Goal: Information Seeking & Learning: Learn about a topic

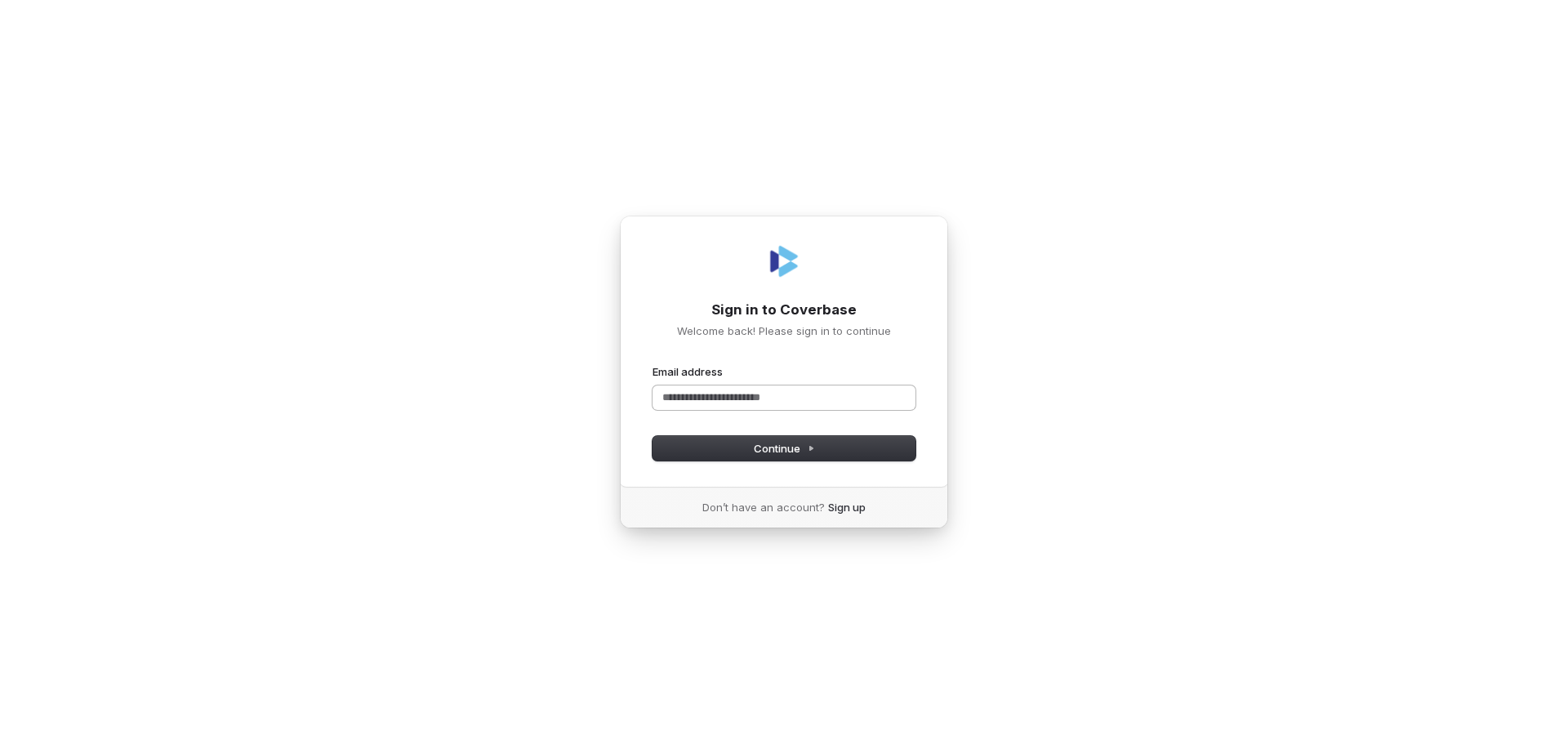
click at [845, 401] on input "Email address" at bounding box center [784, 397] width 263 height 24
click at [653, 365] on button "submit" at bounding box center [653, 365] width 0 height 0
type input "**********"
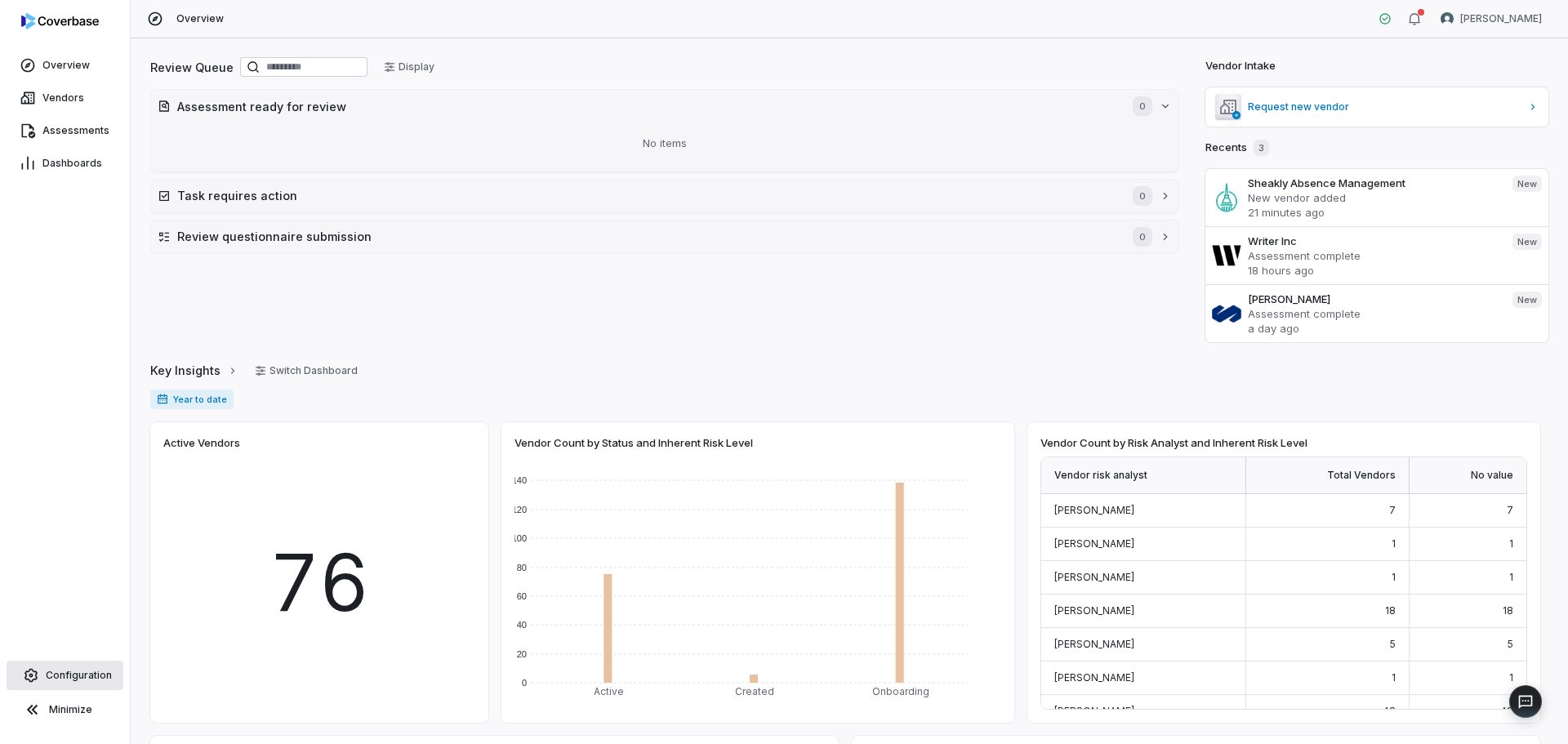
click at [75, 678] on span "Configuration" at bounding box center [79, 675] width 66 height 13
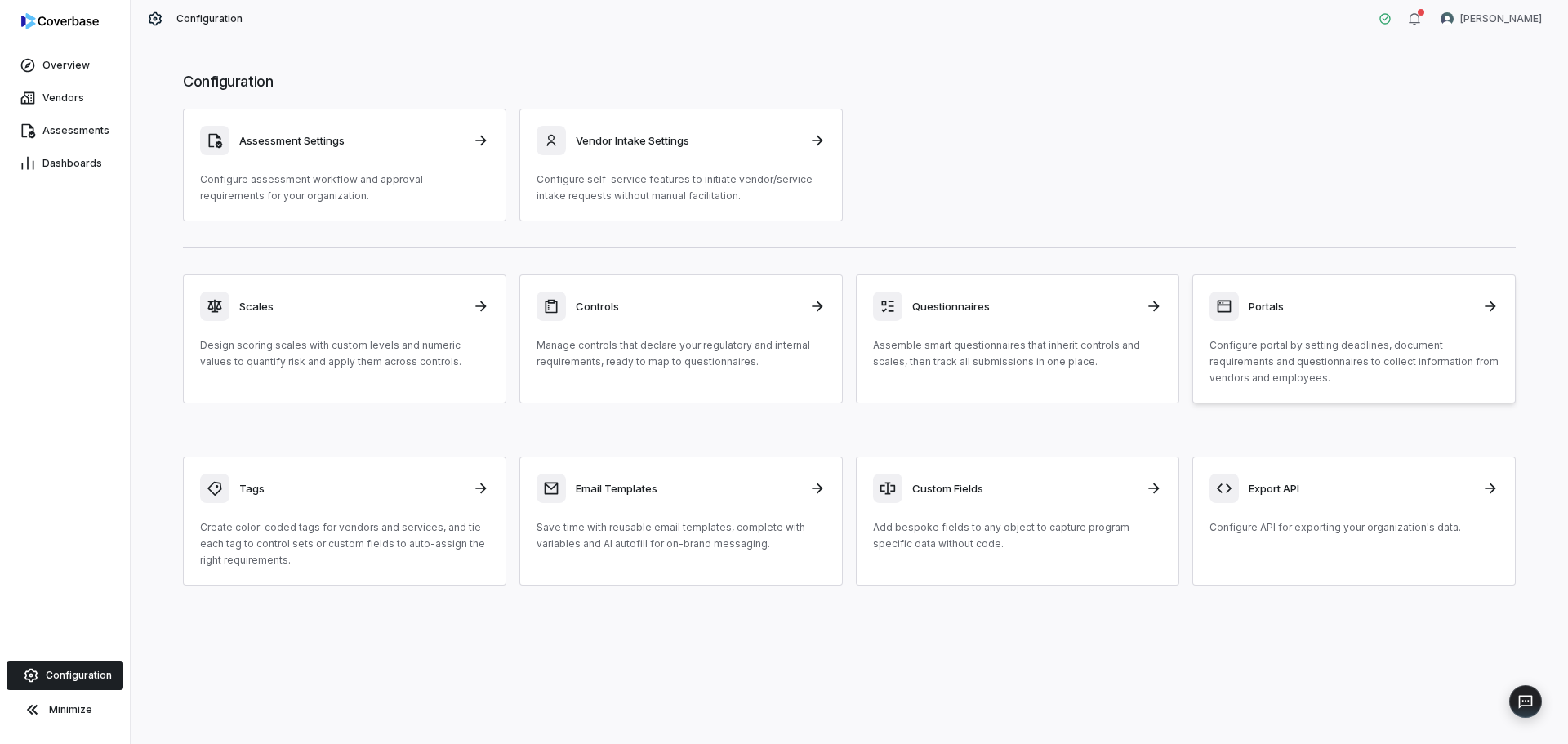
click at [1216, 347] on p "Configure portal by setting deadlines, document requirements and questionnaires…" at bounding box center [1354, 362] width 289 height 49
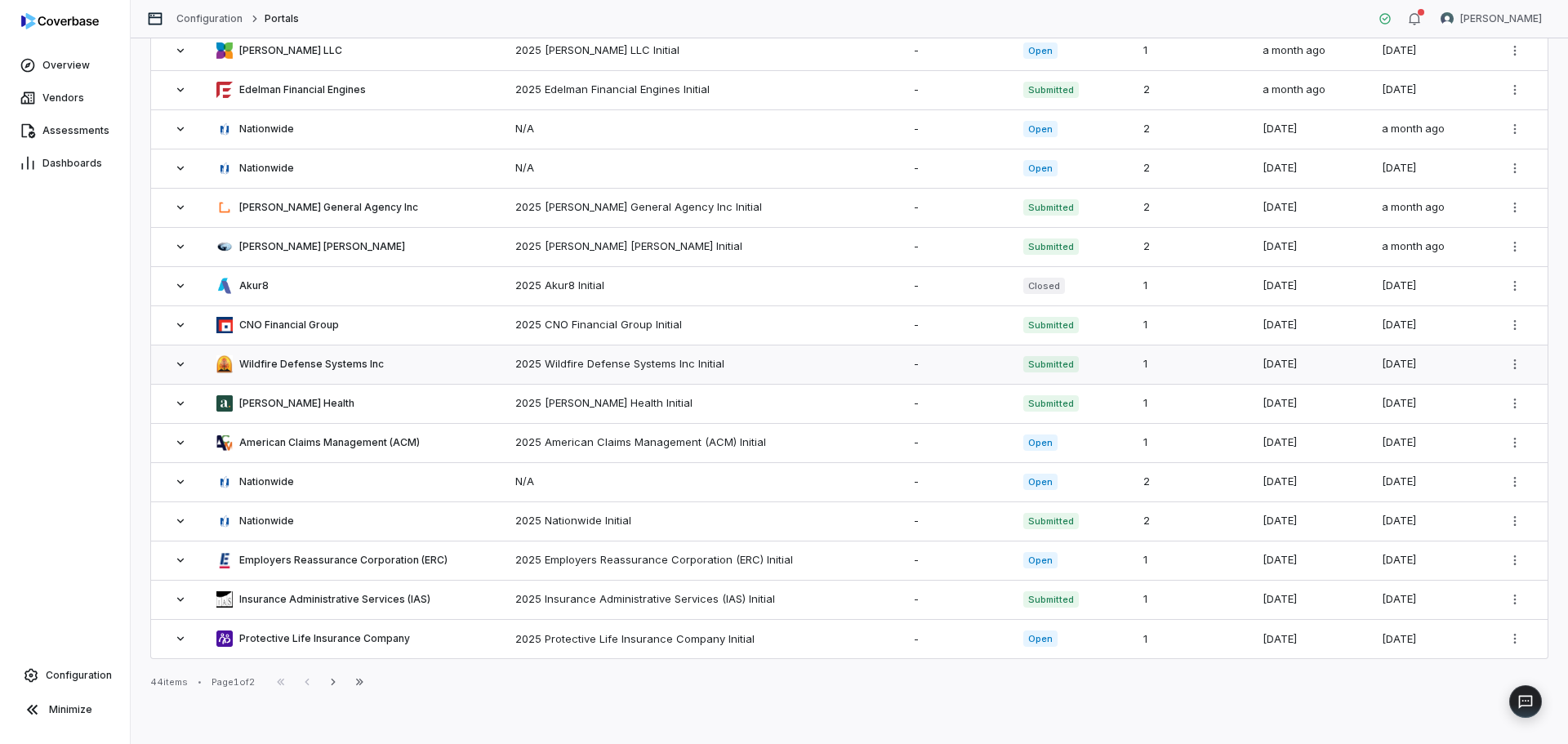
scroll to position [44, 0]
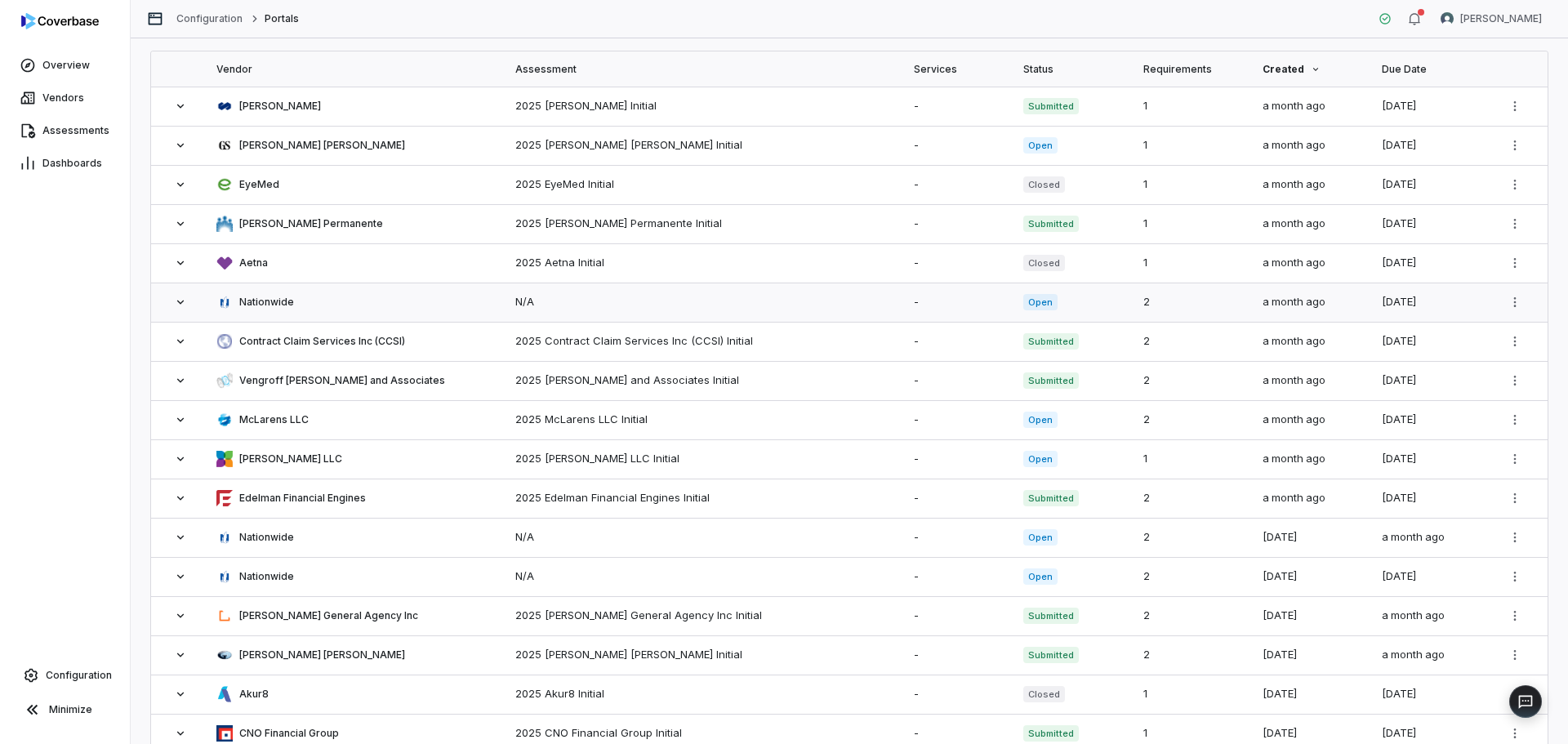
click at [190, 307] on span at bounding box center [180, 302] width 33 height 13
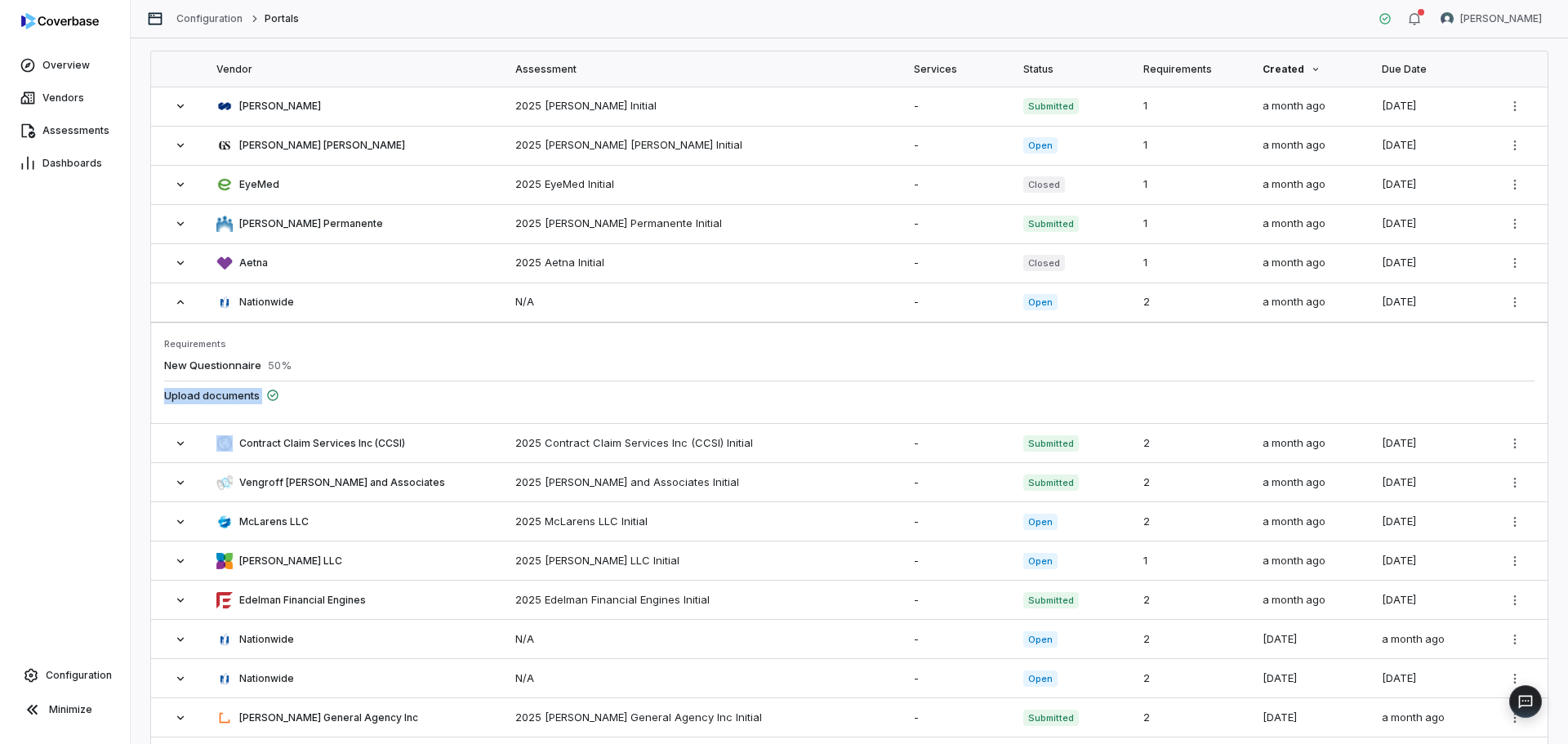
drag, startPoint x: 166, startPoint y: 396, endPoint x: 317, endPoint y: 405, distance: 151.3
click at [317, 405] on div "Upload documents" at bounding box center [848, 395] width 1370 height 30
click at [183, 437] on icon at bounding box center [179, 442] width 13 height 13
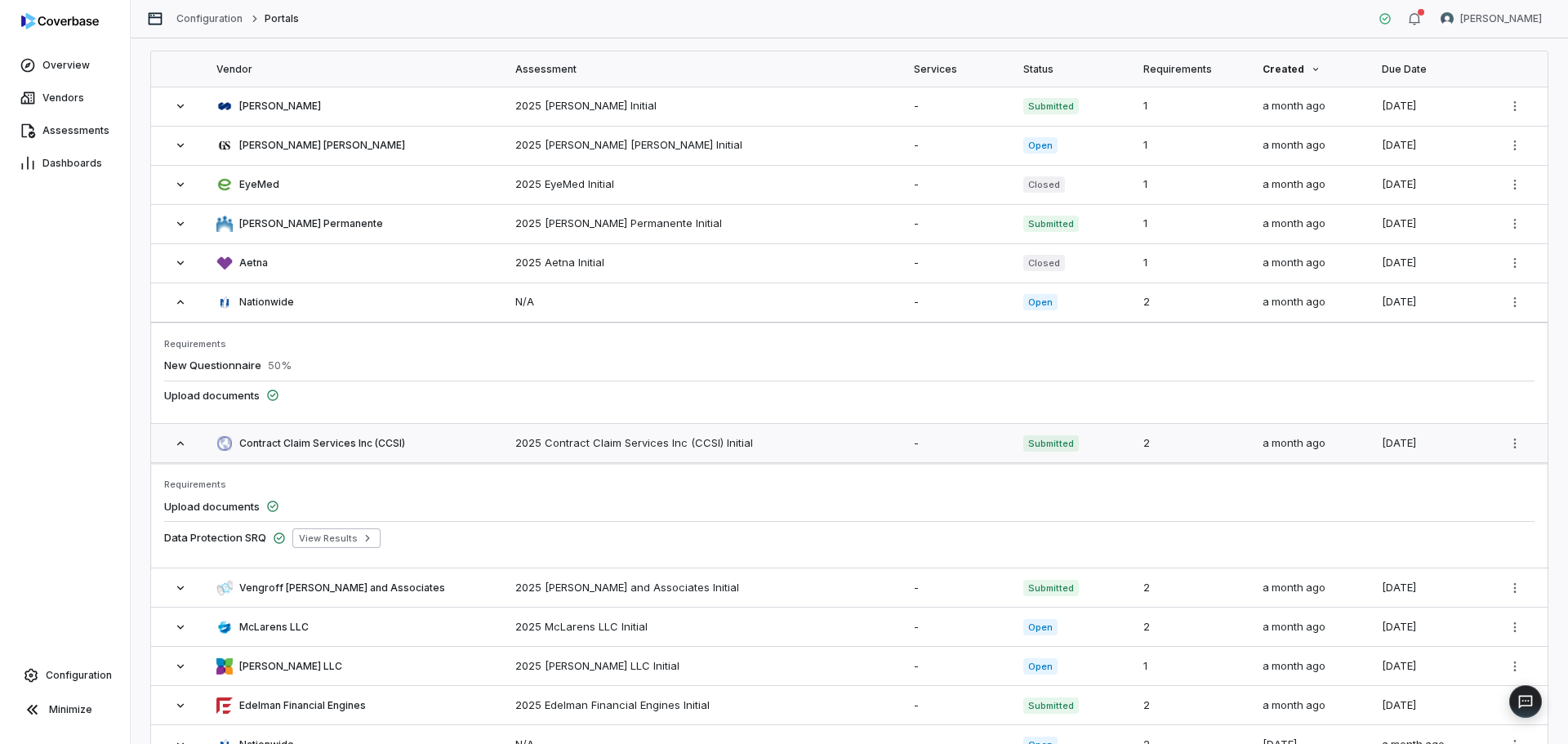
scroll to position [370, 0]
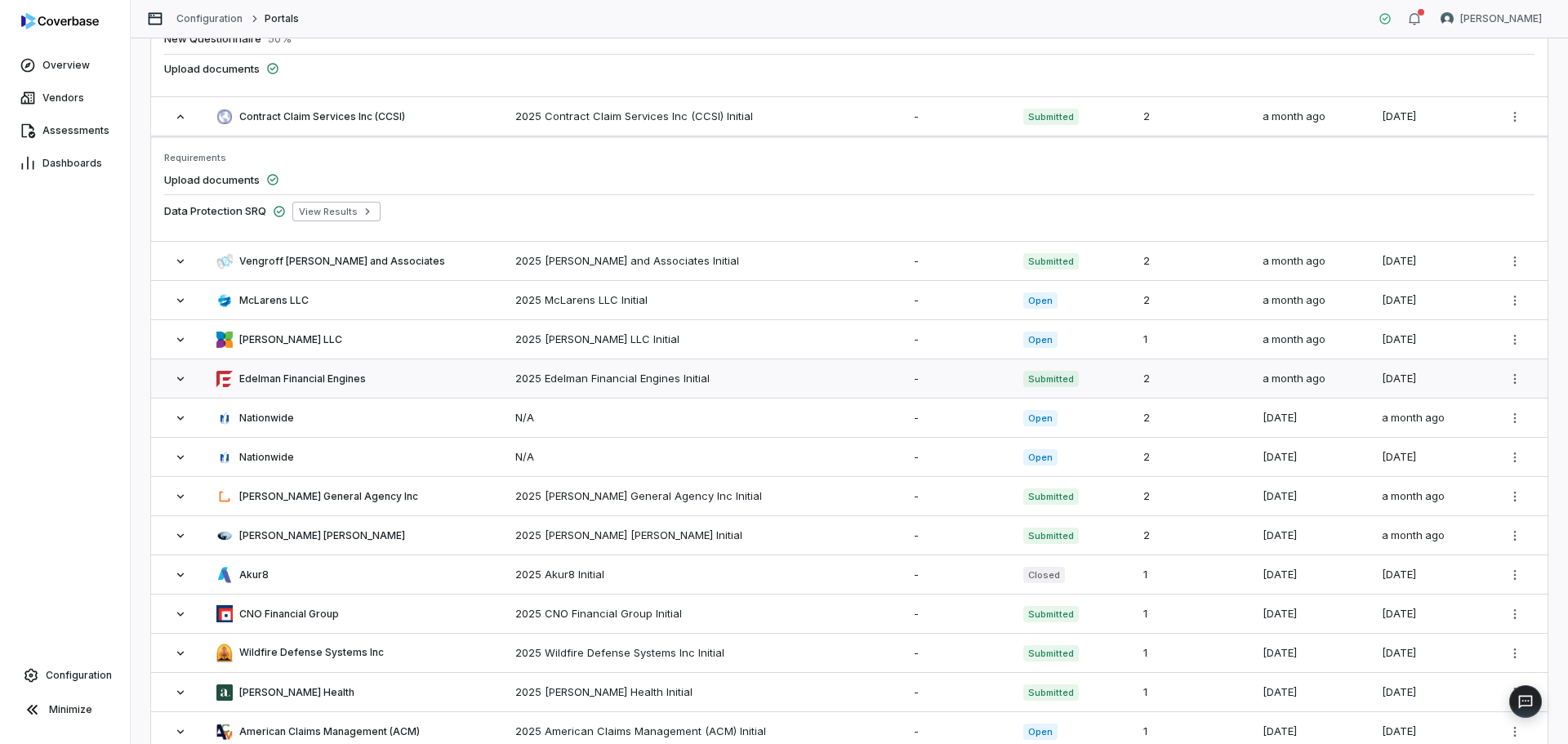
click at [177, 385] on td at bounding box center [178, 379] width 55 height 39
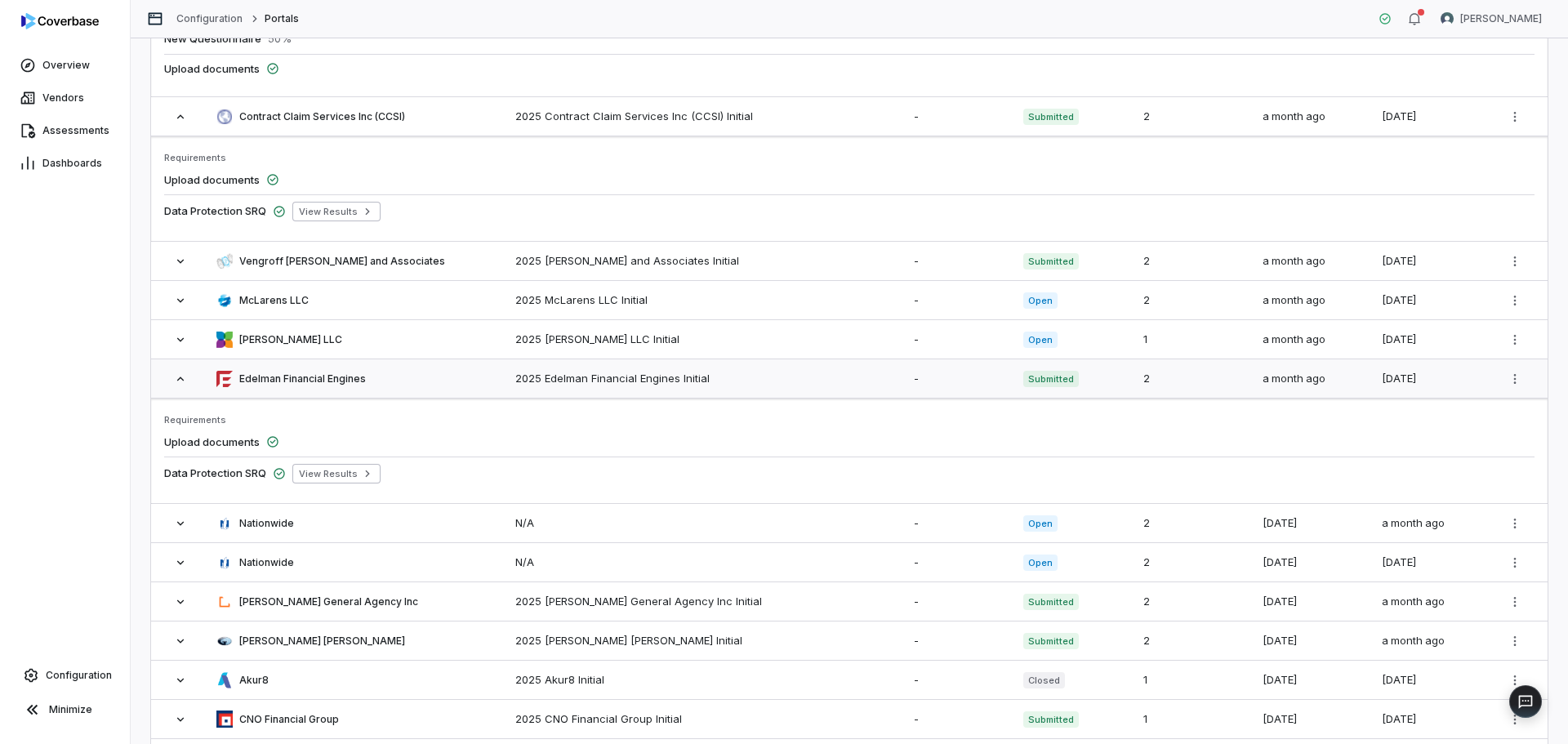
scroll to position [0, 0]
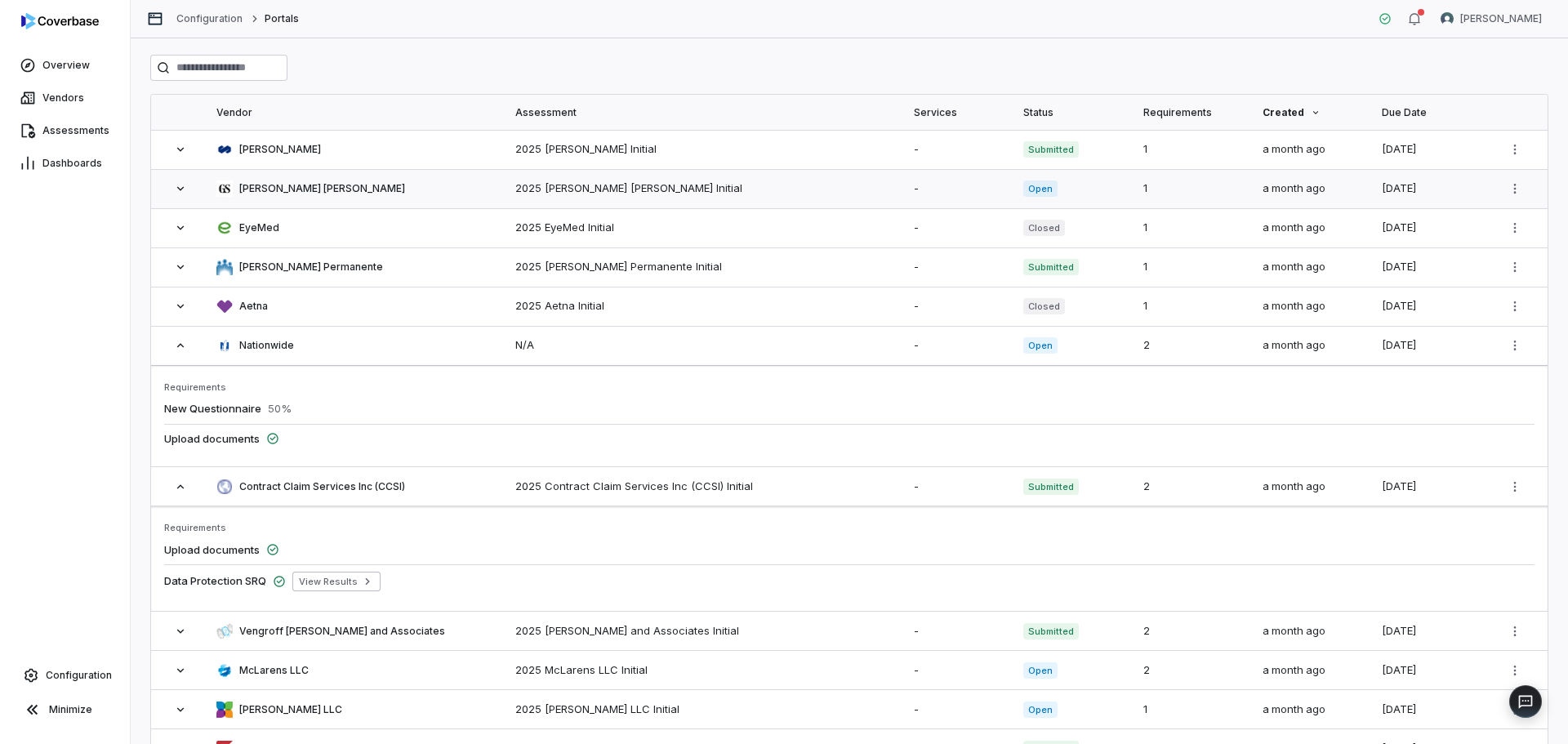
click at [176, 190] on icon at bounding box center [179, 188] width 13 height 13
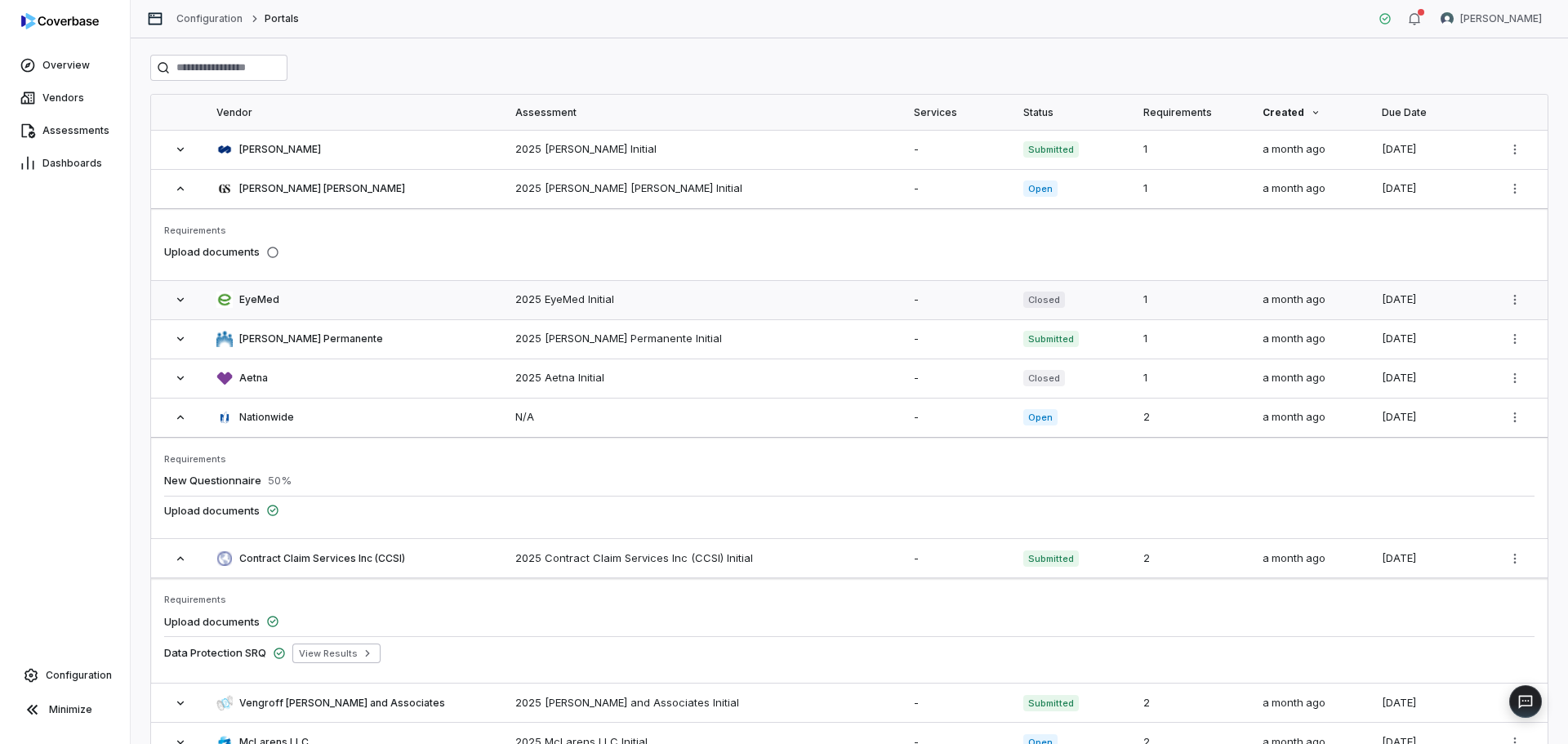
click at [182, 303] on icon at bounding box center [179, 299] width 13 height 13
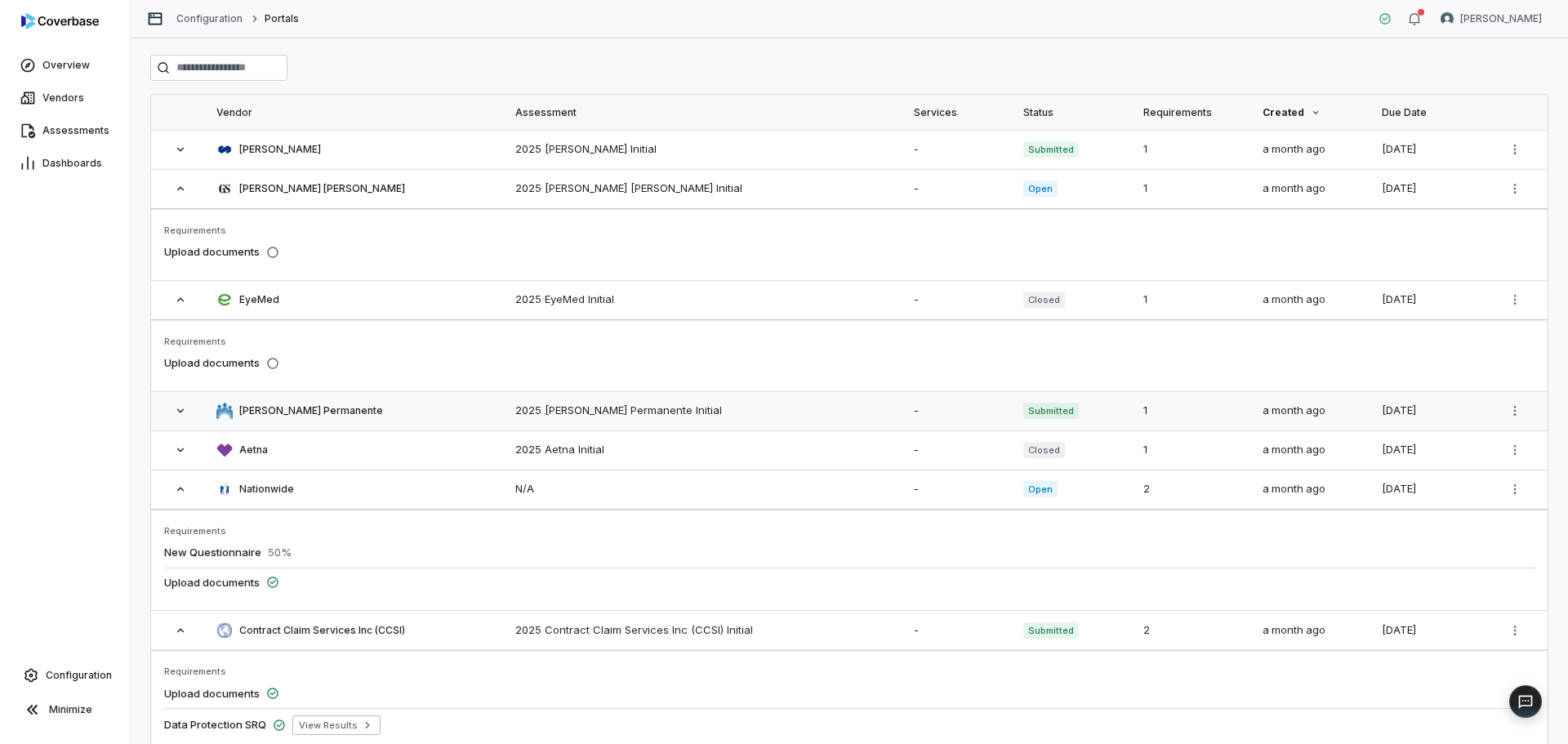
click at [178, 416] on icon at bounding box center [179, 410] width 13 height 13
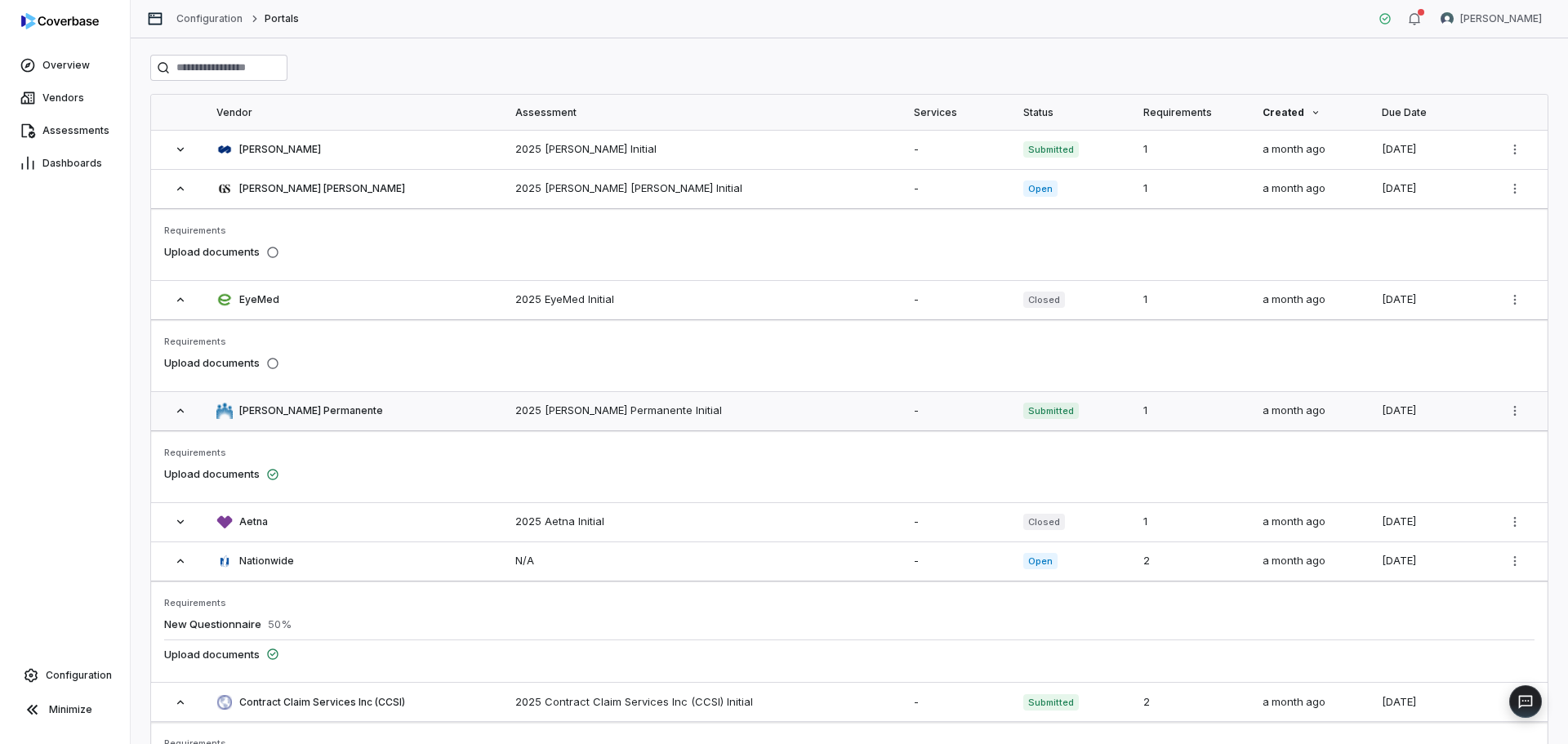
scroll to position [163, 0]
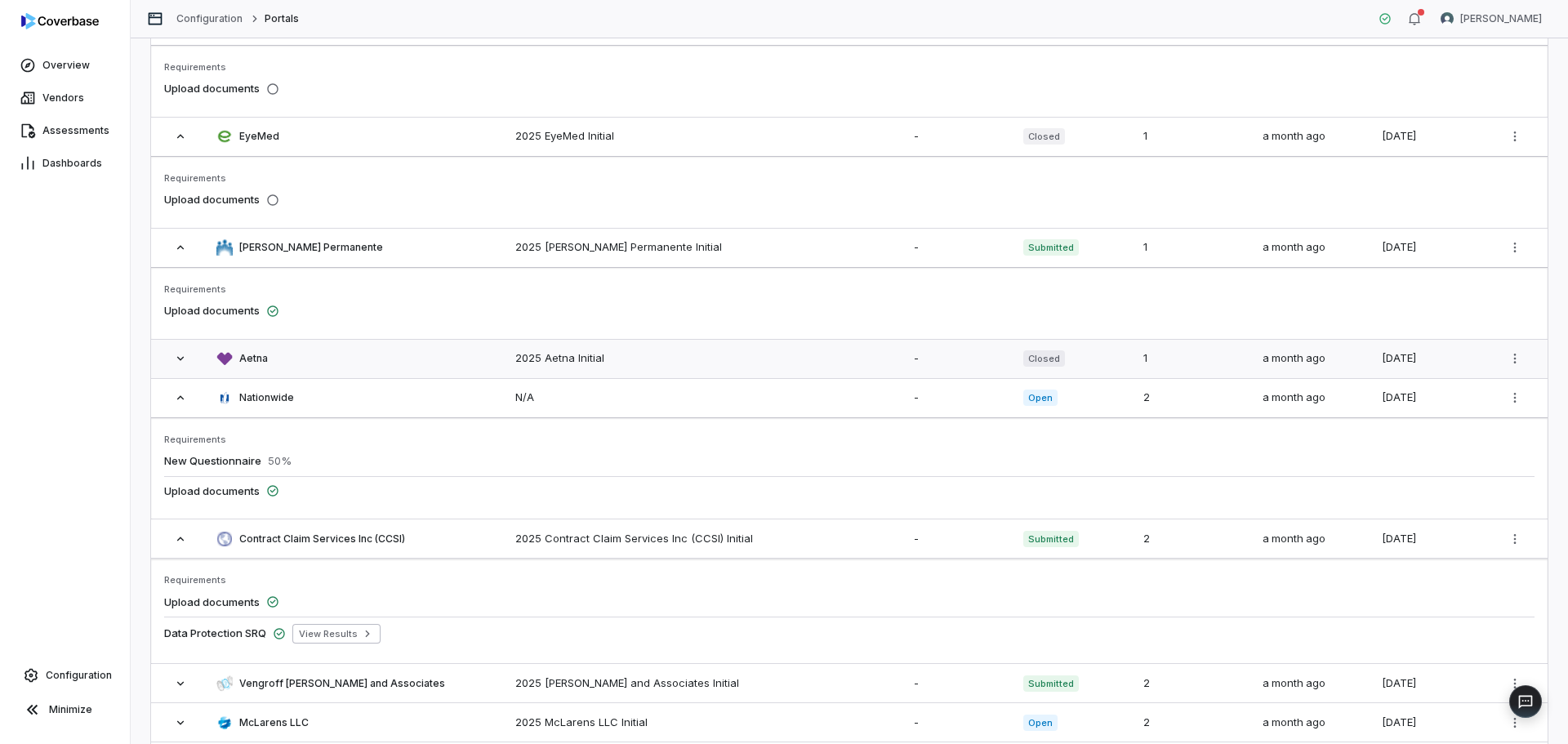
click at [174, 355] on span at bounding box center [180, 358] width 33 height 13
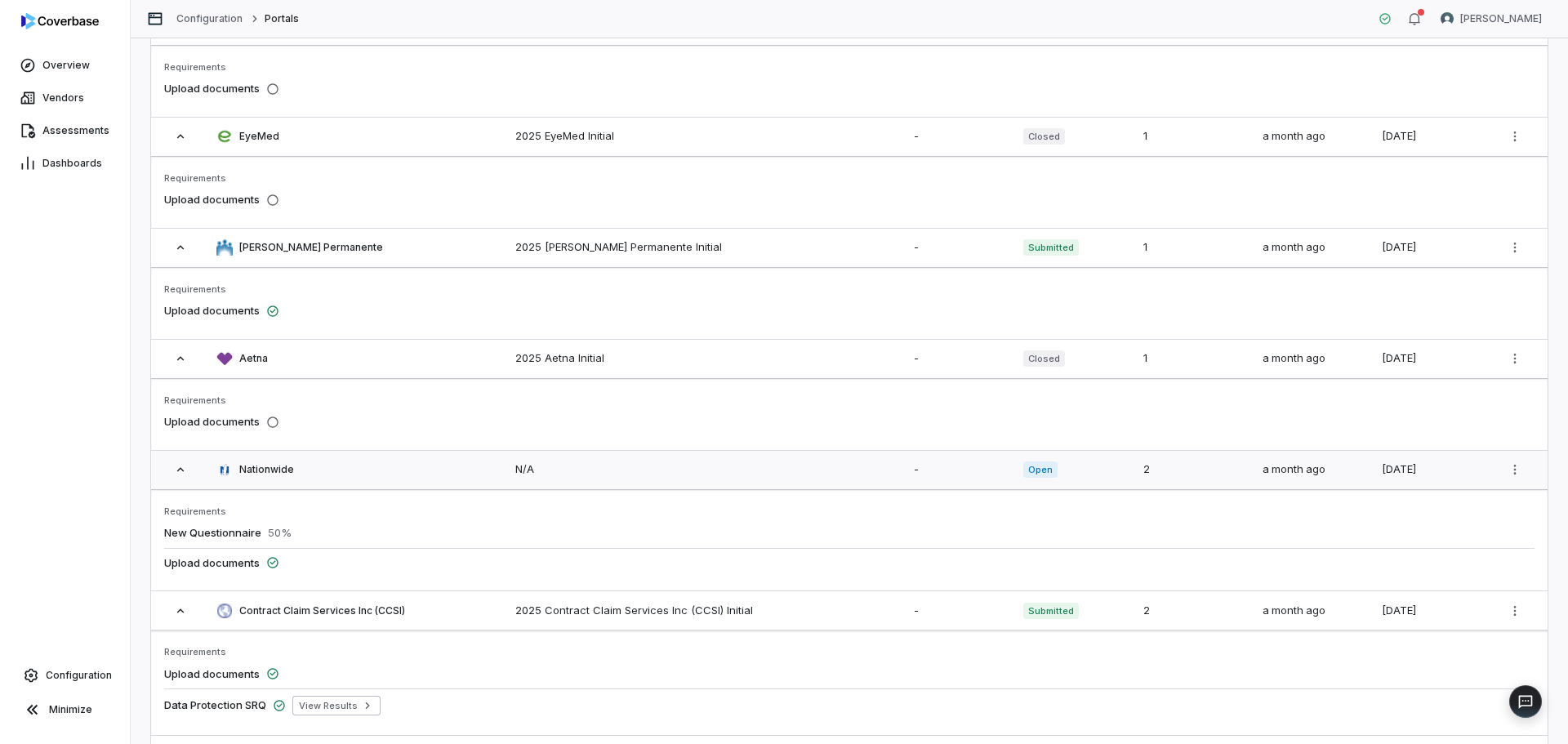
scroll to position [0, 0]
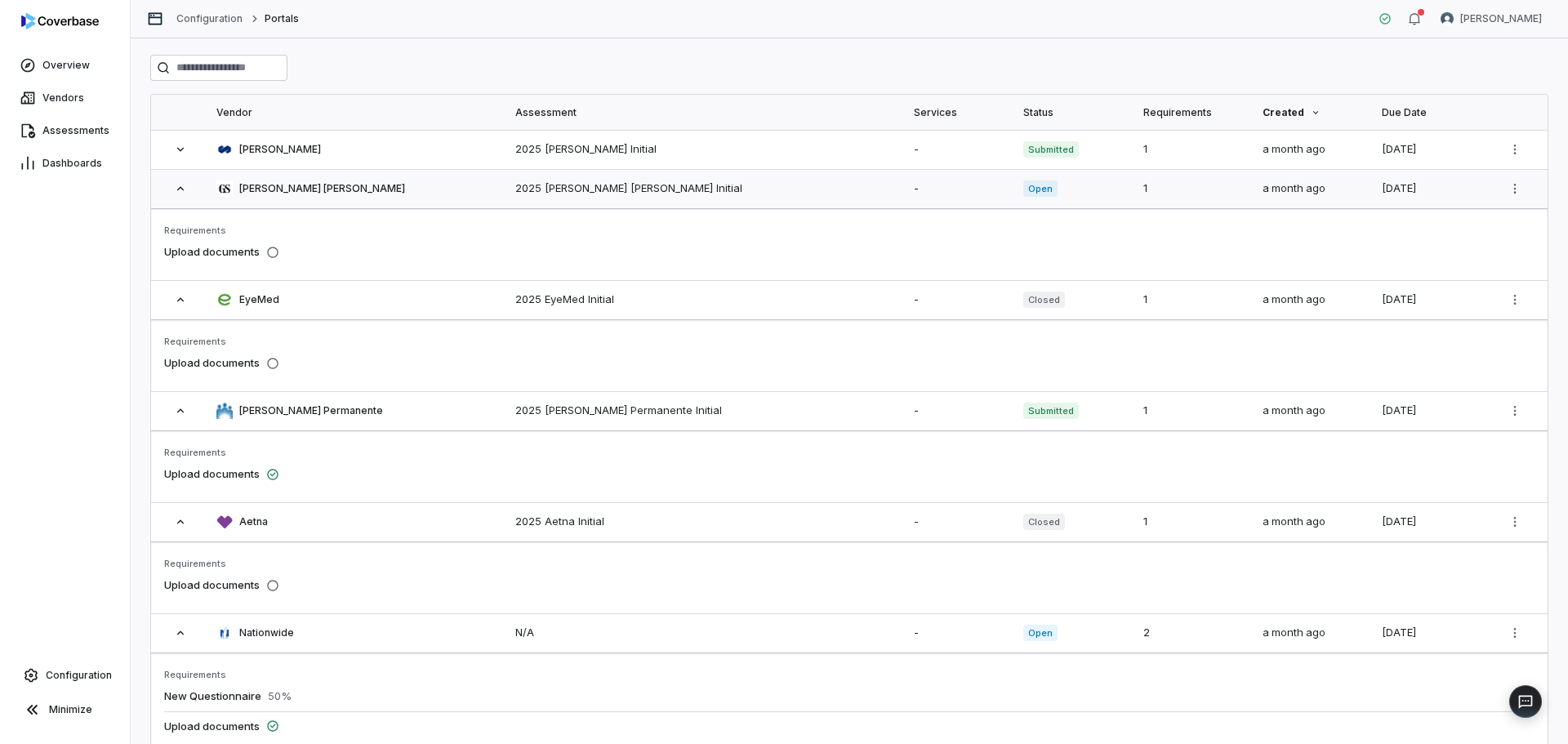
click at [176, 184] on icon at bounding box center [179, 188] width 13 height 13
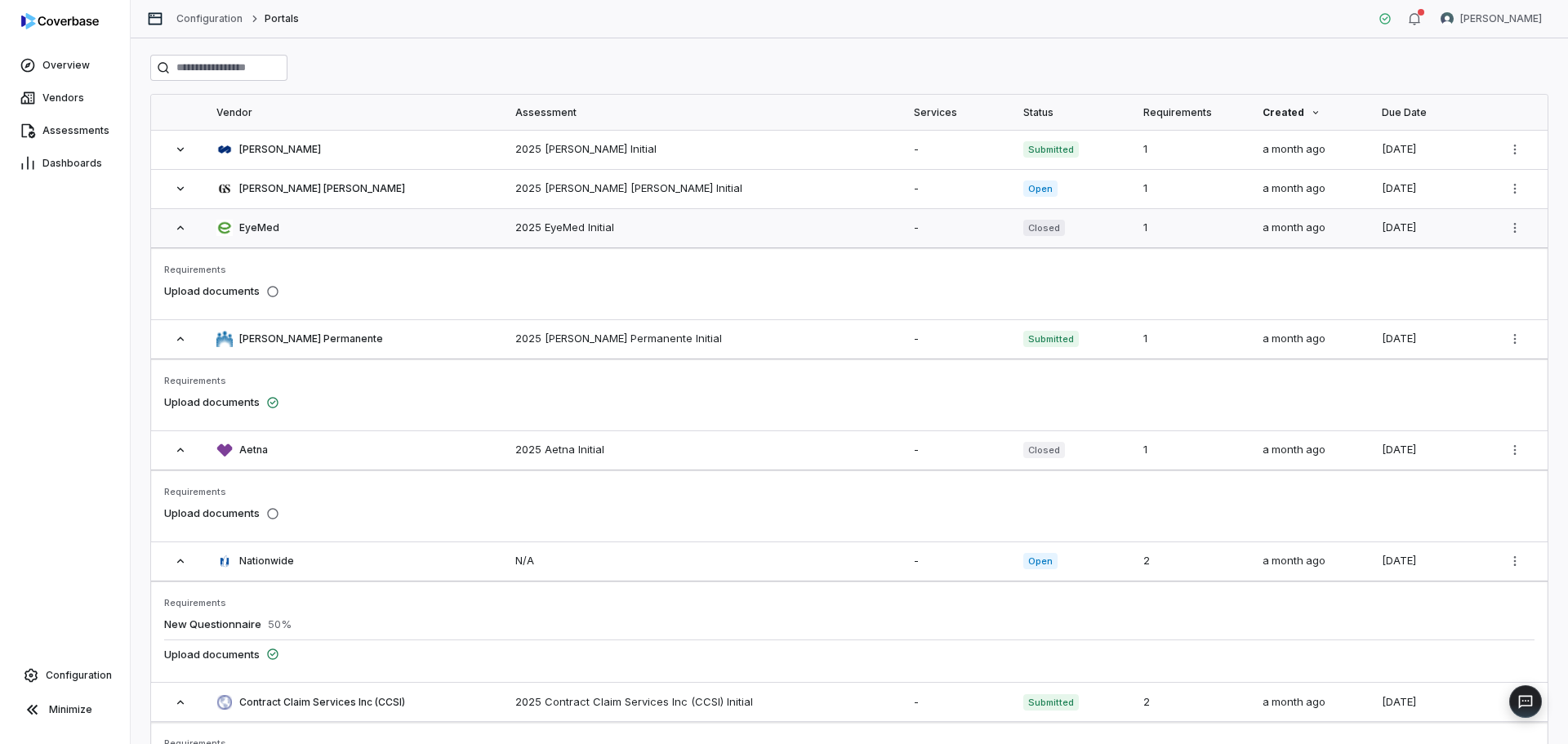
click at [182, 227] on icon at bounding box center [179, 227] width 13 height 13
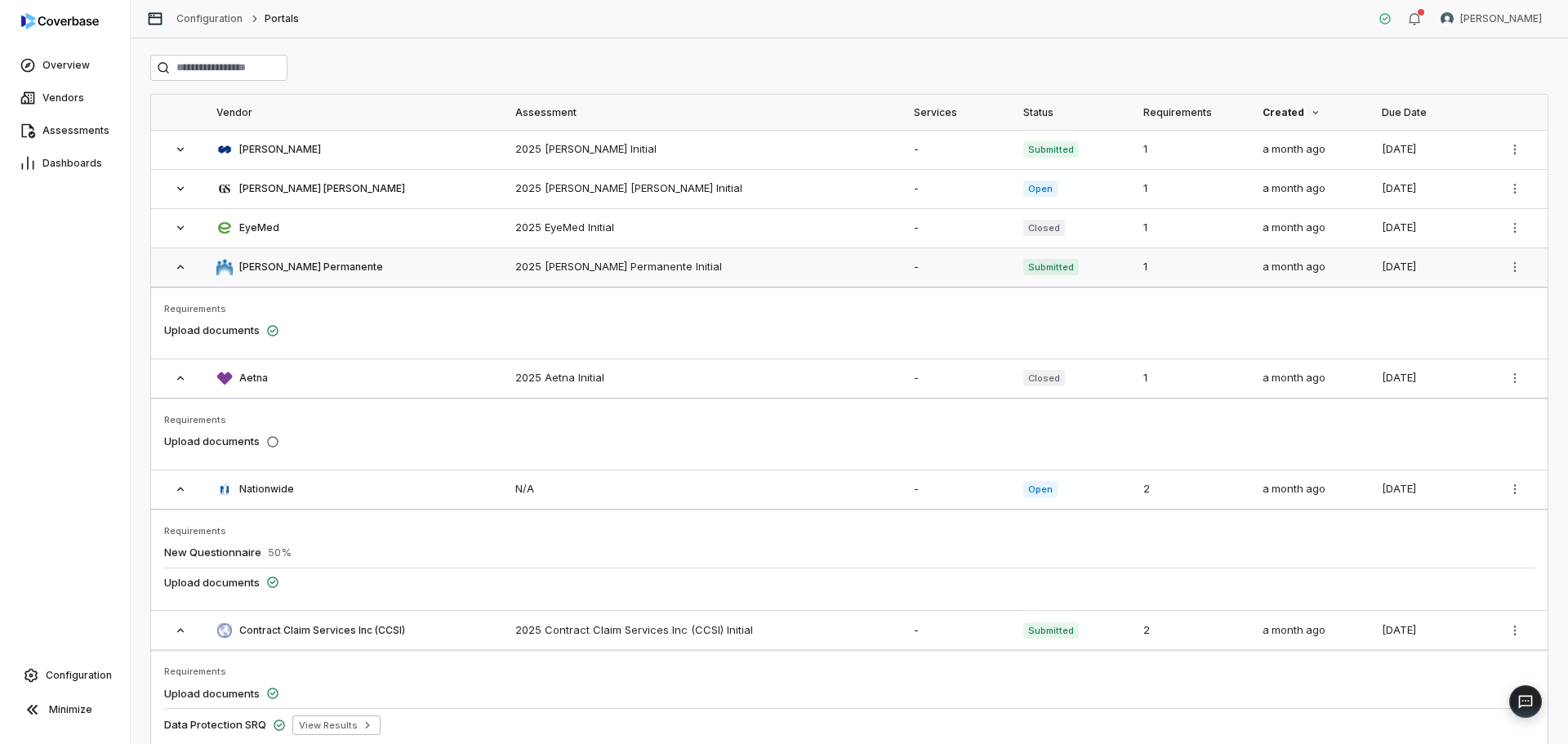
click at [182, 268] on icon at bounding box center [180, 267] width 7 height 4
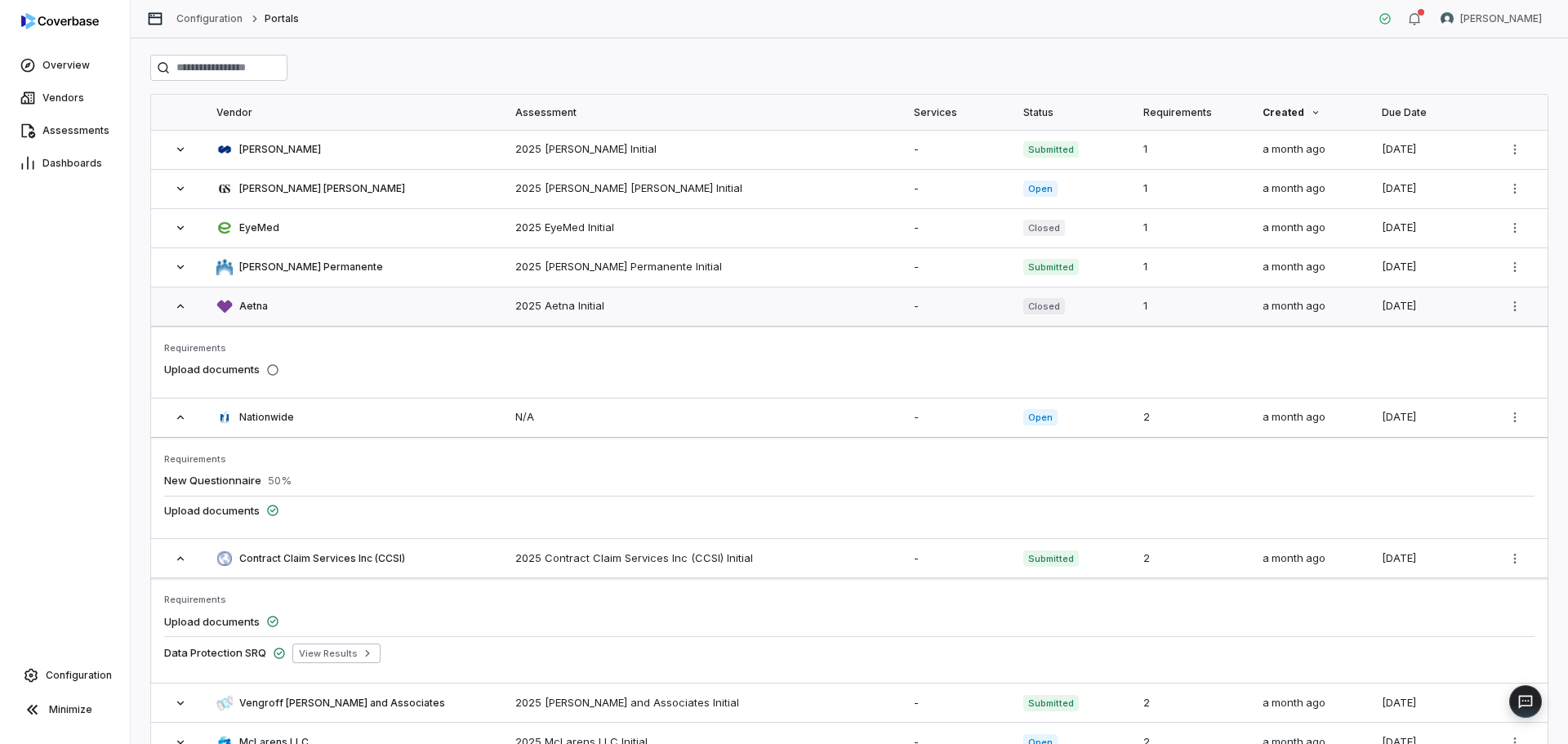
click at [177, 308] on icon at bounding box center [179, 306] width 13 height 13
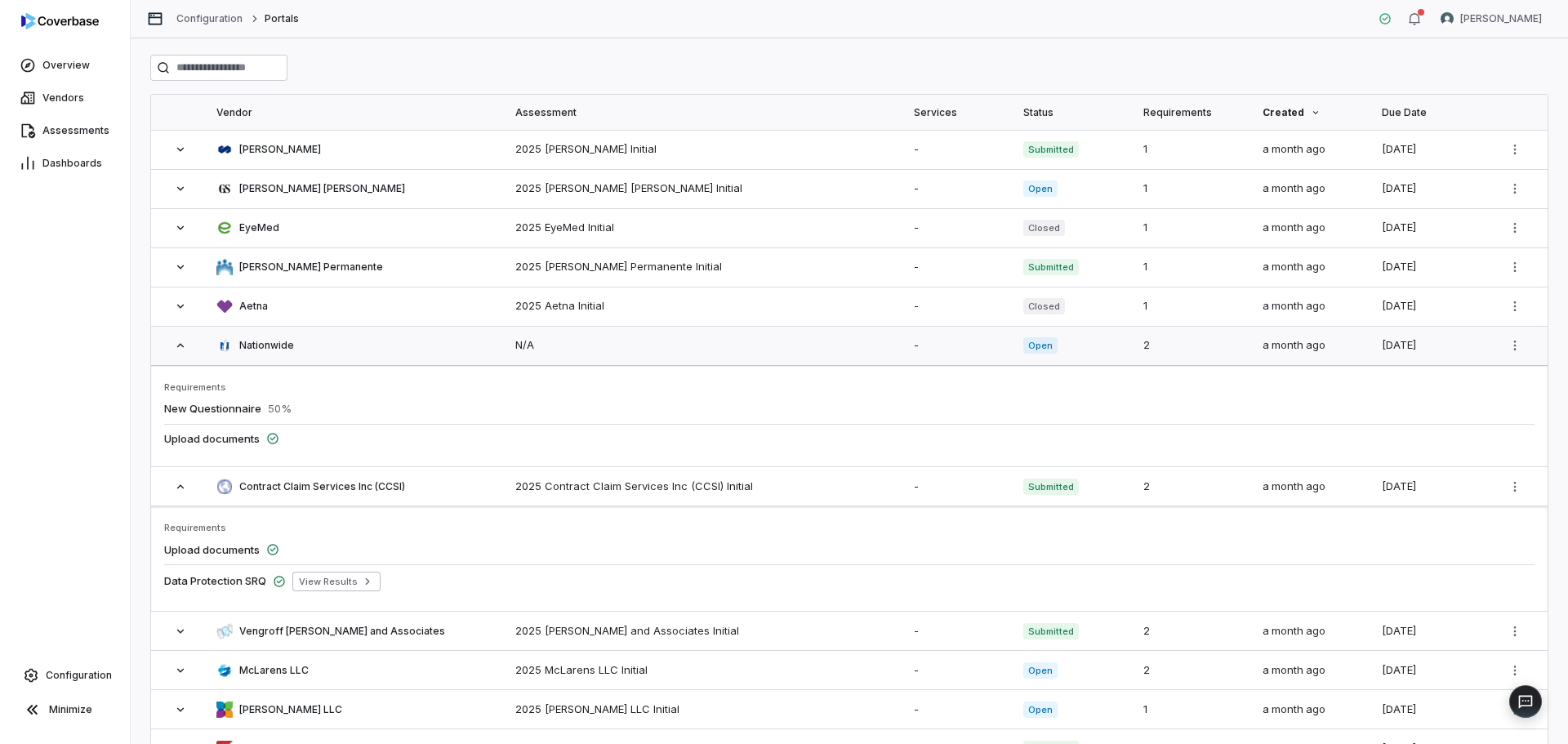
click at [177, 342] on icon at bounding box center [179, 344] width 13 height 13
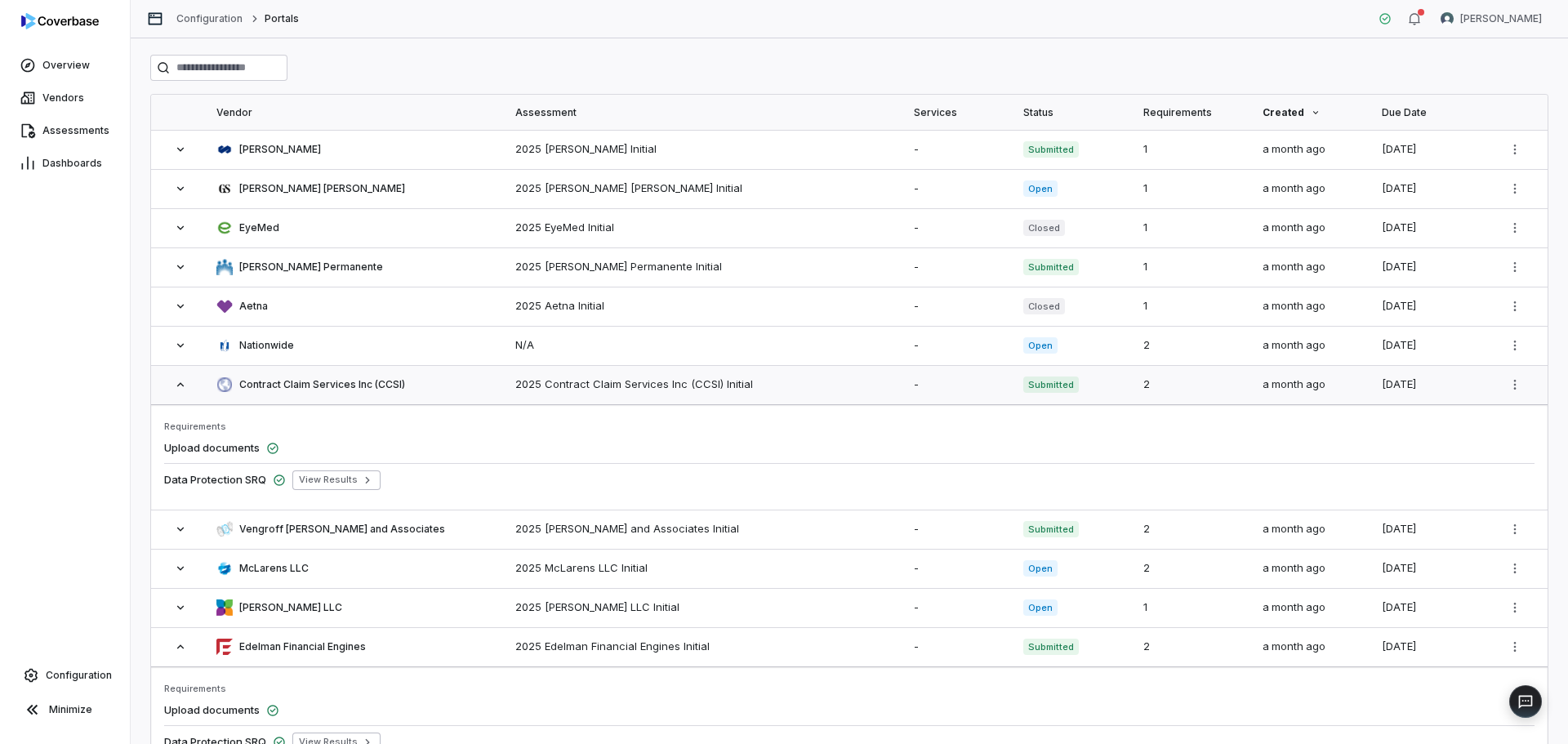
click at [180, 387] on icon at bounding box center [179, 384] width 13 height 13
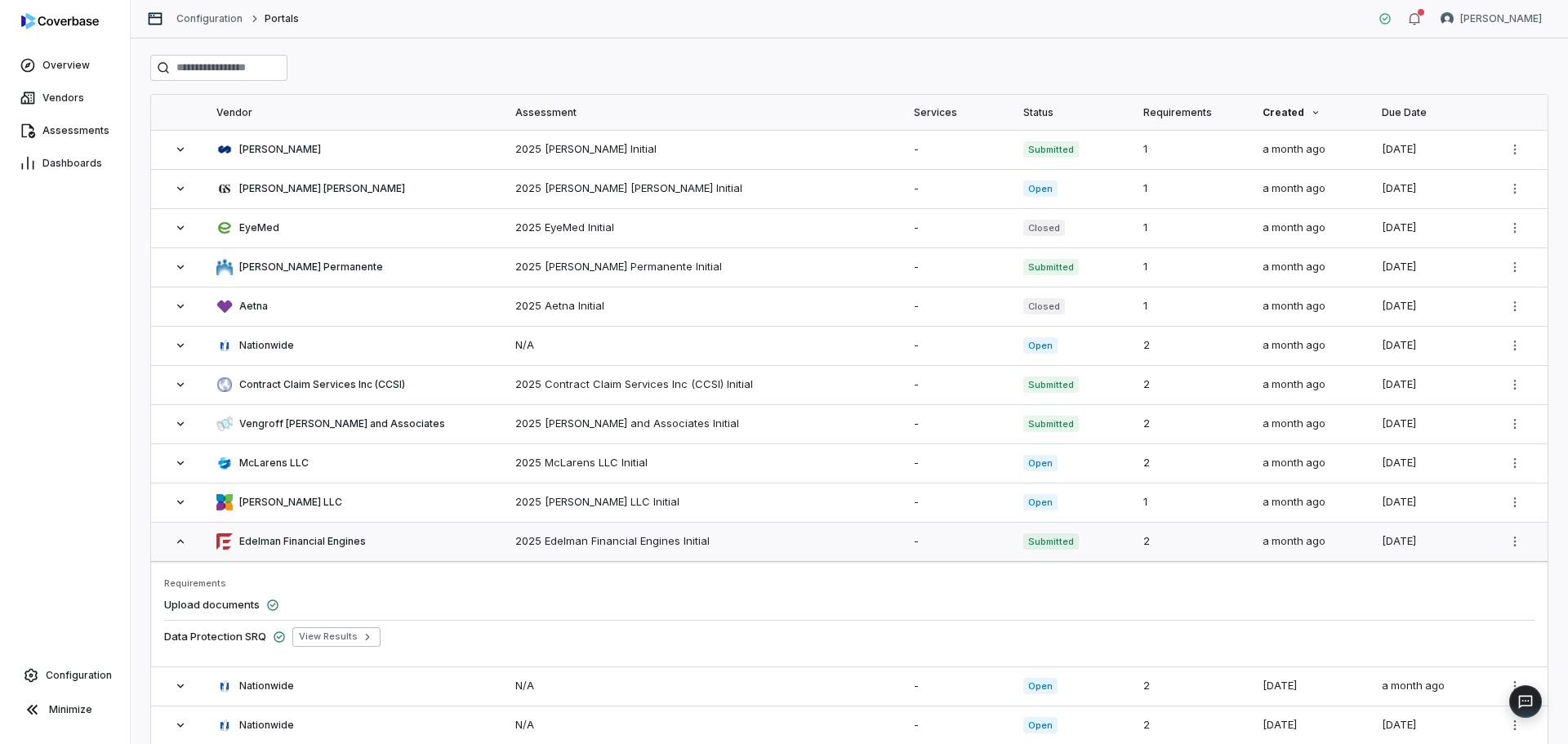
click at [176, 542] on icon at bounding box center [179, 541] width 13 height 13
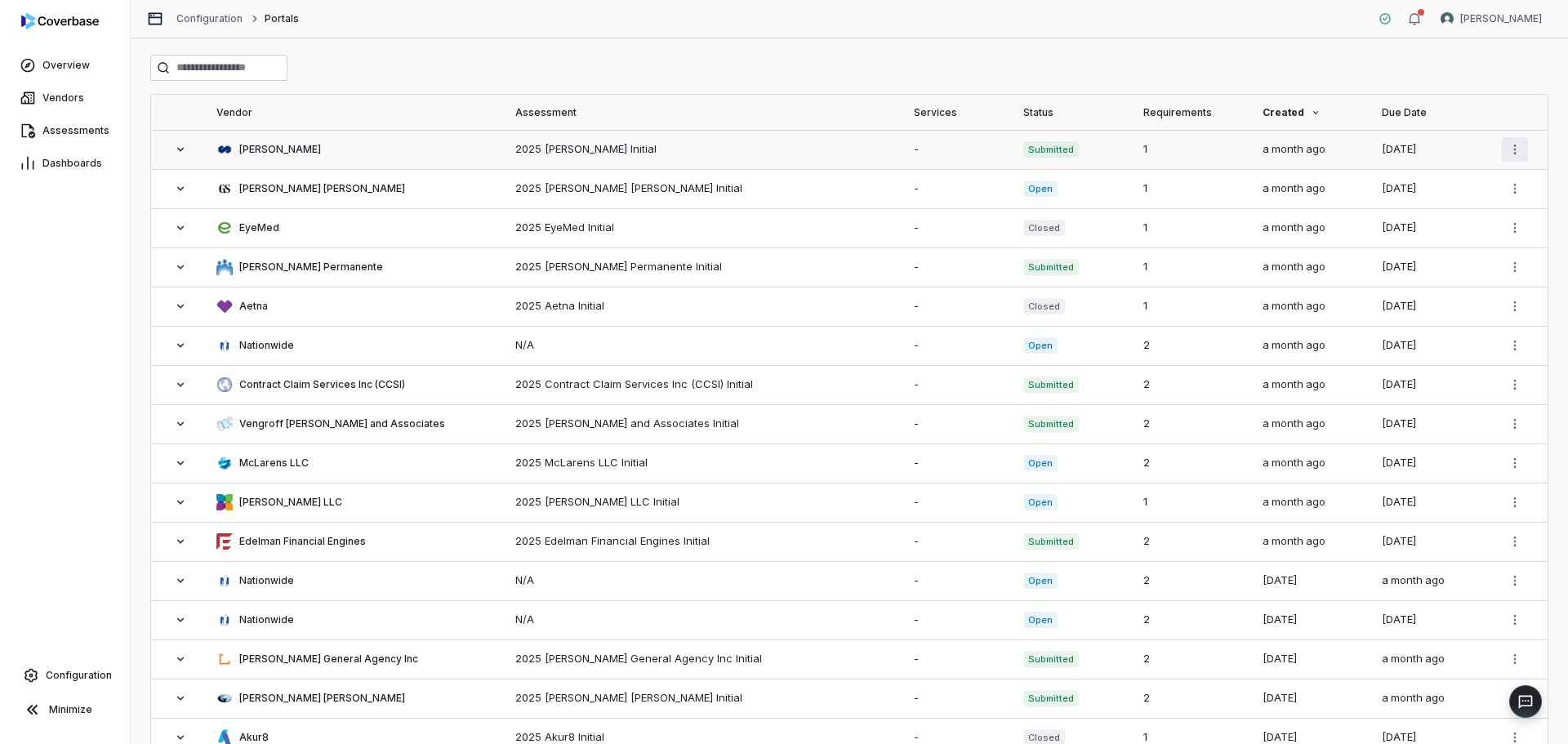
click at [1511, 147] on html "Overview Vendors Assessments Dashboards Configuration Minimize Configuration Po…" at bounding box center [784, 372] width 1568 height 744
click at [752, 65] on div at bounding box center [849, 67] width 1398 height 26
click at [287, 70] on input "search" at bounding box center [218, 67] width 137 height 26
click at [409, 59] on div at bounding box center [849, 67] width 1398 height 26
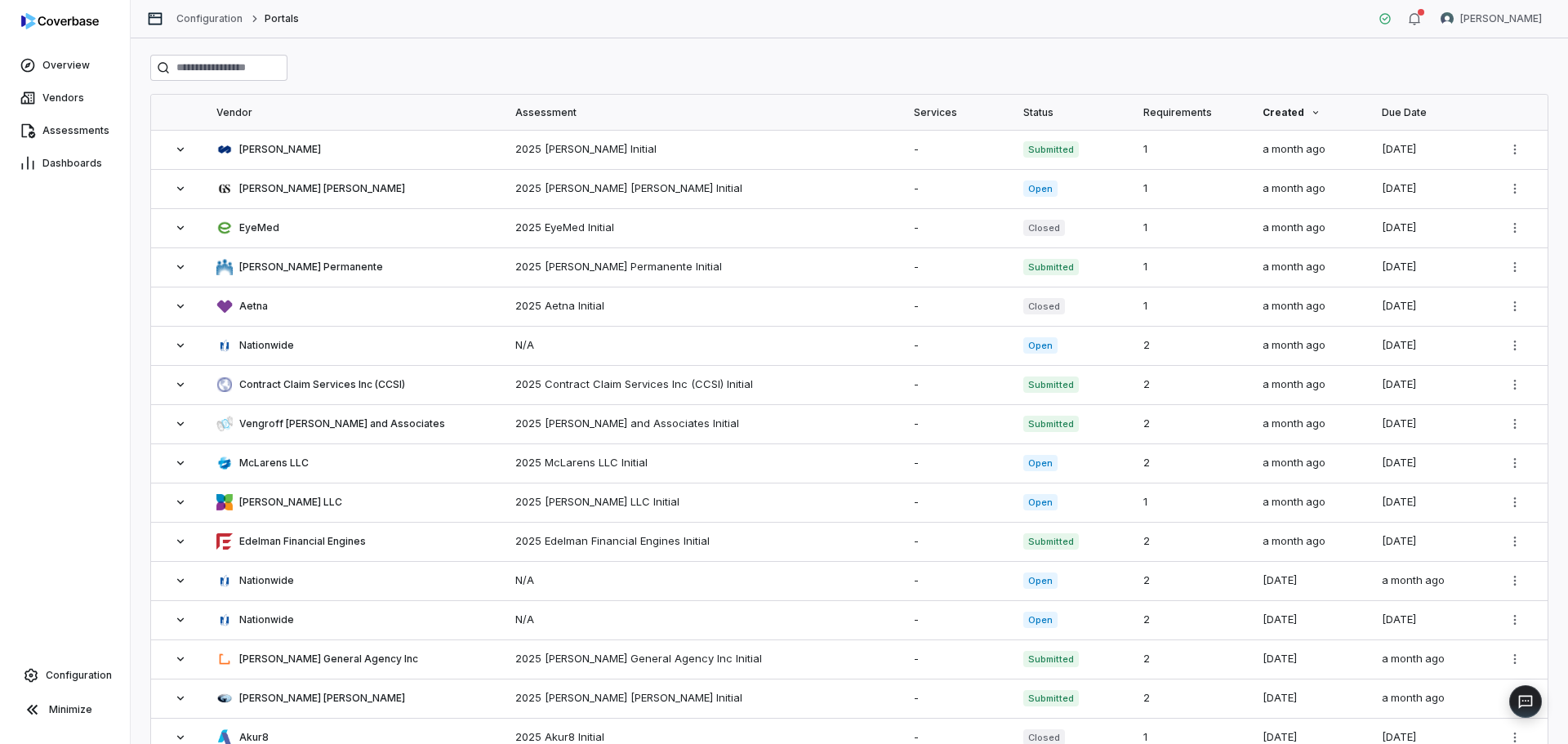
click at [409, 59] on div at bounding box center [849, 67] width 1398 height 26
click at [1037, 112] on div "Status" at bounding box center [1072, 113] width 100 height 35
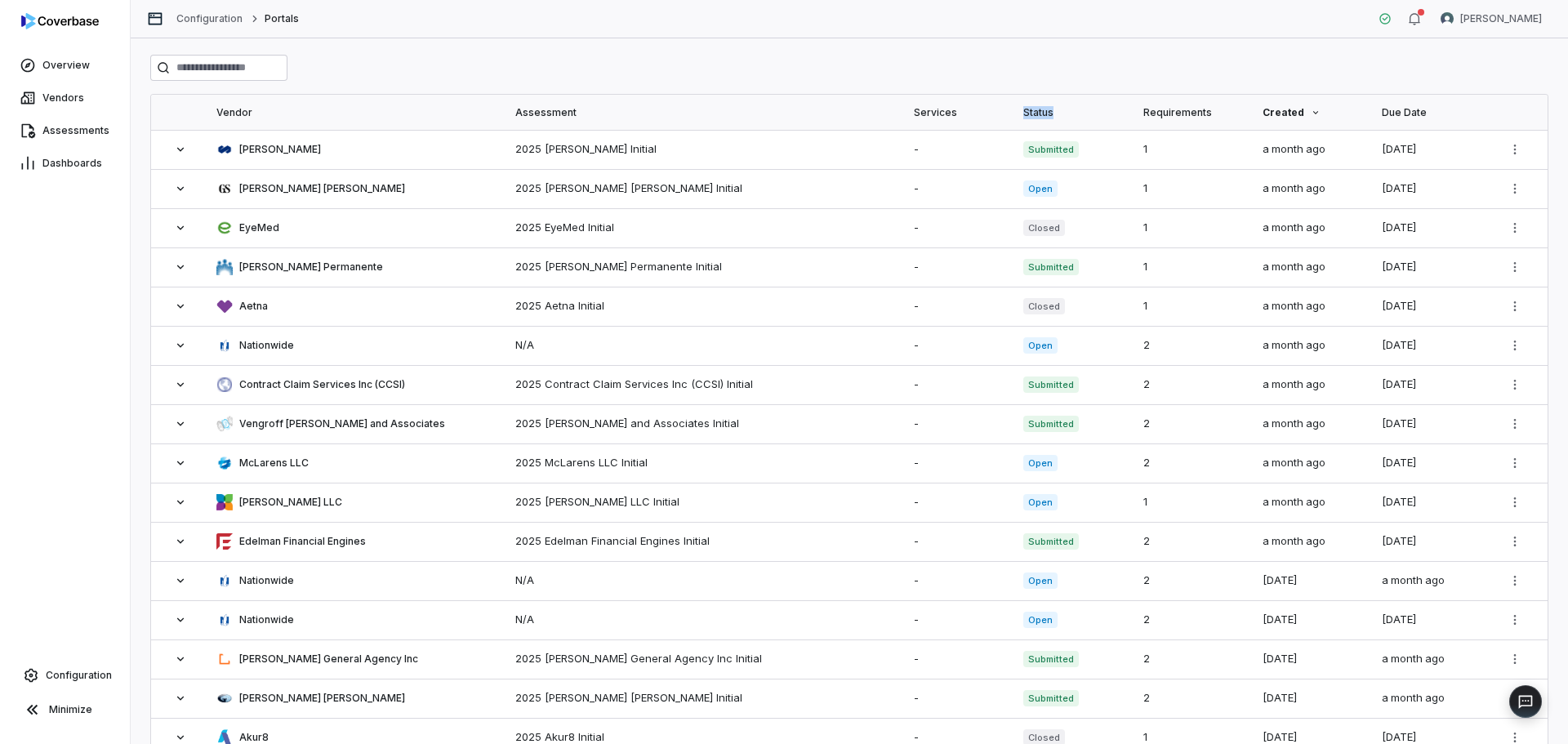
click at [1037, 112] on div "Status" at bounding box center [1072, 113] width 100 height 35
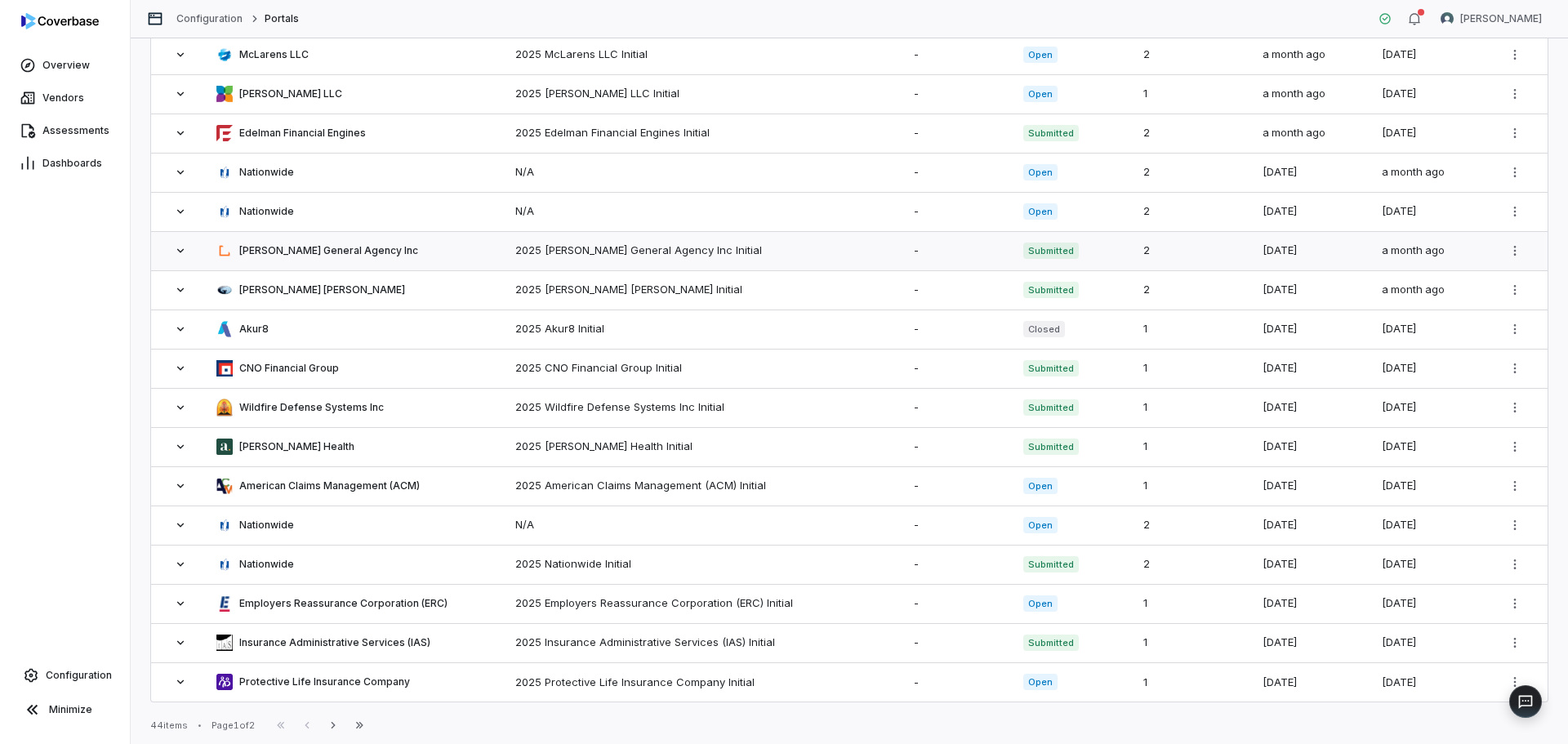
scroll to position [452, 0]
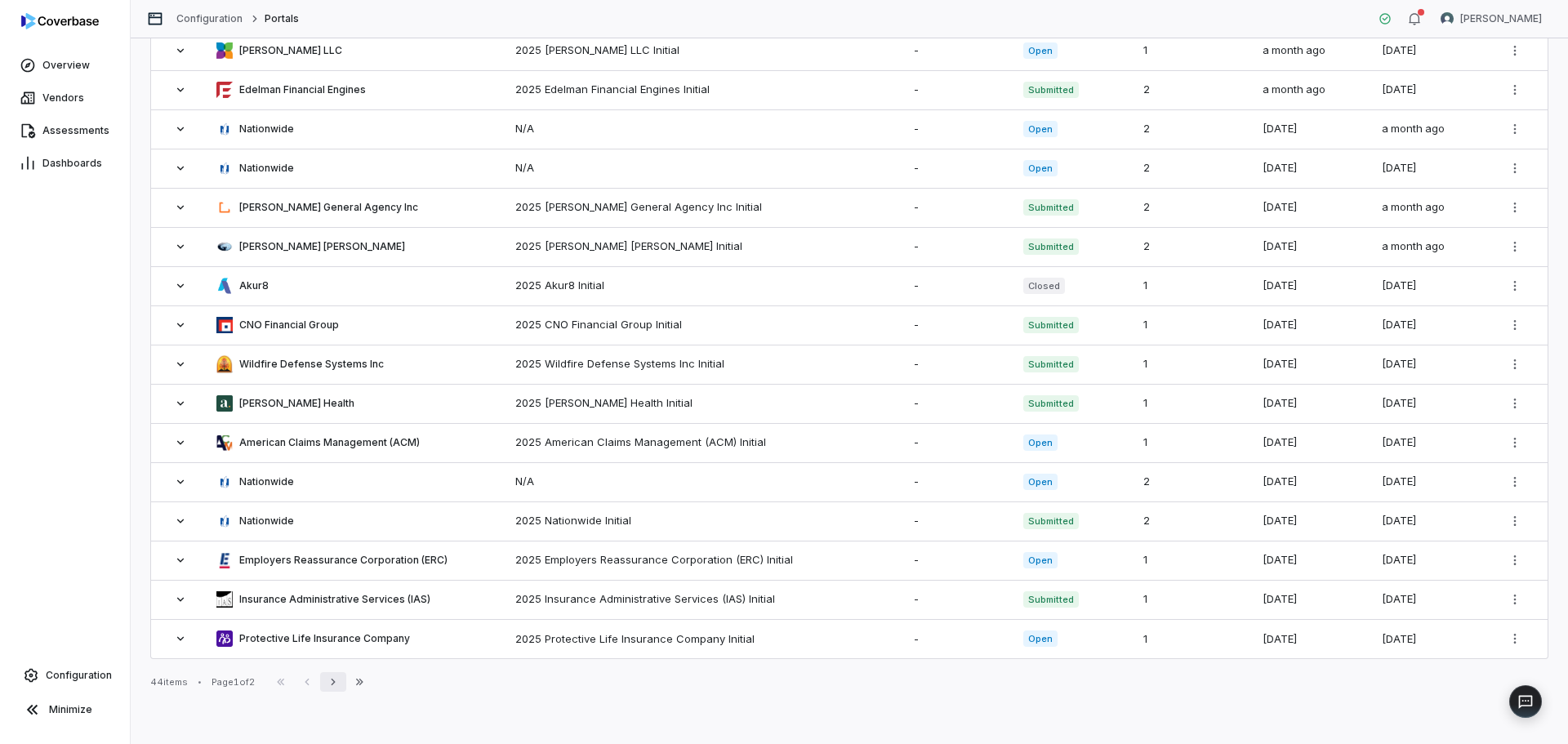
click at [339, 685] on icon "button" at bounding box center [333, 681] width 13 height 13
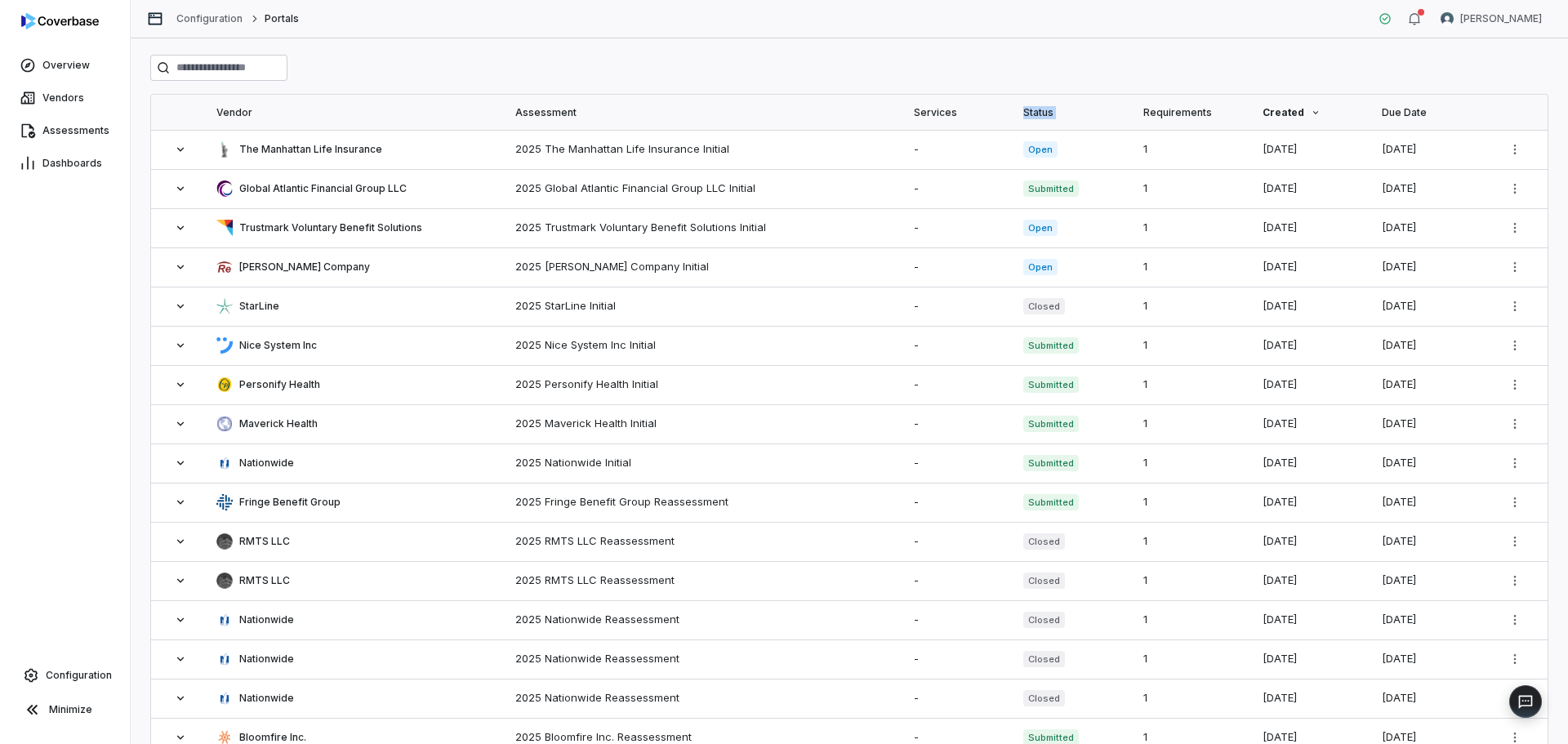
scroll to position [216, 0]
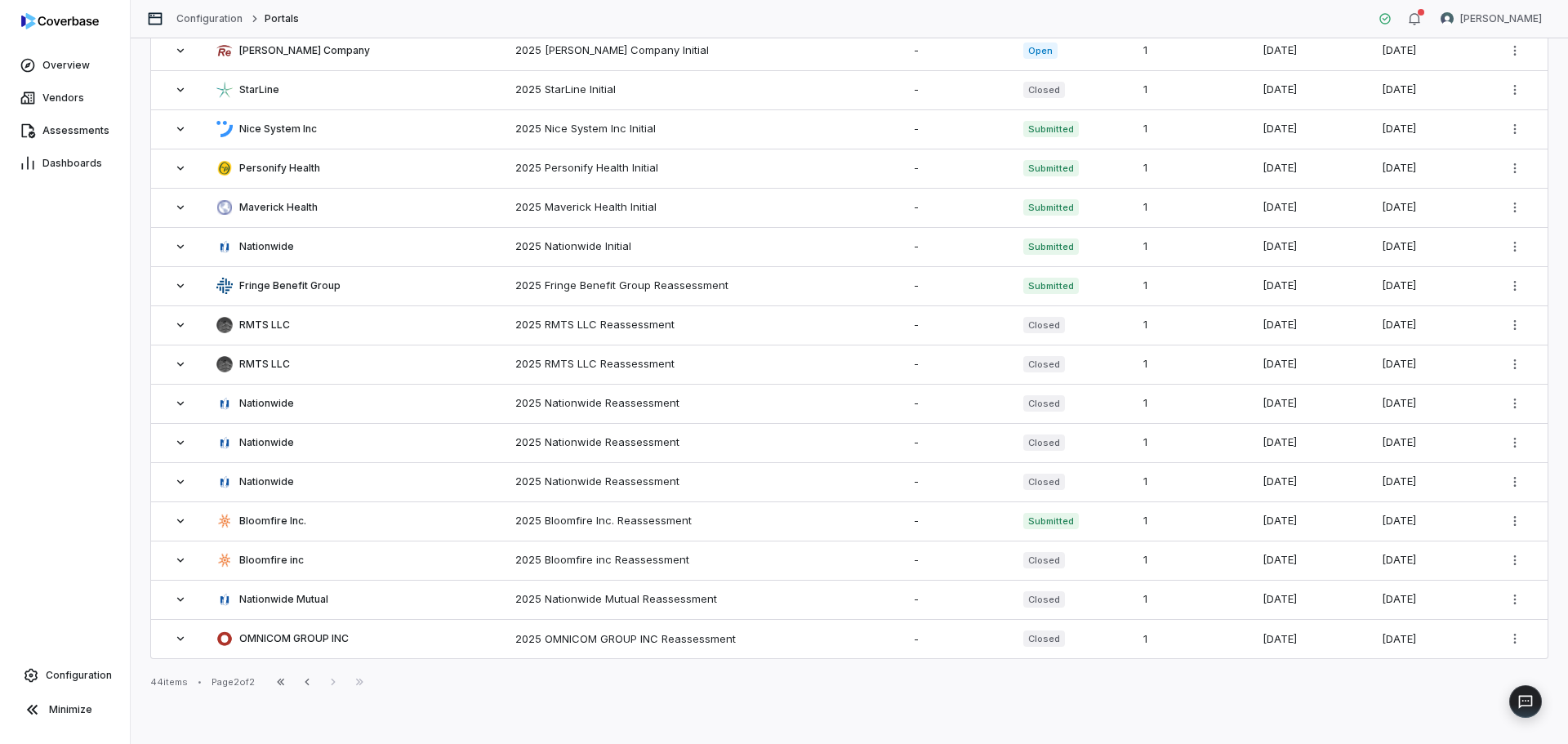
click at [902, 721] on div "Vendor Assessment Services Status Requirements Created Due Date The Manhattan L…" at bounding box center [849, 392] width 1437 height 706
click at [170, 563] on span at bounding box center [180, 560] width 33 height 13
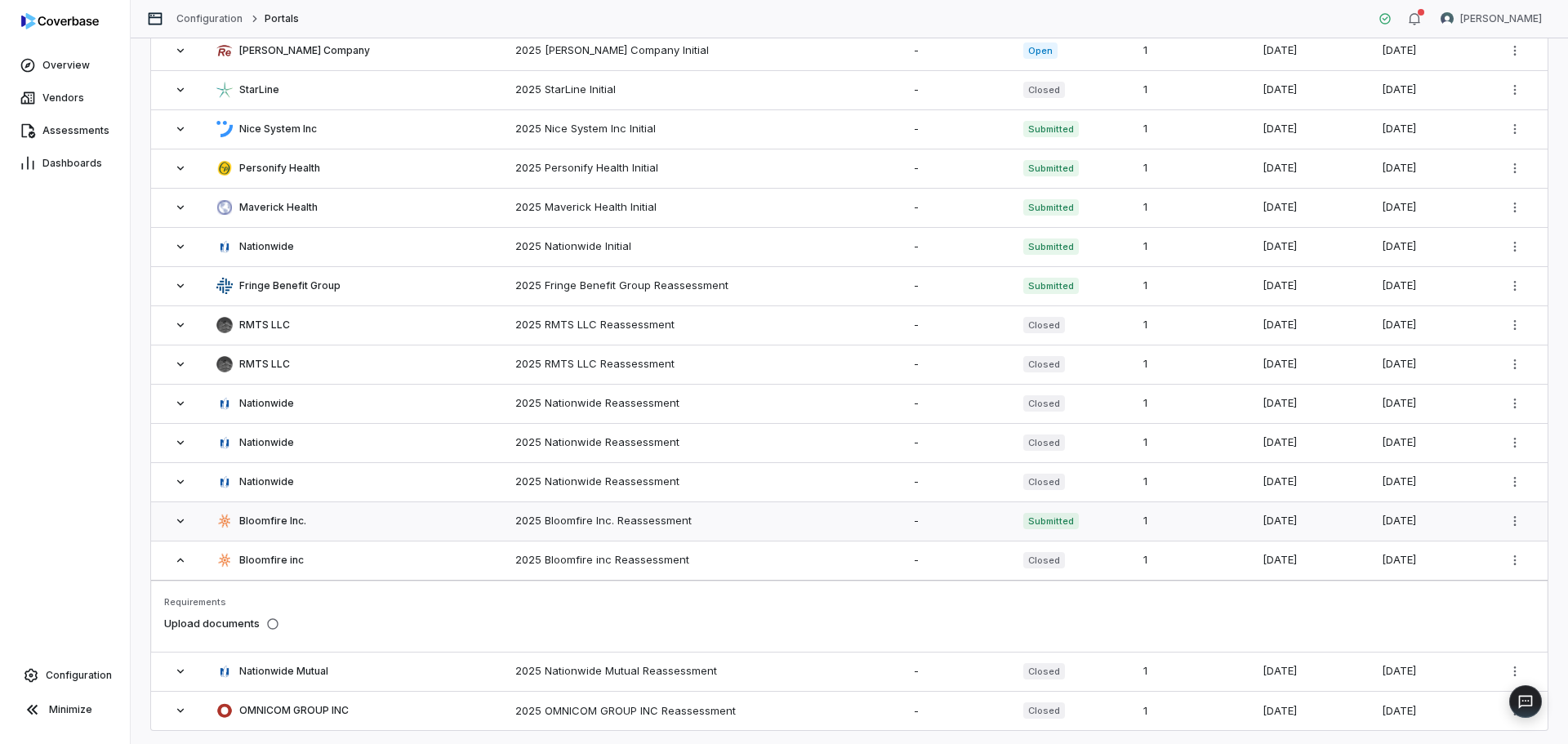
click at [178, 526] on icon at bounding box center [179, 520] width 13 height 13
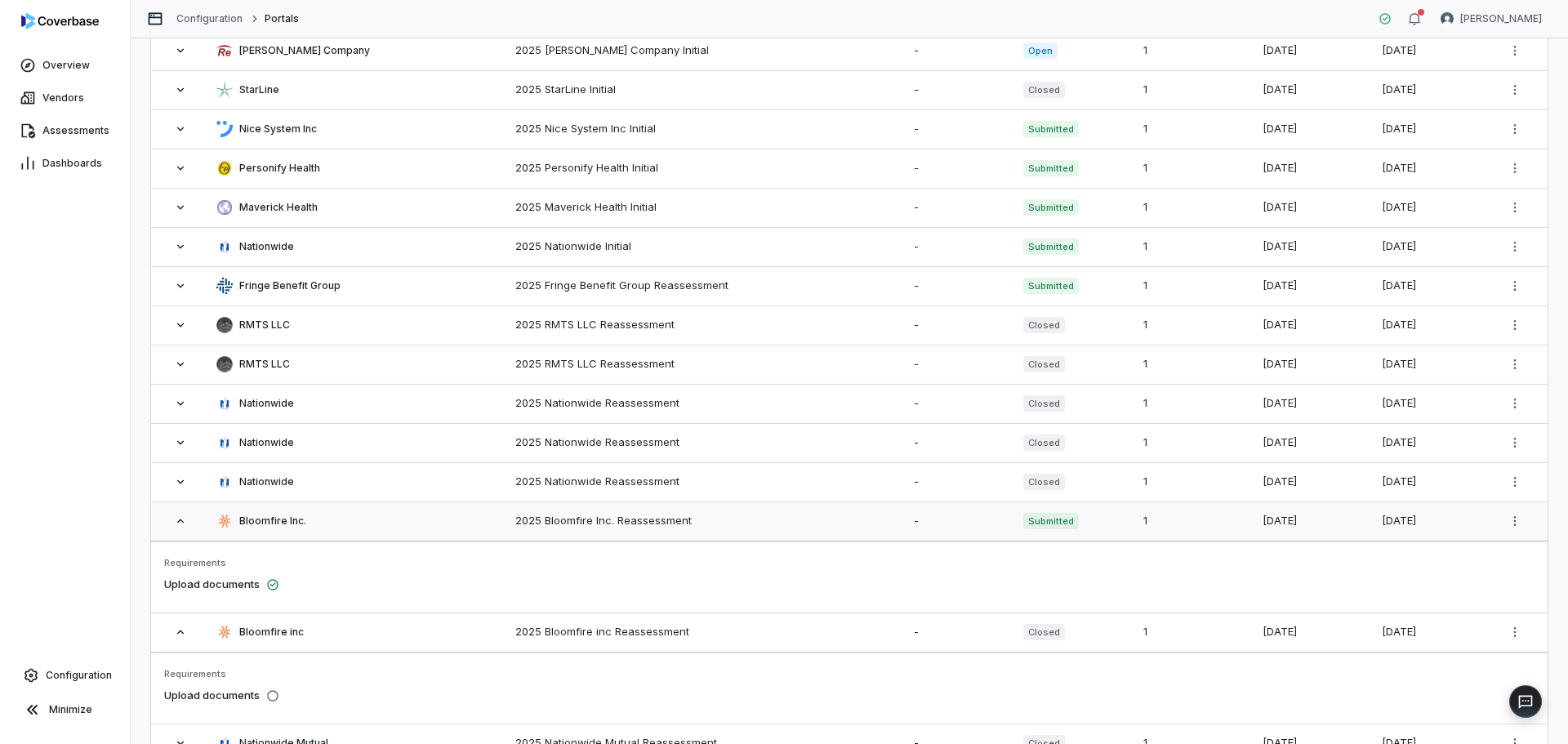
click at [178, 526] on icon at bounding box center [179, 520] width 13 height 13
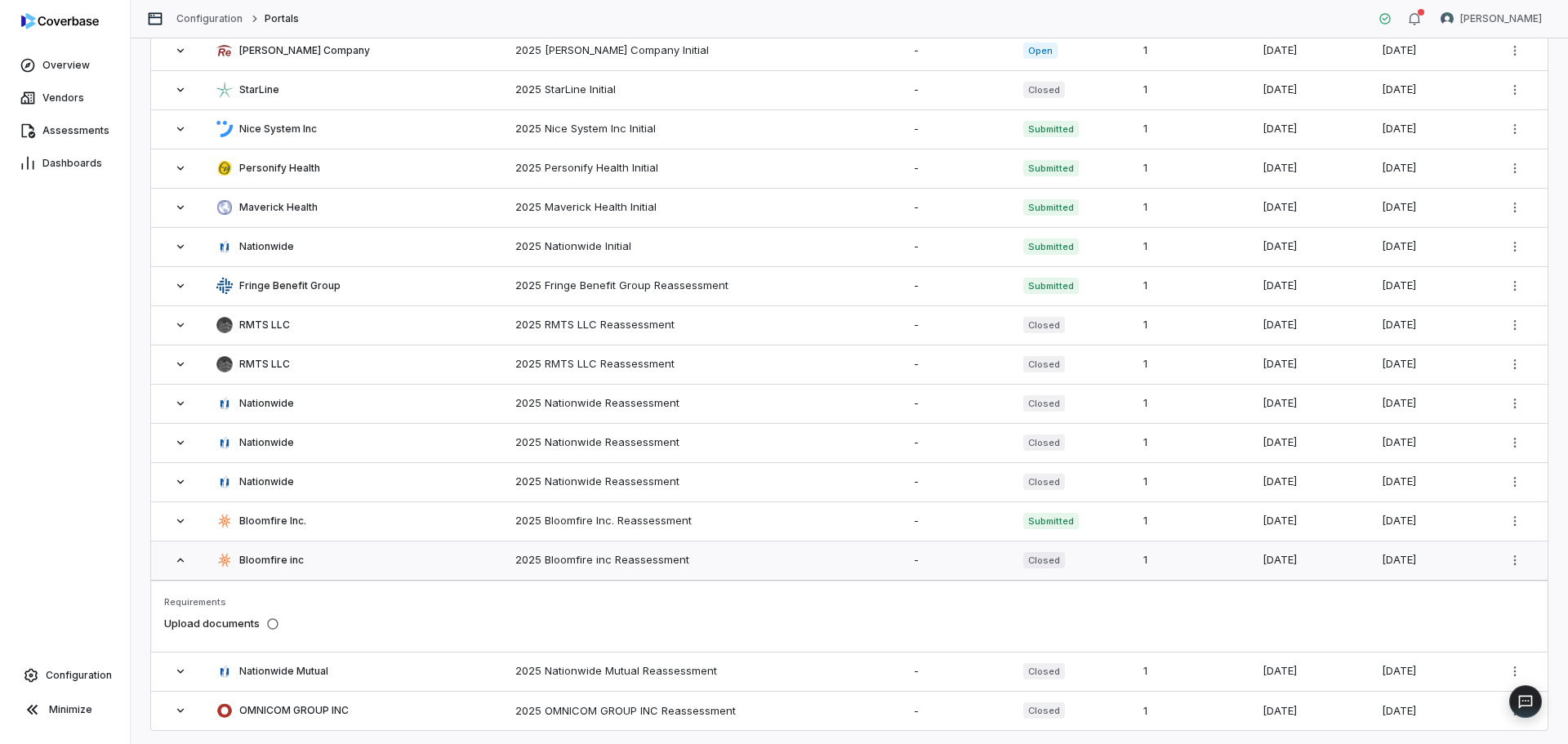
click at [182, 562] on icon at bounding box center [179, 560] width 13 height 13
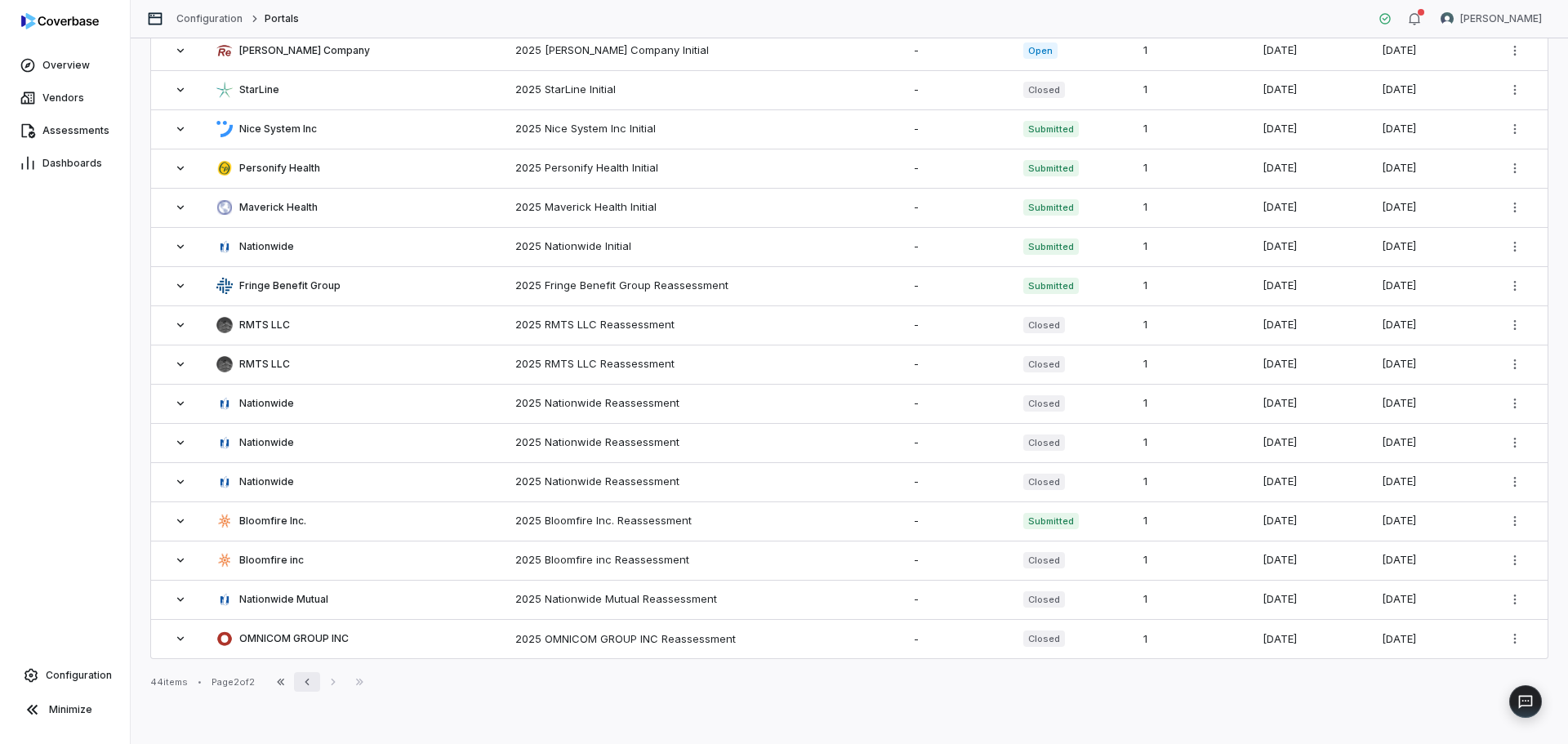
click at [320, 683] on button "Previous" at bounding box center [306, 682] width 26 height 19
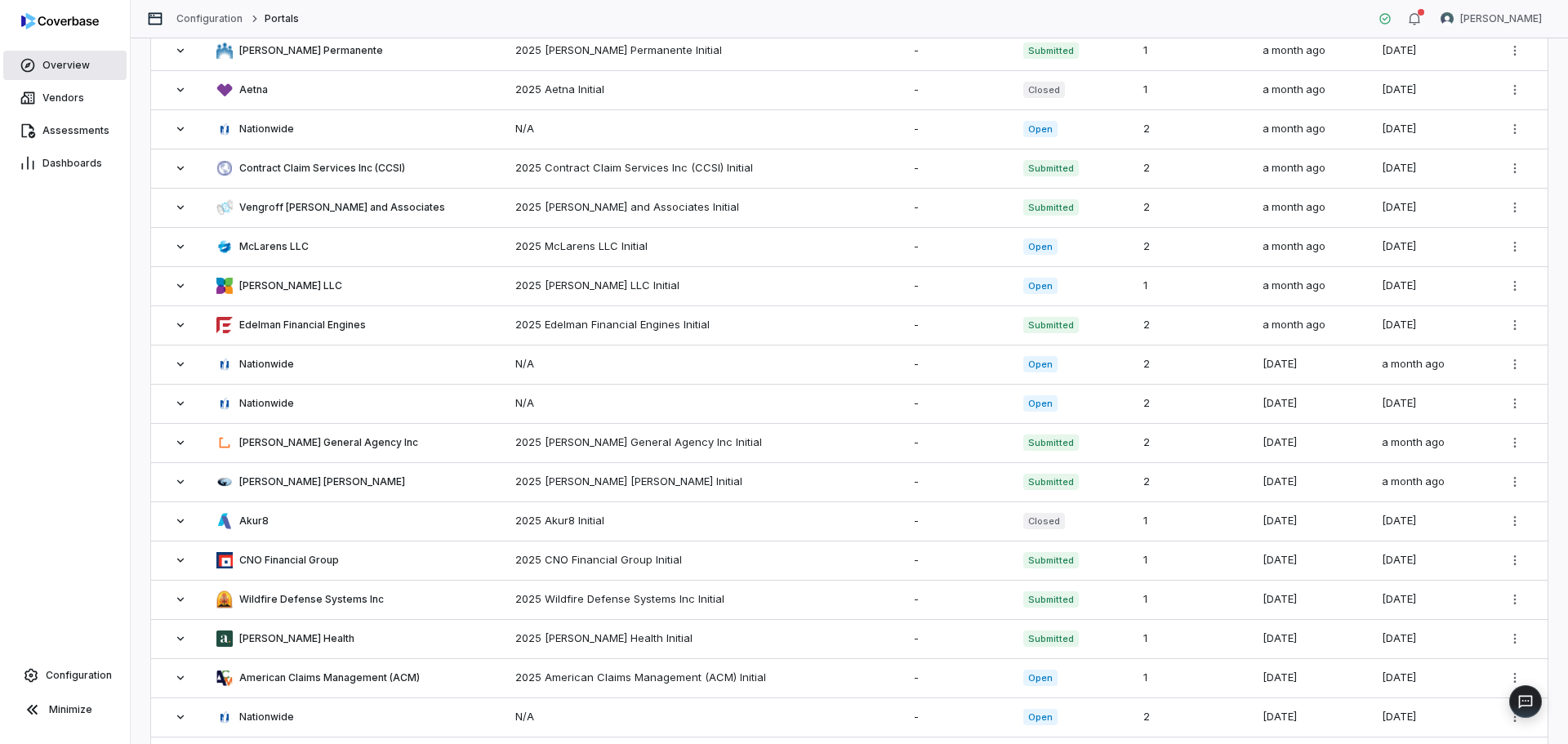
click at [45, 68] on span "Overview" at bounding box center [66, 65] width 48 height 13
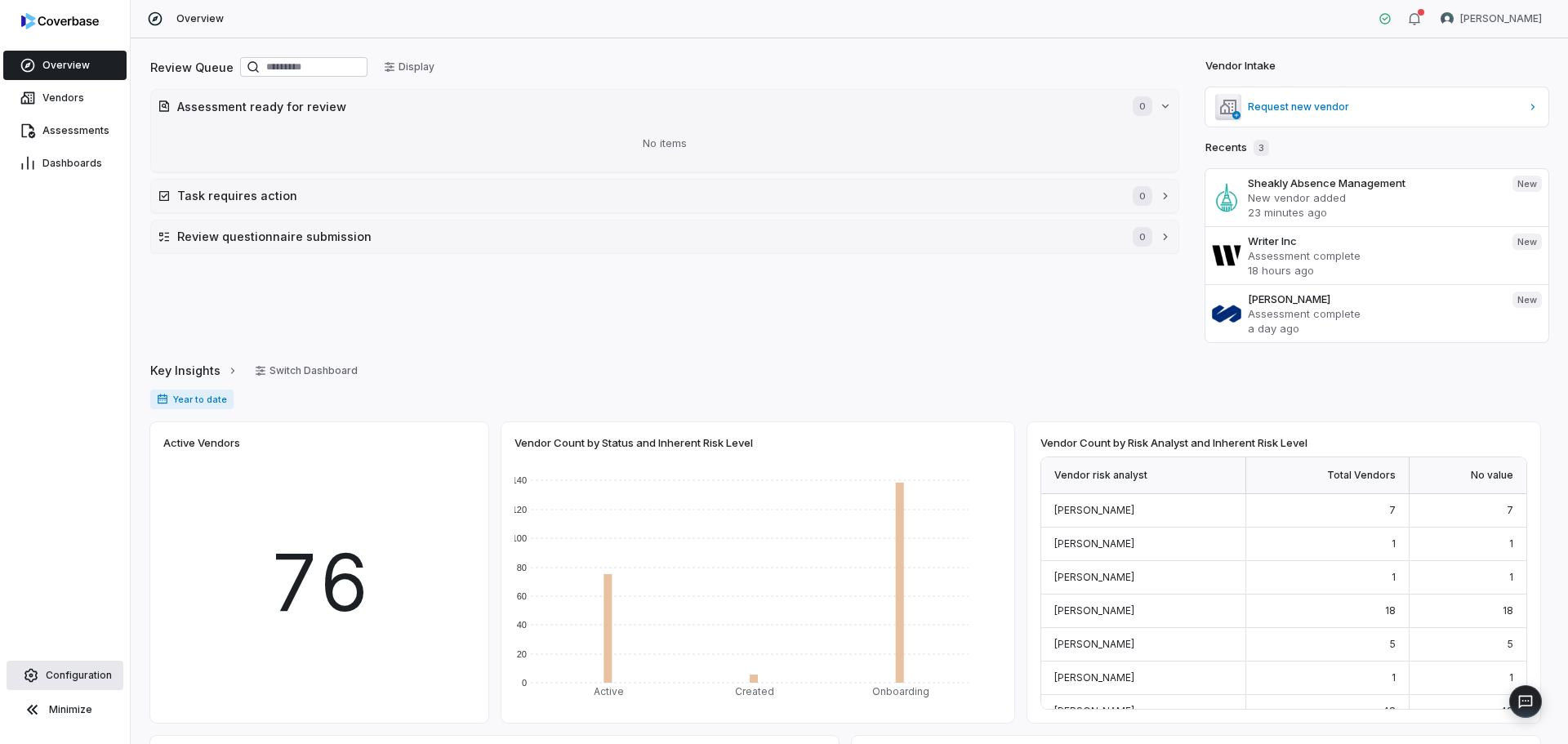
click at [71, 680] on span "Configuration" at bounding box center [79, 675] width 66 height 13
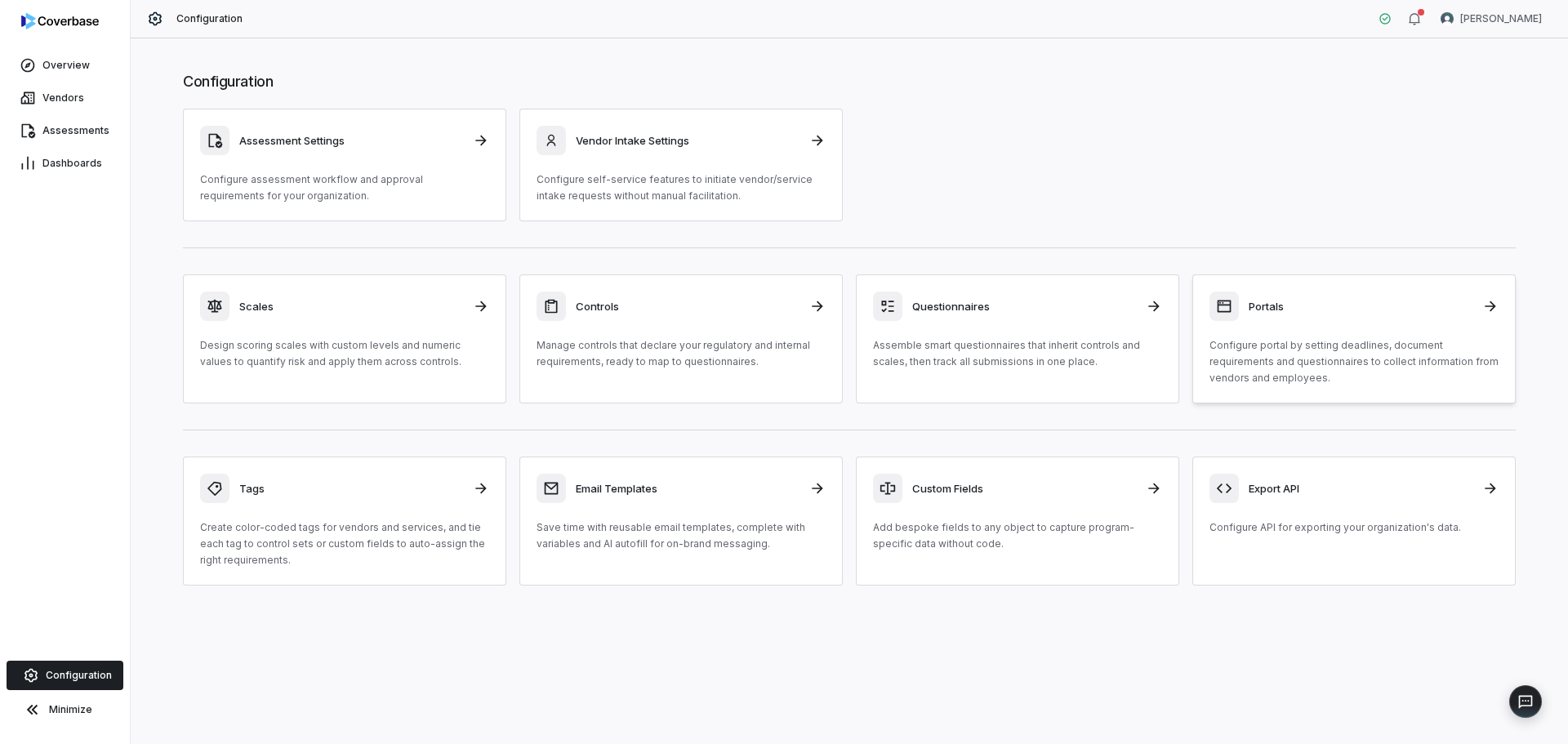
click at [1268, 324] on div "Portals Configure portal by setting deadlines, document requirements and questi…" at bounding box center [1354, 340] width 289 height 95
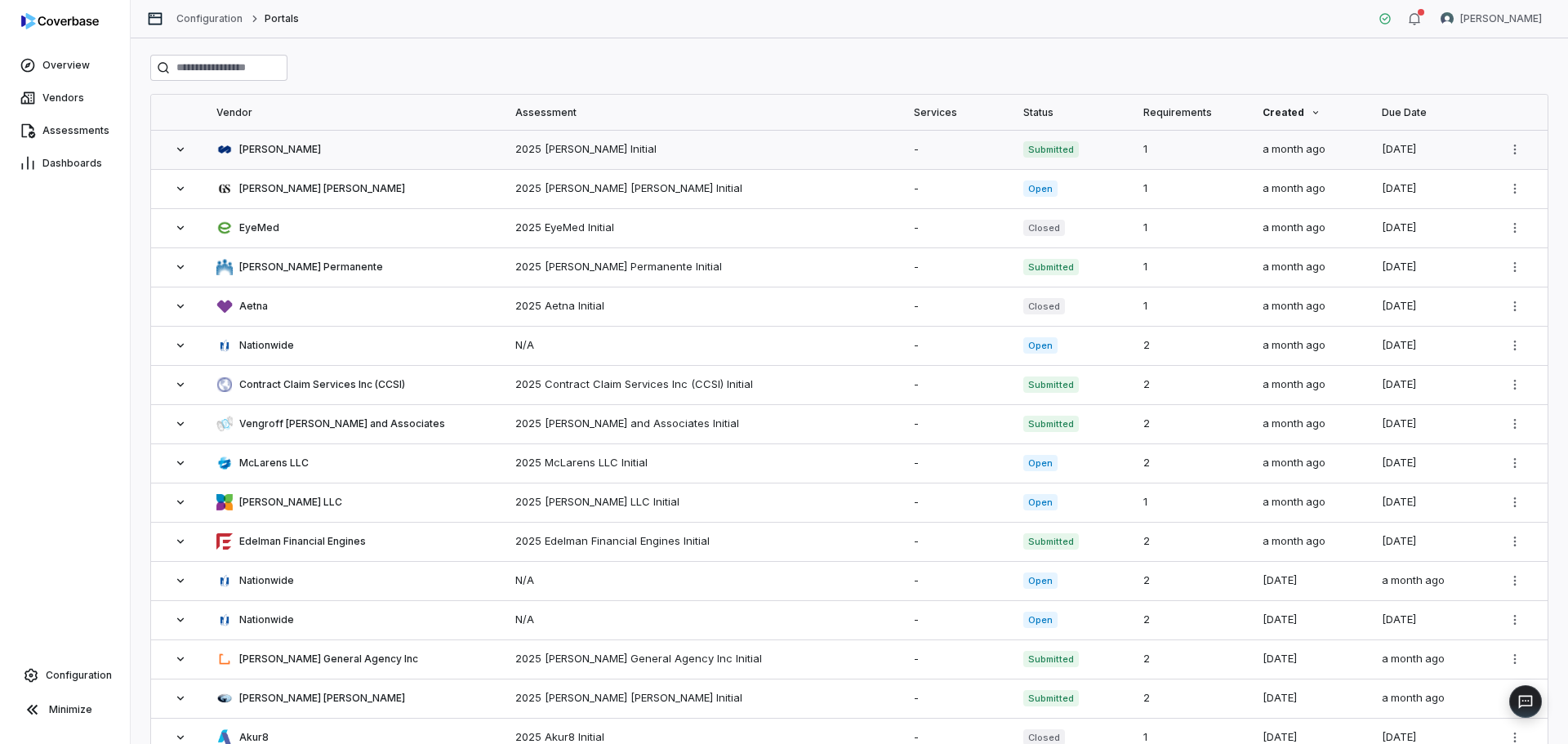
click at [178, 142] on td at bounding box center [178, 149] width 55 height 39
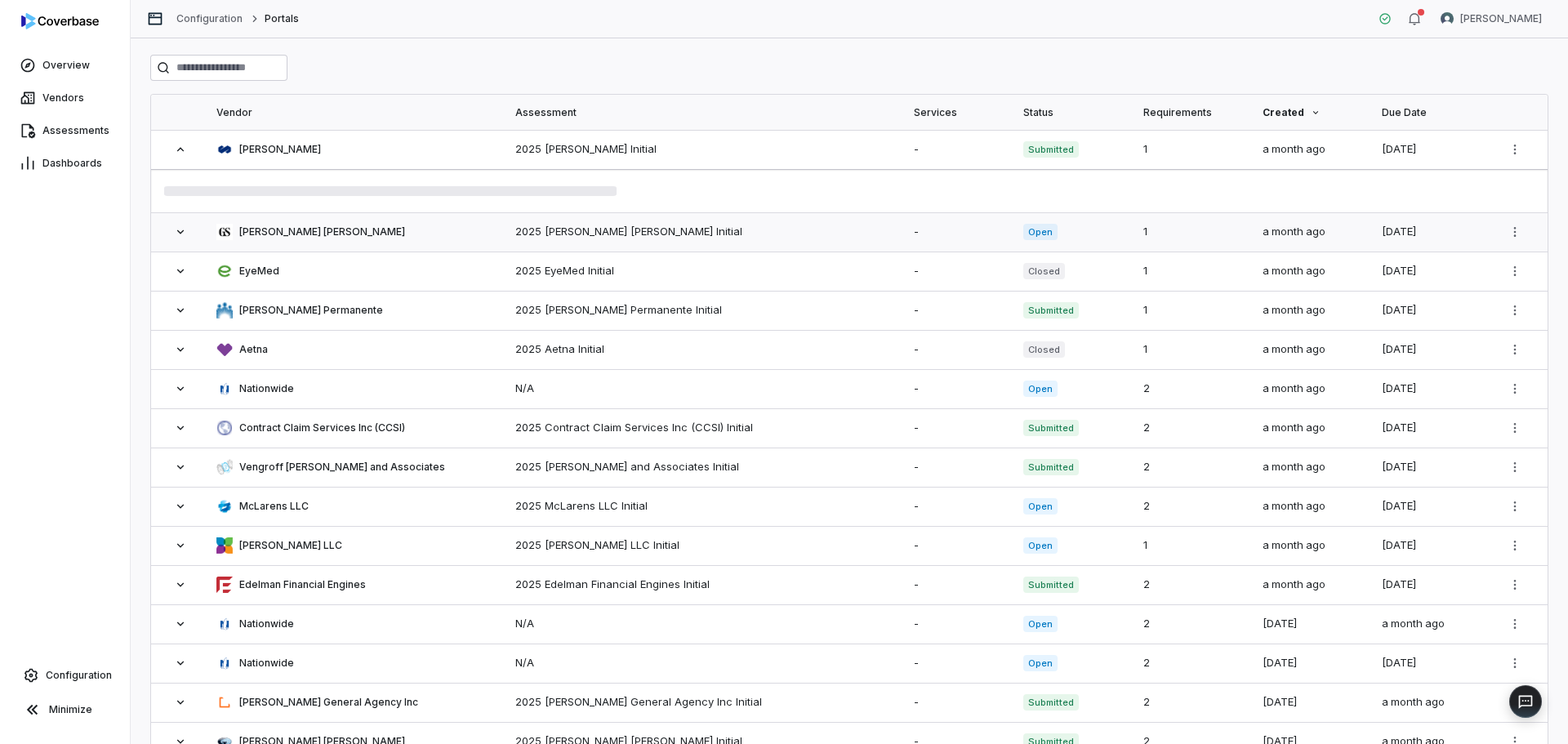
drag, startPoint x: 184, startPoint y: 222, endPoint x: 193, endPoint y: 240, distance: 20.1
click at [185, 222] on td at bounding box center [178, 232] width 55 height 39
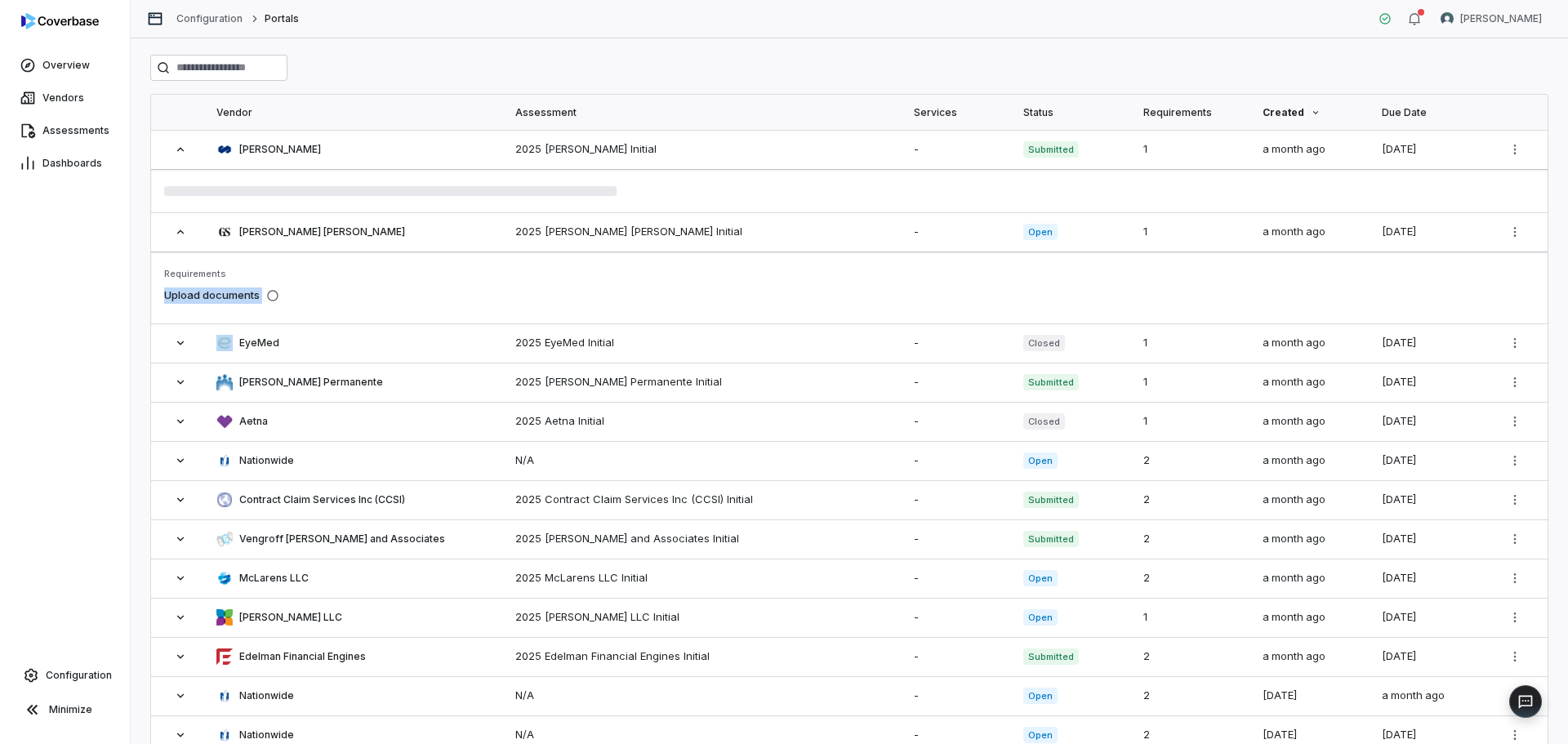
drag, startPoint x: 167, startPoint y: 292, endPoint x: 272, endPoint y: 297, distance: 105.1
click at [272, 297] on div "Upload documents" at bounding box center [848, 296] width 1370 height 29
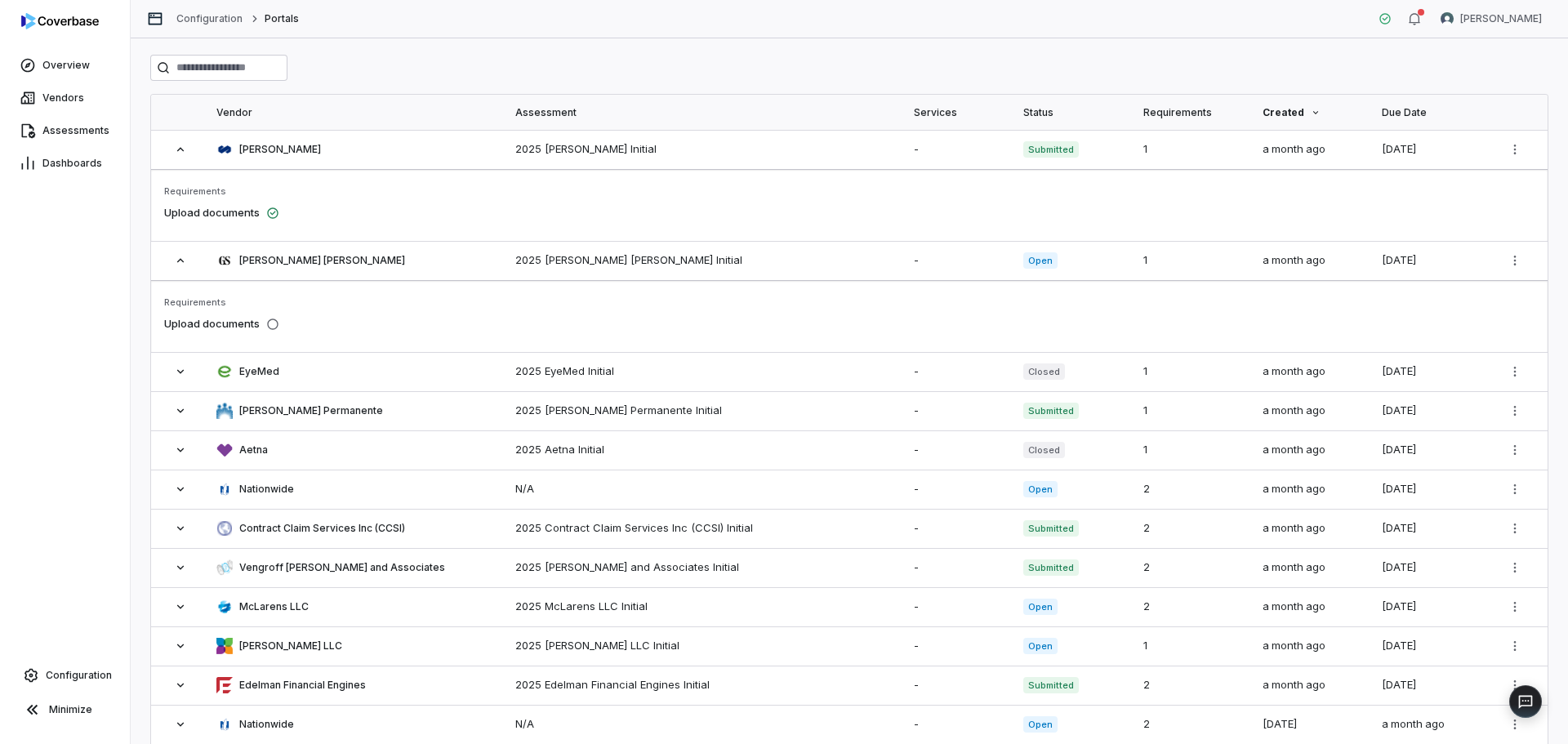
click at [143, 416] on div "Vendor Assessment Services Status Requirements Created Due Date Mercer 2025 Mer…" at bounding box center [849, 392] width 1437 height 706
click at [80, 75] on link "Overview" at bounding box center [64, 65] width 123 height 29
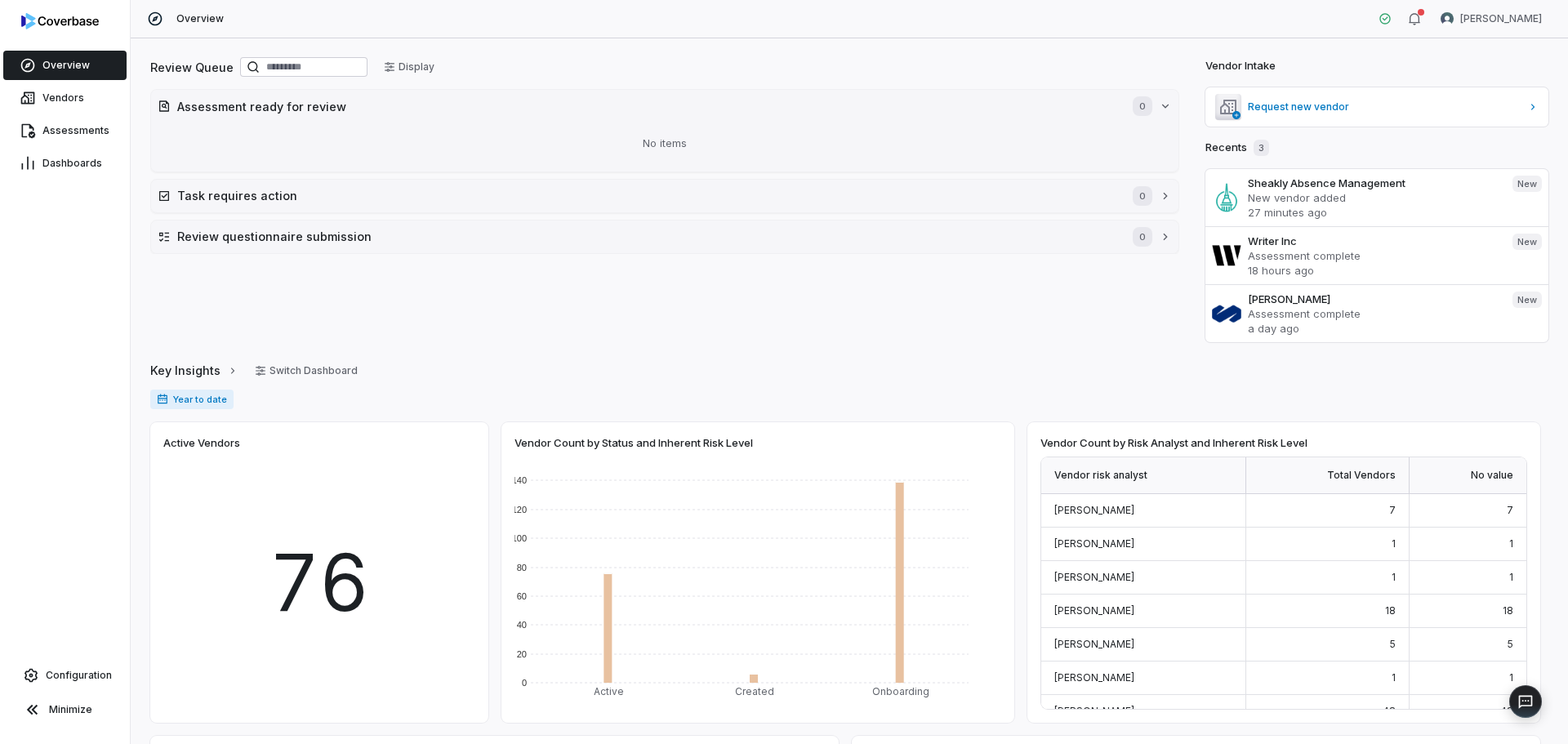
click at [657, 62] on div "Review Queue Display" at bounding box center [664, 68] width 1029 height 28
click at [84, 683] on link "Configuration" at bounding box center [65, 675] width 116 height 29
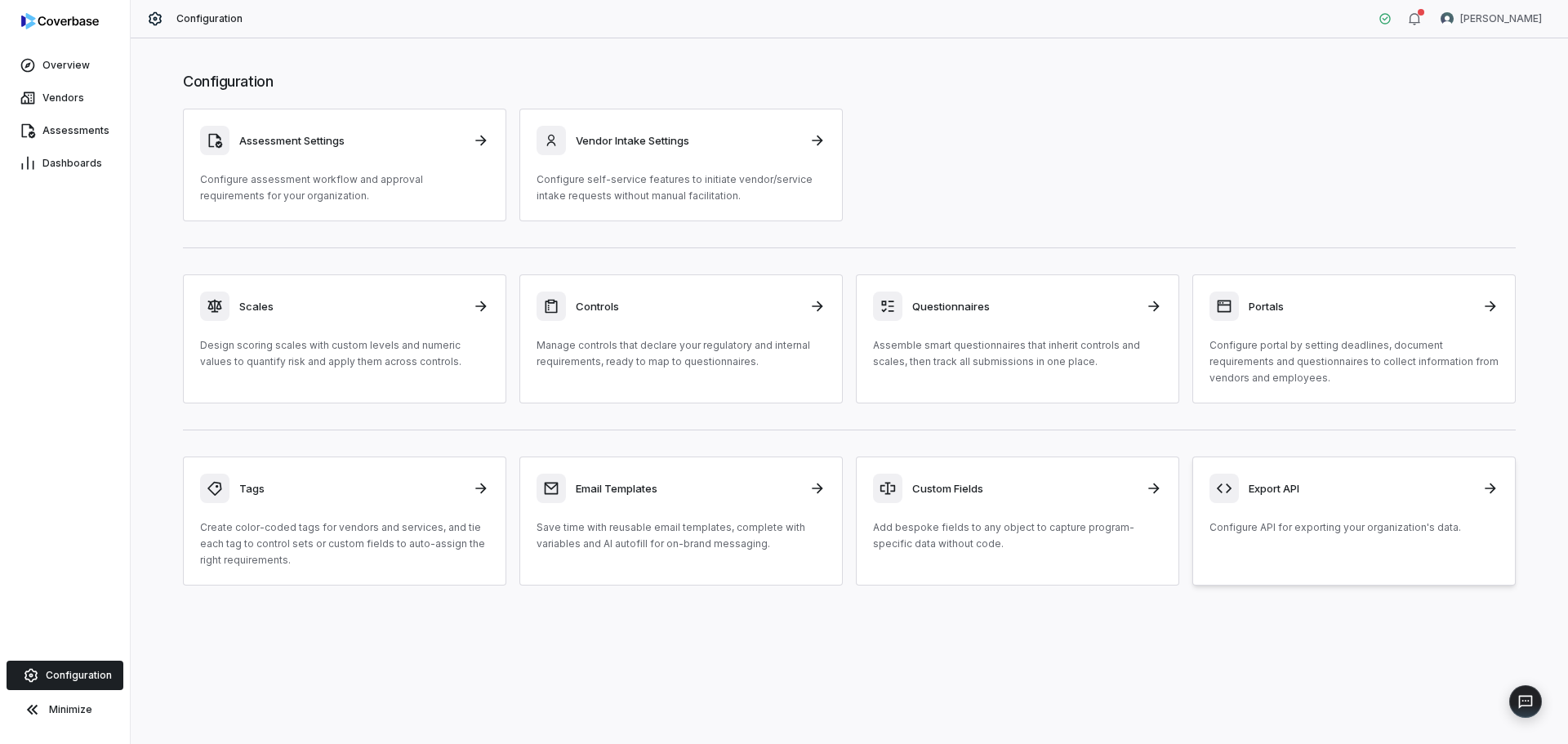
click at [1248, 514] on div "Export API Configure API for exporting your organization's data." at bounding box center [1354, 504] width 289 height 62
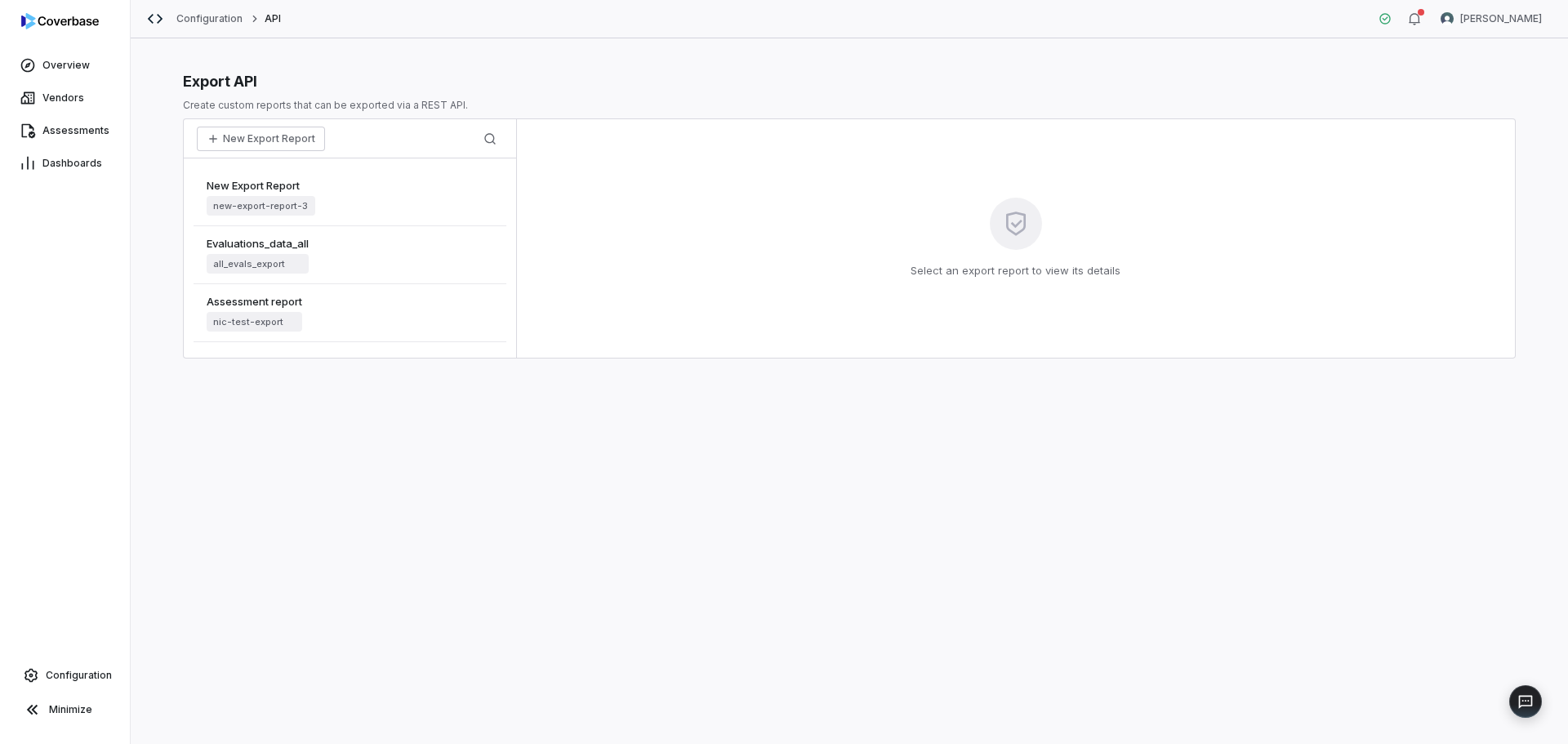
click at [376, 194] on div "New Export Report new-export-report-3" at bounding box center [350, 197] width 313 height 58
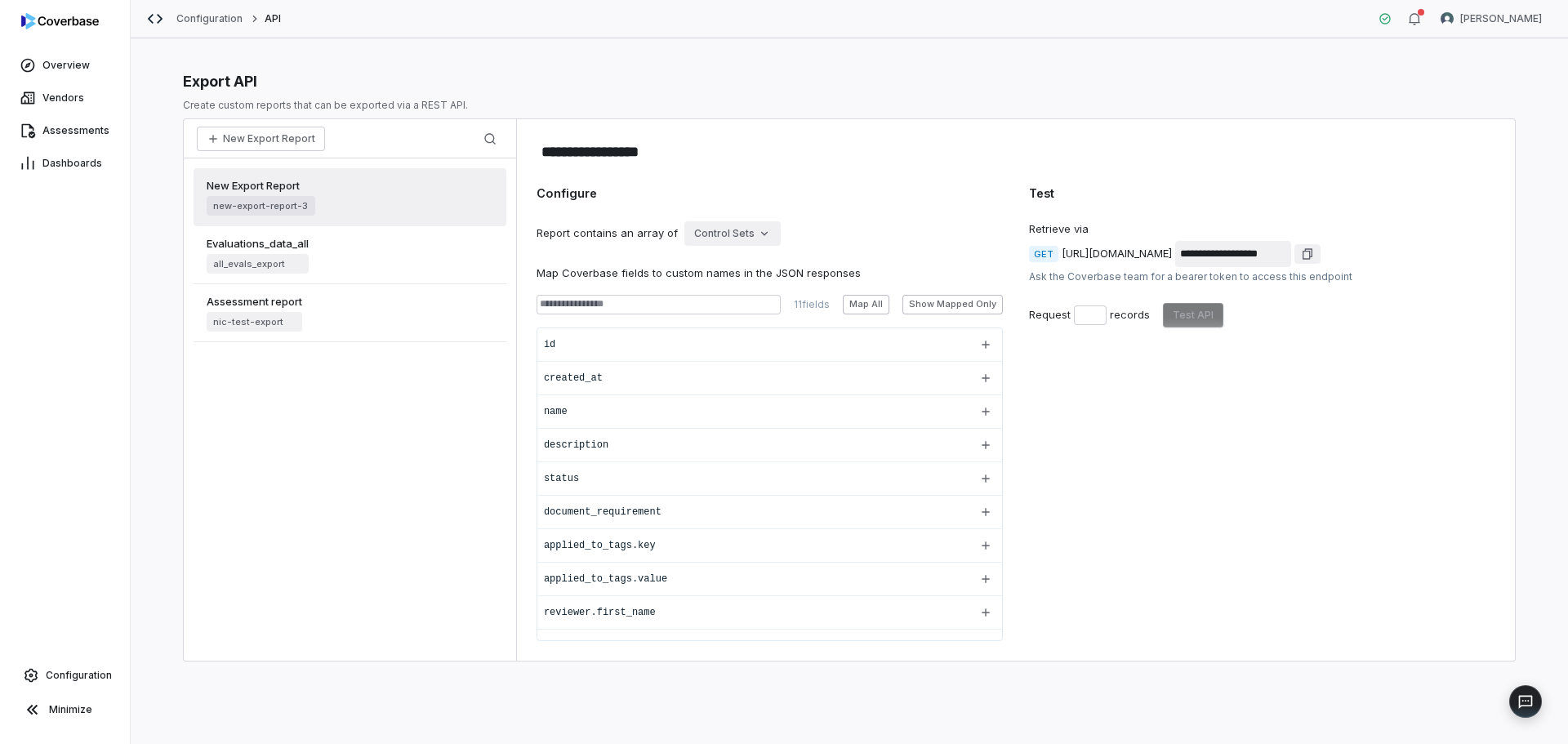
click at [356, 255] on div "Evaluations_data_all all_evals_export" at bounding box center [350, 255] width 313 height 58
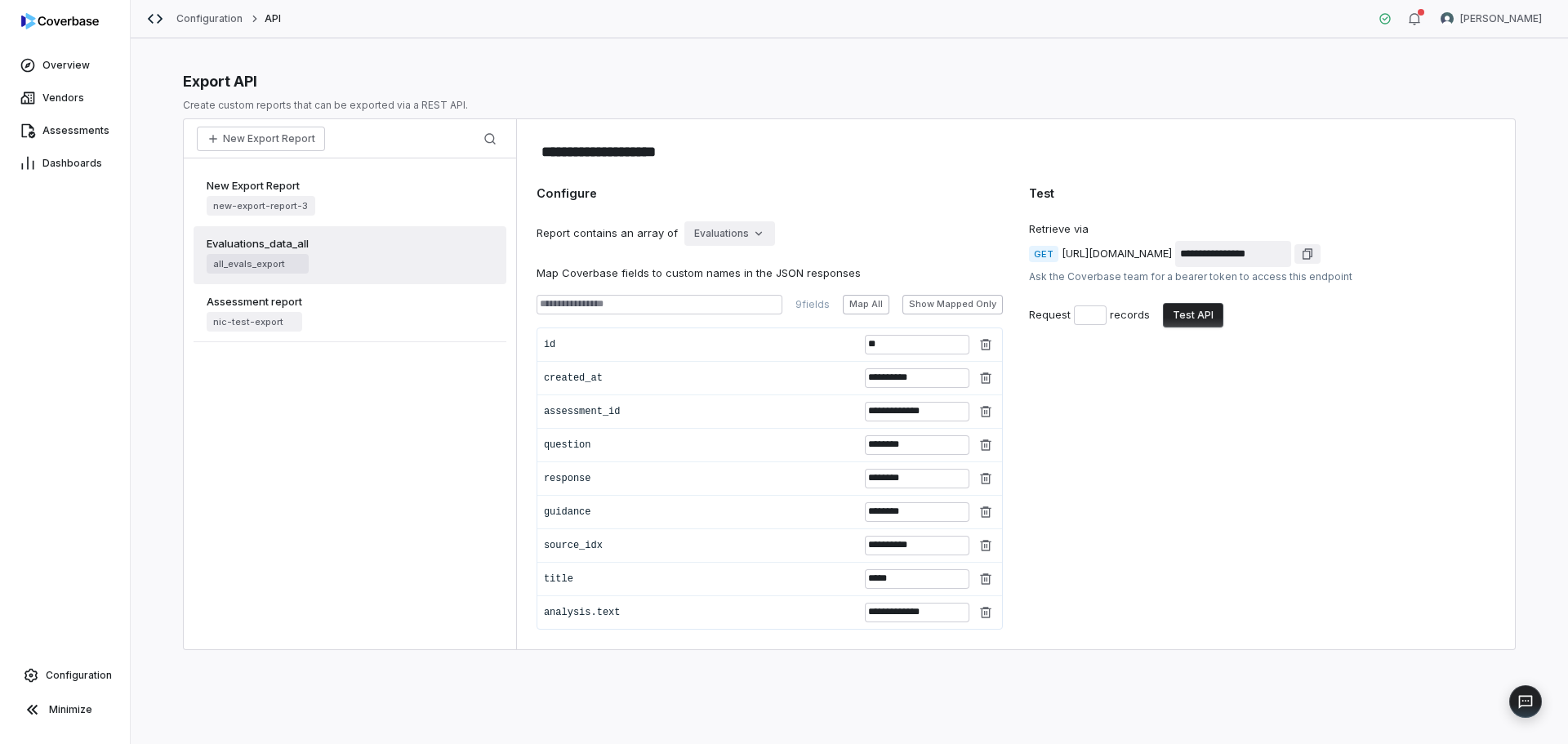
click at [355, 317] on div "Assessment report nic-test-export" at bounding box center [350, 313] width 313 height 58
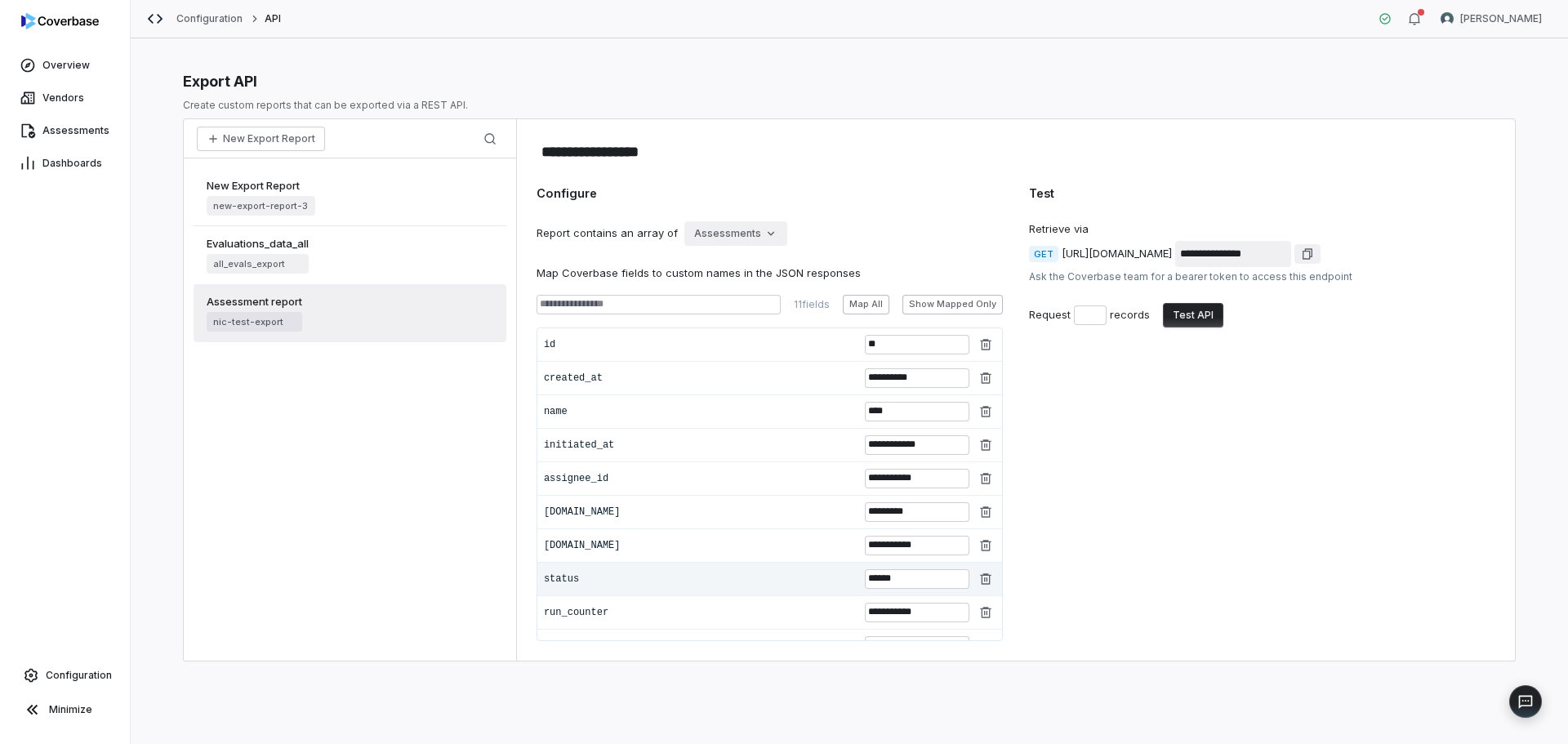
scroll to position [55, 0]
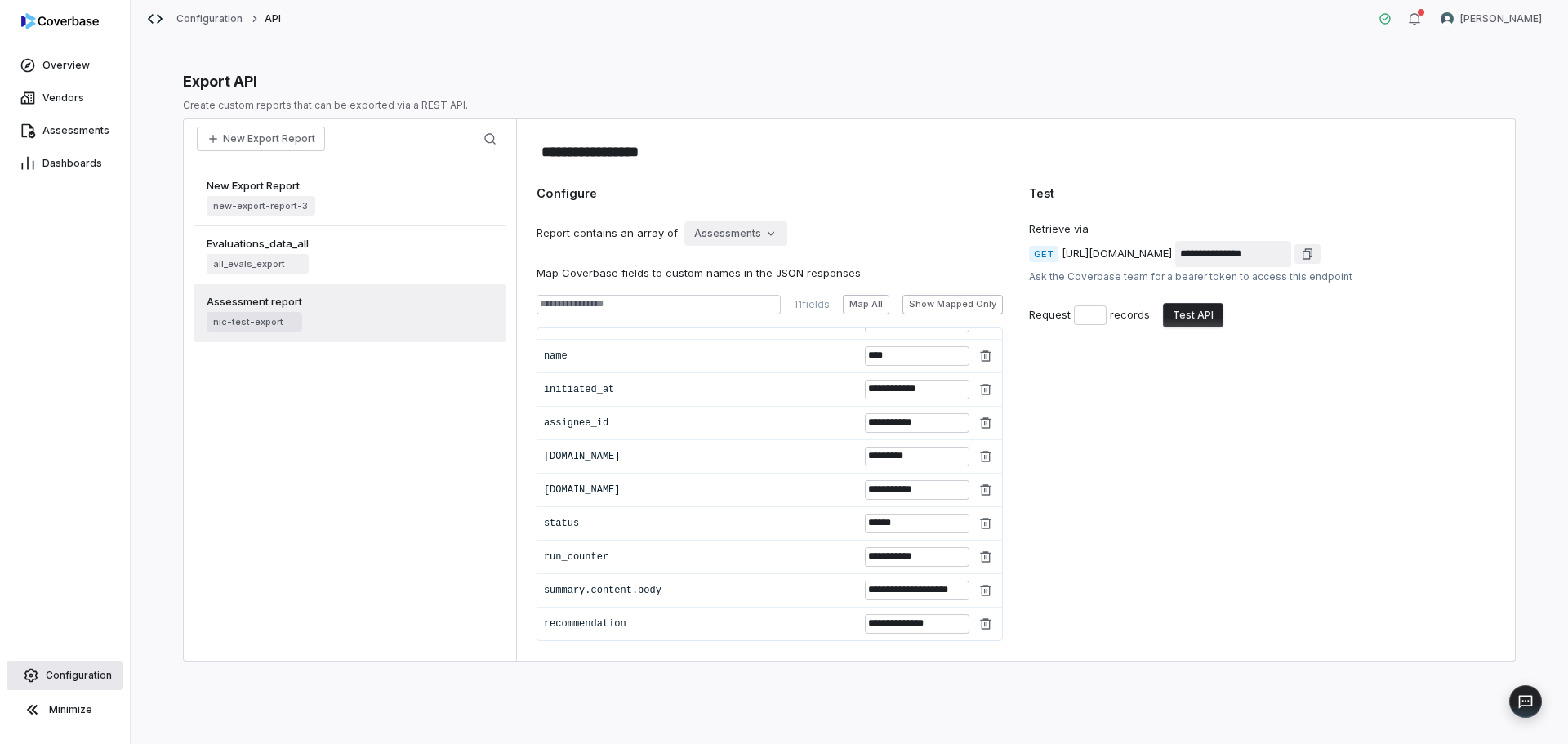
click at [88, 680] on span "Configuration" at bounding box center [79, 675] width 66 height 13
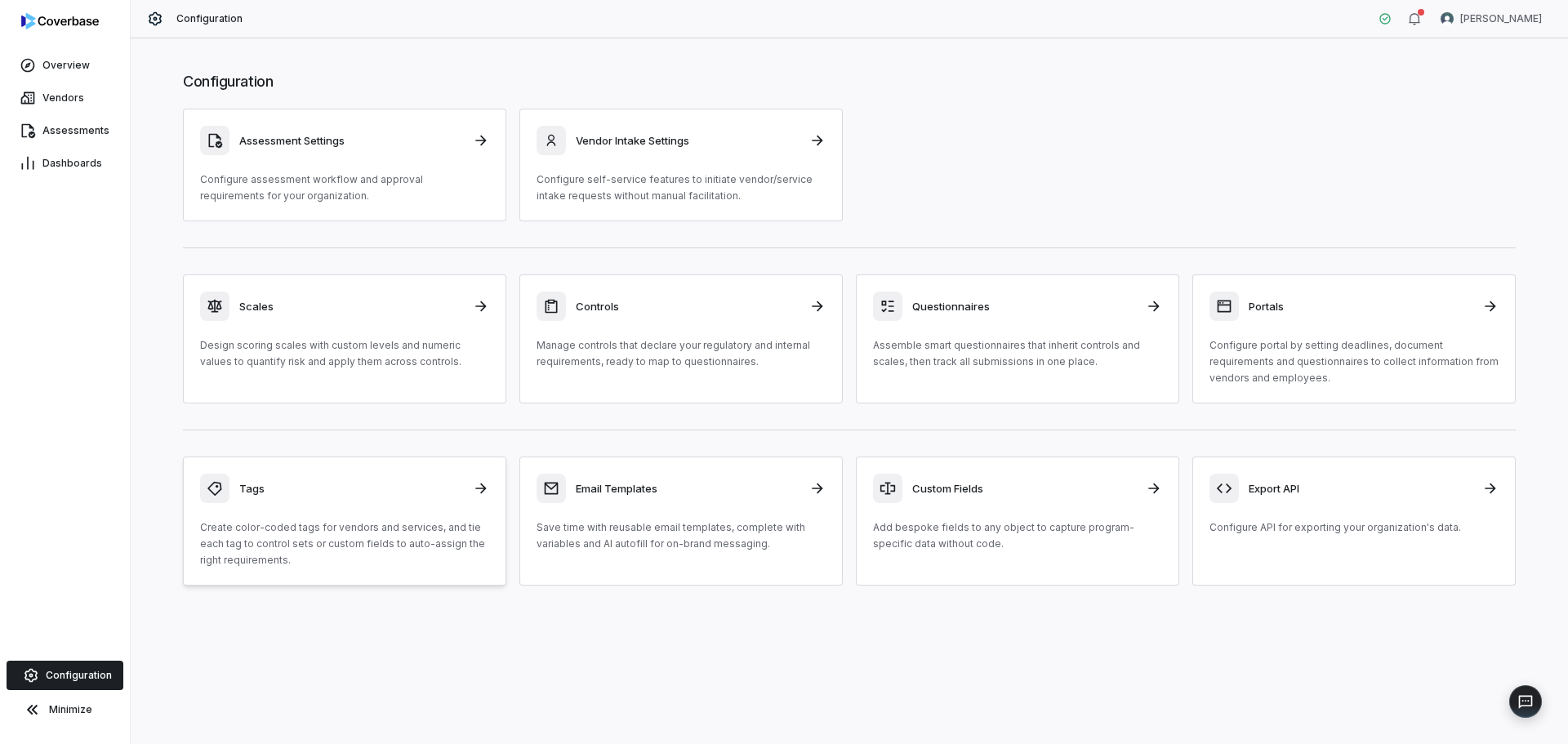
click at [298, 544] on p "Create color-coded tags for vendors and services, and tie each tag to control s…" at bounding box center [344, 544] width 289 height 49
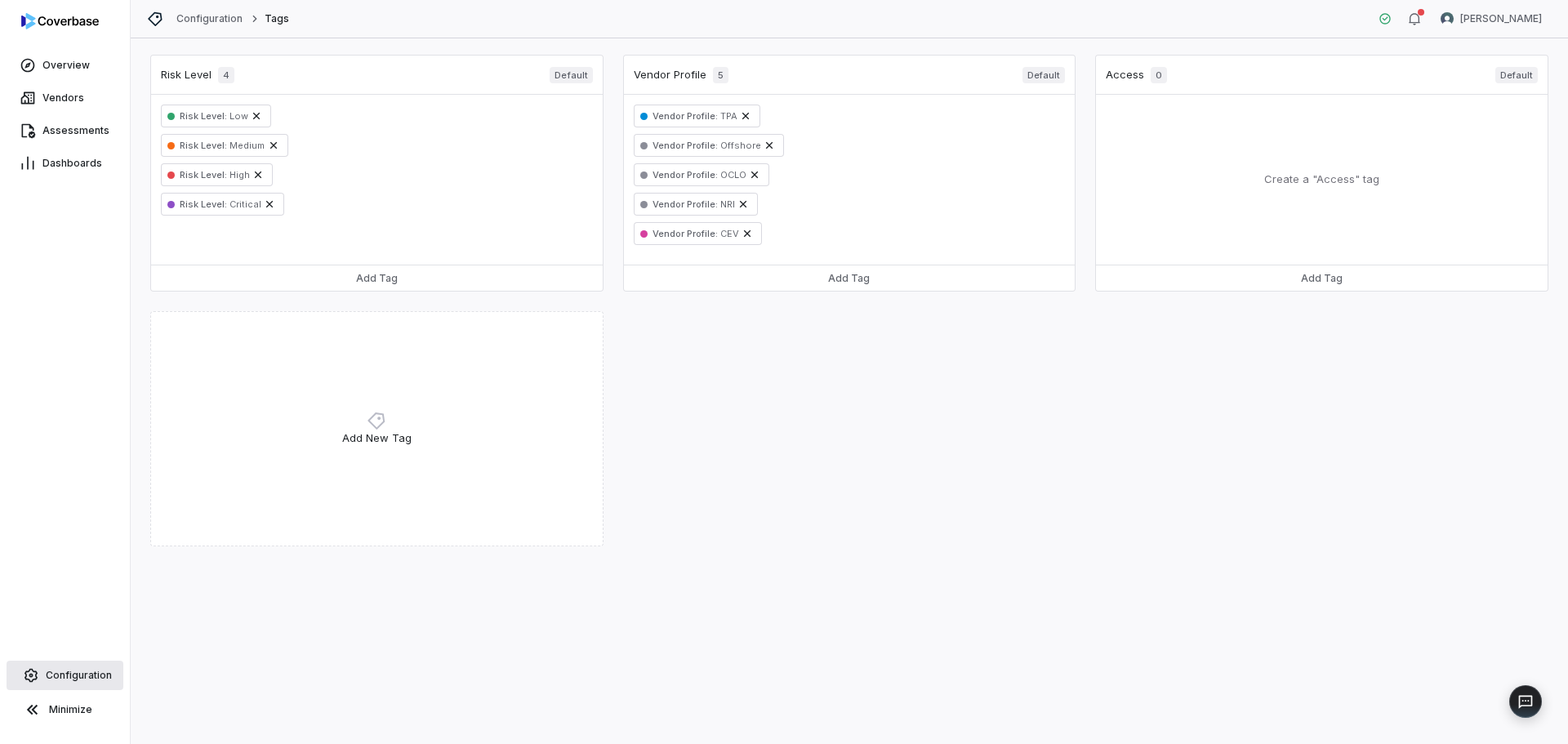
click at [82, 674] on span "Configuration" at bounding box center [79, 675] width 66 height 13
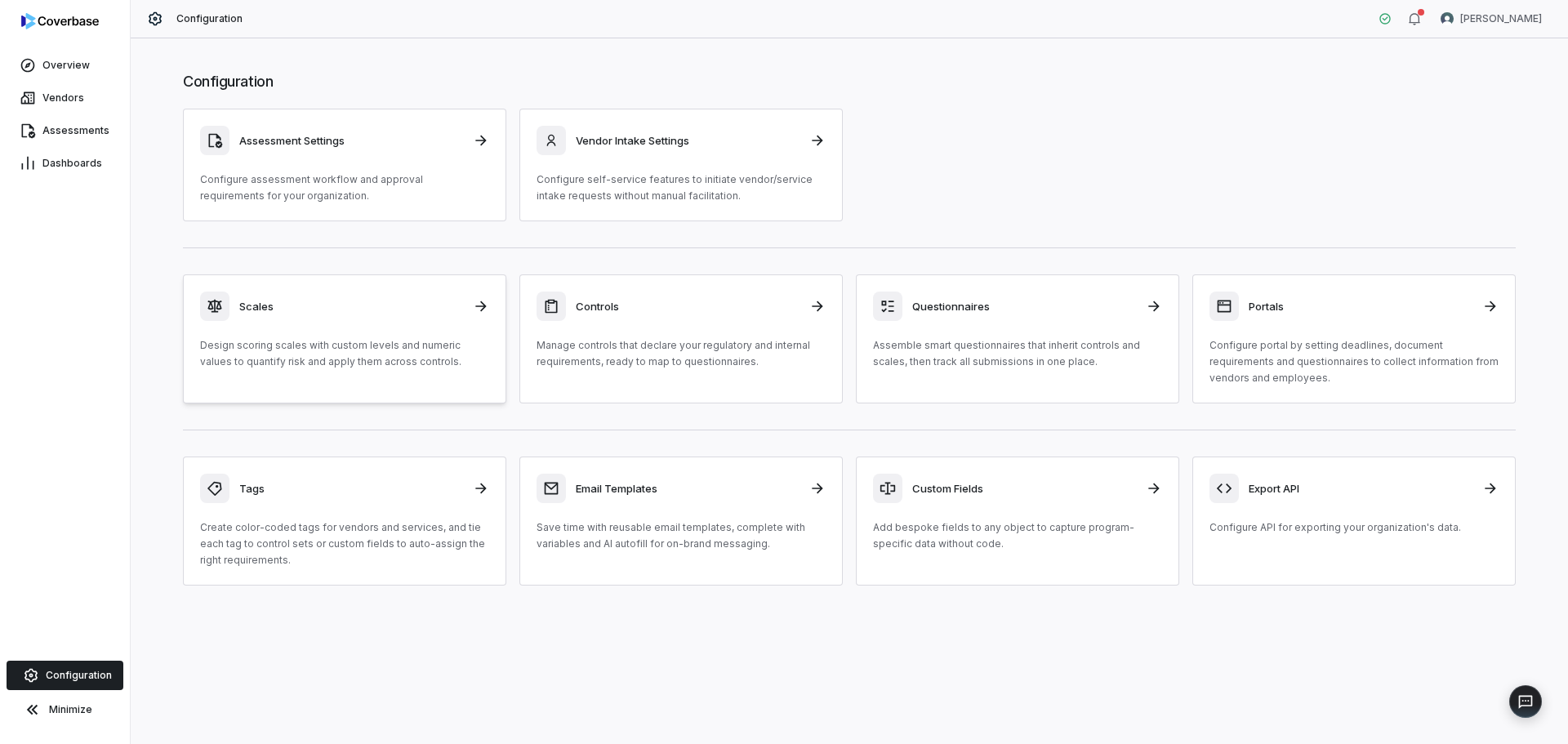
click at [409, 365] on p "Design scoring scales with custom levels and numeric values to quantify risk an…" at bounding box center [344, 354] width 289 height 33
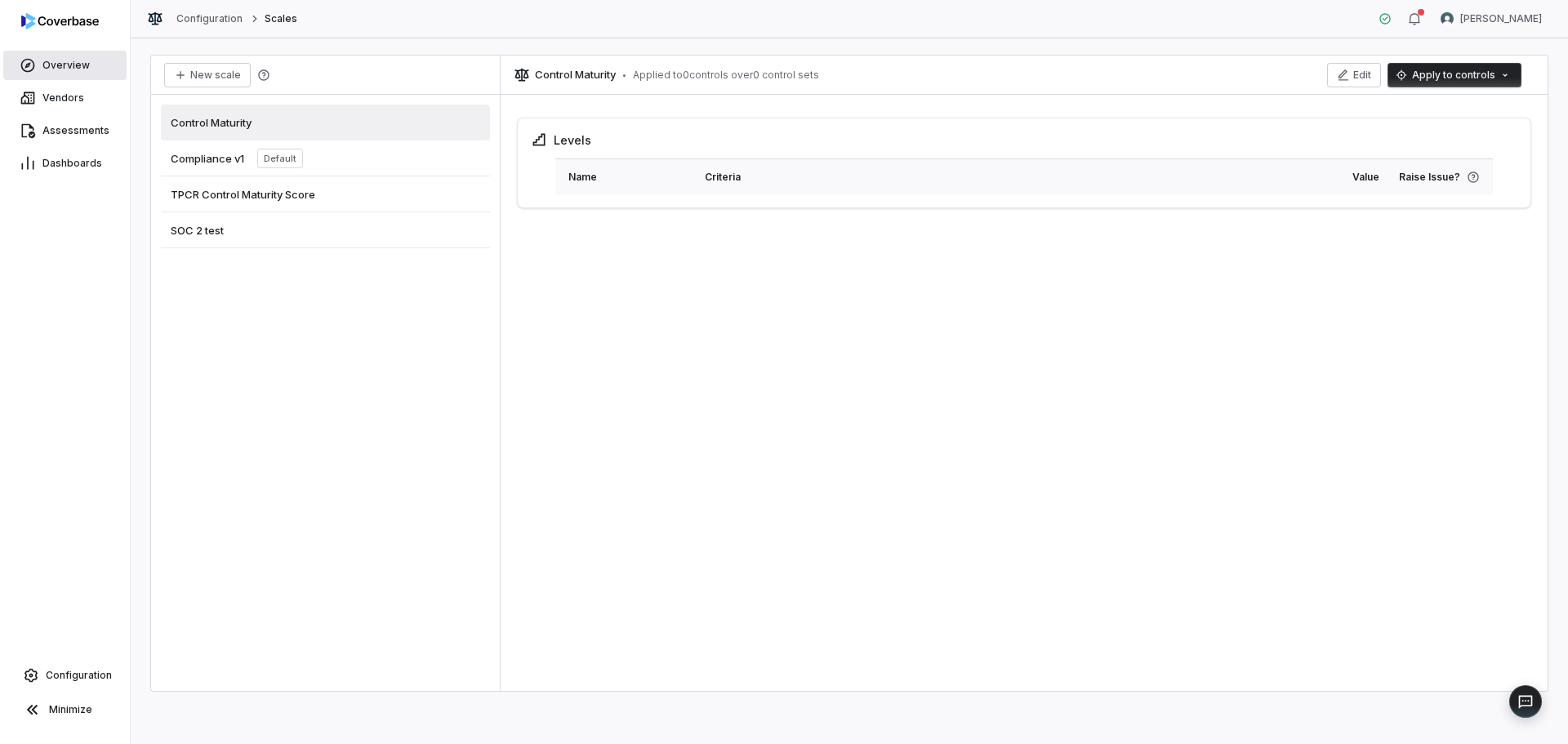
click at [76, 65] on span "Overview" at bounding box center [66, 65] width 48 height 13
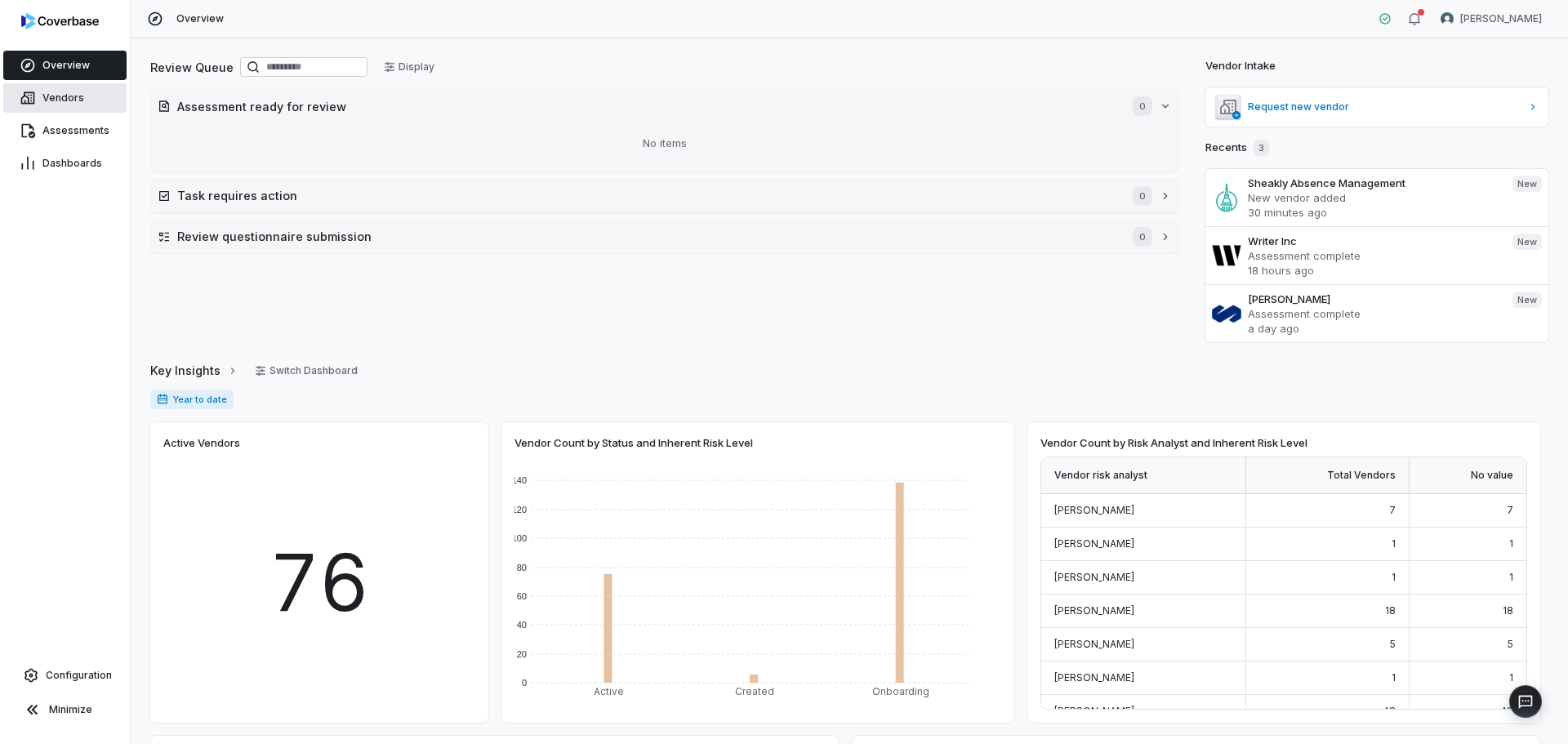
click at [69, 86] on link "Vendors" at bounding box center [64, 98] width 123 height 29
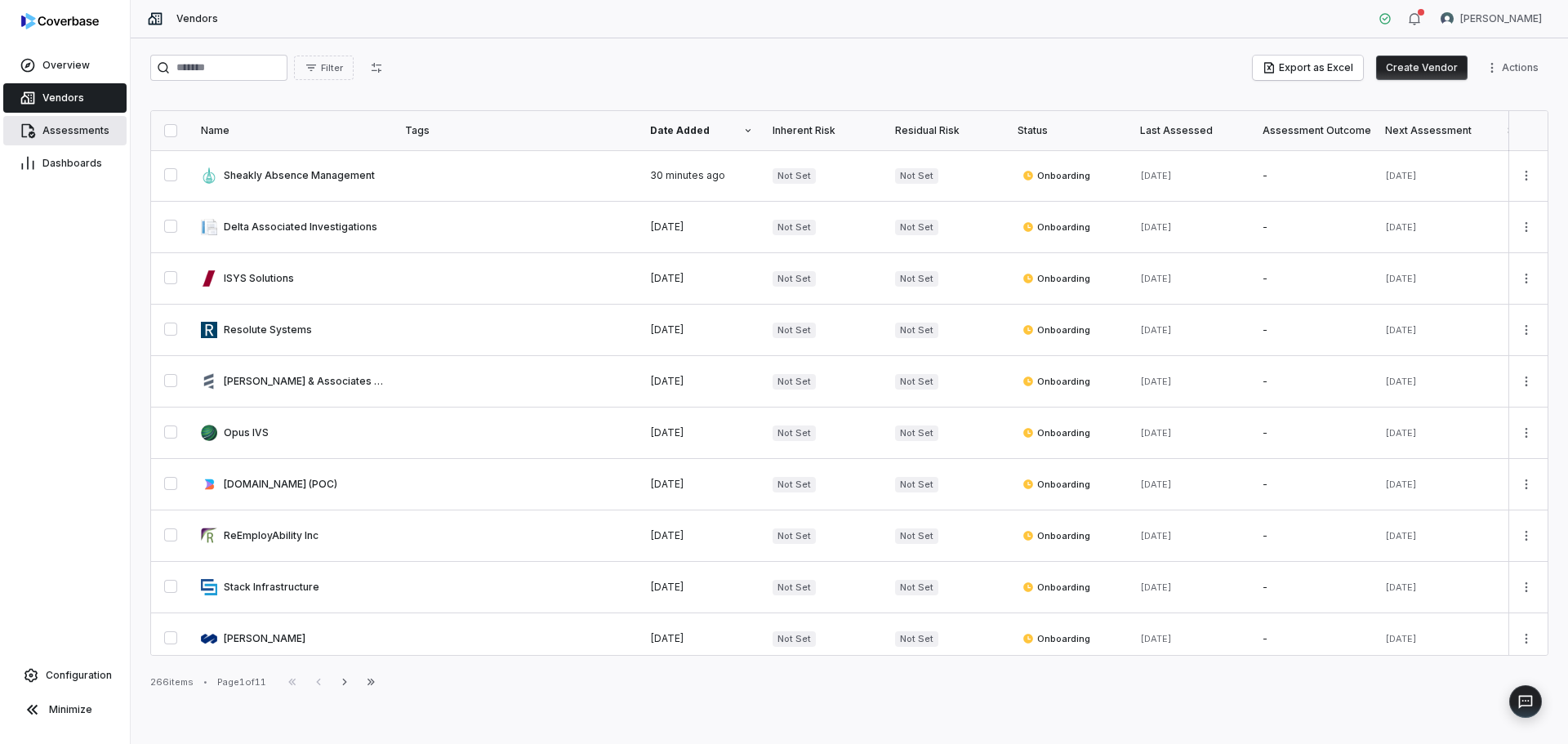
click at [78, 127] on span "Assessments" at bounding box center [76, 130] width 67 height 13
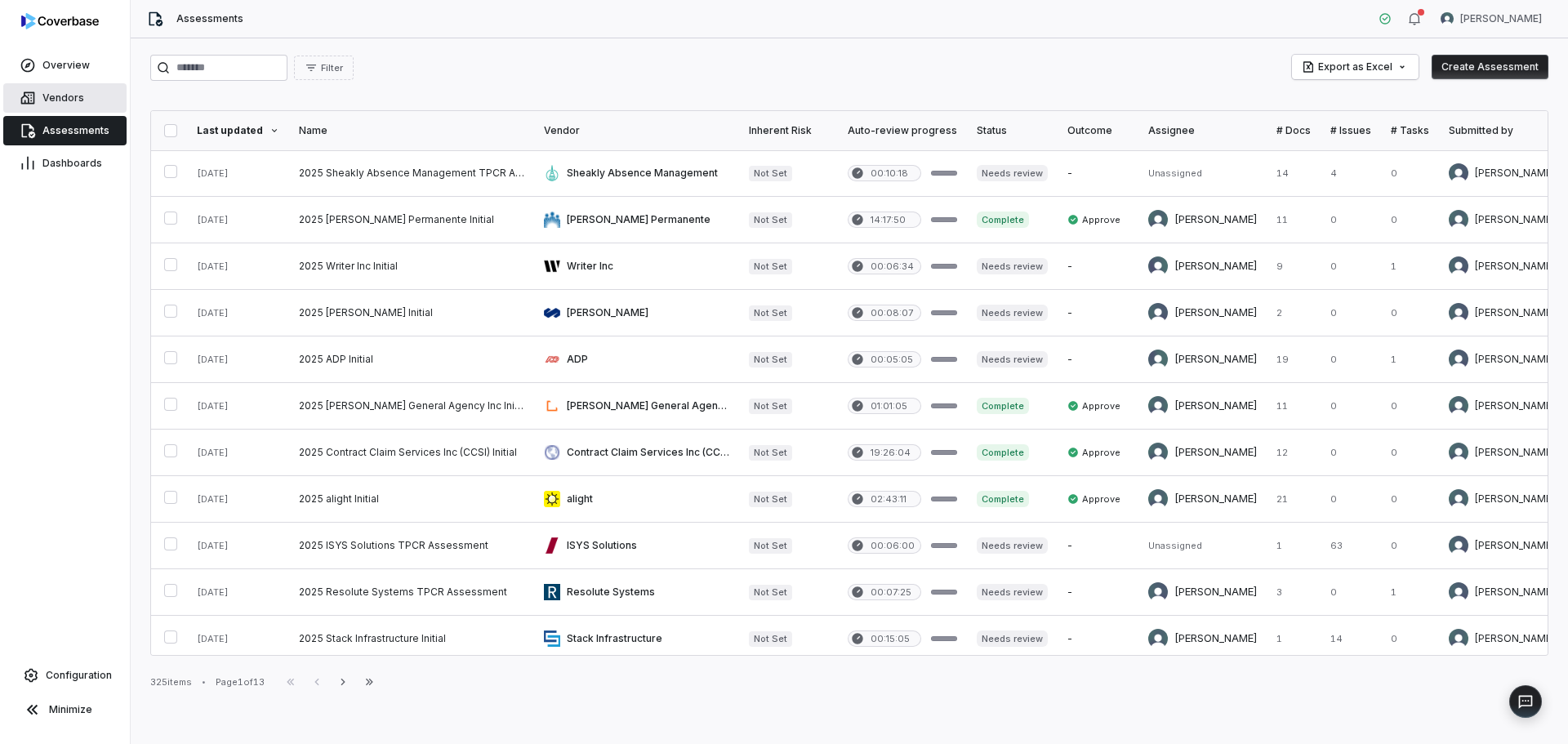
click at [57, 86] on link "Vendors" at bounding box center [64, 98] width 123 height 29
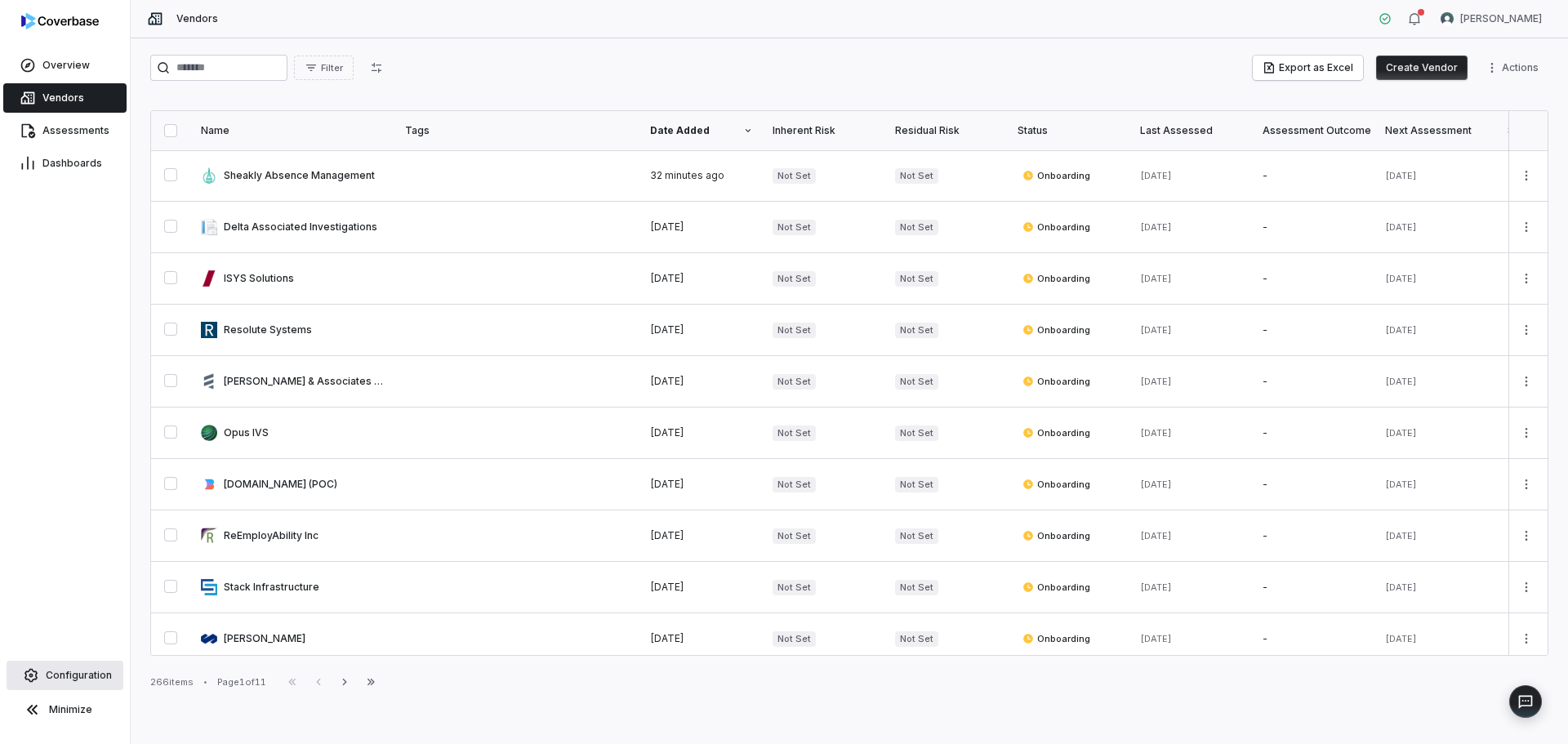
click at [88, 675] on span "Configuration" at bounding box center [79, 675] width 66 height 13
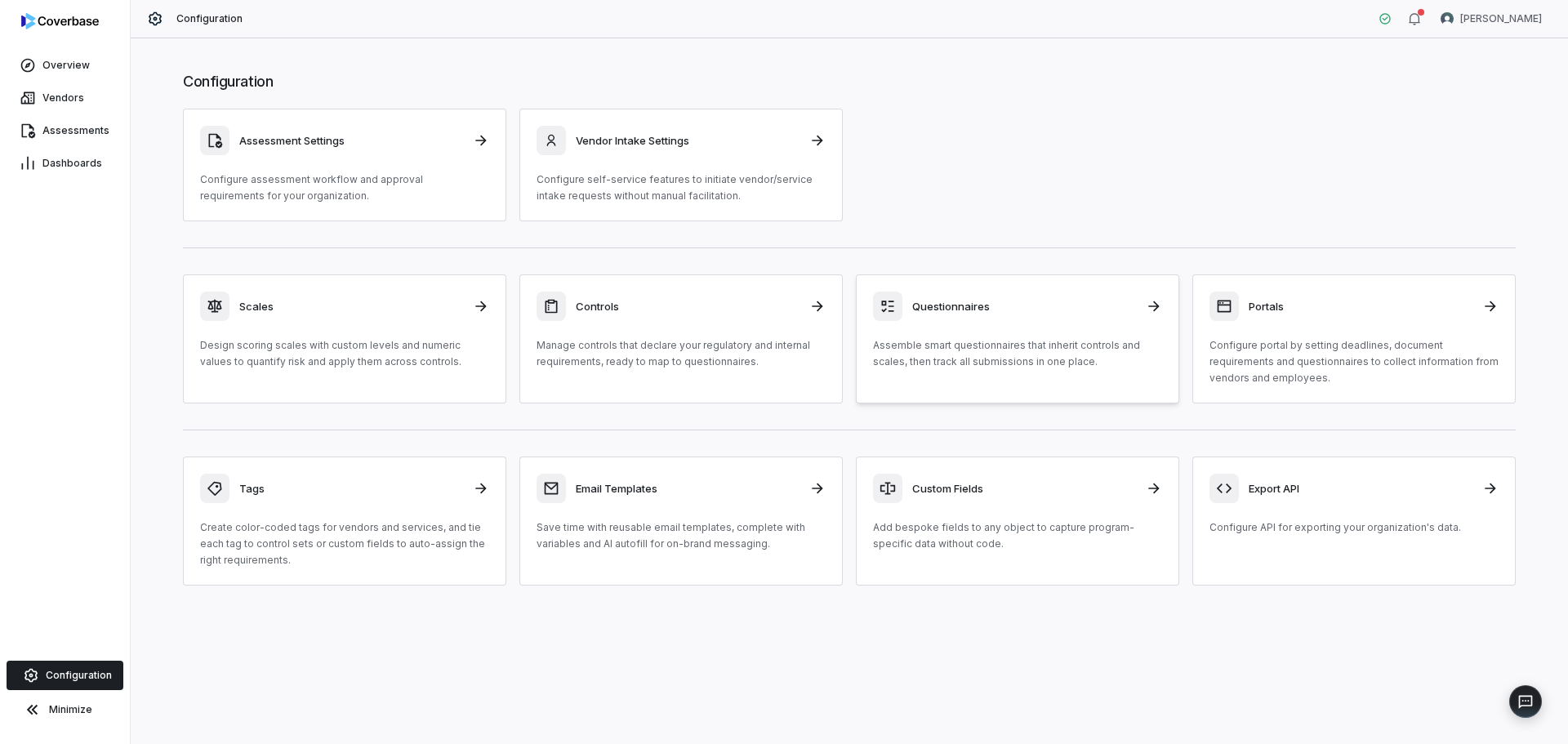
click at [933, 363] on p "Assemble smart questionnaires that inherit controls and scales, then track all …" at bounding box center [1017, 354] width 289 height 33
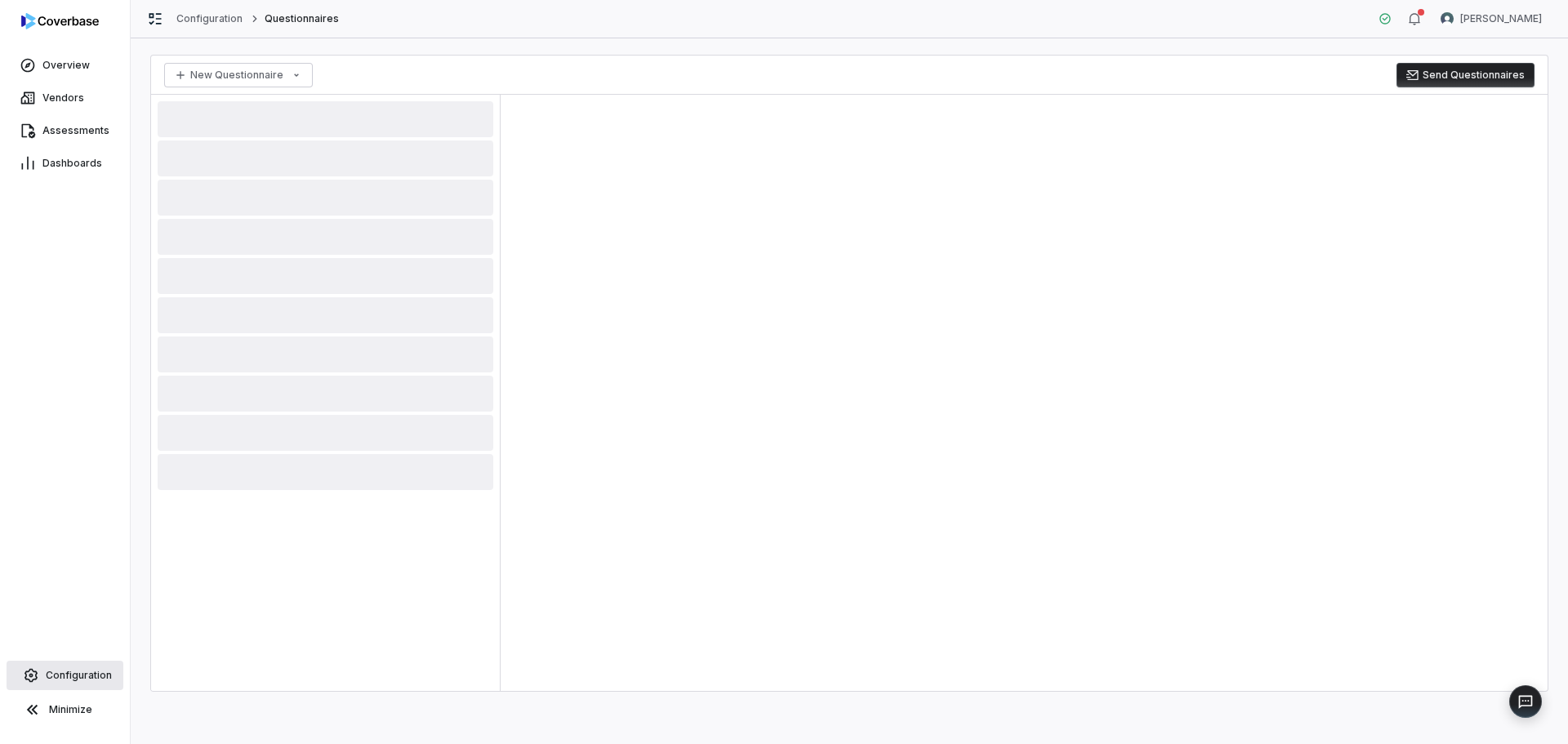
click at [70, 672] on span "Configuration" at bounding box center [79, 675] width 66 height 13
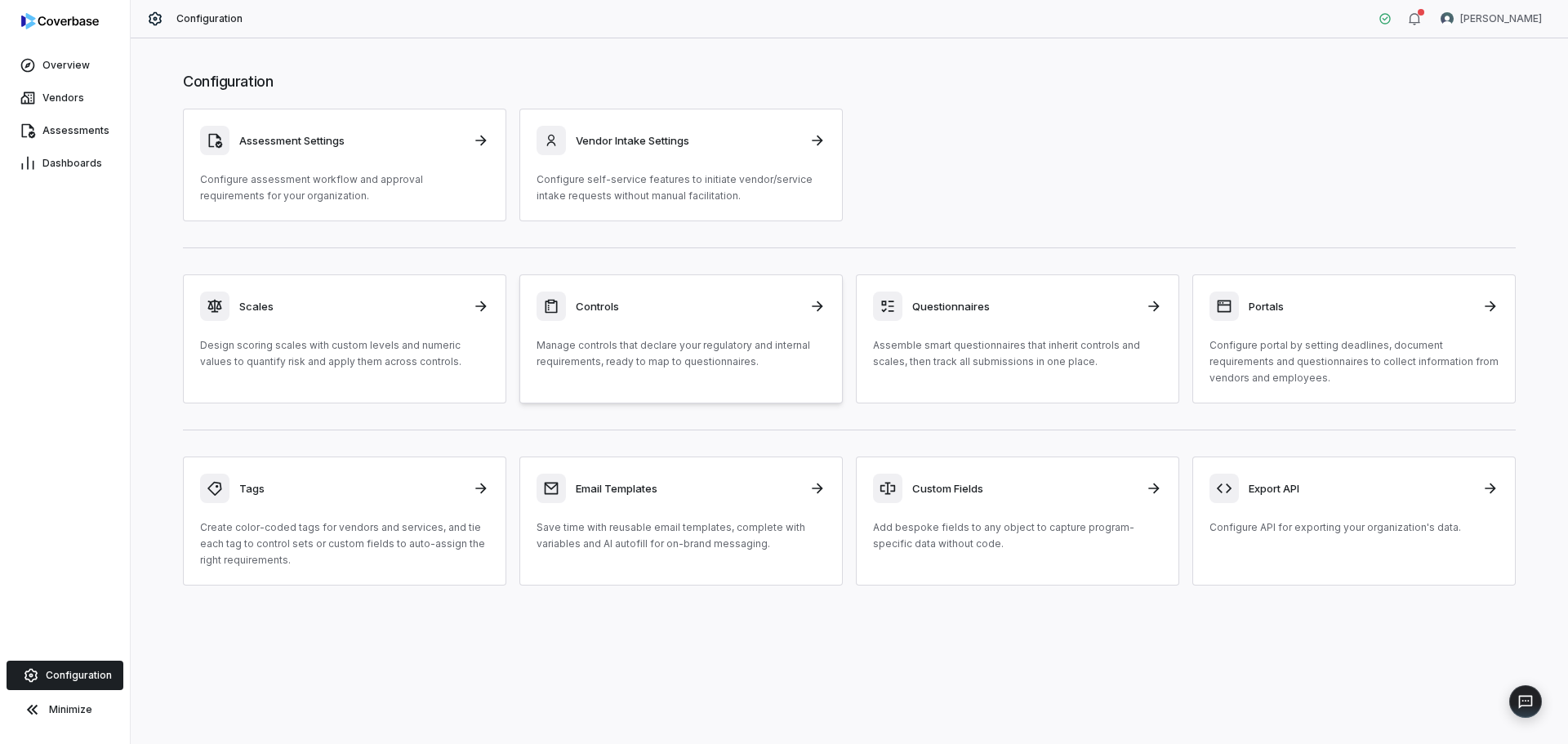
click at [703, 356] on p "Manage controls that declare your regulatory and internal requirements, ready t…" at bounding box center [681, 354] width 289 height 33
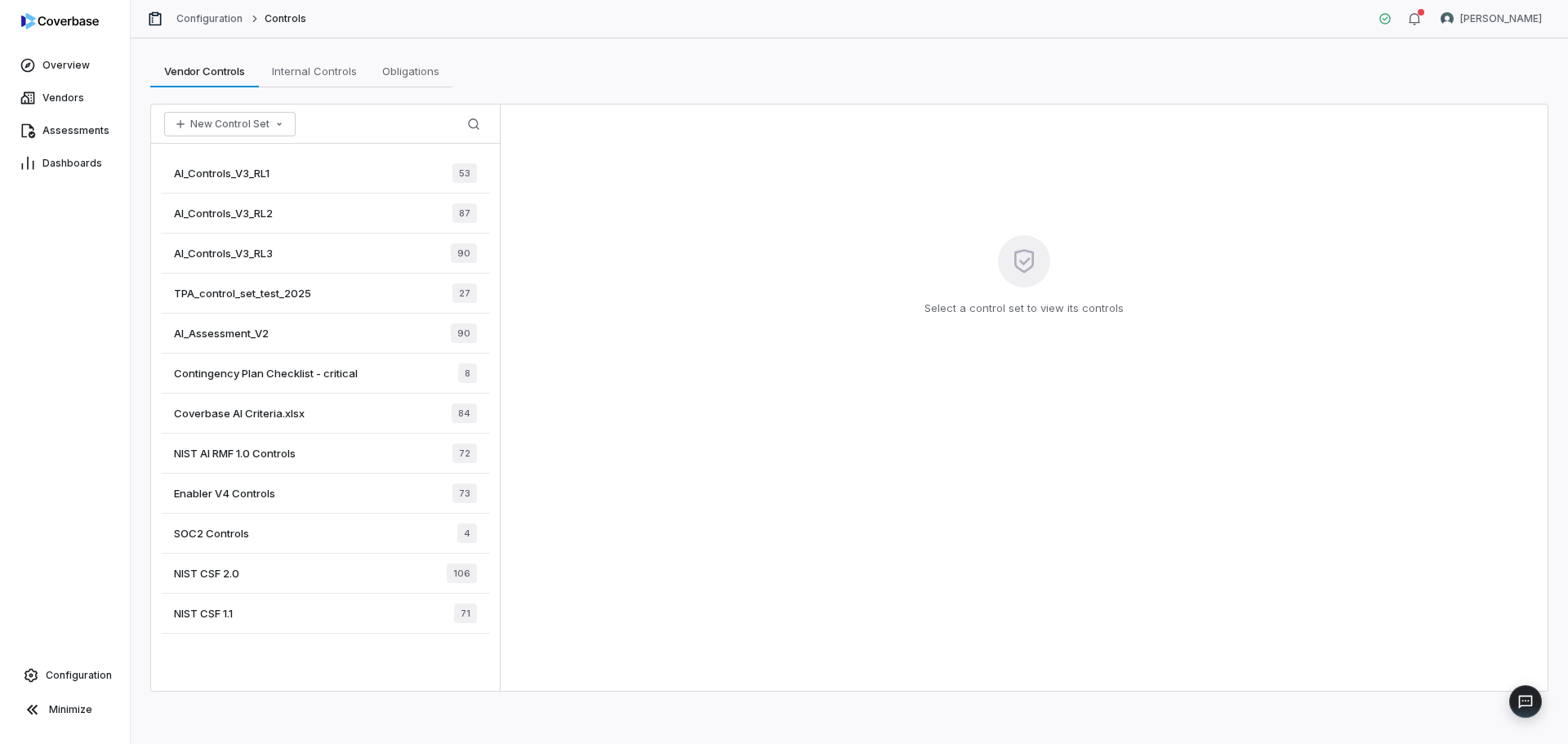
click at [246, 492] on span "Enabler V4 Controls" at bounding box center [224, 493] width 101 height 15
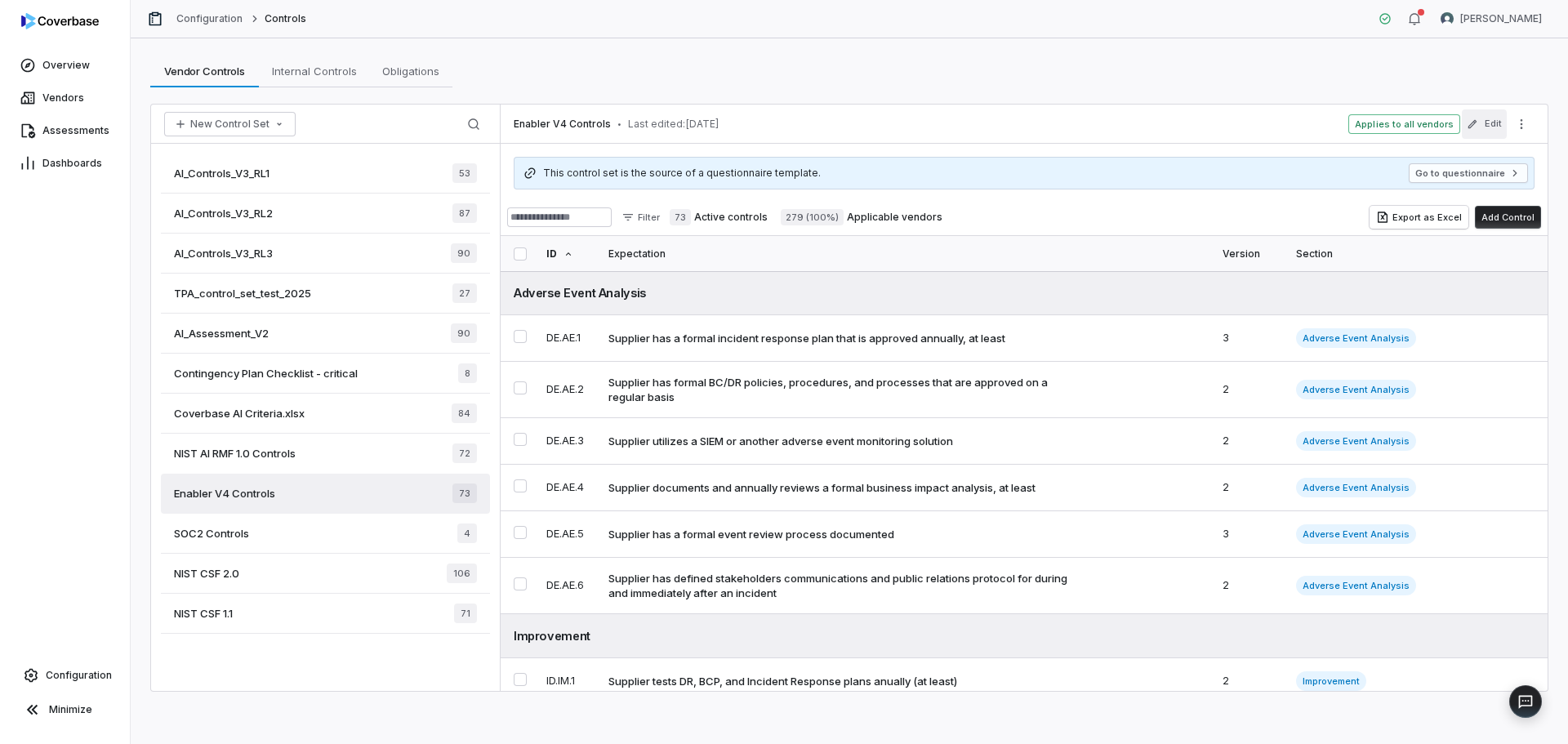
click at [1491, 122] on button "Edit" at bounding box center [1484, 124] width 45 height 29
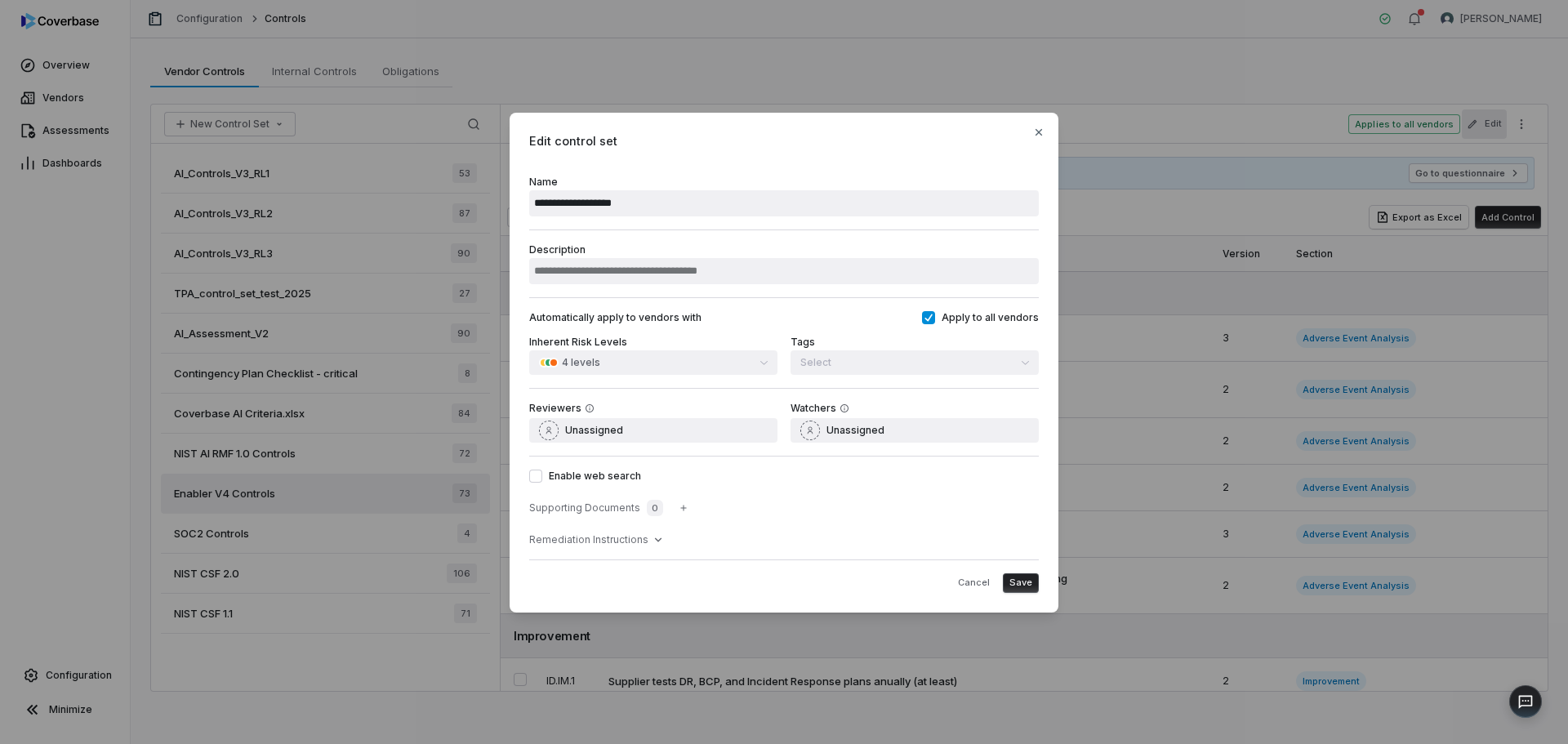
click at [734, 164] on div "**********" at bounding box center [784, 196] width 509 height 67
drag, startPoint x: 553, startPoint y: 140, endPoint x: 577, endPoint y: 143, distance: 24.2
click at [577, 143] on span "Edit control set" at bounding box center [784, 141] width 509 height 17
click at [652, 545] on icon at bounding box center [657, 539] width 13 height 13
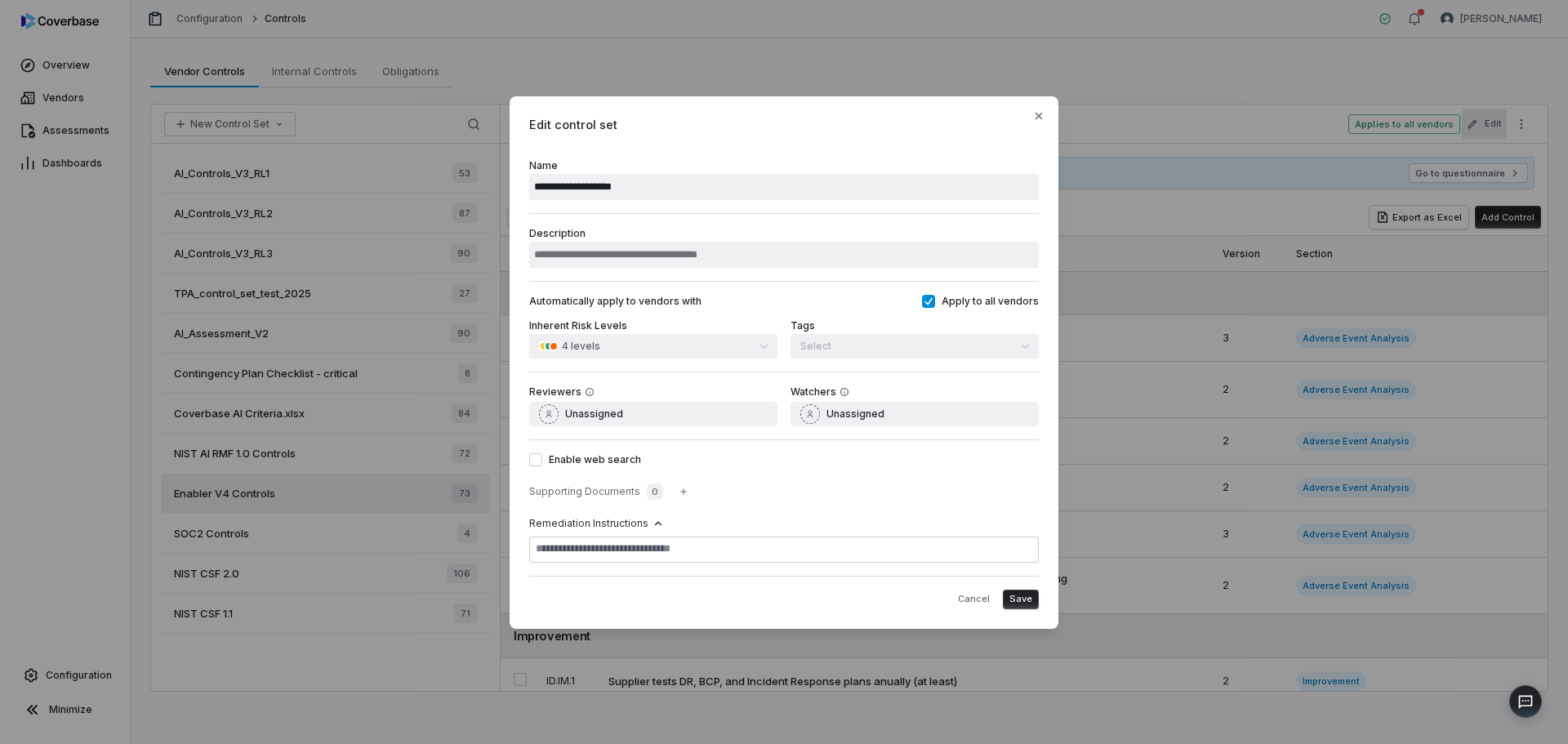
click at [644, 526] on div "Remediation Instructions" at bounding box center [784, 523] width 509 height 13
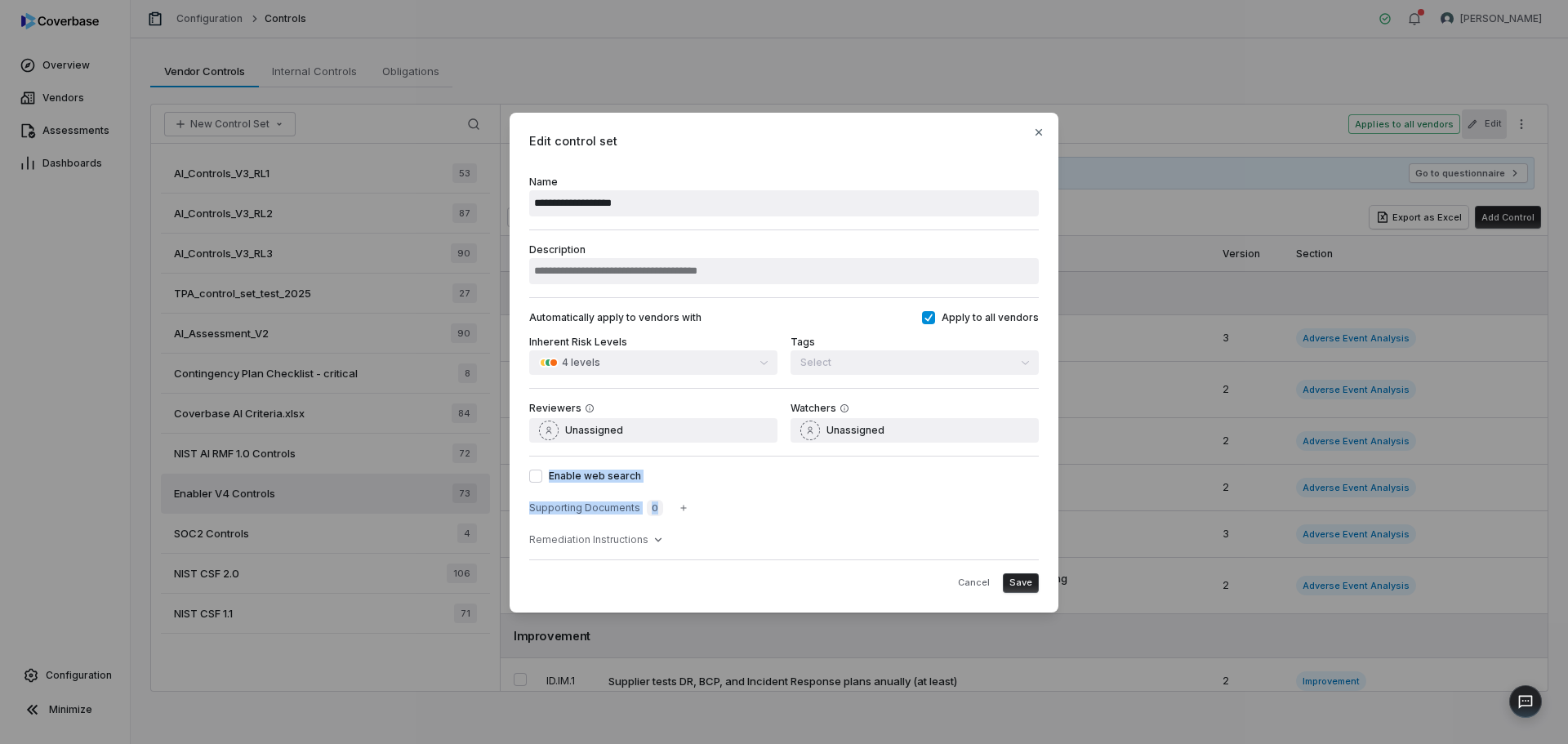
drag, startPoint x: 639, startPoint y: 473, endPoint x: 688, endPoint y: 481, distance: 49.6
click at [672, 485] on div "Enable web search Supporting Documents 0 Remediation Instructions" at bounding box center [784, 507] width 509 height 104
click at [778, 447] on div "Reviewers Unassigned Watchers Unassigned" at bounding box center [784, 422] width 509 height 68
drag, startPoint x: 574, startPoint y: 142, endPoint x: 754, endPoint y: 502, distance: 402.5
click at [754, 502] on div "**********" at bounding box center [784, 362] width 549 height 500
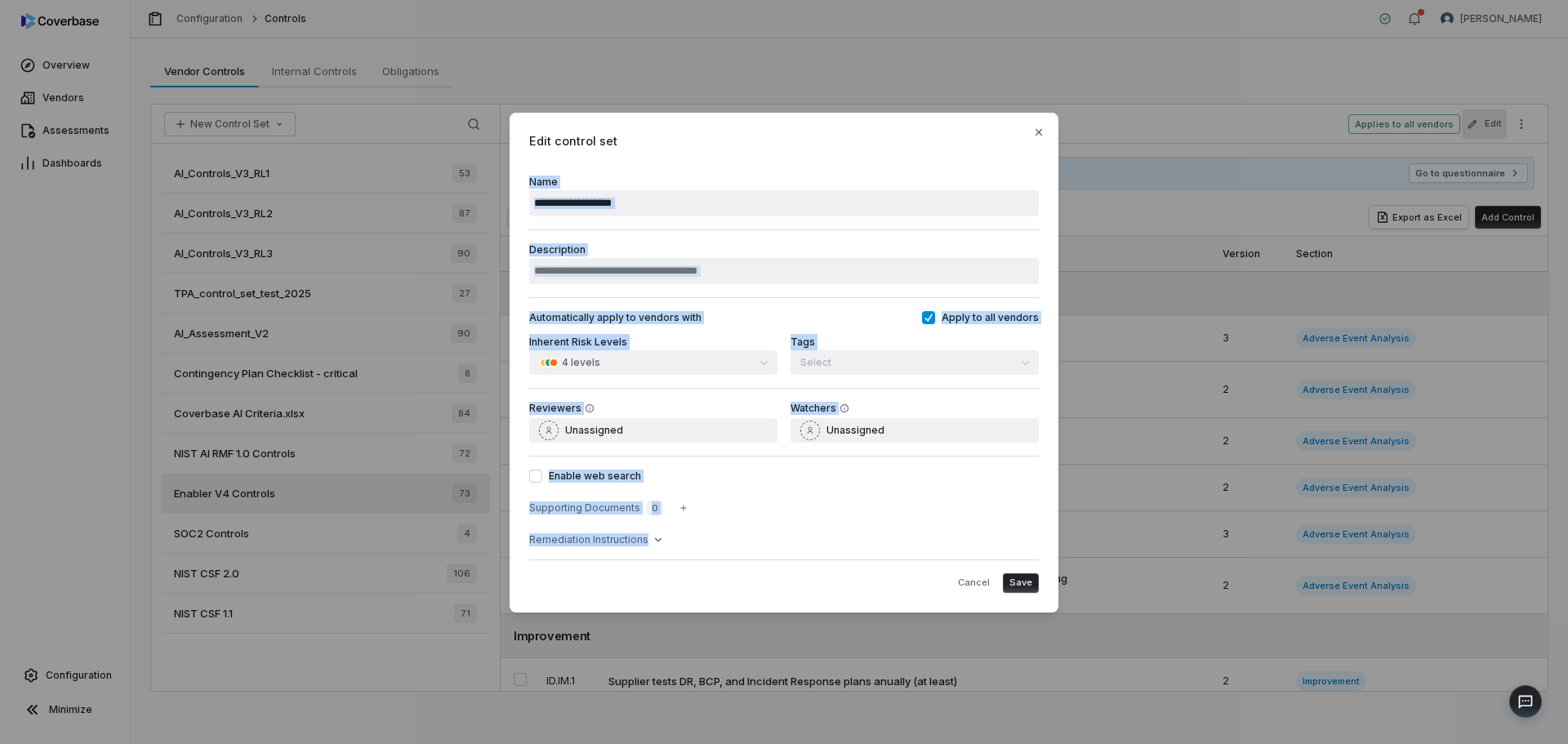
drag, startPoint x: 774, startPoint y: 540, endPoint x: 622, endPoint y: 127, distance: 440.1
click at [628, 128] on div "**********" at bounding box center [784, 362] width 549 height 500
click at [597, 137] on span "Edit control set" at bounding box center [784, 141] width 509 height 17
click at [605, 163] on div "**********" at bounding box center [784, 196] width 509 height 67
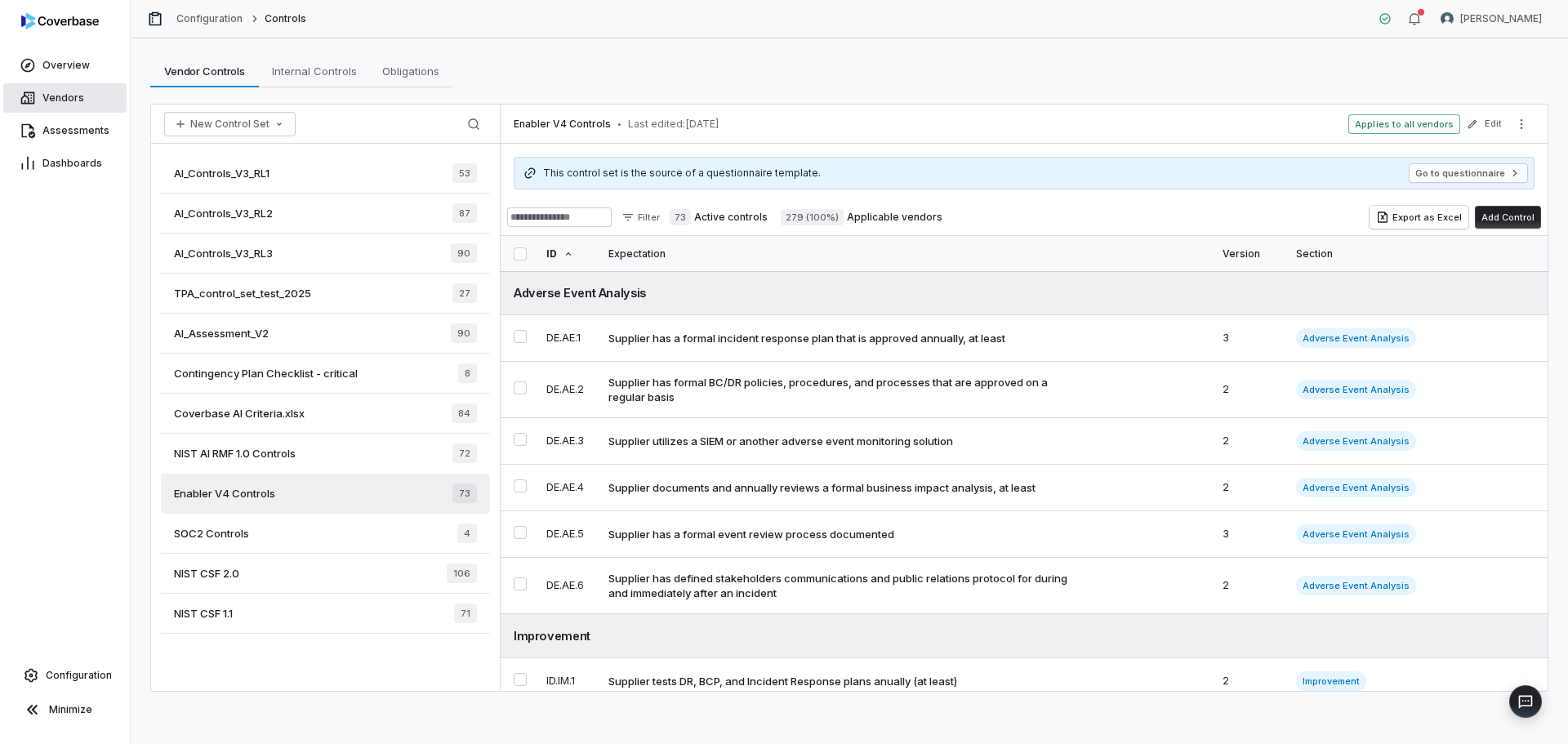
click at [74, 94] on span "Vendors" at bounding box center [63, 97] width 42 height 13
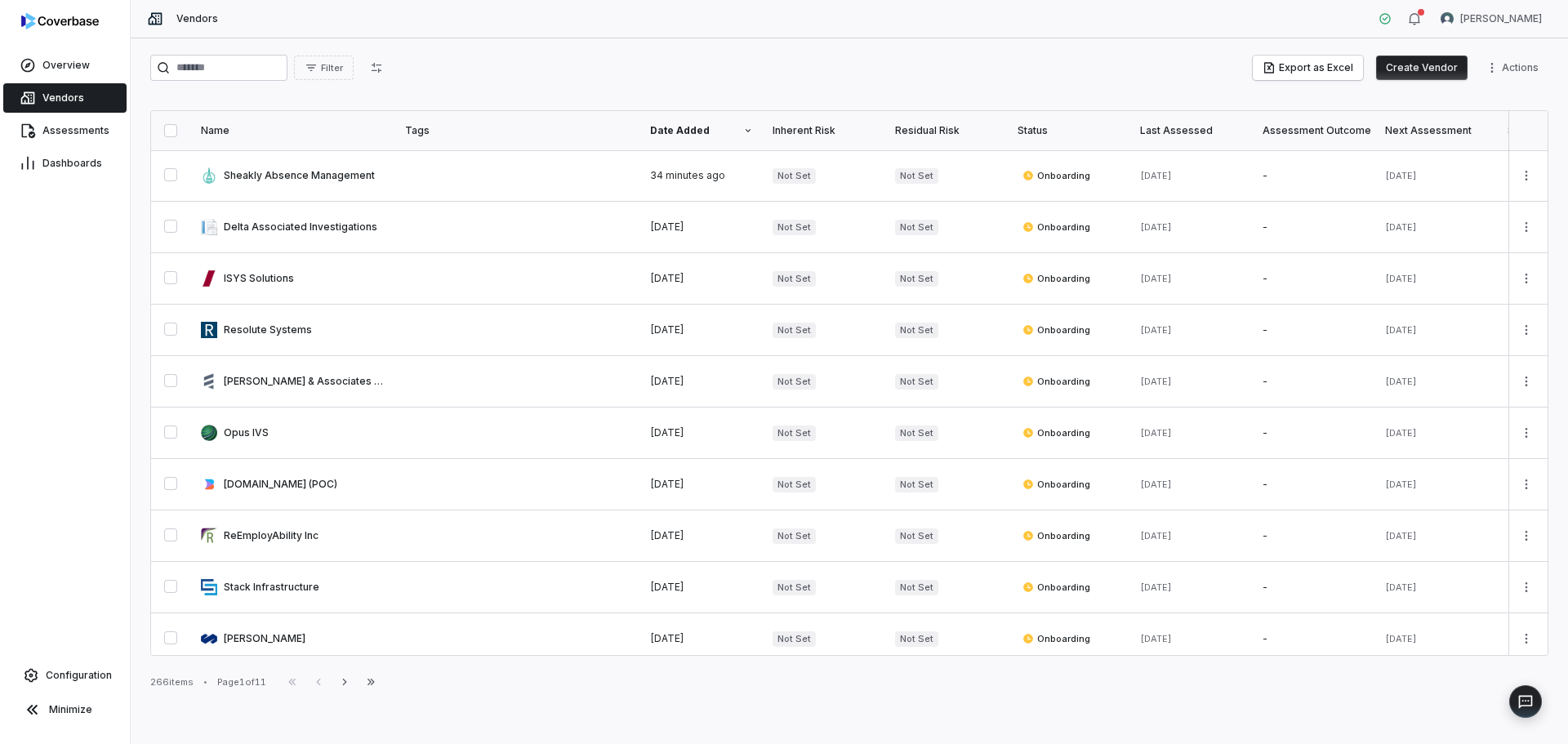
click at [615, 81] on div "Filter Export as Excel Create Vendor Actions" at bounding box center [849, 71] width 1398 height 33
click at [613, 74] on div "Filter Export as Excel Create Vendor Actions" at bounding box center [849, 67] width 1398 height 26
click at [70, 680] on span "Configuration" at bounding box center [79, 675] width 66 height 13
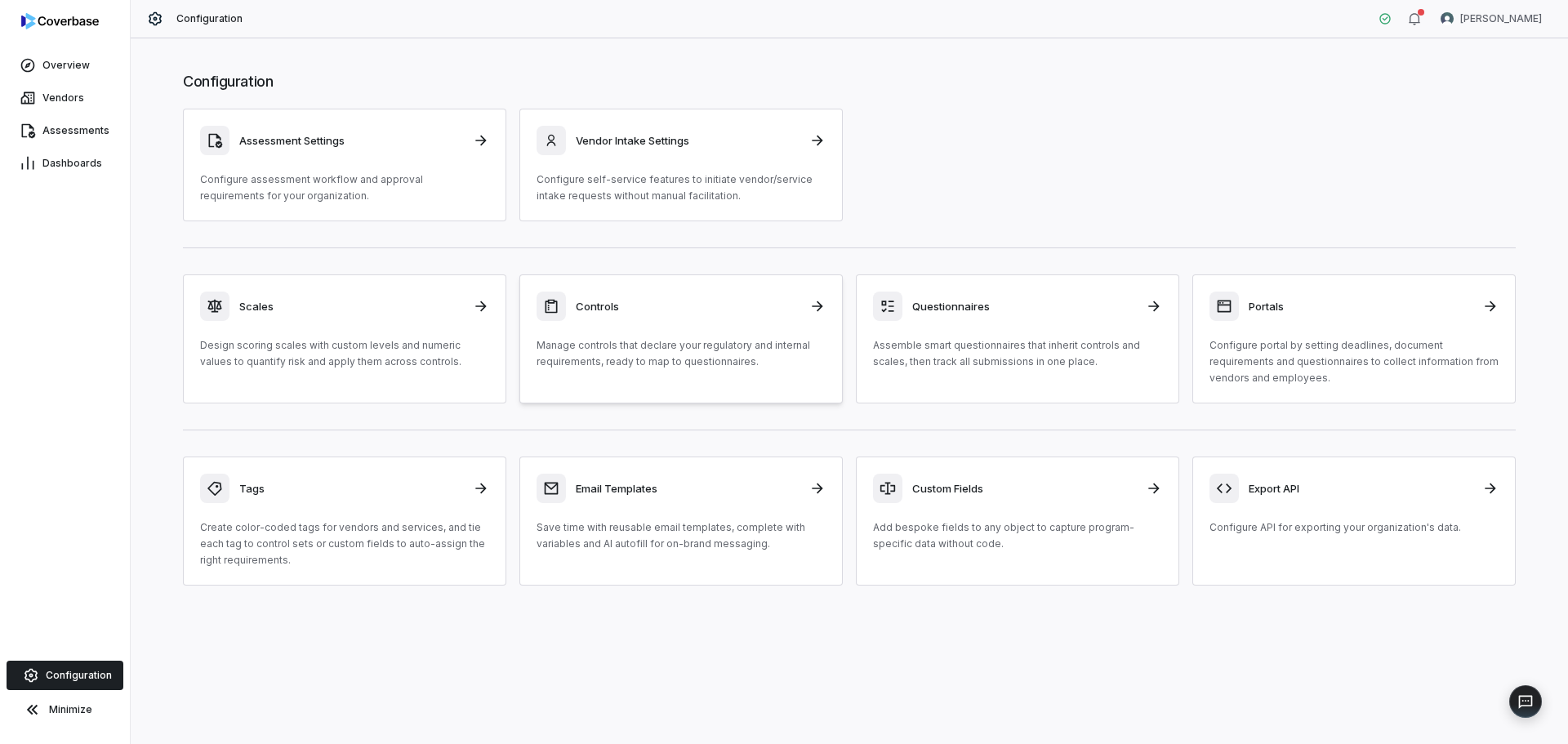
click at [722, 349] on p "Manage controls that declare your regulatory and internal requirements, ready t…" at bounding box center [681, 354] width 289 height 33
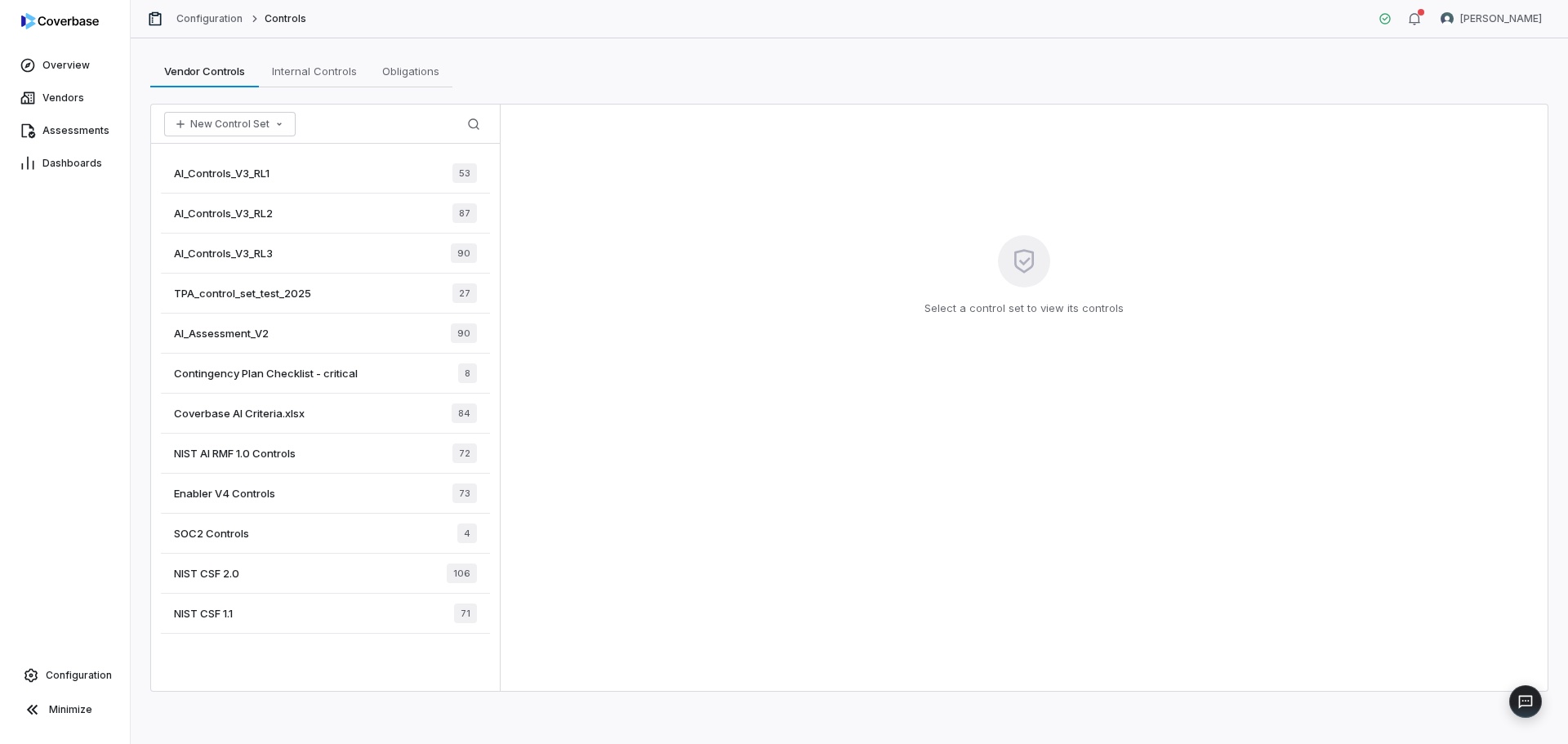
click at [251, 492] on span "Enabler V4 Controls" at bounding box center [224, 493] width 101 height 15
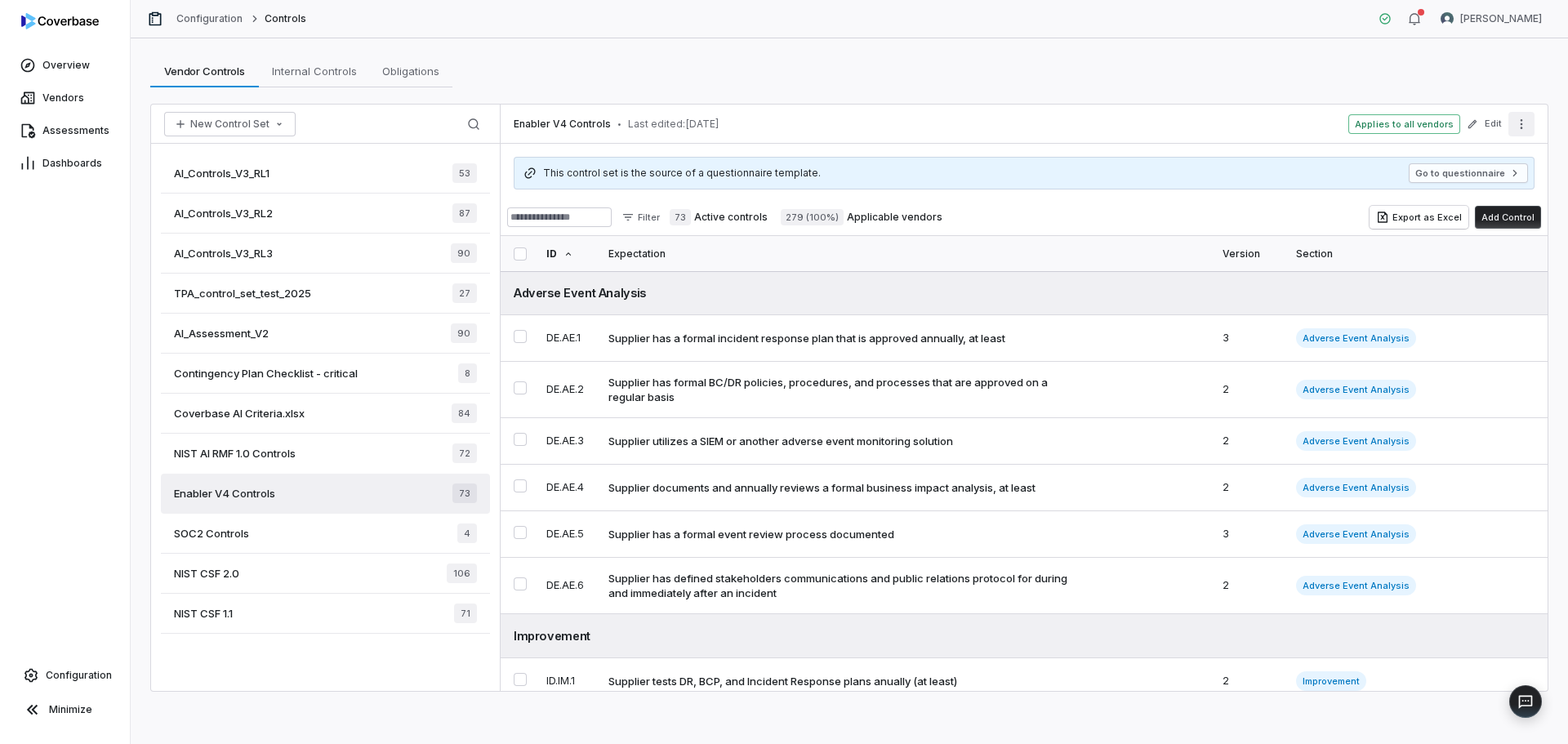
click at [1526, 125] on icon "More actions" at bounding box center [1520, 123] width 13 height 13
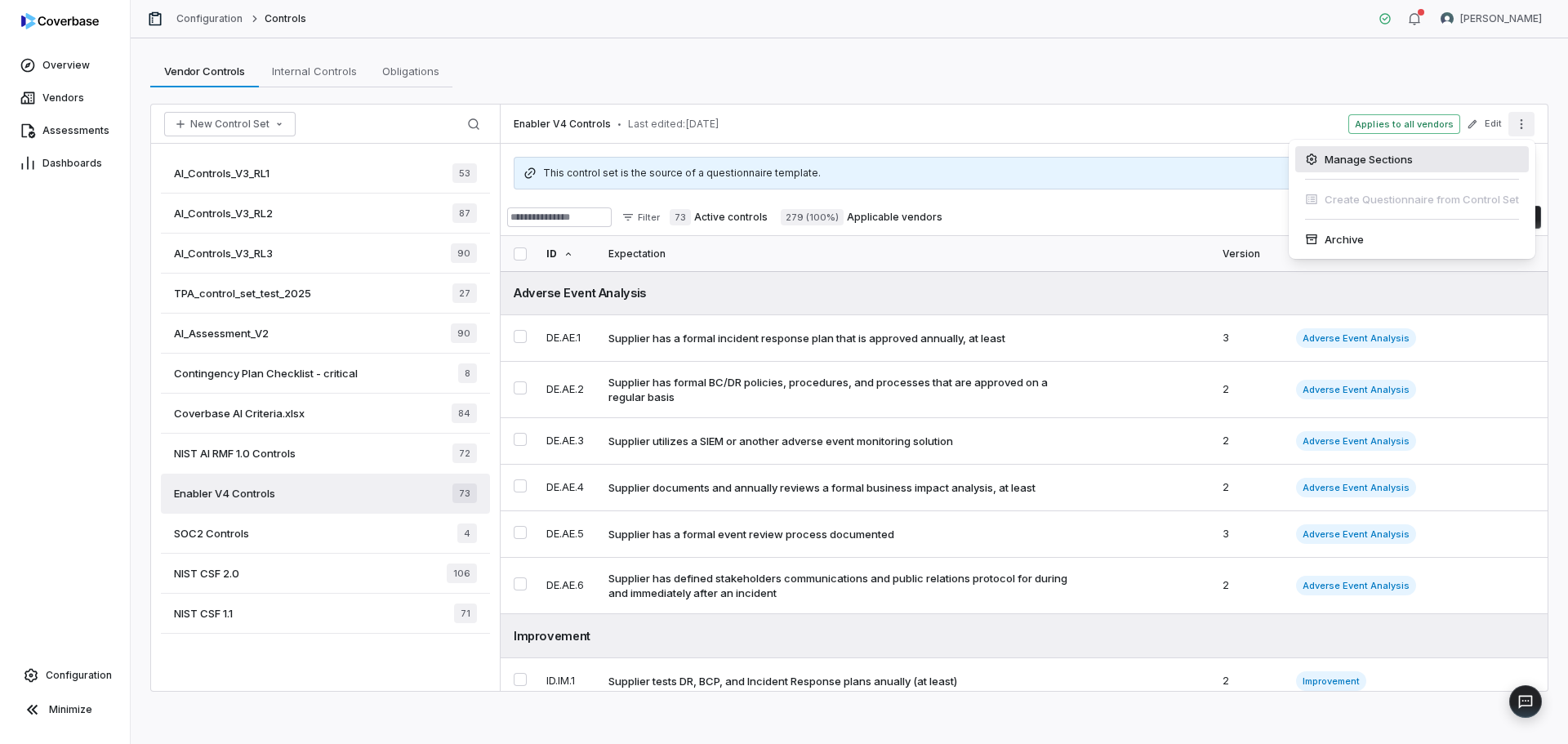
click at [1382, 166] on div "Manage Sections" at bounding box center [1411, 159] width 234 height 26
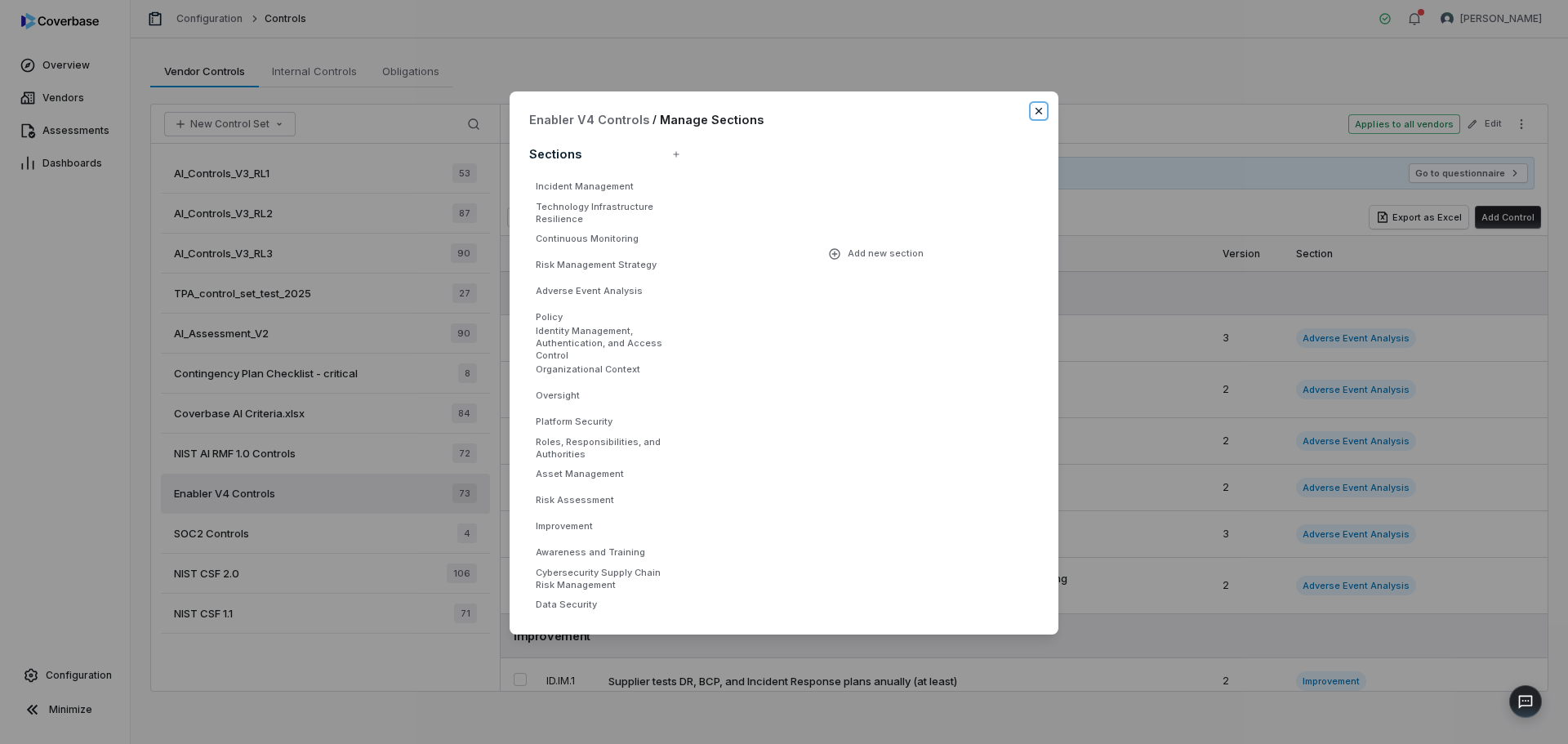
click at [1041, 111] on icon "button" at bounding box center [1038, 111] width 13 height 13
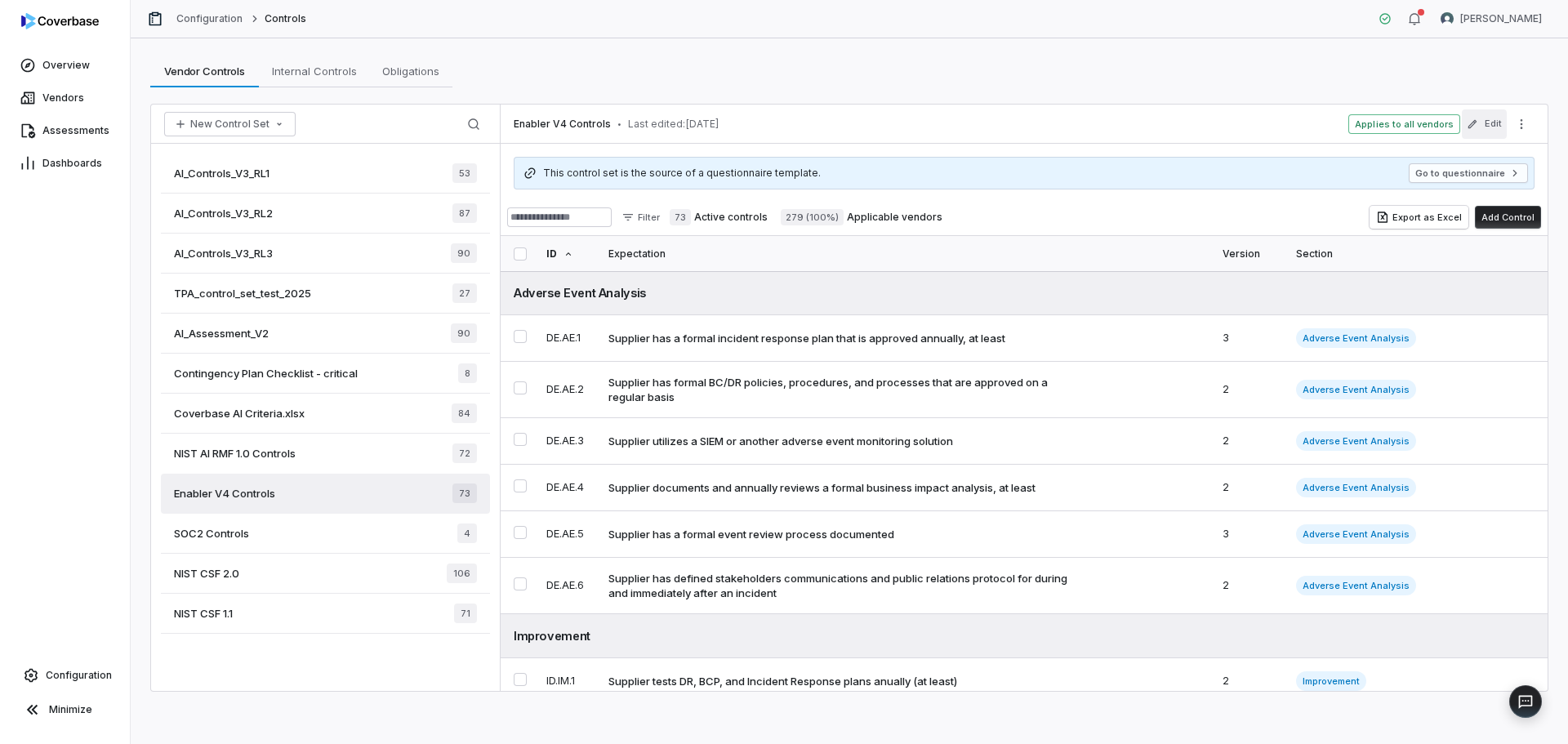
click at [1484, 125] on button "Edit" at bounding box center [1484, 124] width 45 height 29
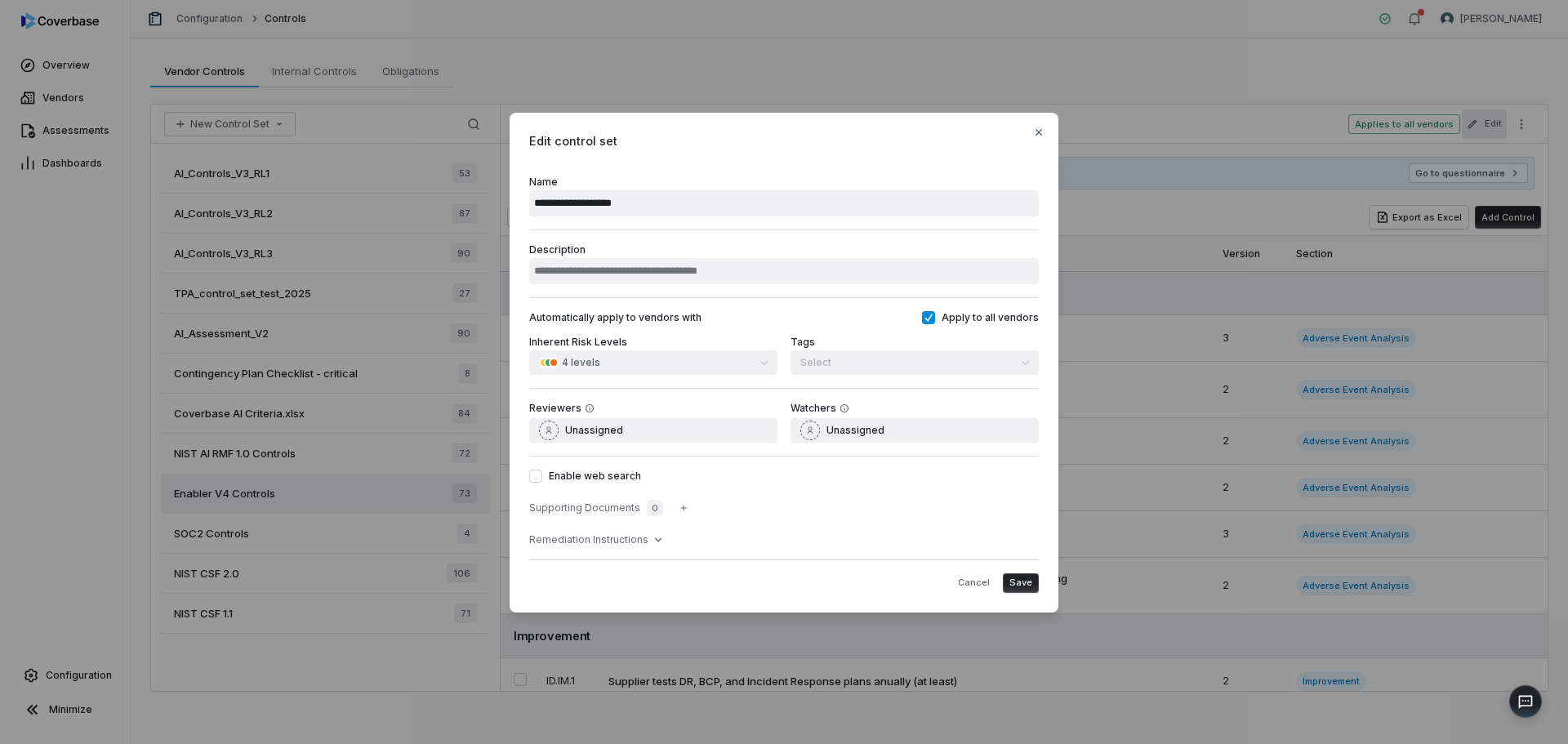
click at [762, 243] on div "Description" at bounding box center [784, 264] width 509 height 68
click at [1037, 130] on icon "button" at bounding box center [1039, 132] width 7 height 7
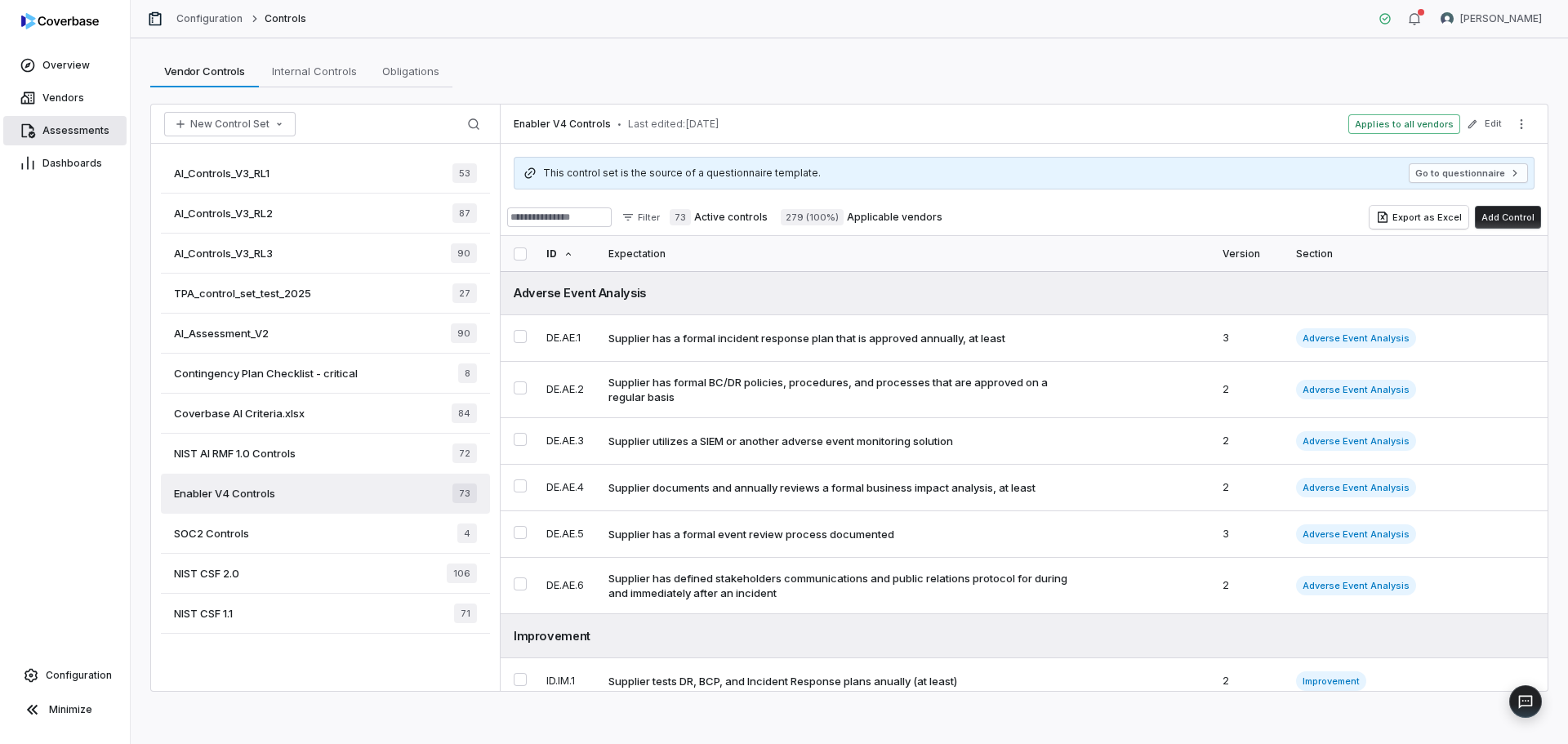
click at [78, 131] on span "Assessments" at bounding box center [76, 130] width 67 height 13
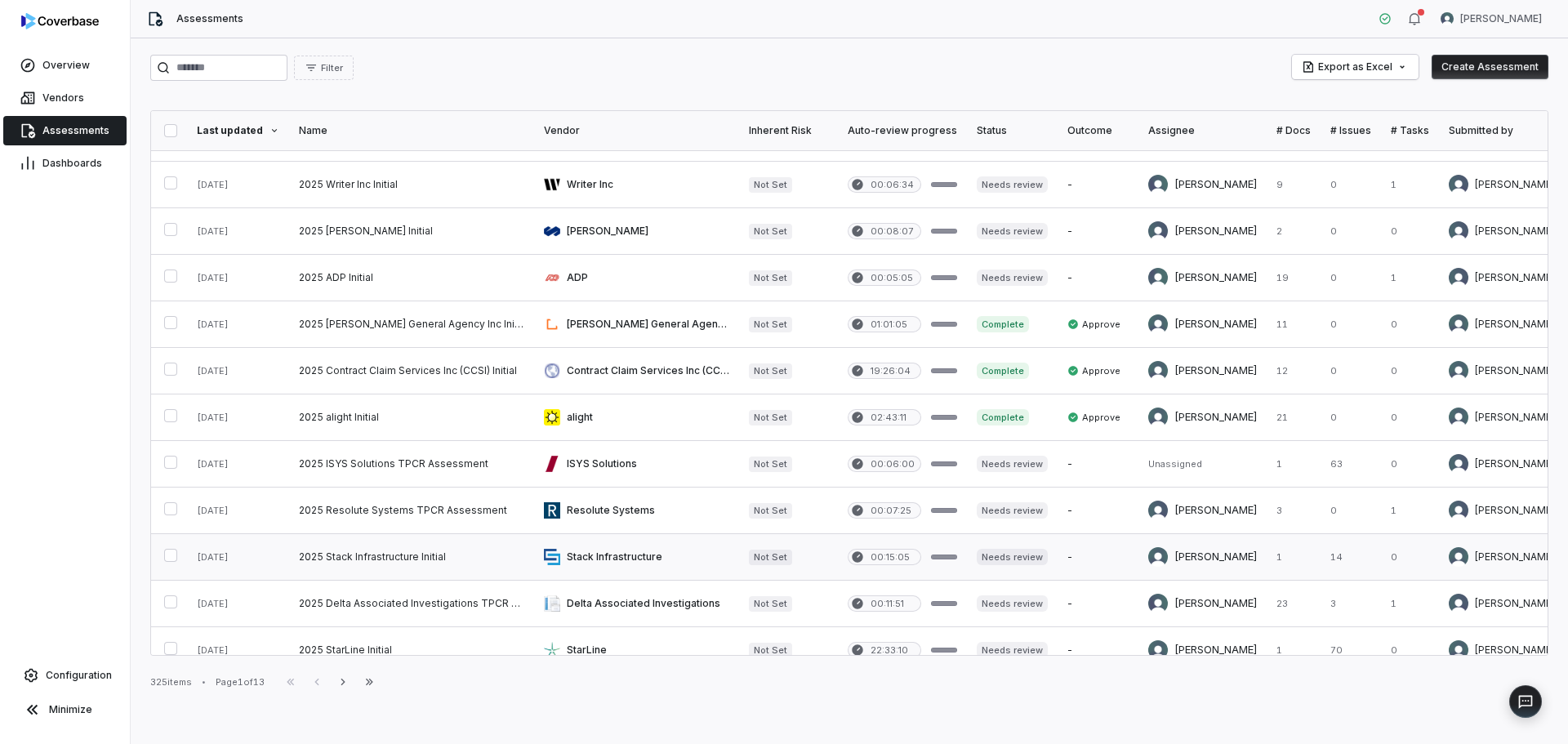
scroll to position [245, 0]
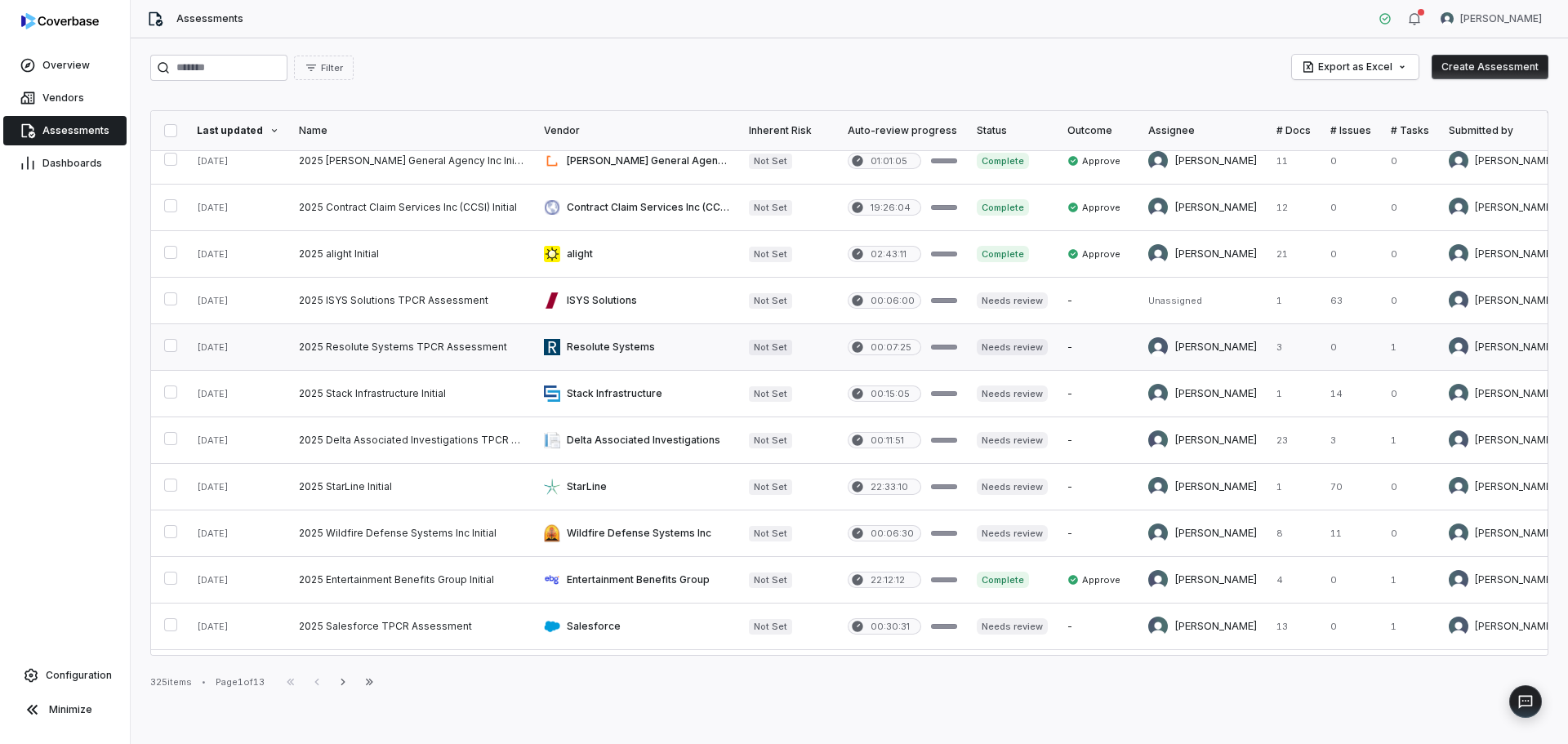
click at [456, 349] on link at bounding box center [411, 346] width 245 height 46
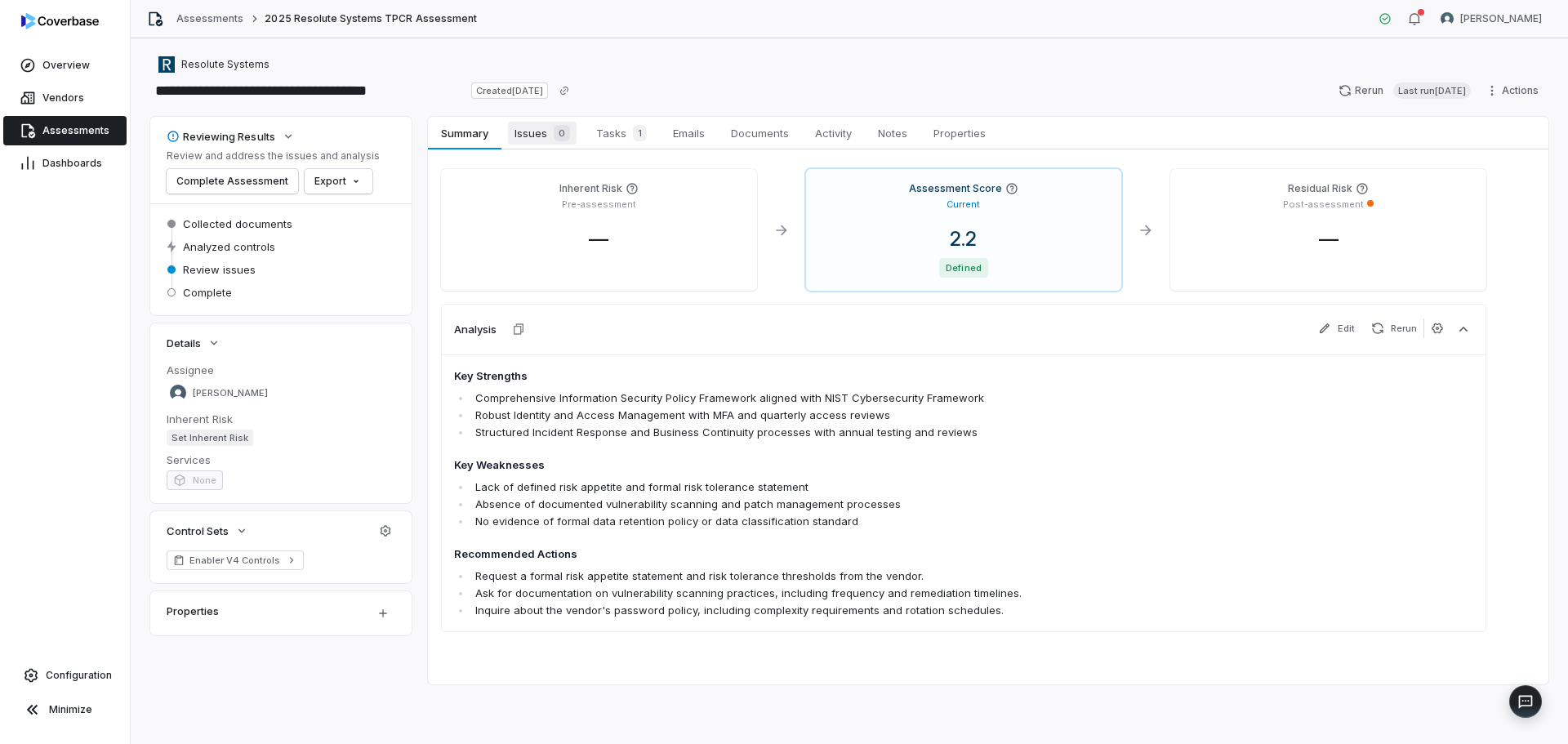
click at [538, 139] on span "Issues 0" at bounding box center [542, 133] width 69 height 23
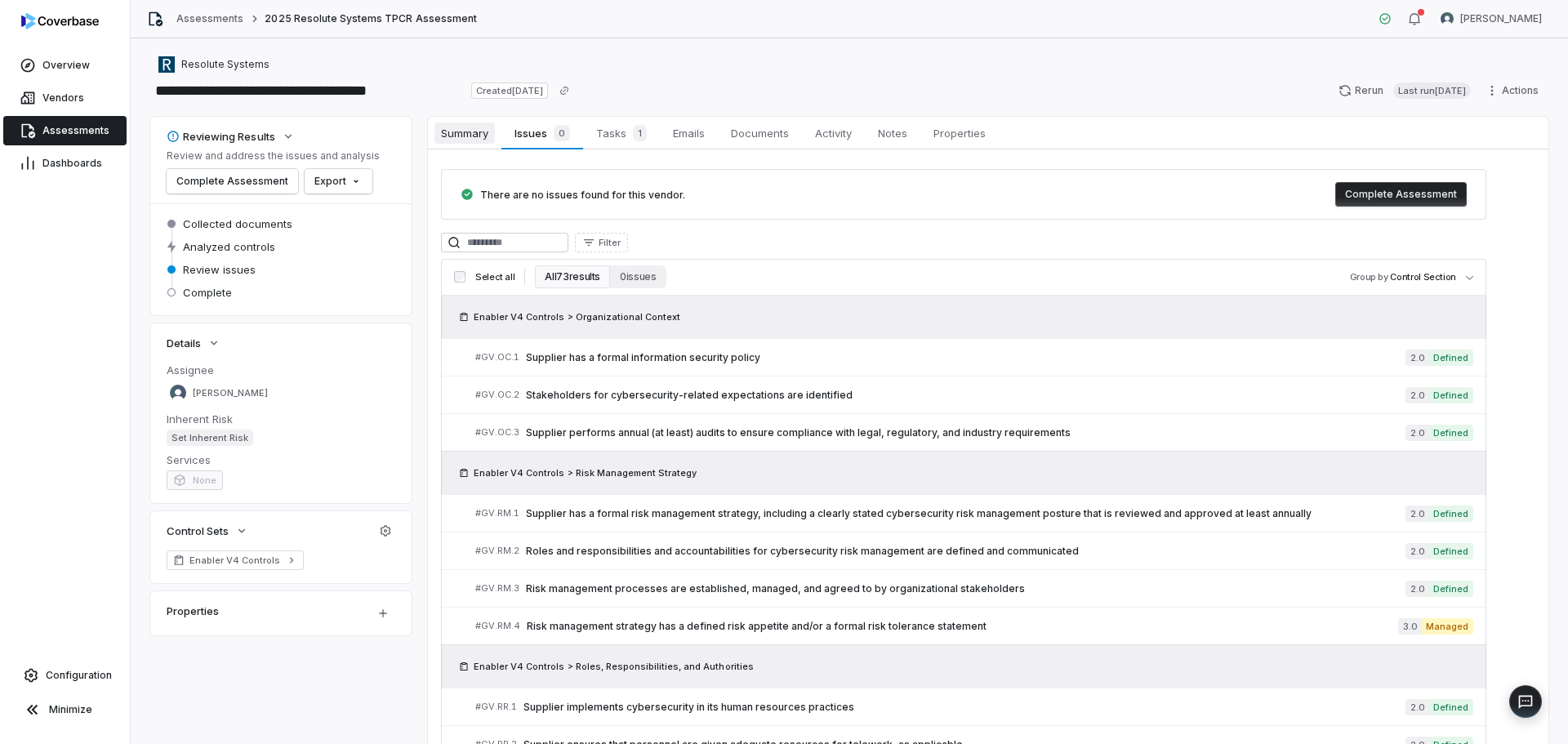
click at [464, 131] on span "Summary" at bounding box center [464, 133] width 60 height 21
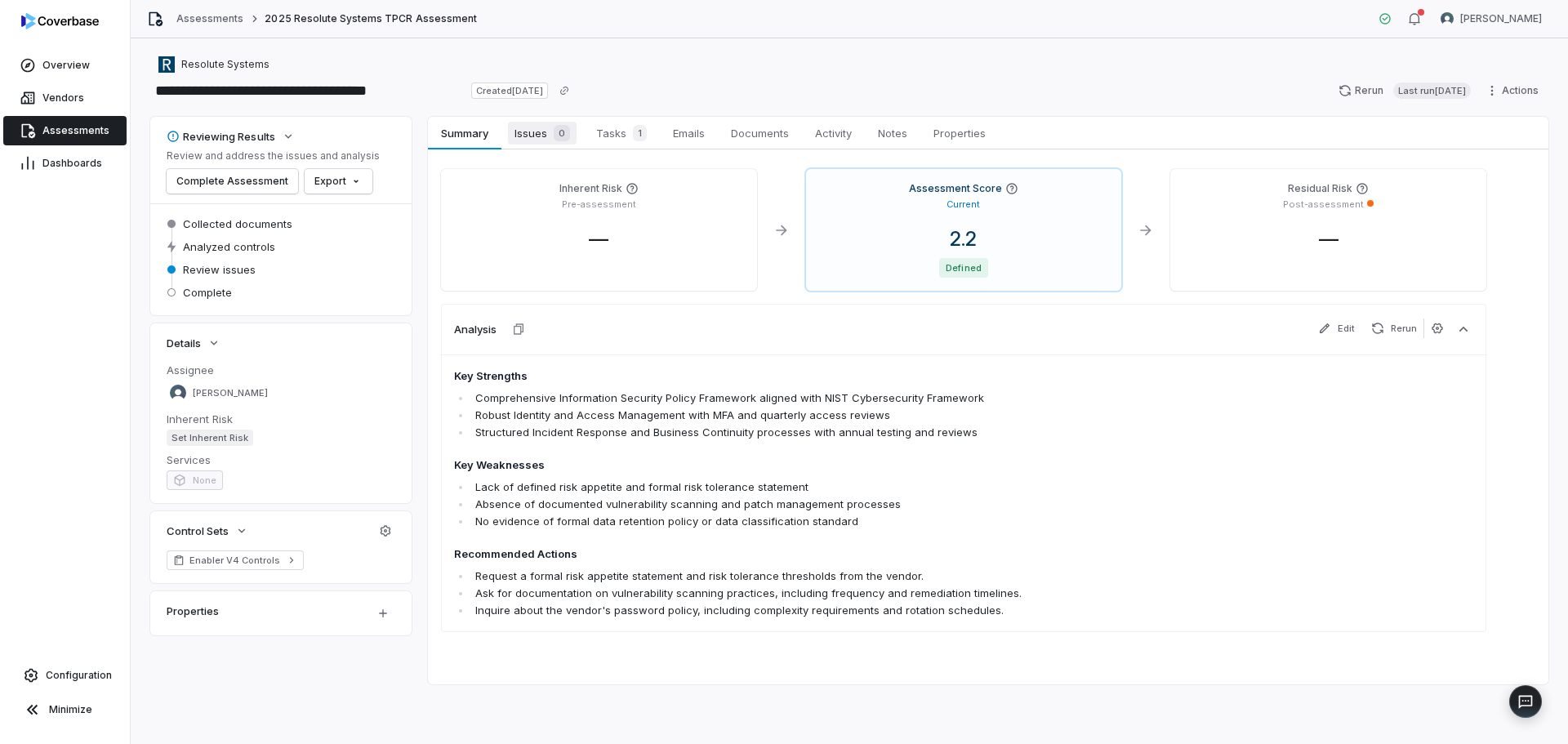
click at [530, 137] on span "Issues 0" at bounding box center [542, 133] width 69 height 23
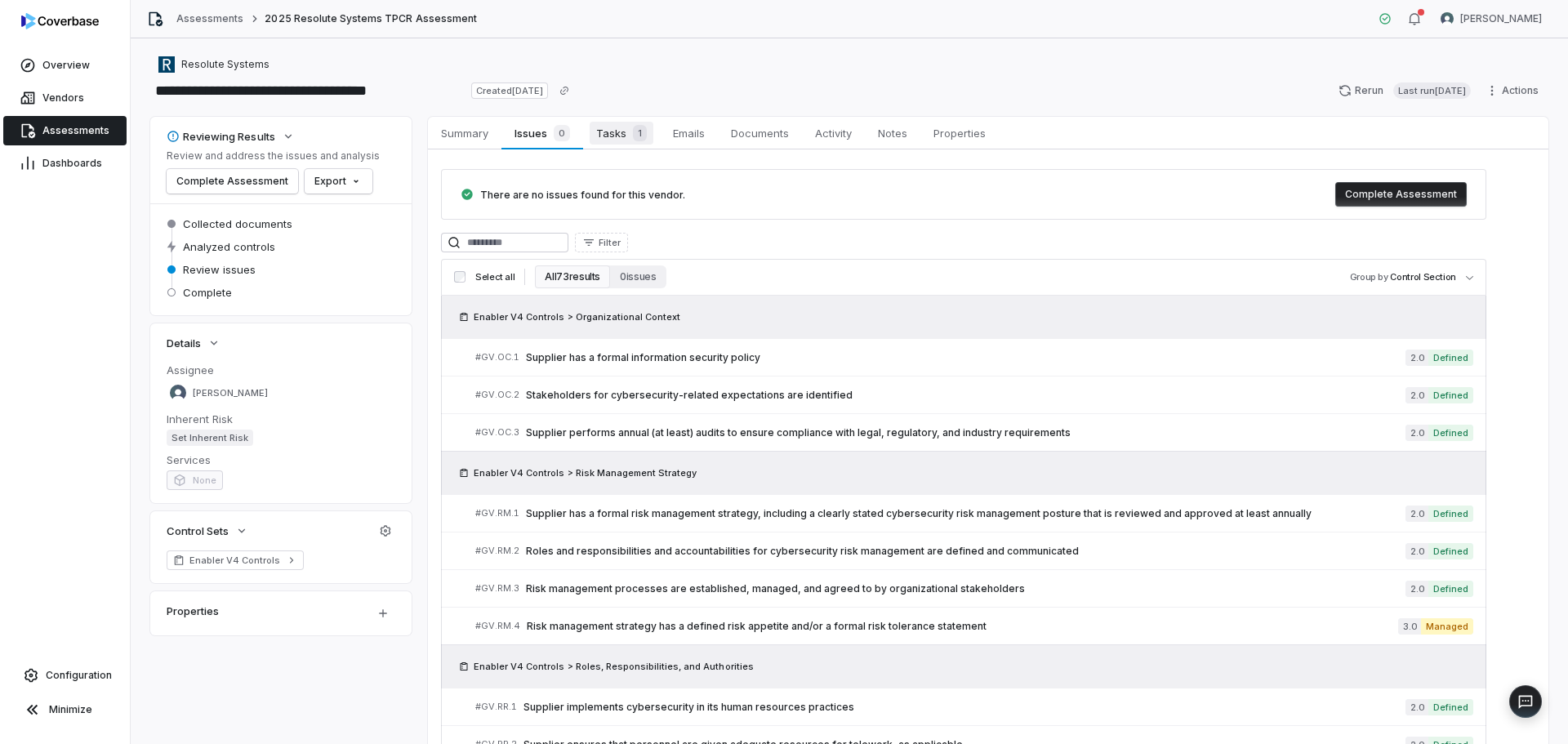
click at [610, 127] on span "Tasks 1" at bounding box center [622, 133] width 64 height 23
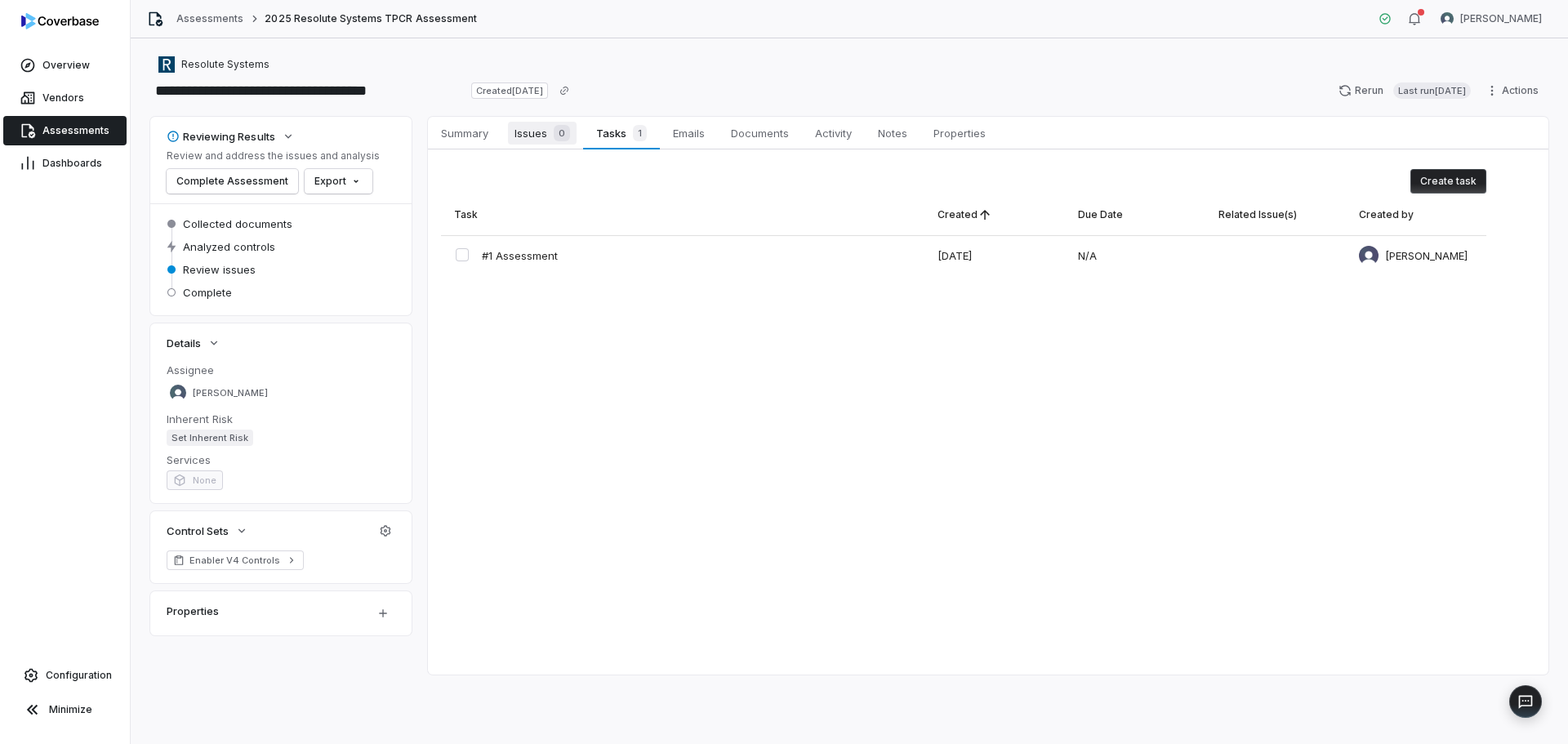
click at [532, 131] on span "Issues 0" at bounding box center [542, 133] width 69 height 23
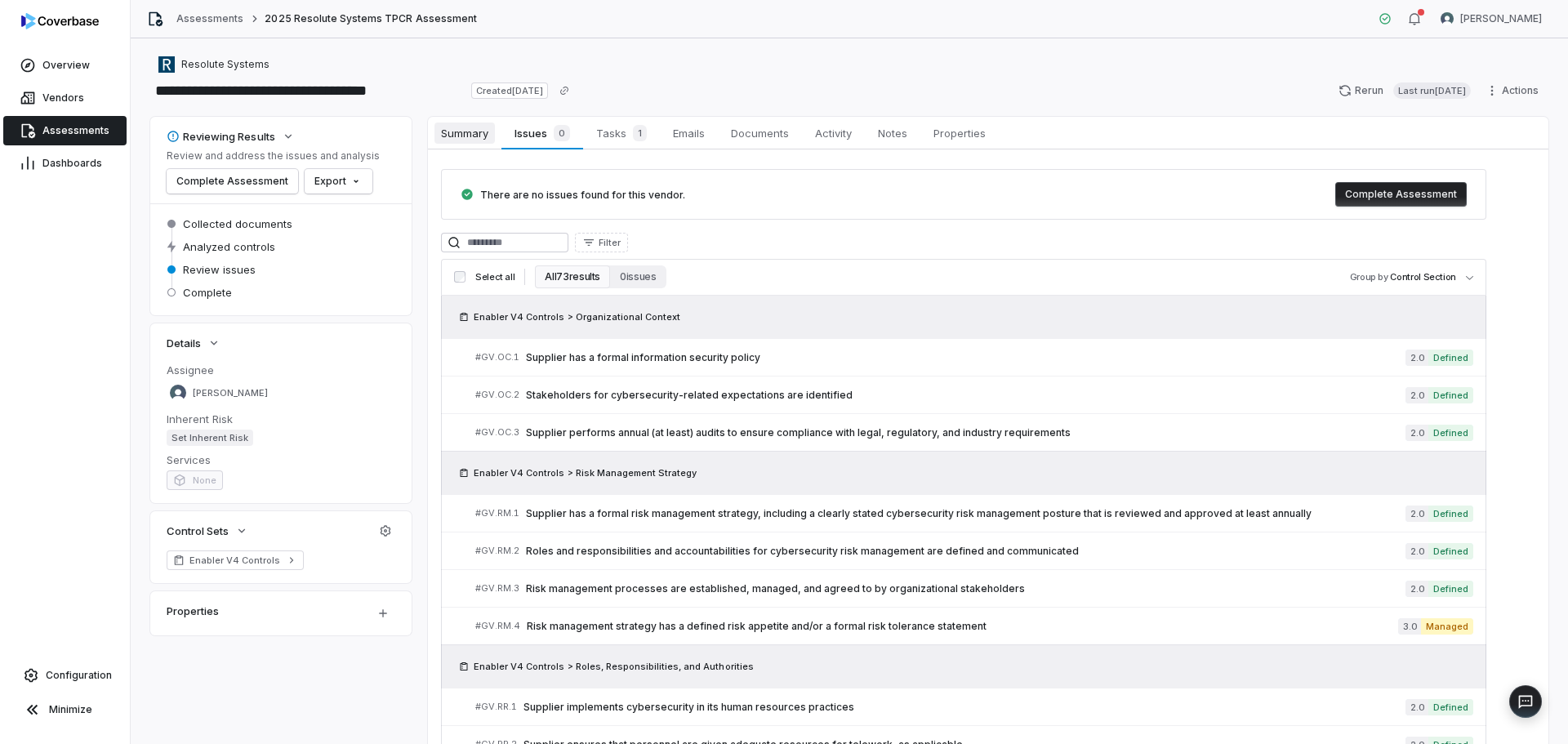
click at [462, 136] on span "Summary" at bounding box center [464, 133] width 60 height 21
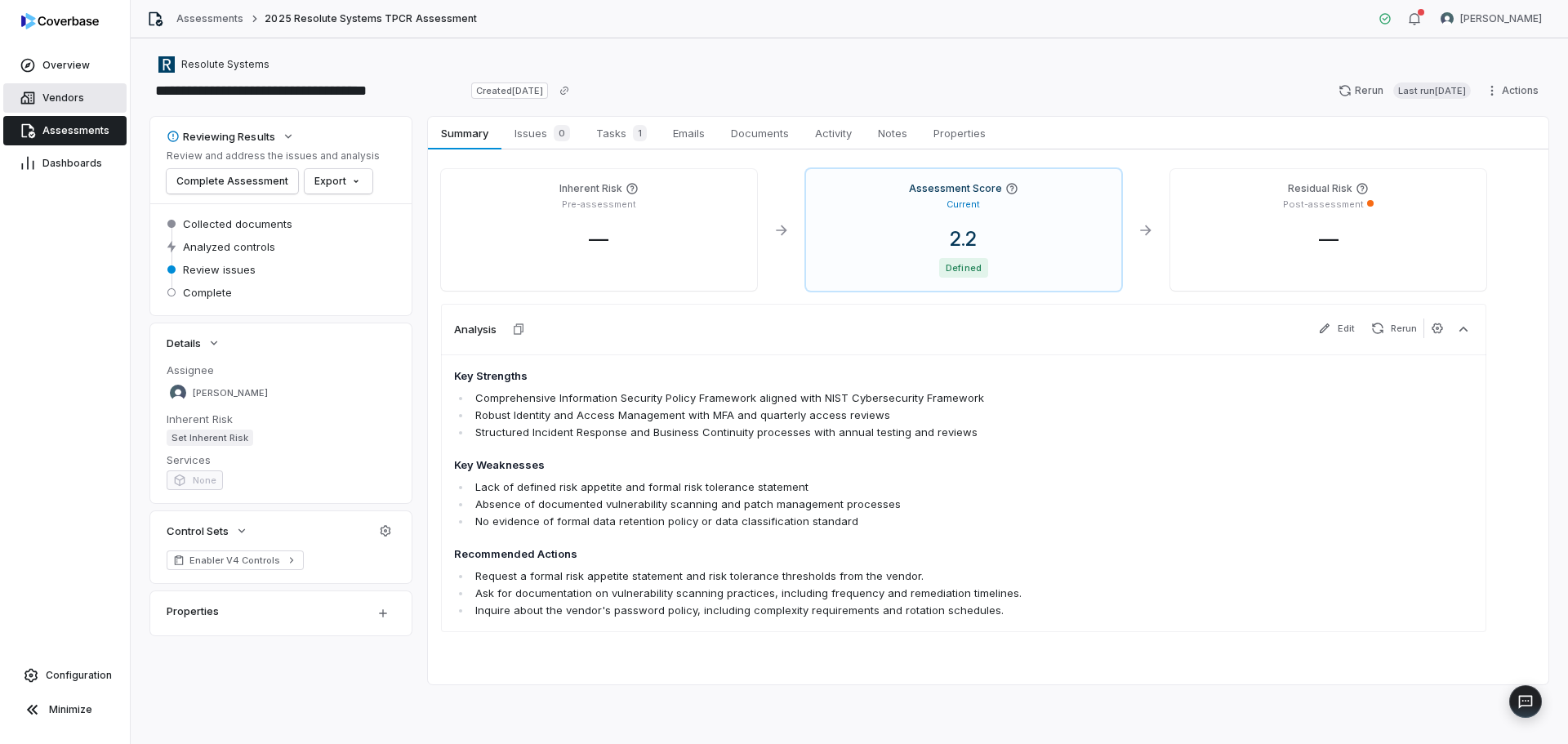
click at [73, 85] on link "Vendors" at bounding box center [64, 98] width 123 height 29
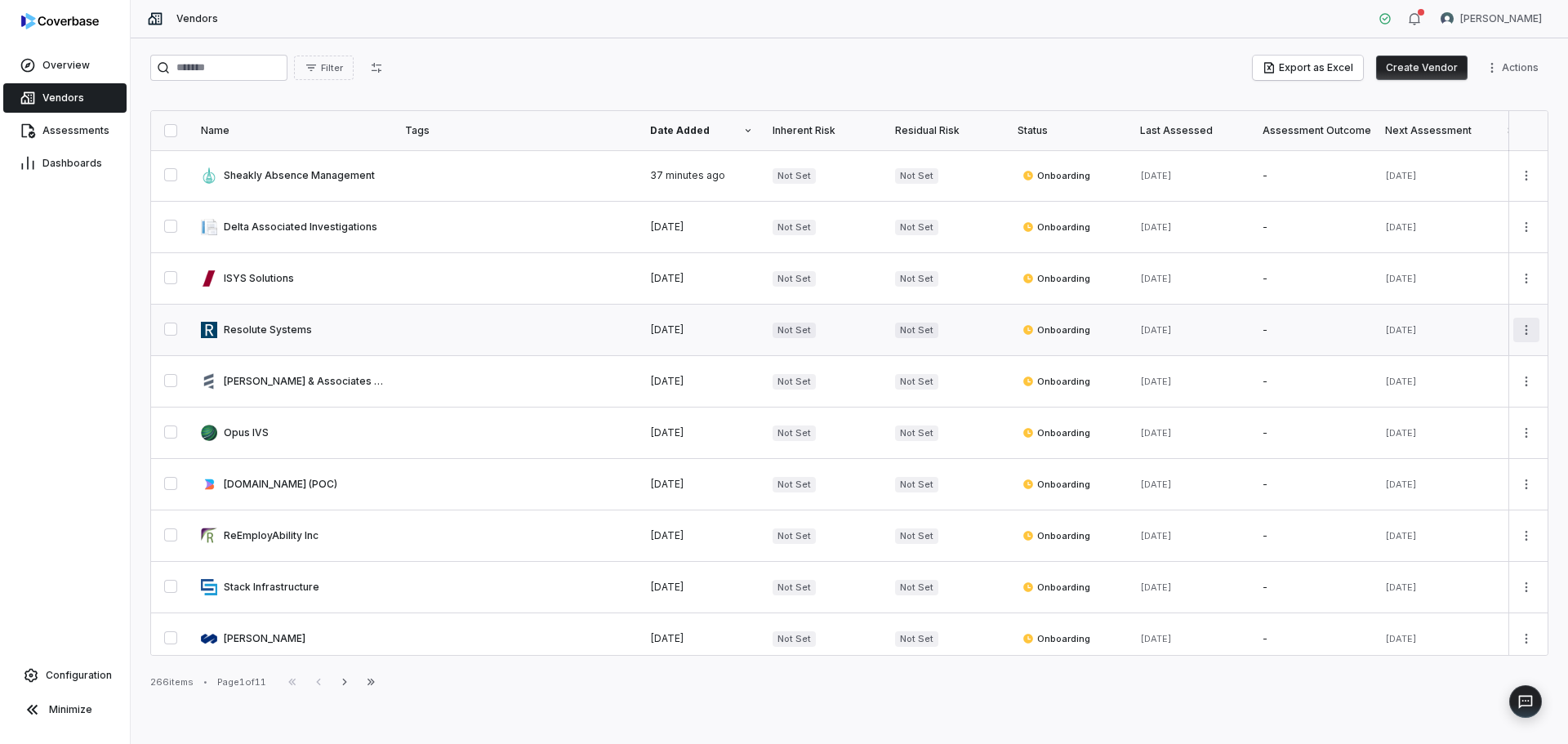
click at [1520, 339] on html "Overview Vendors Assessments Dashboards Configuration Minimize Vendors Nic Weil…" at bounding box center [784, 372] width 1568 height 744
click at [1520, 329] on html "Overview Vendors Assessments Dashboards Configuration Minimize Vendors Nic Weil…" at bounding box center [784, 372] width 1568 height 744
click at [75, 75] on link "Overview" at bounding box center [64, 65] width 123 height 29
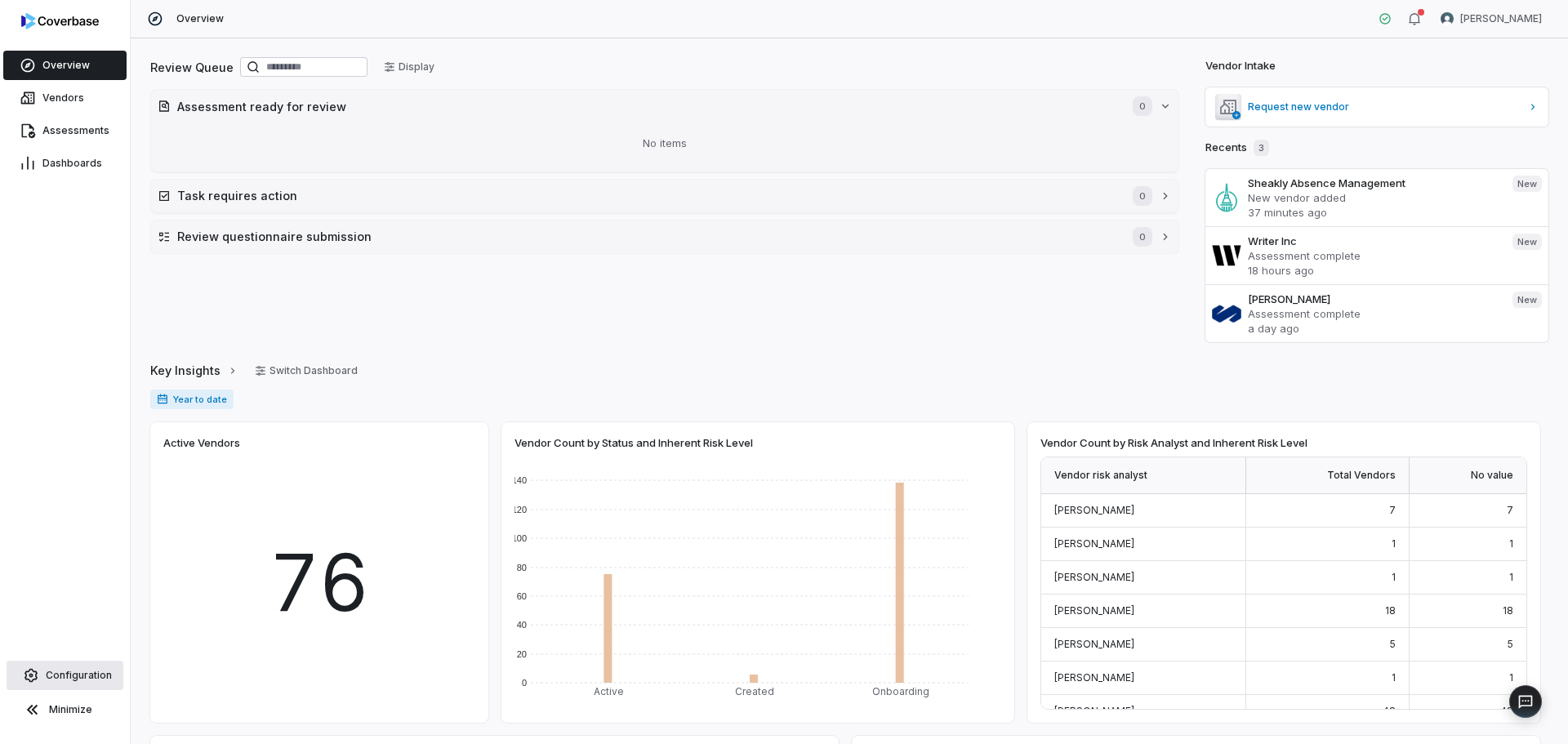
click at [96, 680] on span "Configuration" at bounding box center [79, 675] width 66 height 13
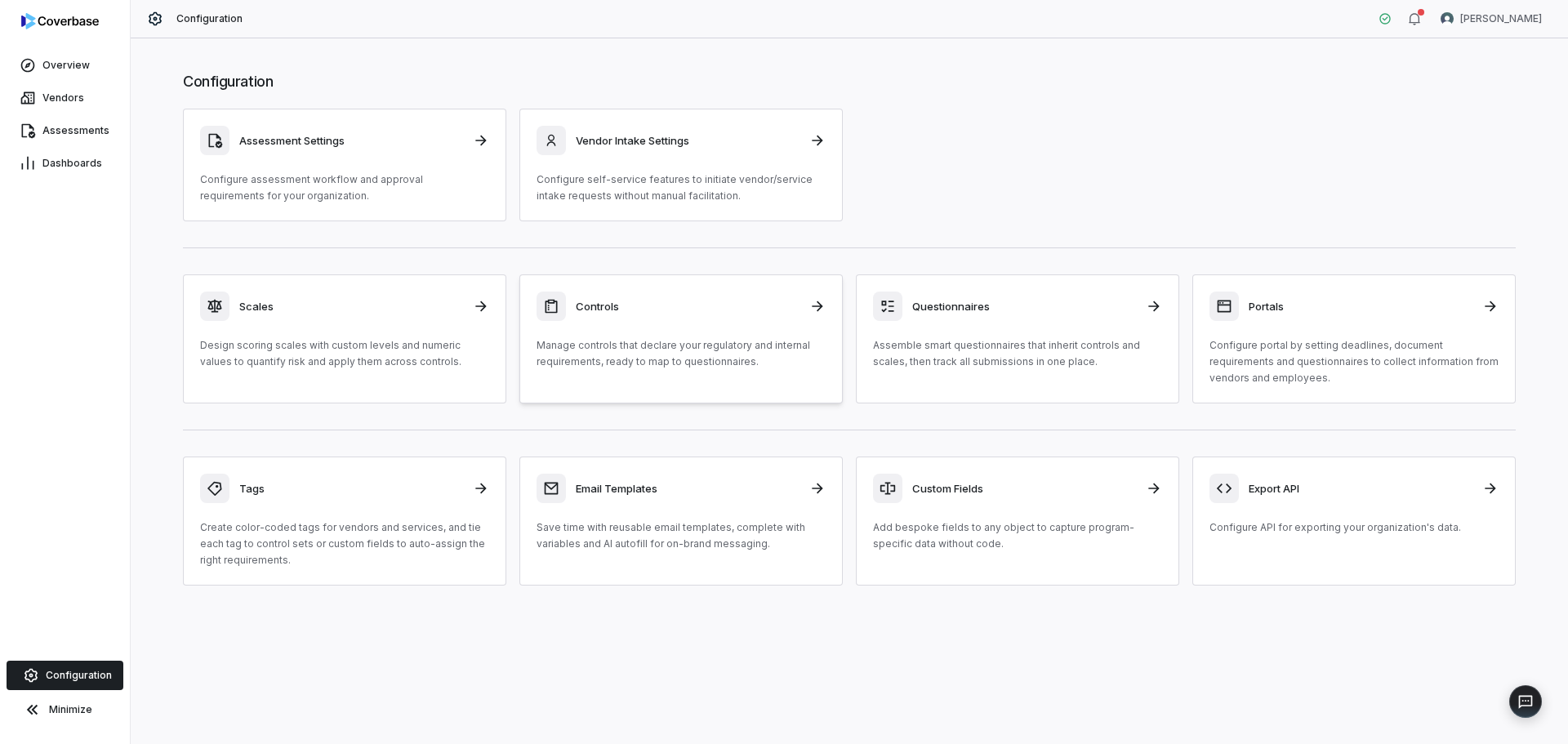
click at [741, 339] on p "Manage controls that declare your regulatory and internal requirements, ready t…" at bounding box center [681, 354] width 289 height 33
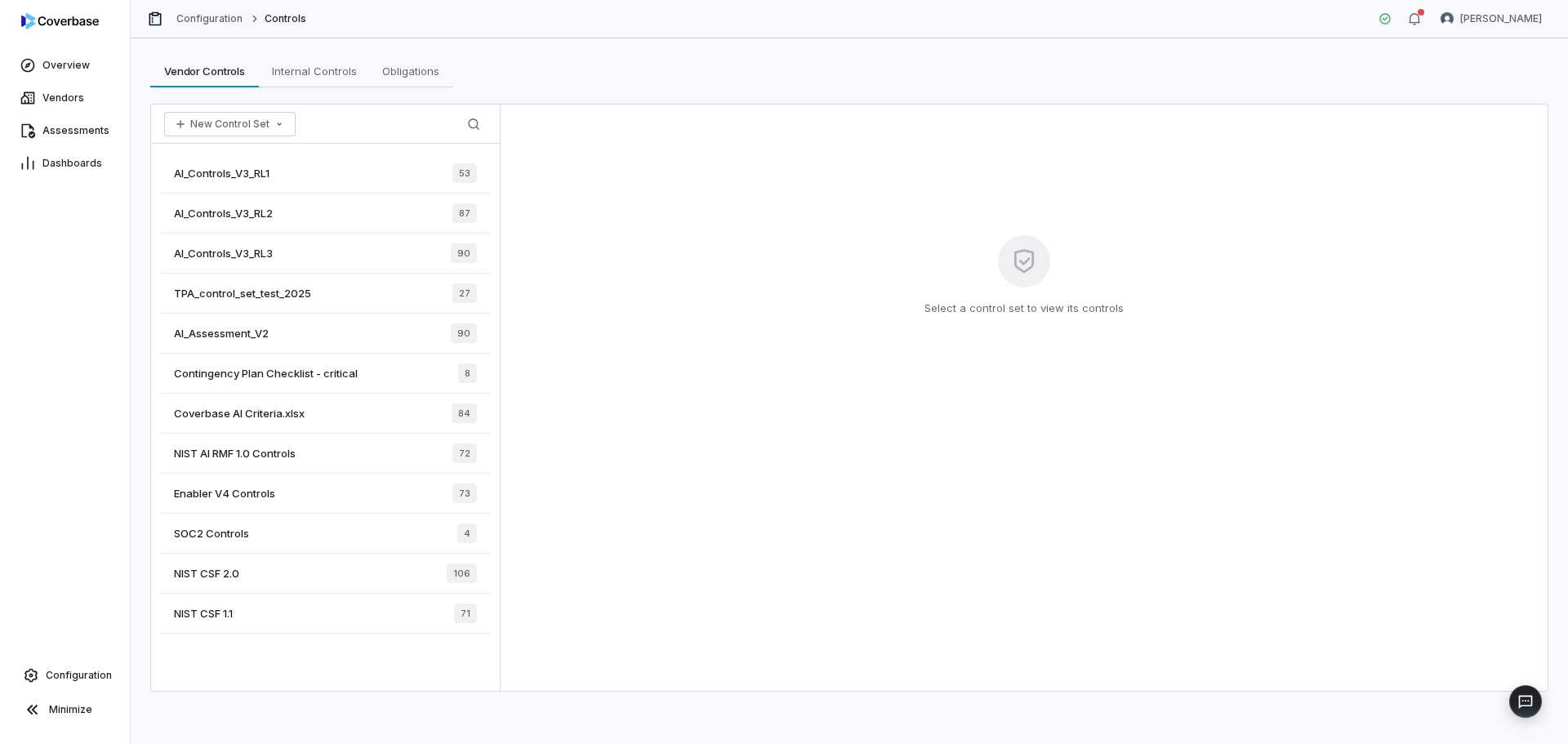
click at [243, 491] on span "Enabler V4 Controls" at bounding box center [224, 493] width 101 height 15
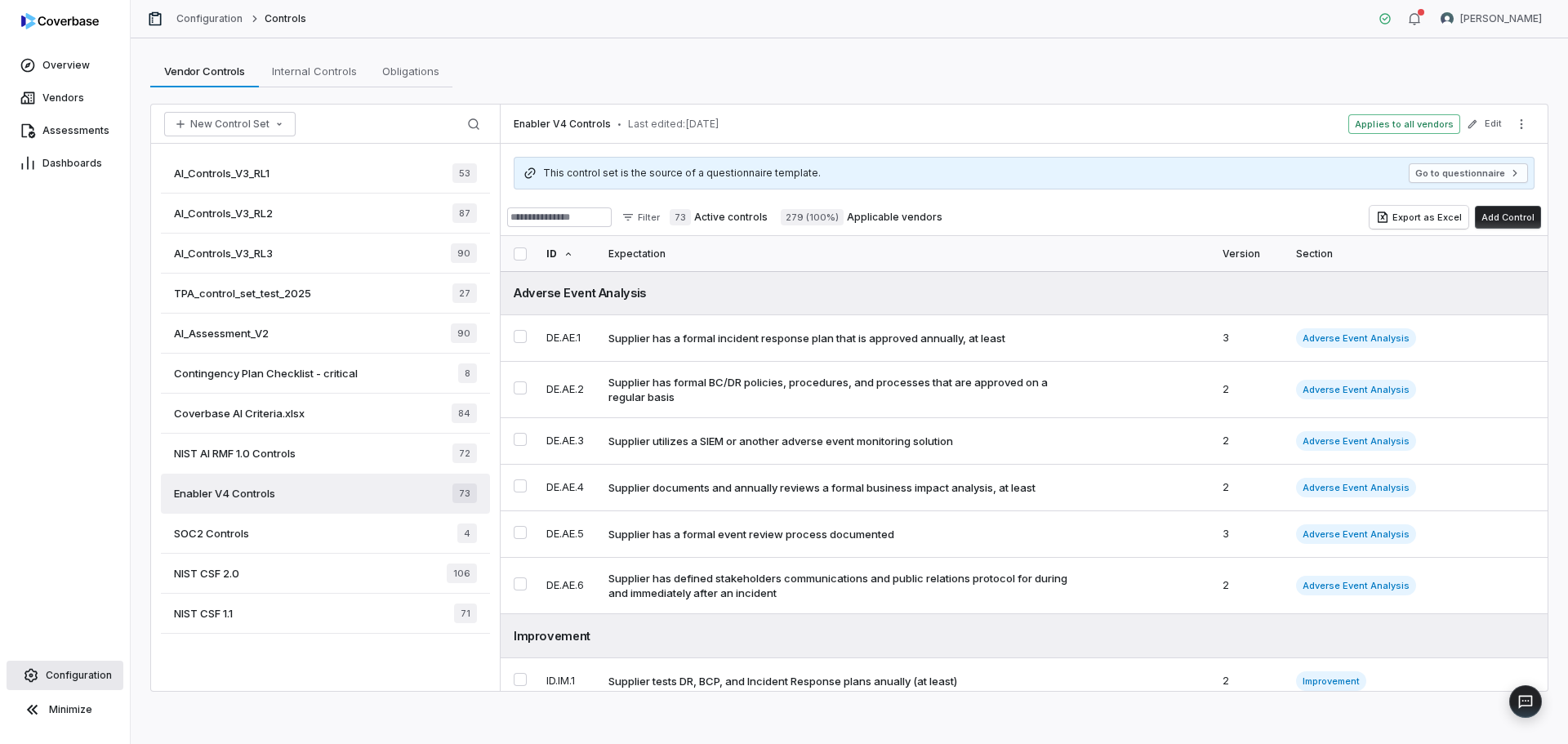
drag, startPoint x: 83, startPoint y: 677, endPoint x: 106, endPoint y: 668, distance: 24.7
click at [80, 677] on span "Configuration" at bounding box center [79, 675] width 66 height 13
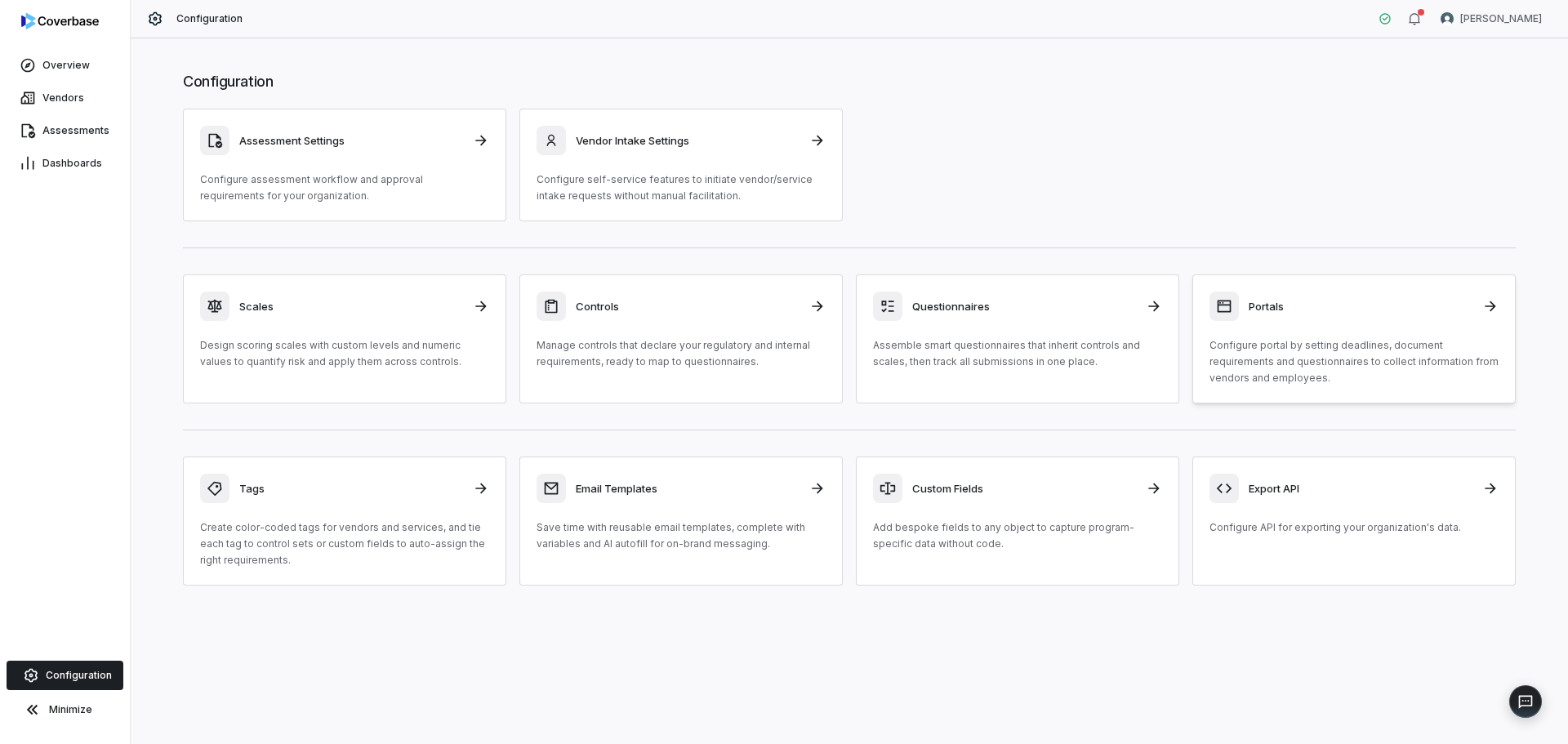
click at [1270, 327] on div "Portals Configure portal by setting deadlines, document requirements and questi…" at bounding box center [1354, 340] width 289 height 95
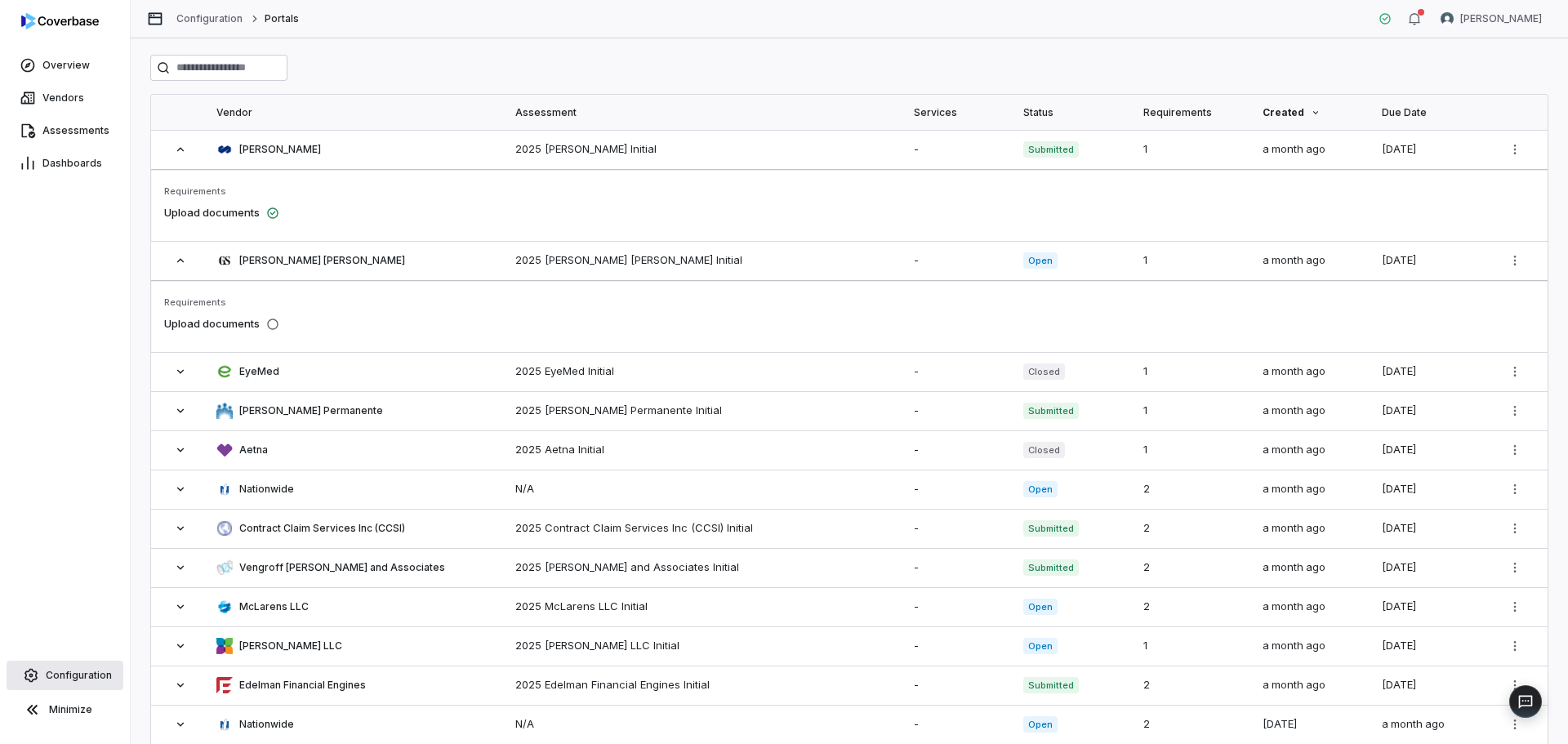
click at [88, 673] on span "Configuration" at bounding box center [79, 675] width 66 height 13
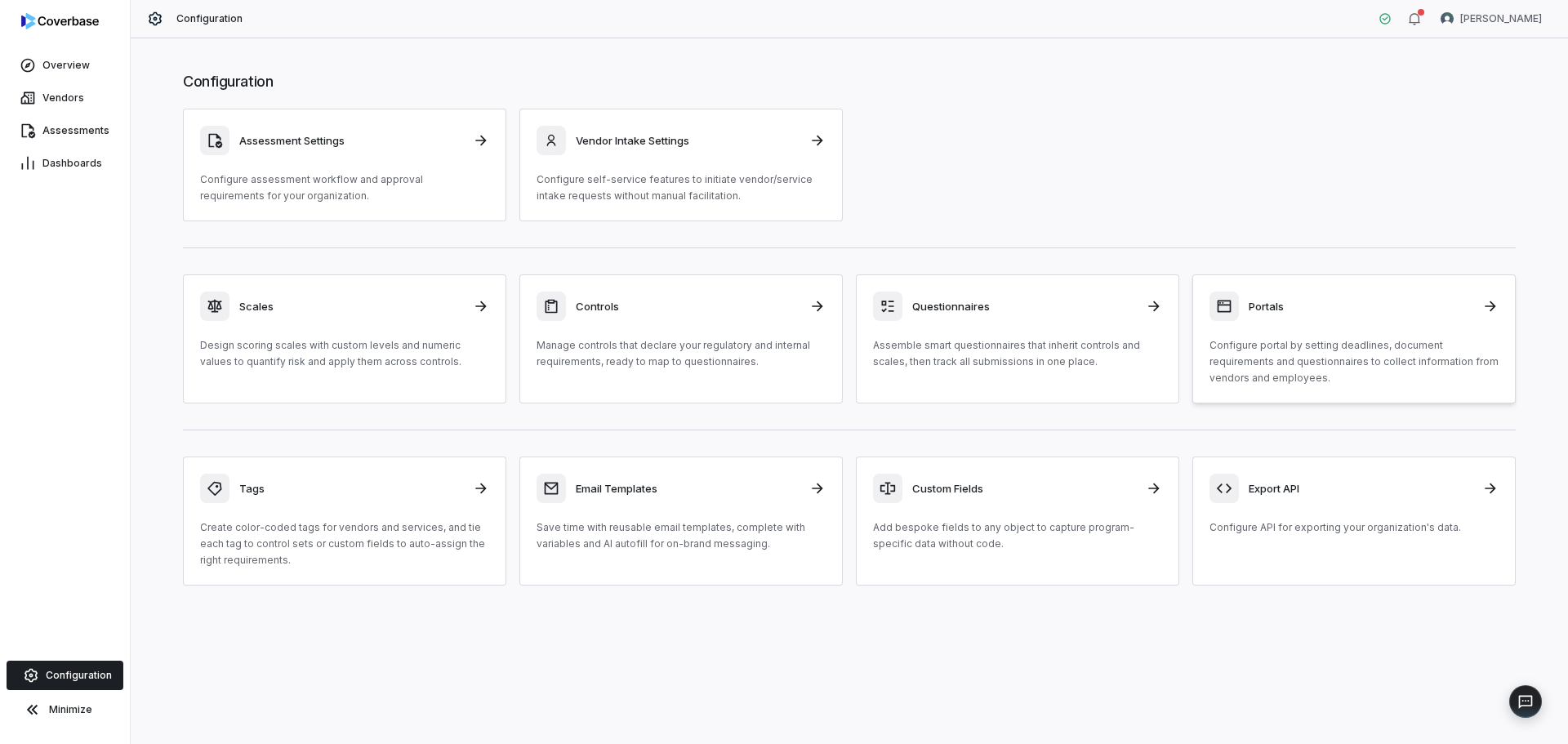
click at [1235, 306] on div at bounding box center [1224, 307] width 29 height 29
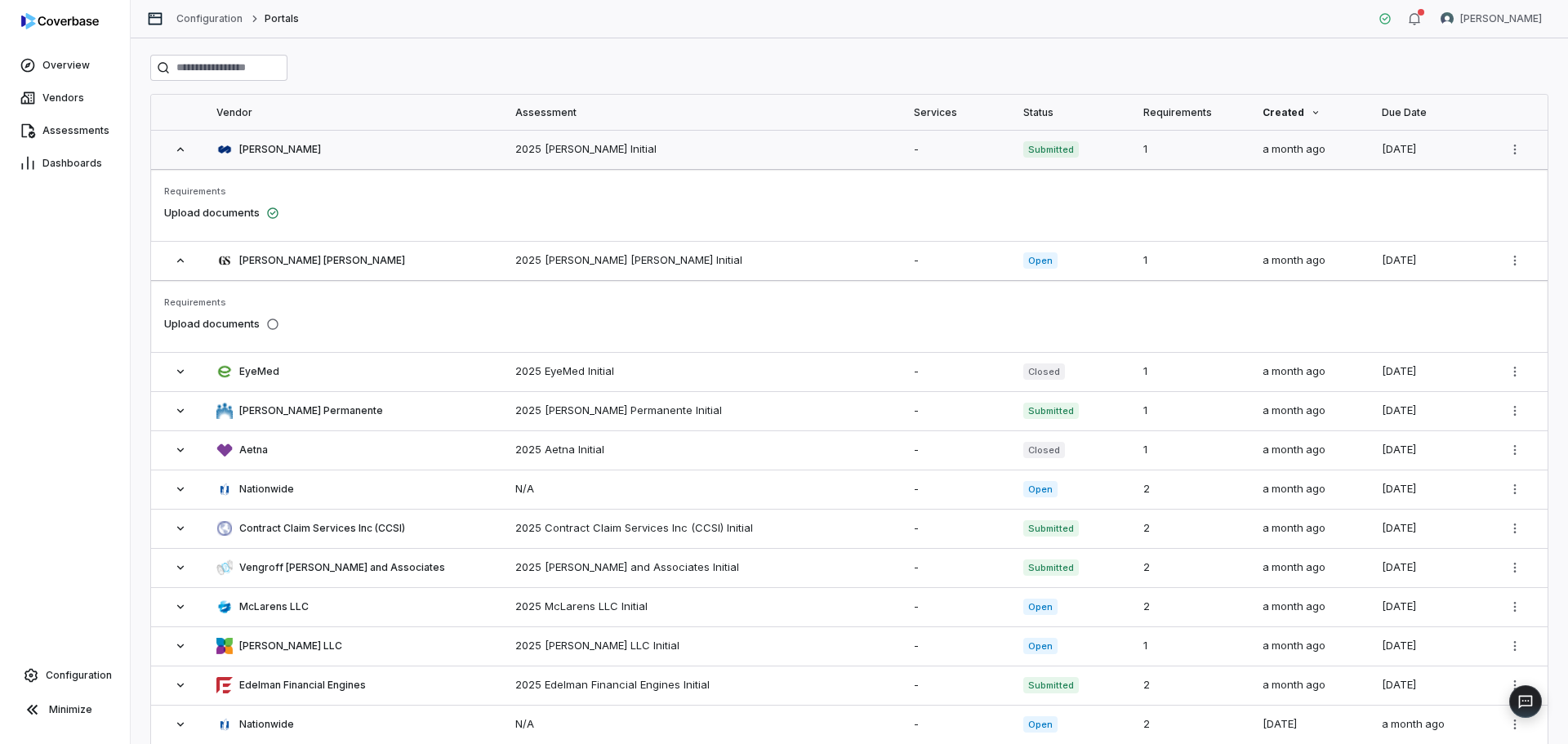
click at [169, 144] on span at bounding box center [180, 148] width 33 height 13
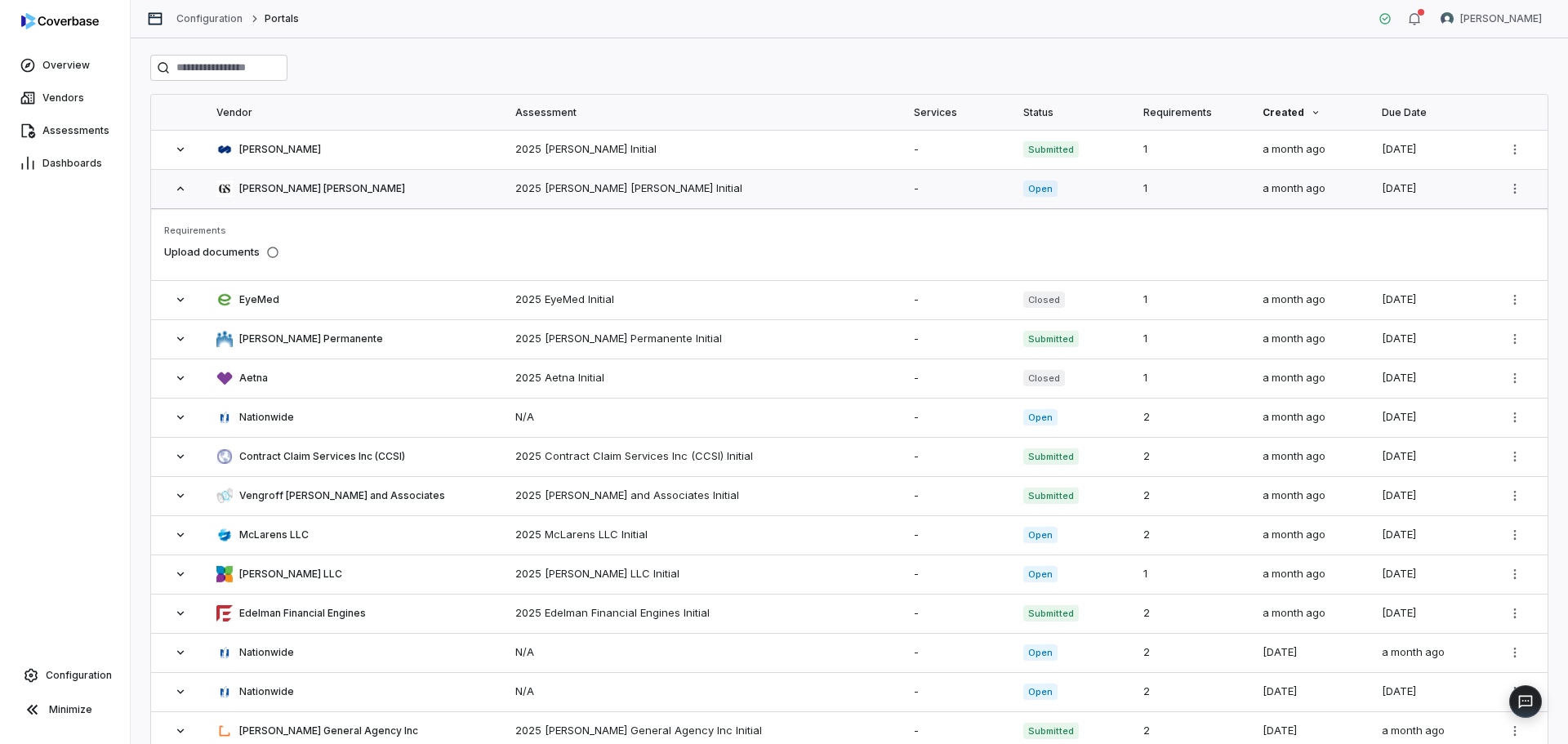
click at [178, 180] on td at bounding box center [178, 188] width 55 height 39
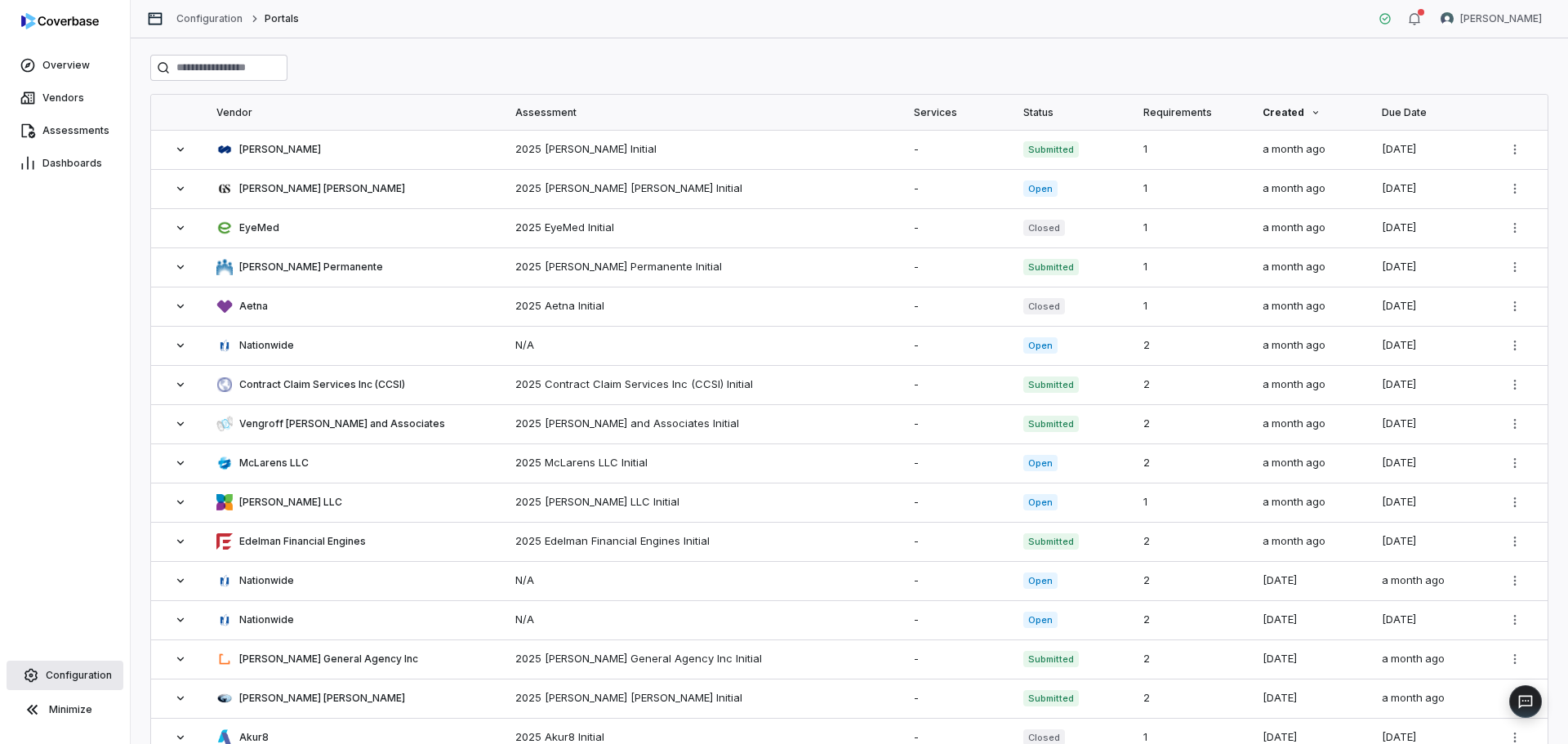
click at [63, 684] on link "Configuration" at bounding box center [65, 675] width 116 height 29
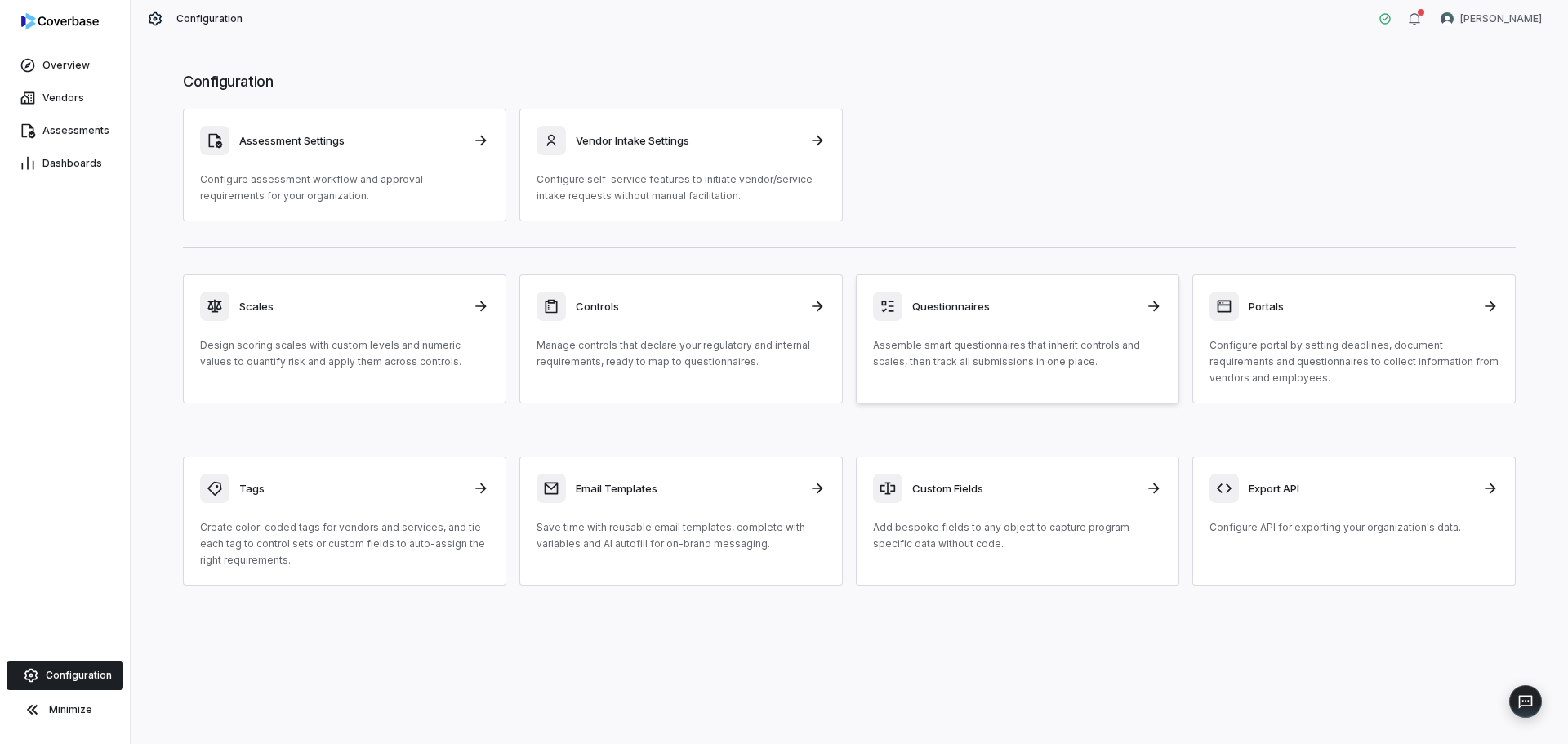
click at [979, 342] on p "Assemble smart questionnaires that inherit controls and scales, then track all …" at bounding box center [1017, 354] width 289 height 33
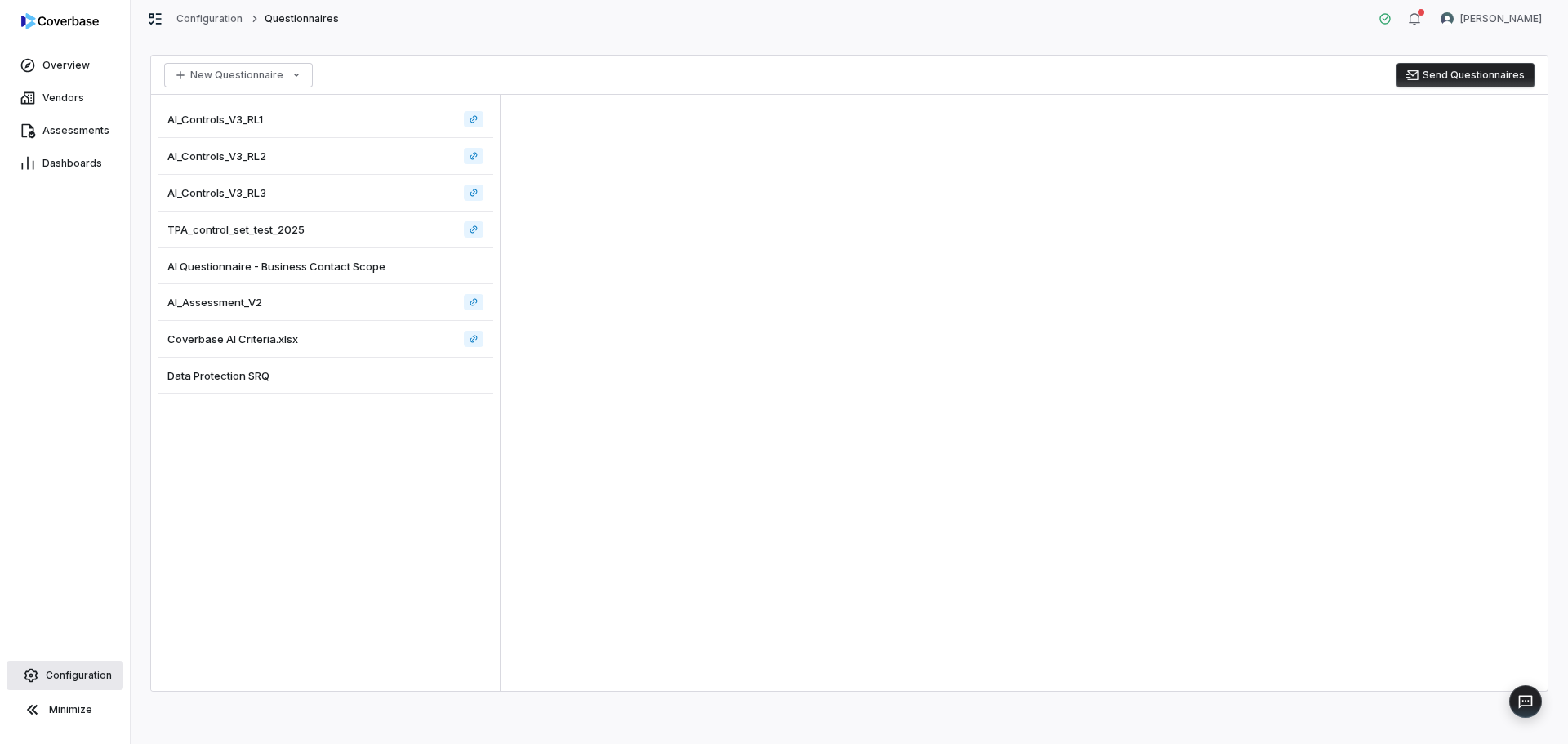
click at [97, 670] on span "Configuration" at bounding box center [79, 675] width 66 height 13
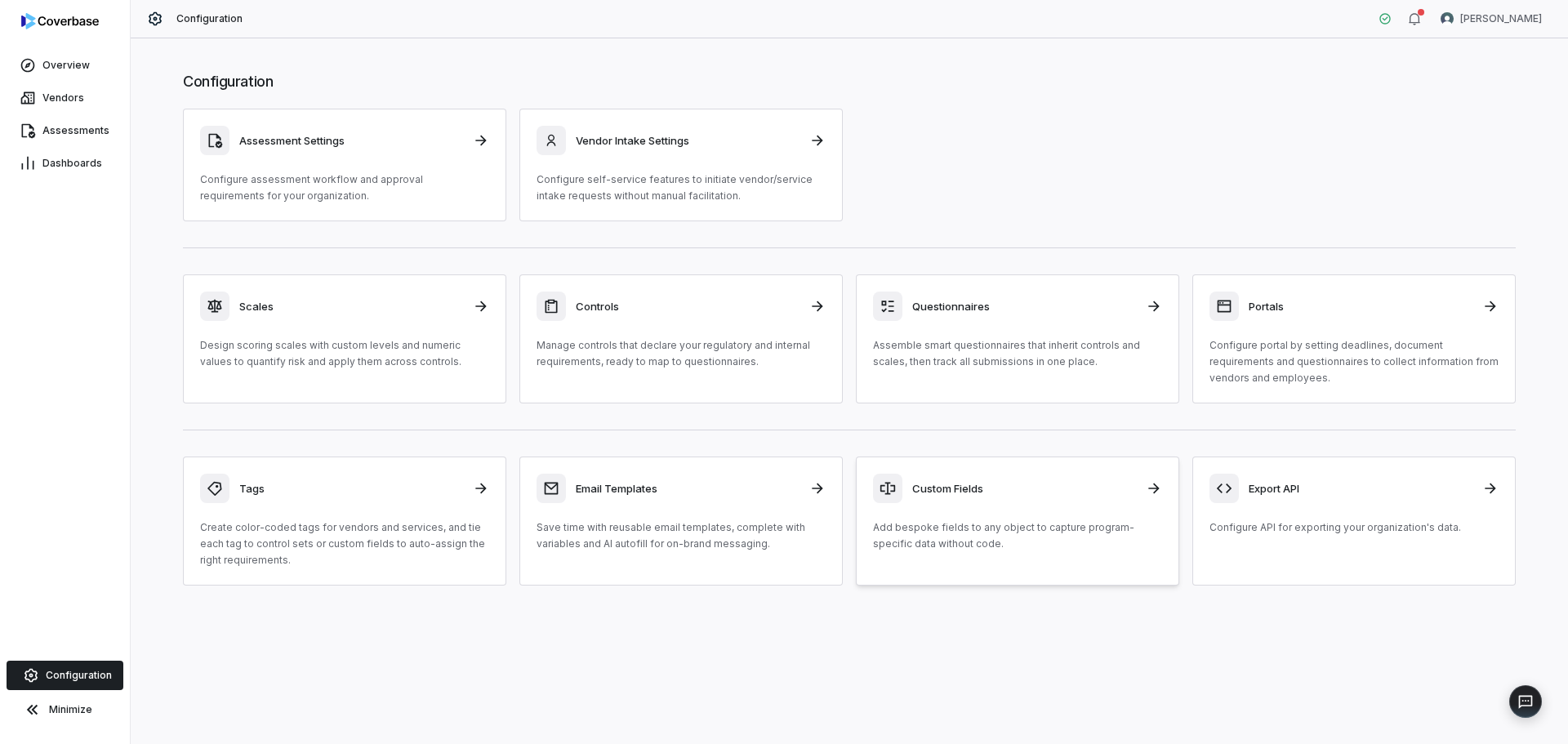
click at [983, 531] on p "Add bespoke fields to any object to capture program-specific data without code." at bounding box center [1017, 536] width 289 height 33
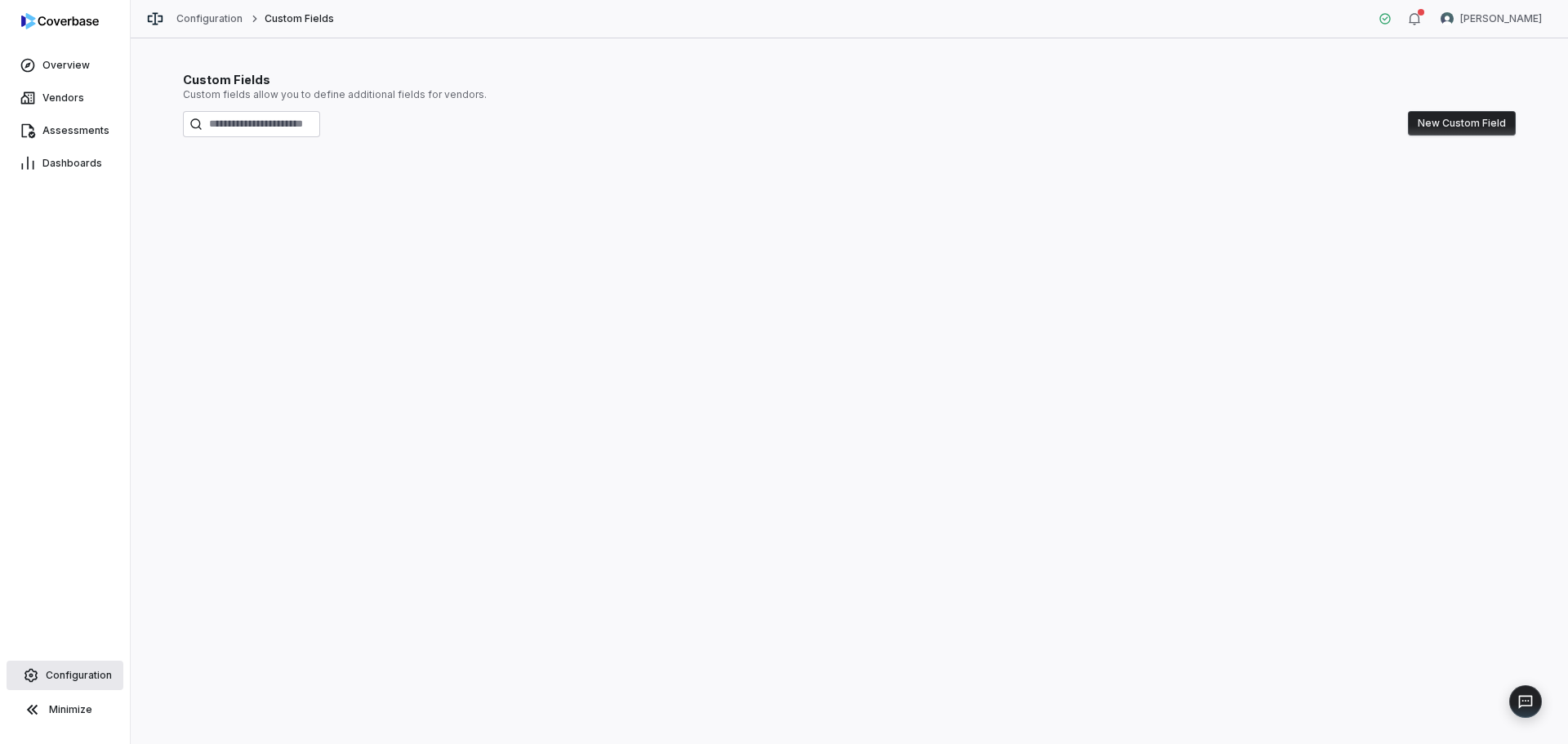
click at [65, 680] on span "Configuration" at bounding box center [79, 675] width 66 height 13
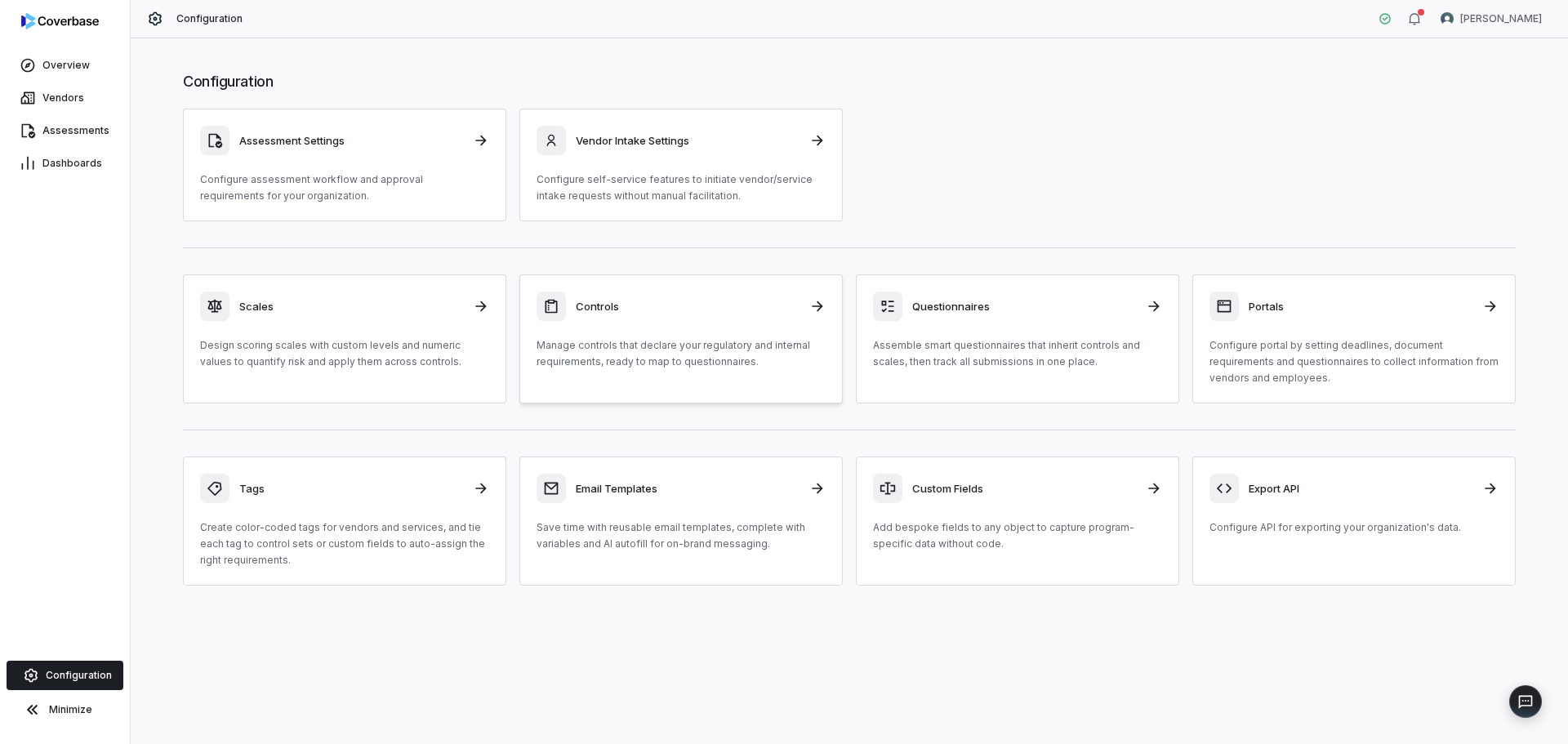
click at [595, 361] on p "Manage controls that declare your regulatory and internal requirements, ready t…" at bounding box center [681, 354] width 289 height 33
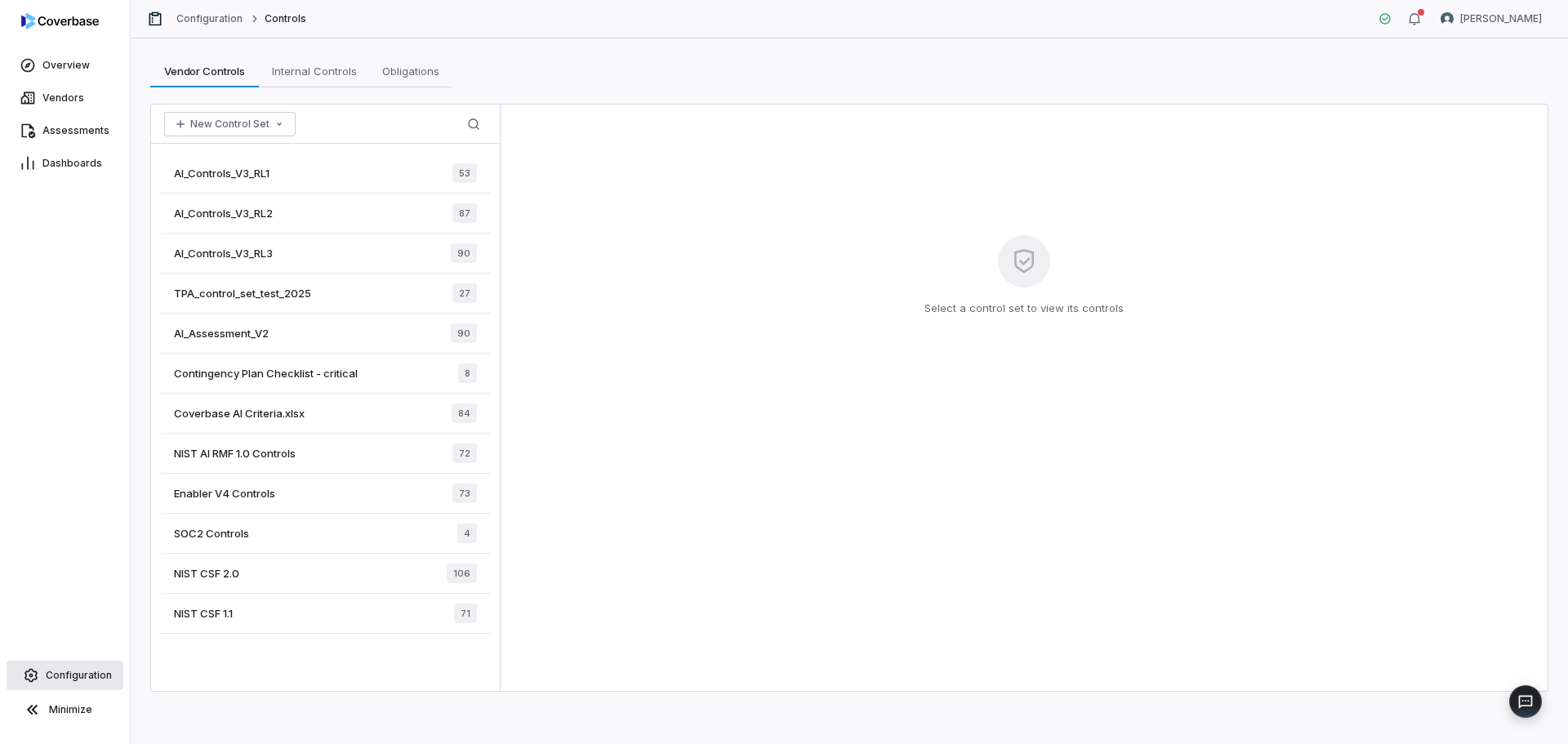
click at [62, 675] on span "Configuration" at bounding box center [79, 675] width 66 height 13
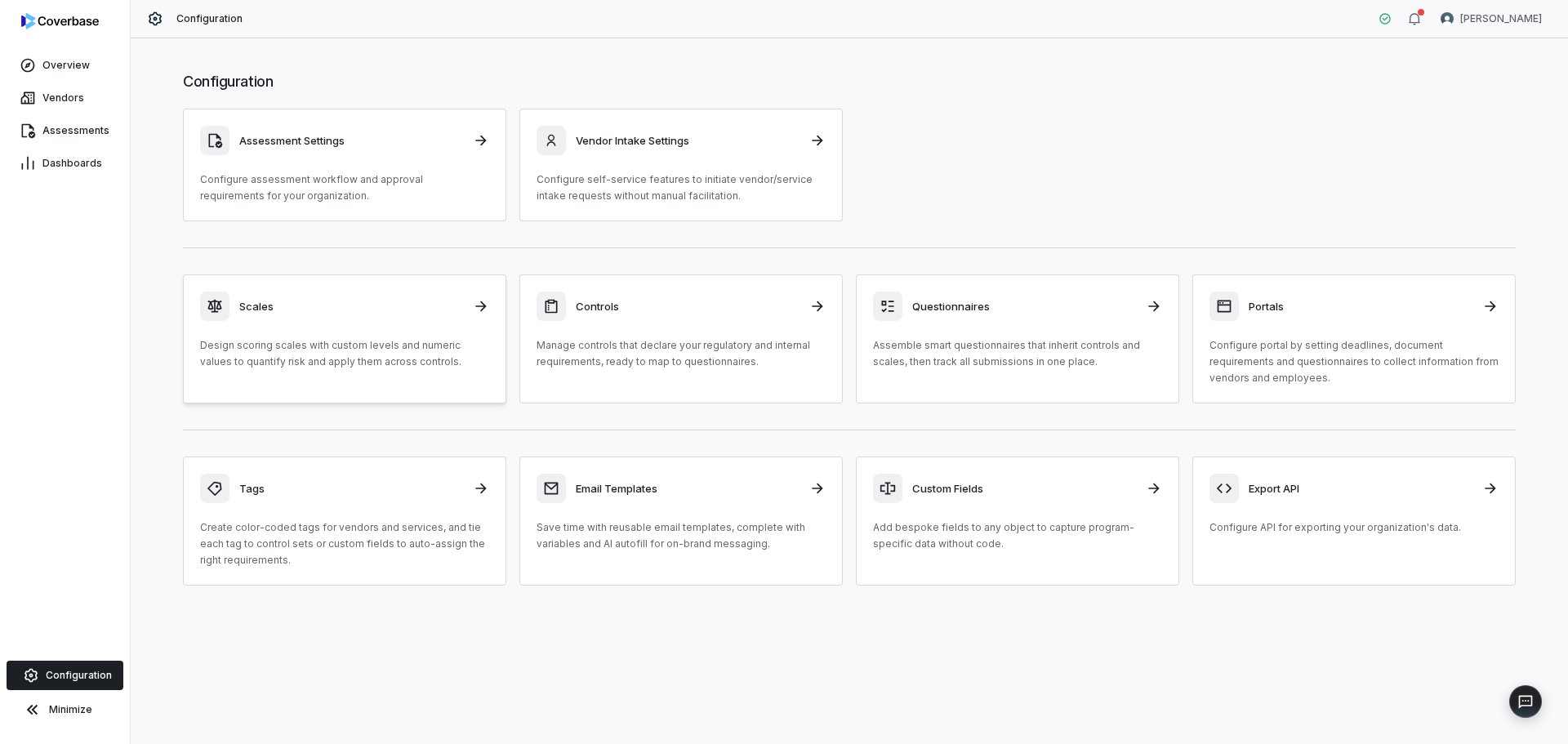
click at [314, 369] on p "Design scoring scales with custom levels and numeric values to quantify risk an…" at bounding box center [344, 354] width 289 height 33
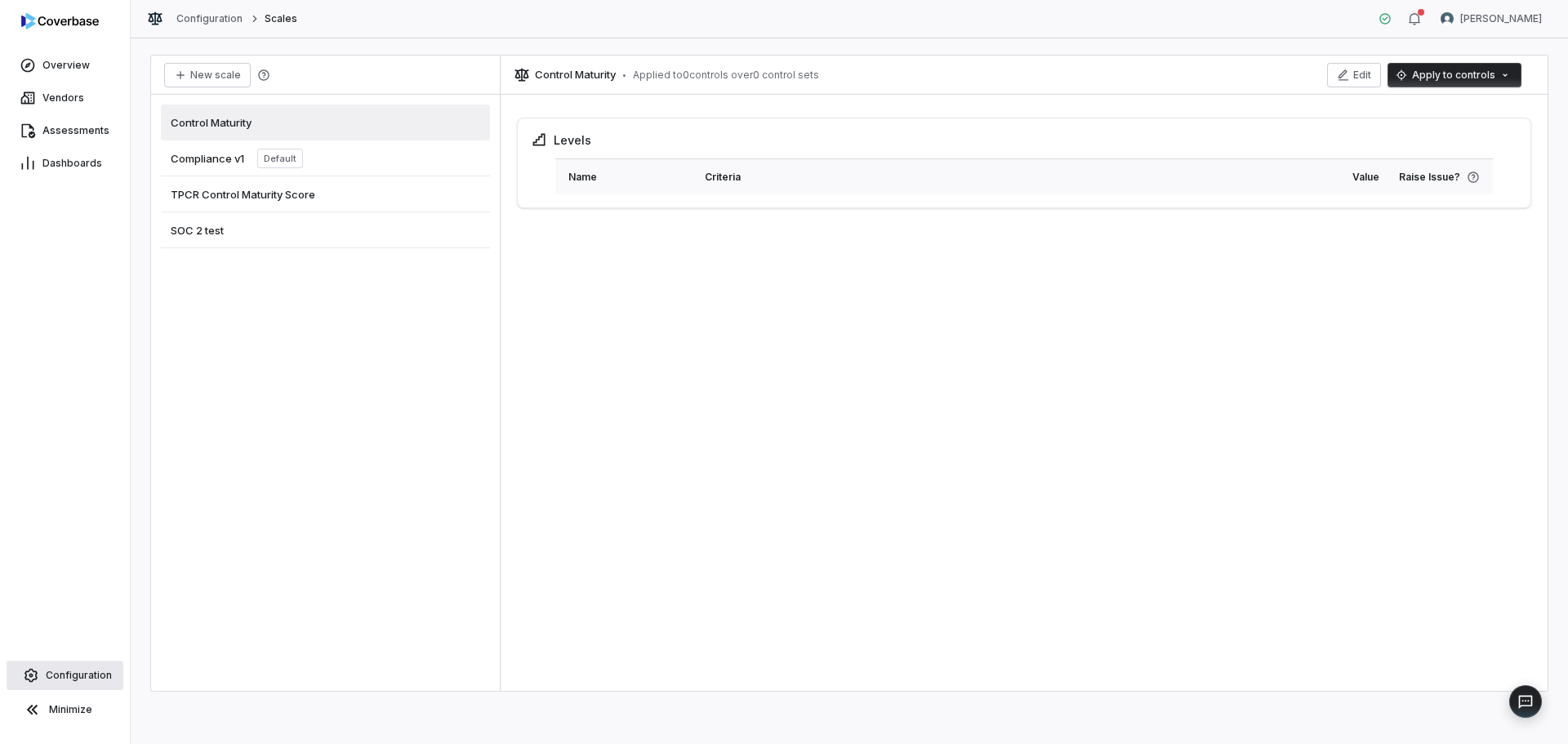
click at [80, 678] on span "Configuration" at bounding box center [79, 675] width 66 height 13
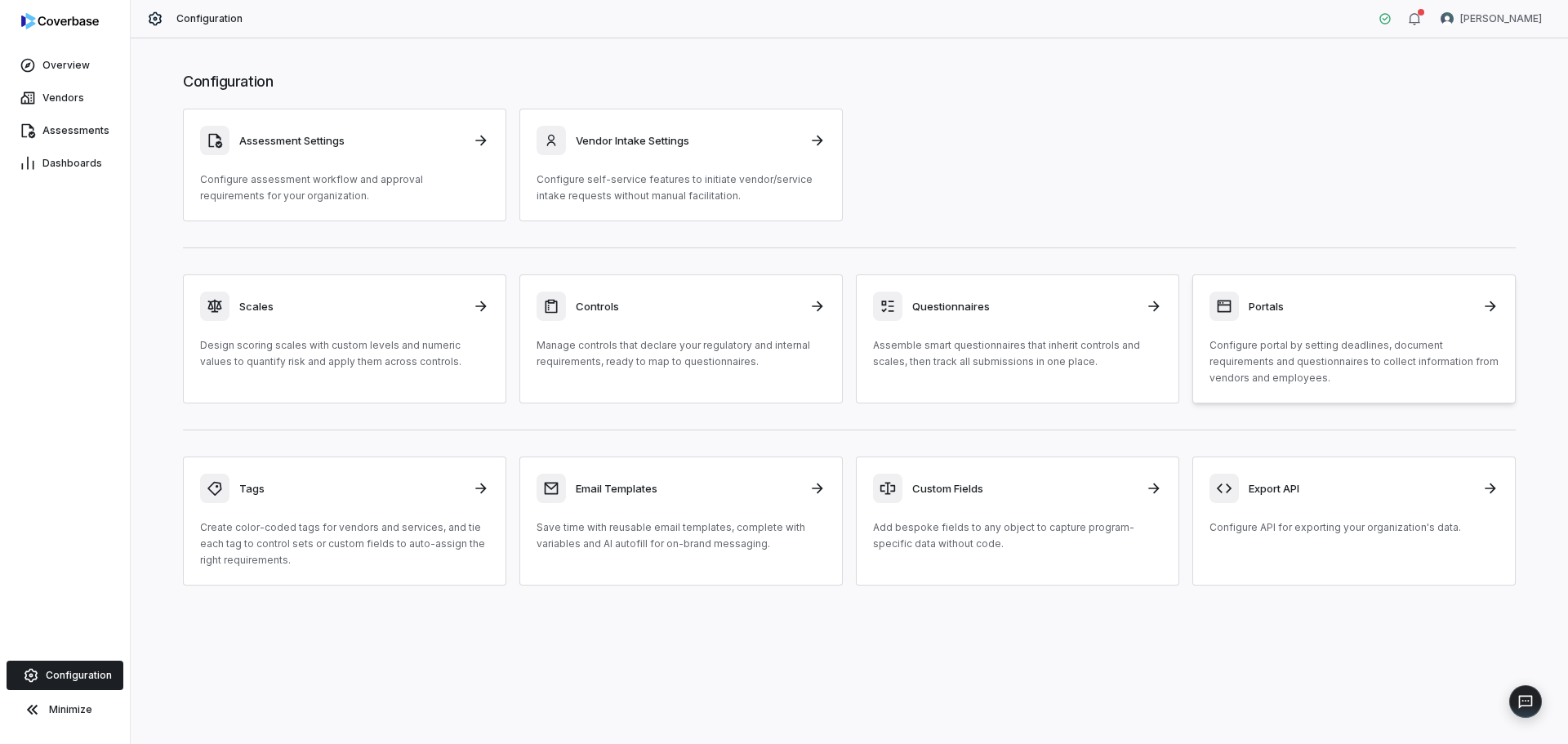
click at [1258, 340] on p "Configure portal by setting deadlines, document requirements and questionnaires…" at bounding box center [1354, 362] width 289 height 49
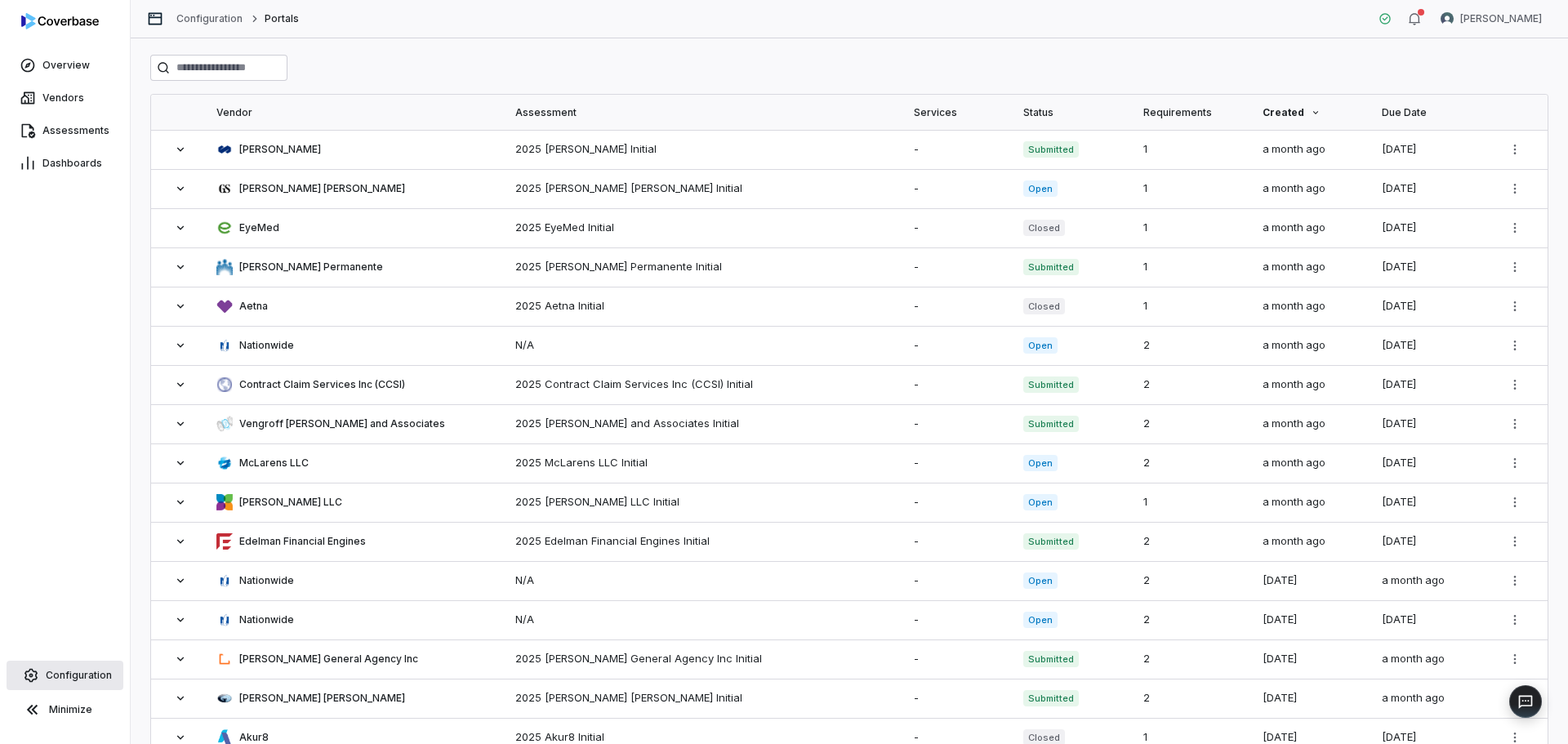
click at [69, 681] on span "Configuration" at bounding box center [79, 675] width 66 height 13
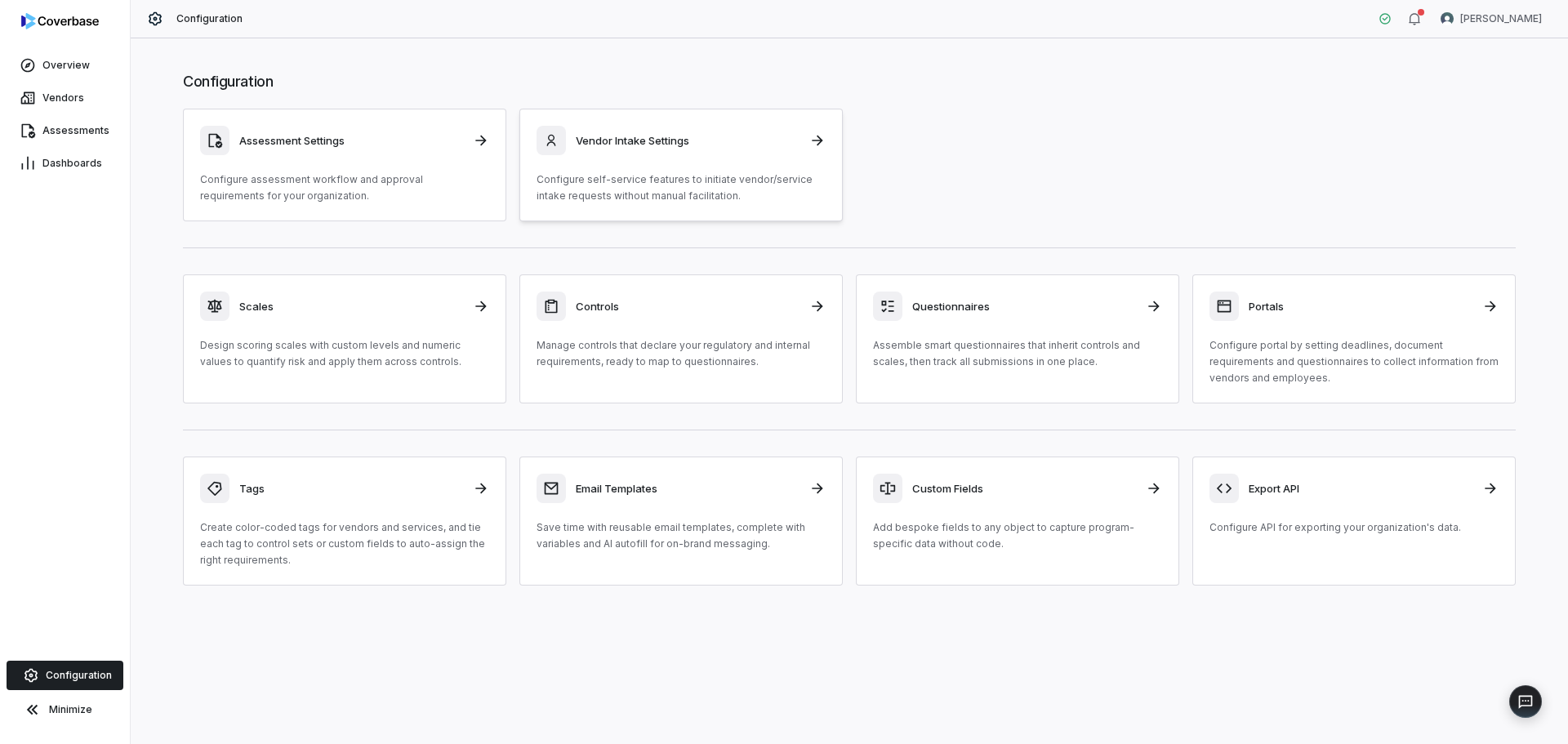
click at [675, 178] on p "Configure self-service features to initiate vendor/service intake requests with…" at bounding box center [681, 188] width 289 height 33
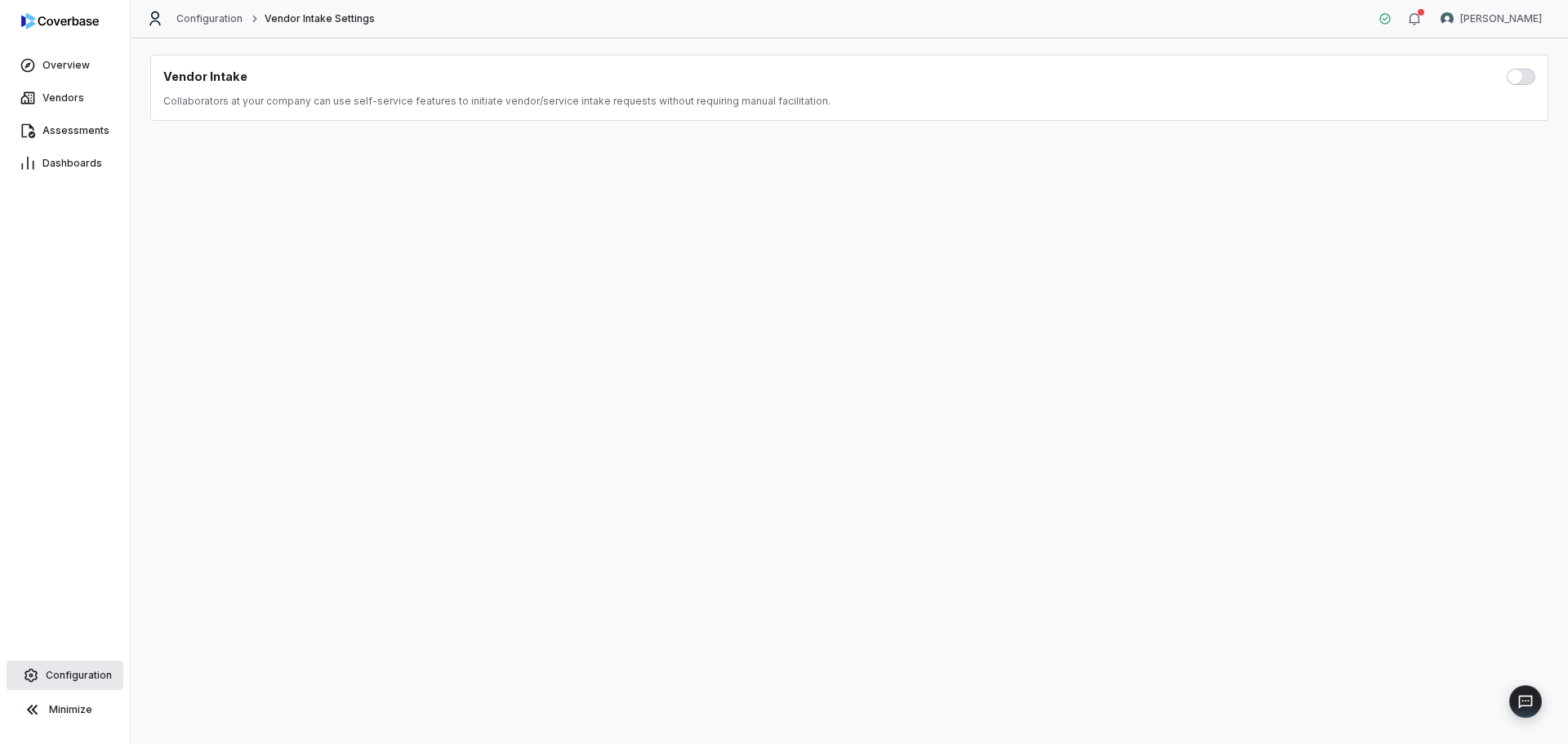
click at [73, 677] on span "Configuration" at bounding box center [79, 675] width 66 height 13
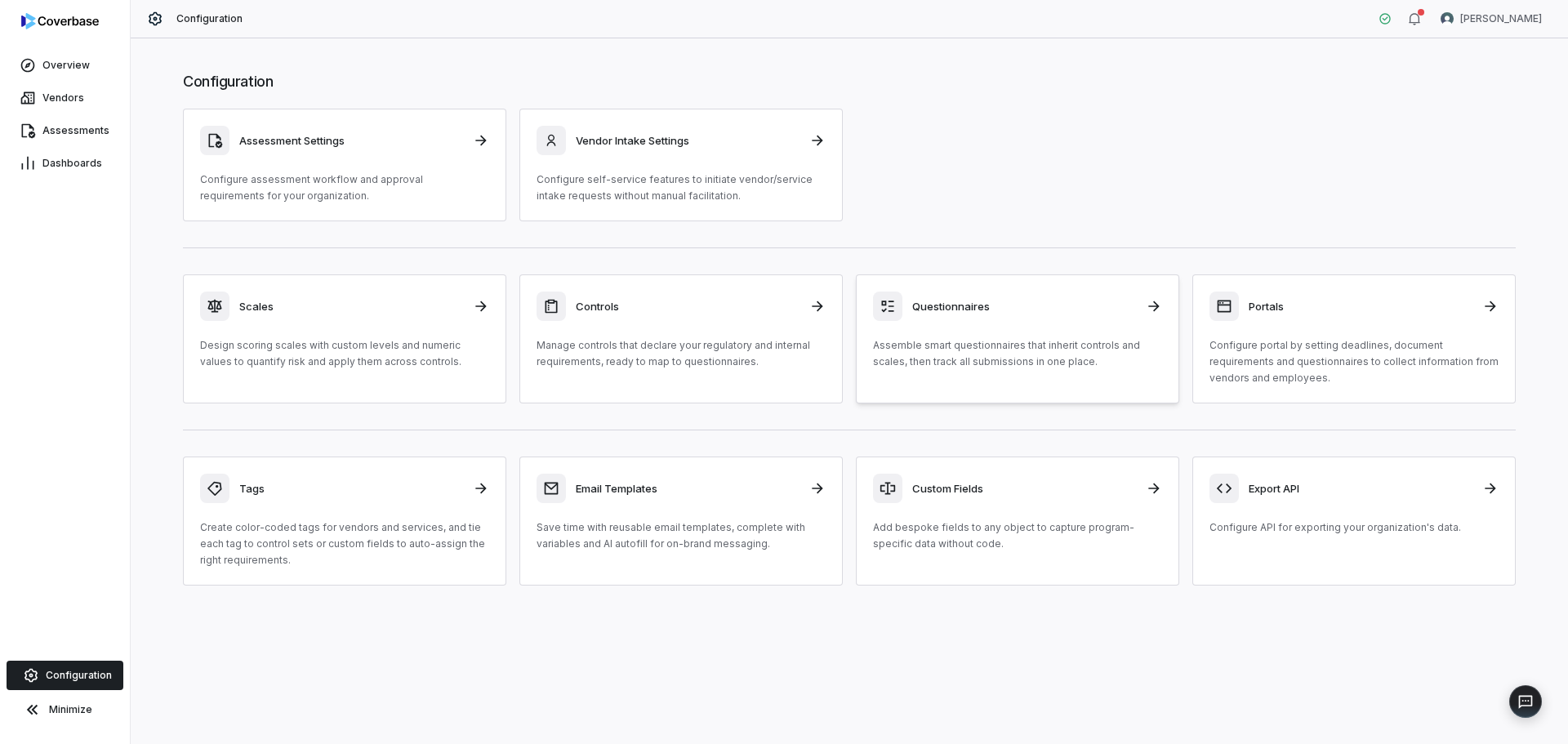
click at [1015, 361] on p "Assemble smart questionnaires that inherit controls and scales, then track all …" at bounding box center [1017, 354] width 289 height 33
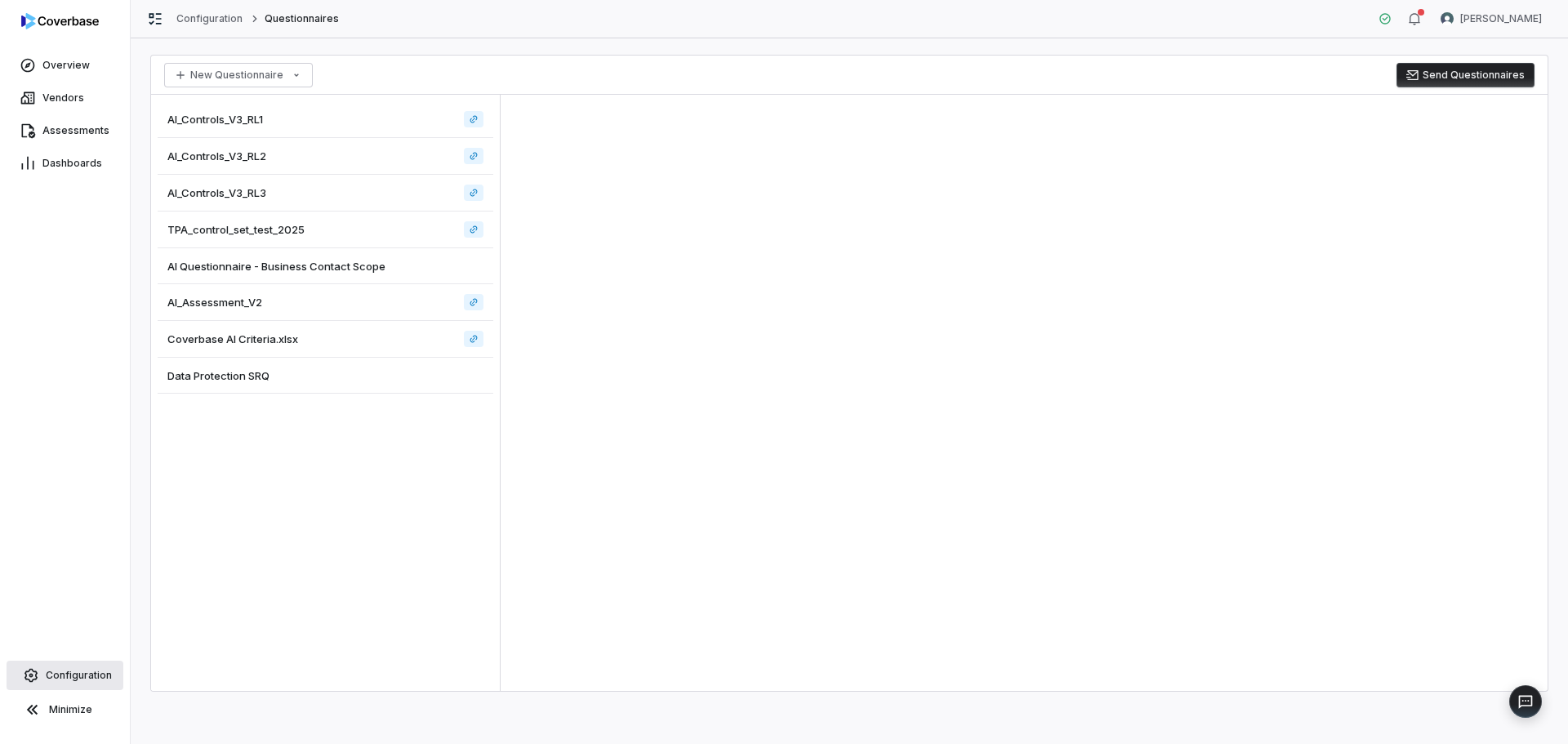
click at [93, 670] on span "Configuration" at bounding box center [79, 675] width 66 height 13
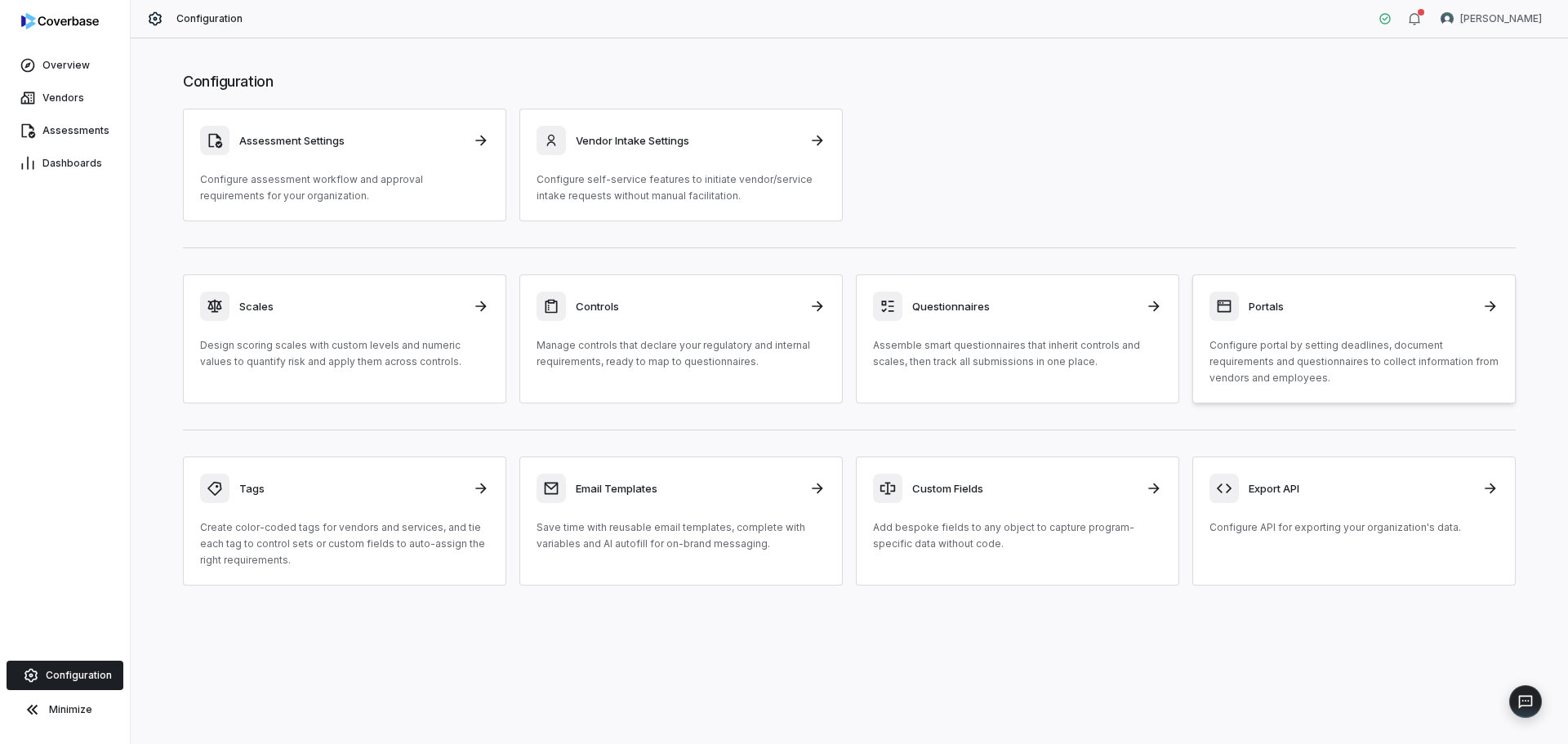
click at [1392, 363] on p "Configure portal by setting deadlines, document requirements and questionnaires…" at bounding box center [1354, 362] width 289 height 49
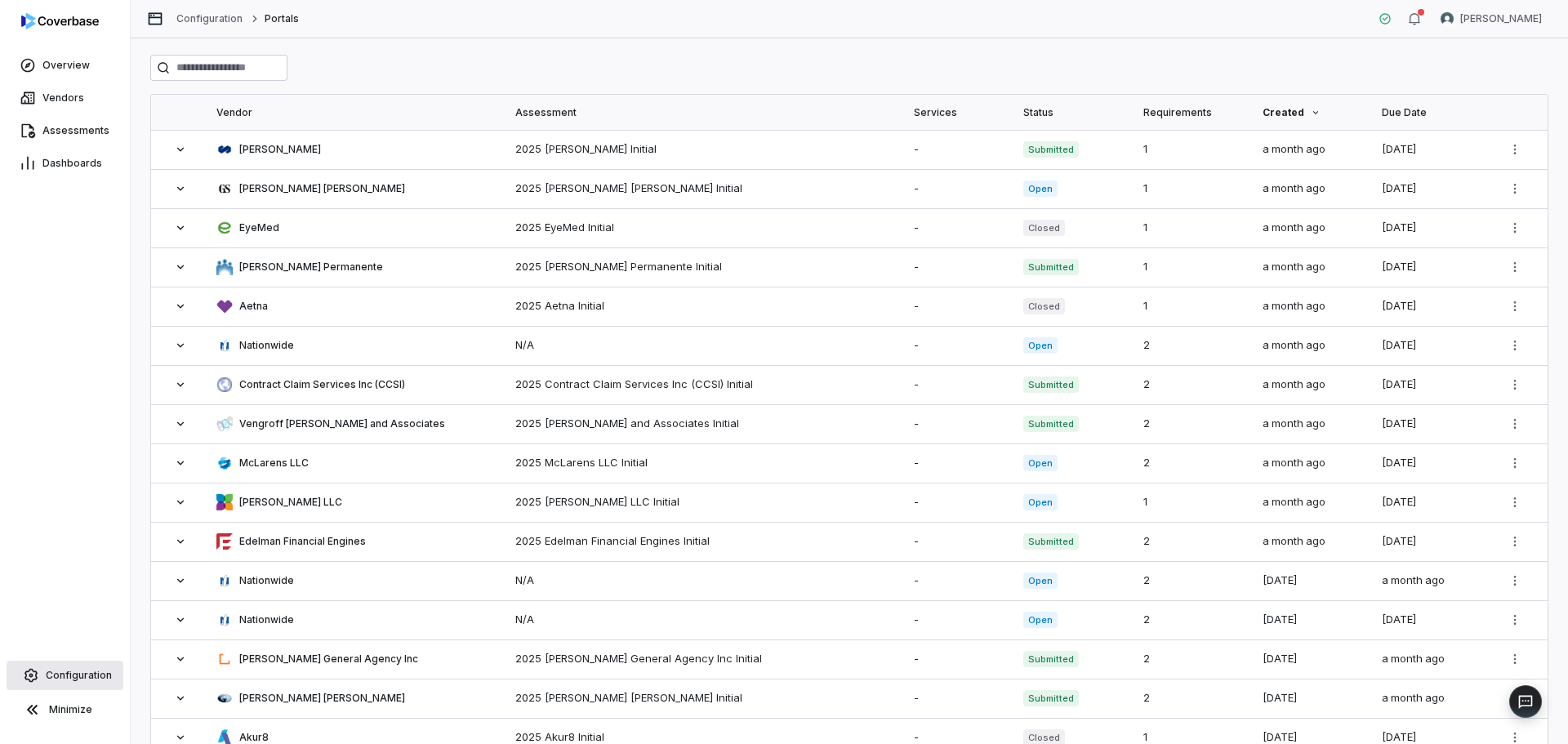
click at [78, 671] on span "Configuration" at bounding box center [79, 675] width 66 height 13
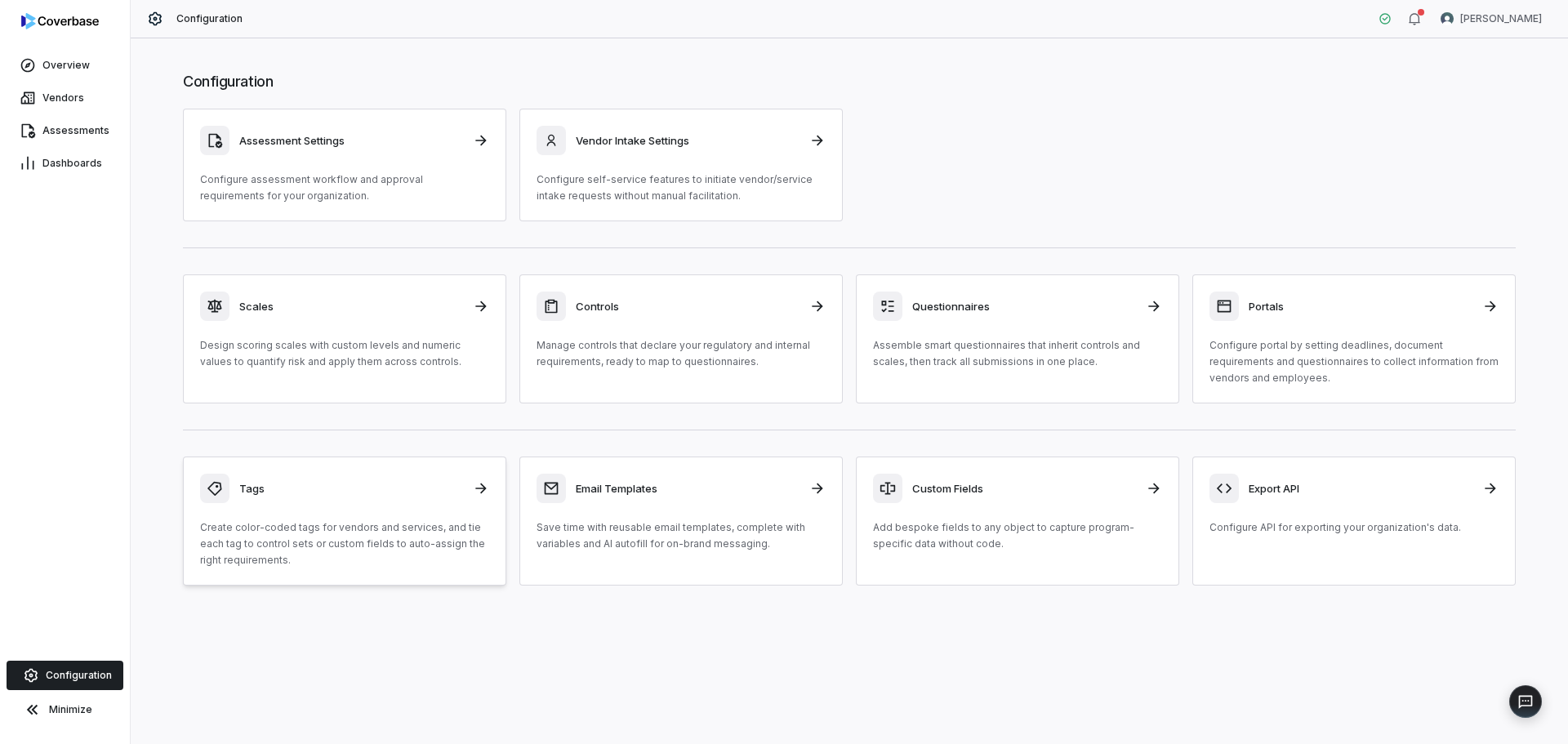
click at [406, 539] on p "Create color-coded tags for vendors and services, and tie each tag to control s…" at bounding box center [344, 544] width 289 height 49
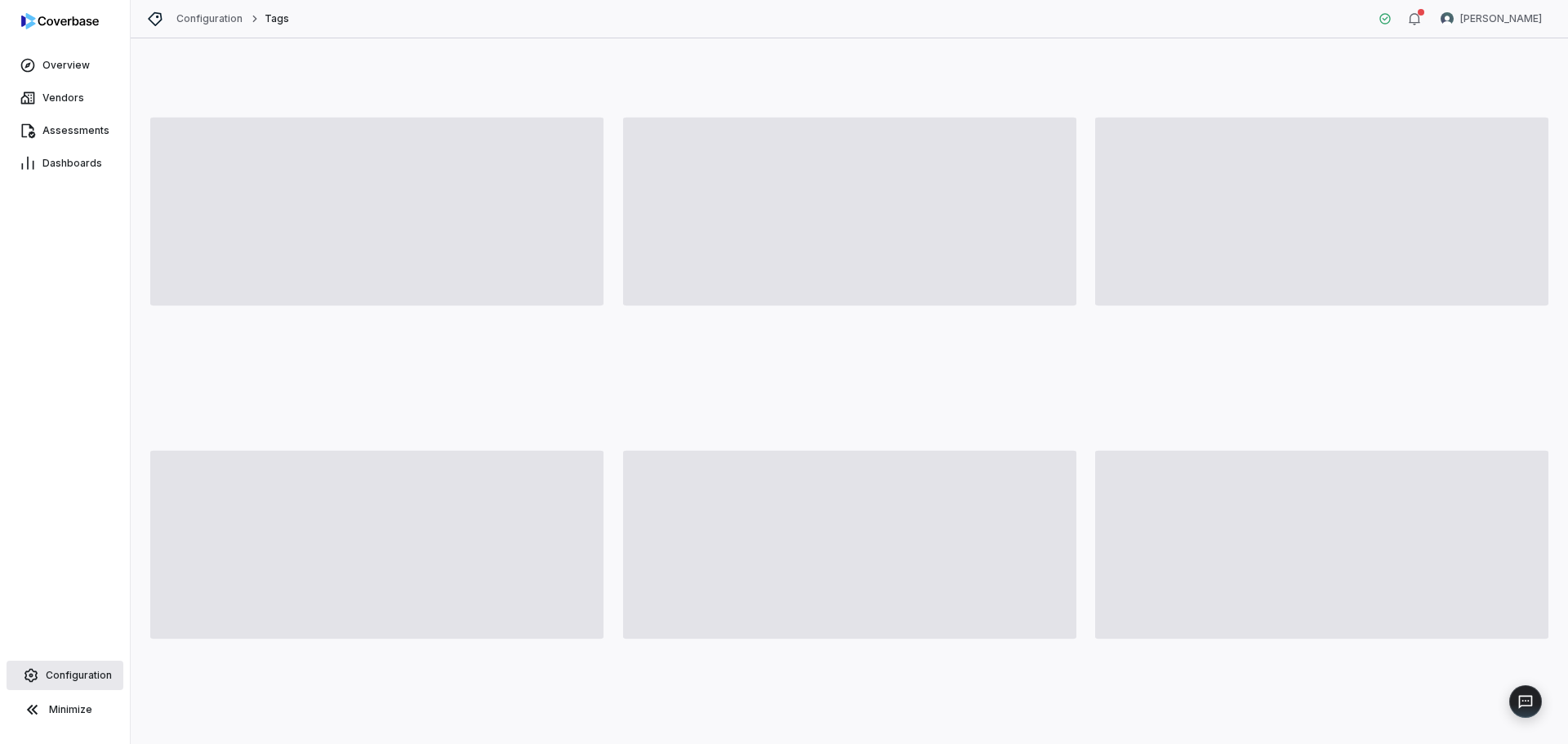
click at [82, 675] on span "Configuration" at bounding box center [79, 675] width 66 height 13
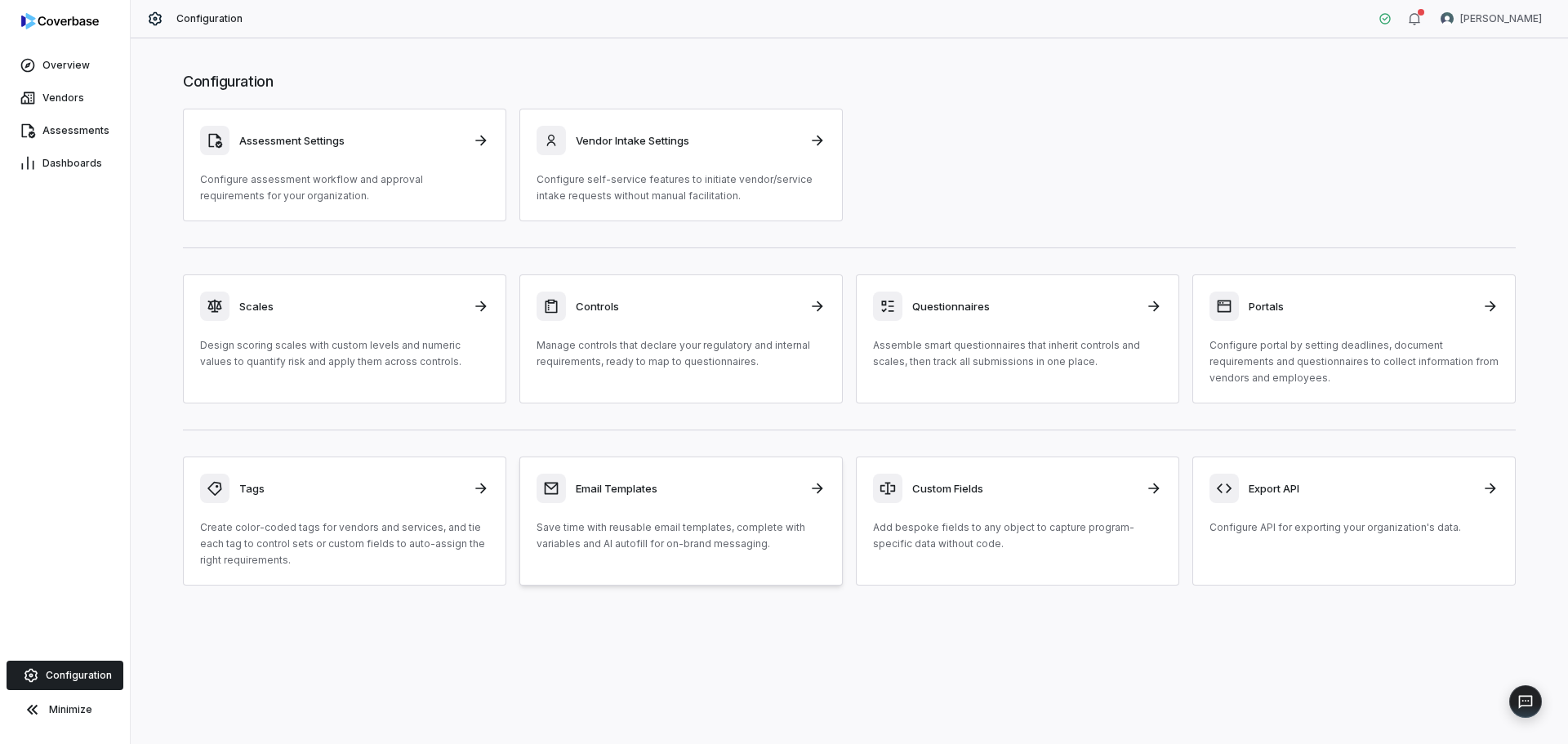
click at [665, 530] on p "Save time with reusable email templates, complete with variables and AI autofil…" at bounding box center [681, 536] width 289 height 33
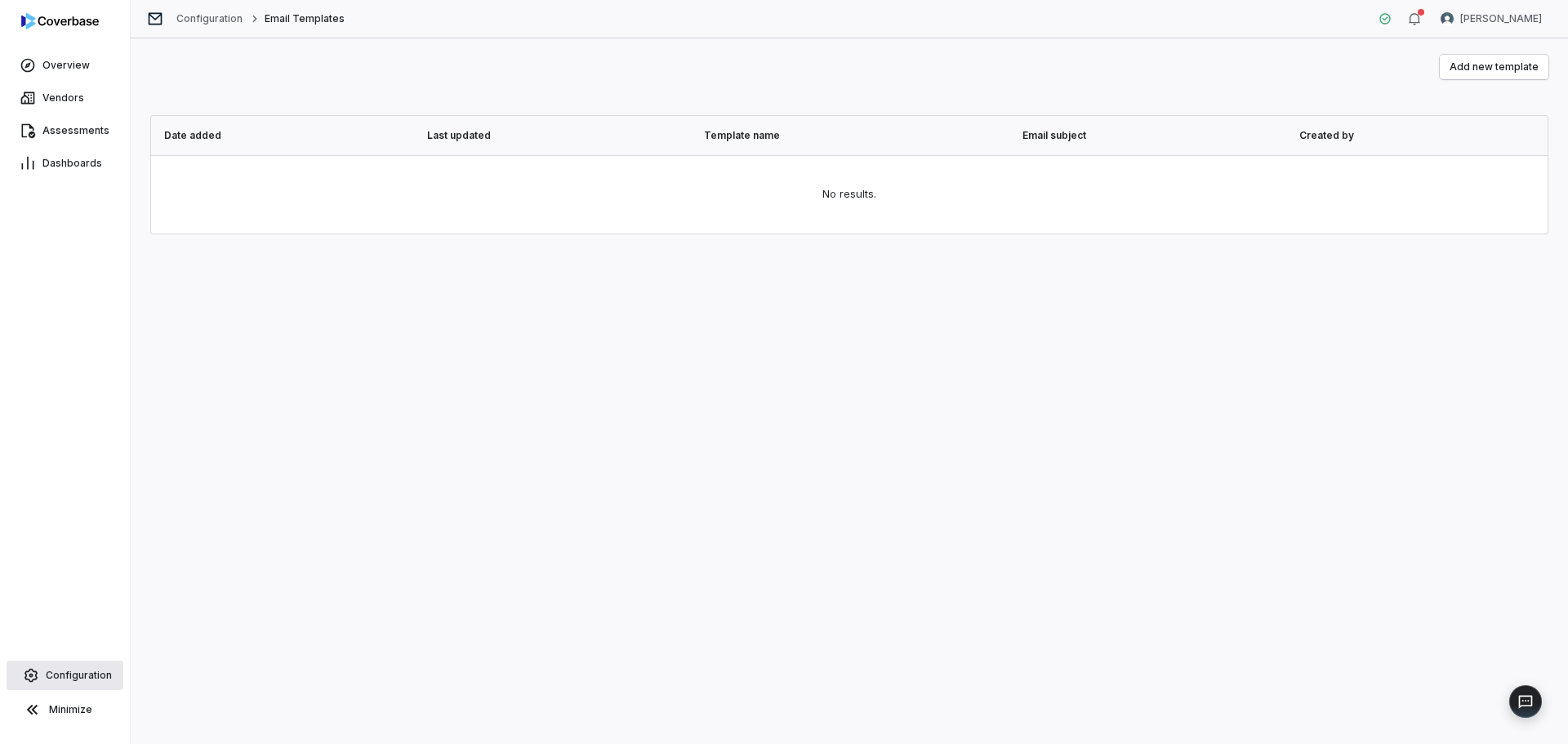
click at [59, 678] on span "Configuration" at bounding box center [79, 675] width 66 height 13
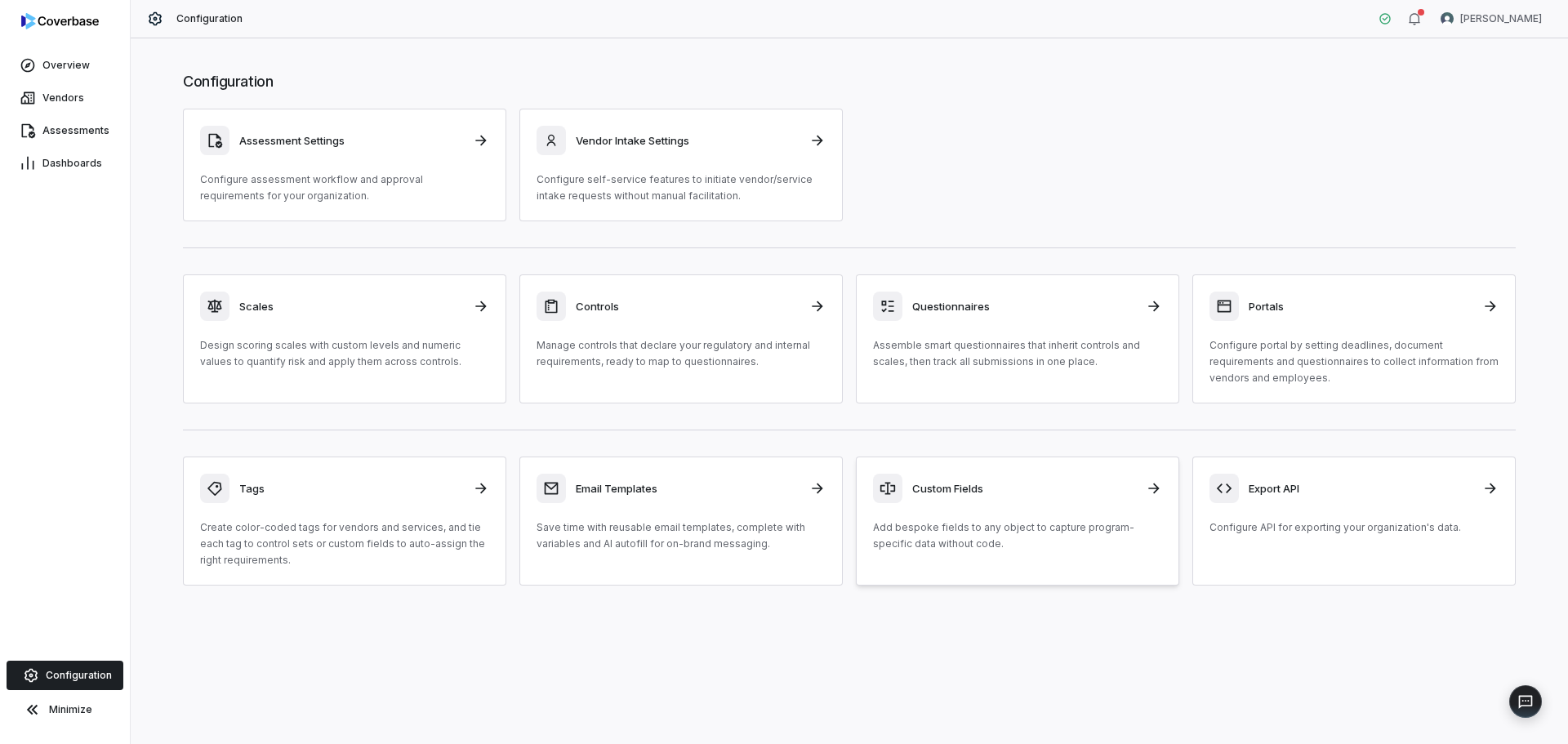
click at [986, 500] on div "Custom Fields" at bounding box center [1017, 488] width 289 height 29
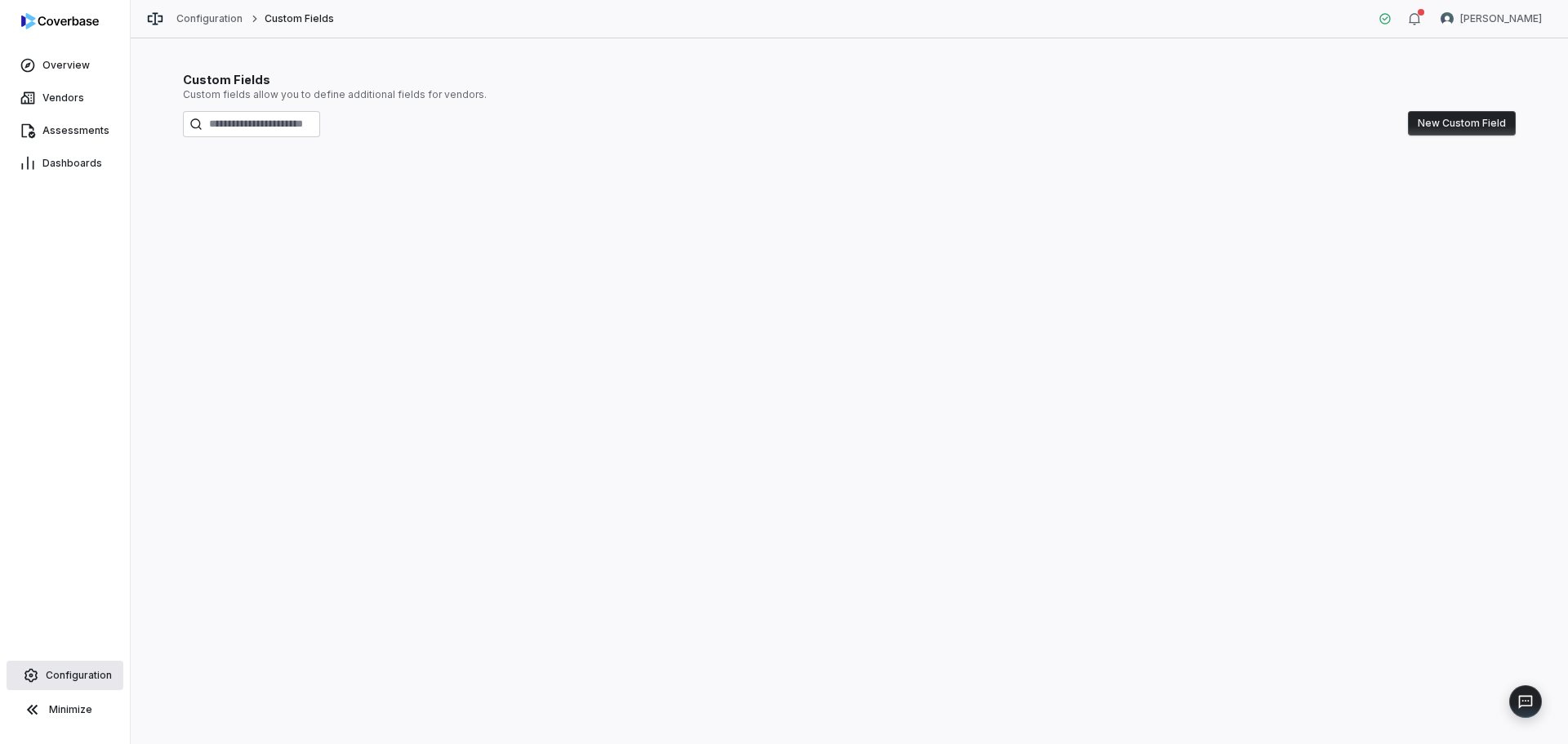
click at [62, 678] on span "Configuration" at bounding box center [79, 675] width 66 height 13
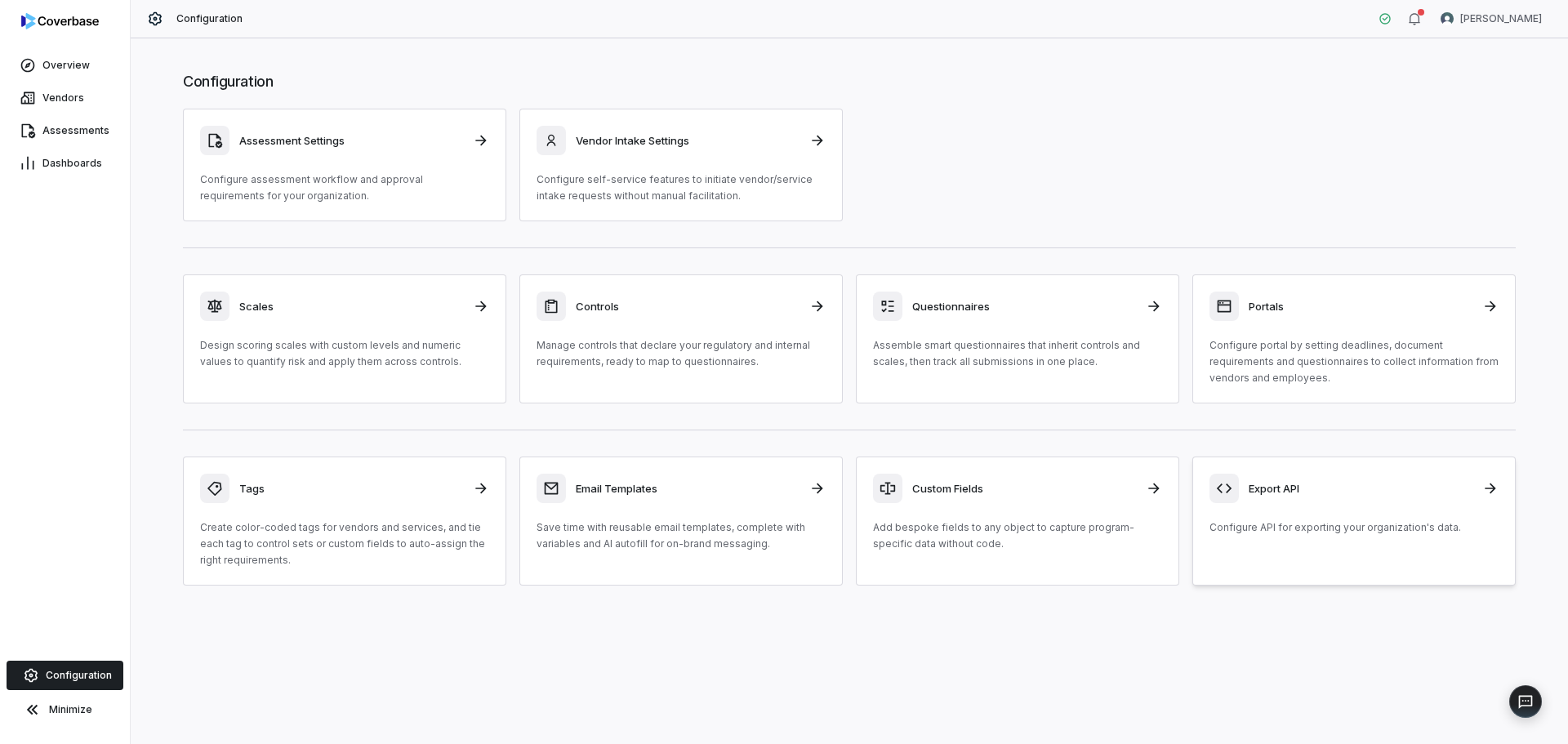
click at [1307, 506] on div "Export API Configure API for exporting your organization's data." at bounding box center [1354, 504] width 289 height 62
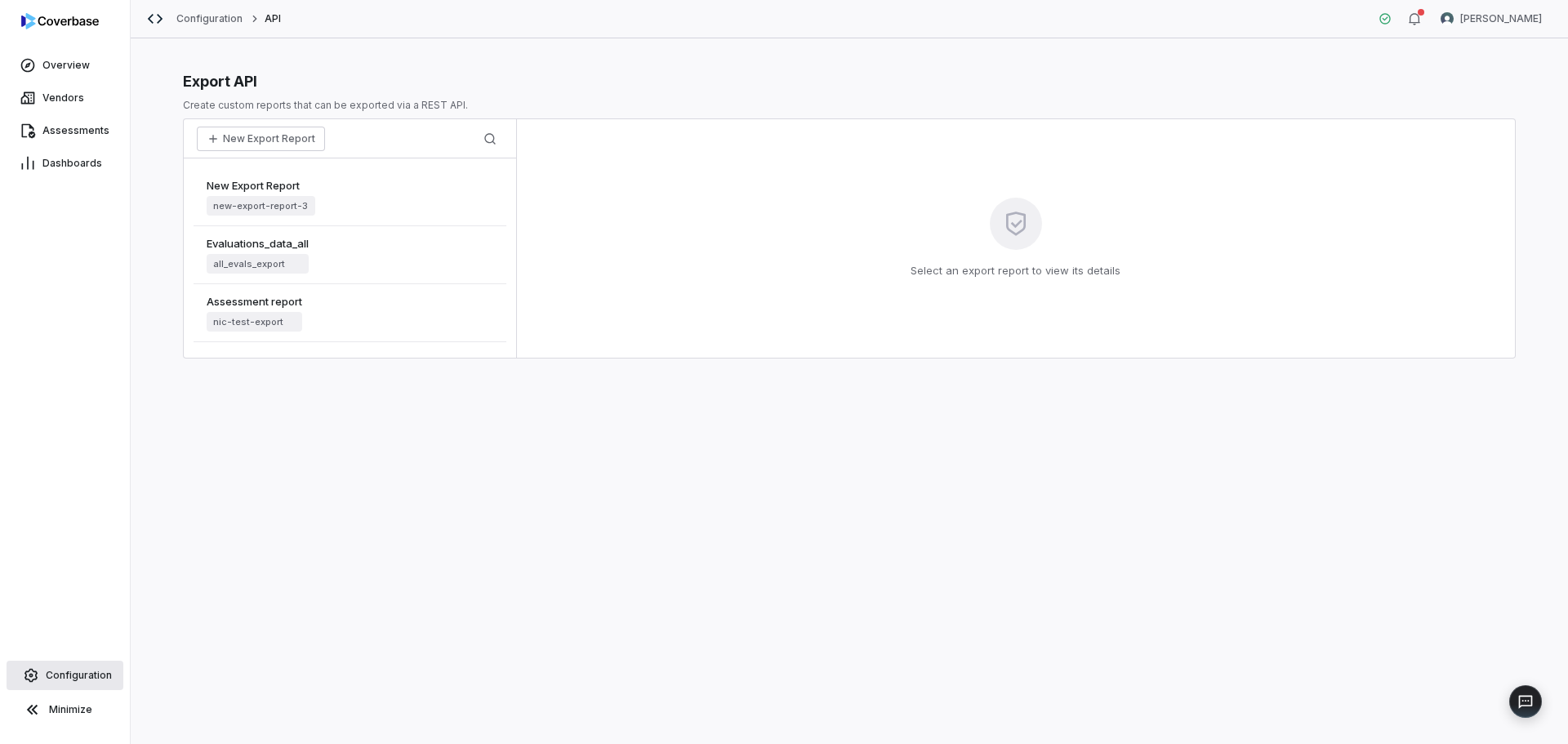
click at [65, 682] on link "Configuration" at bounding box center [65, 675] width 116 height 29
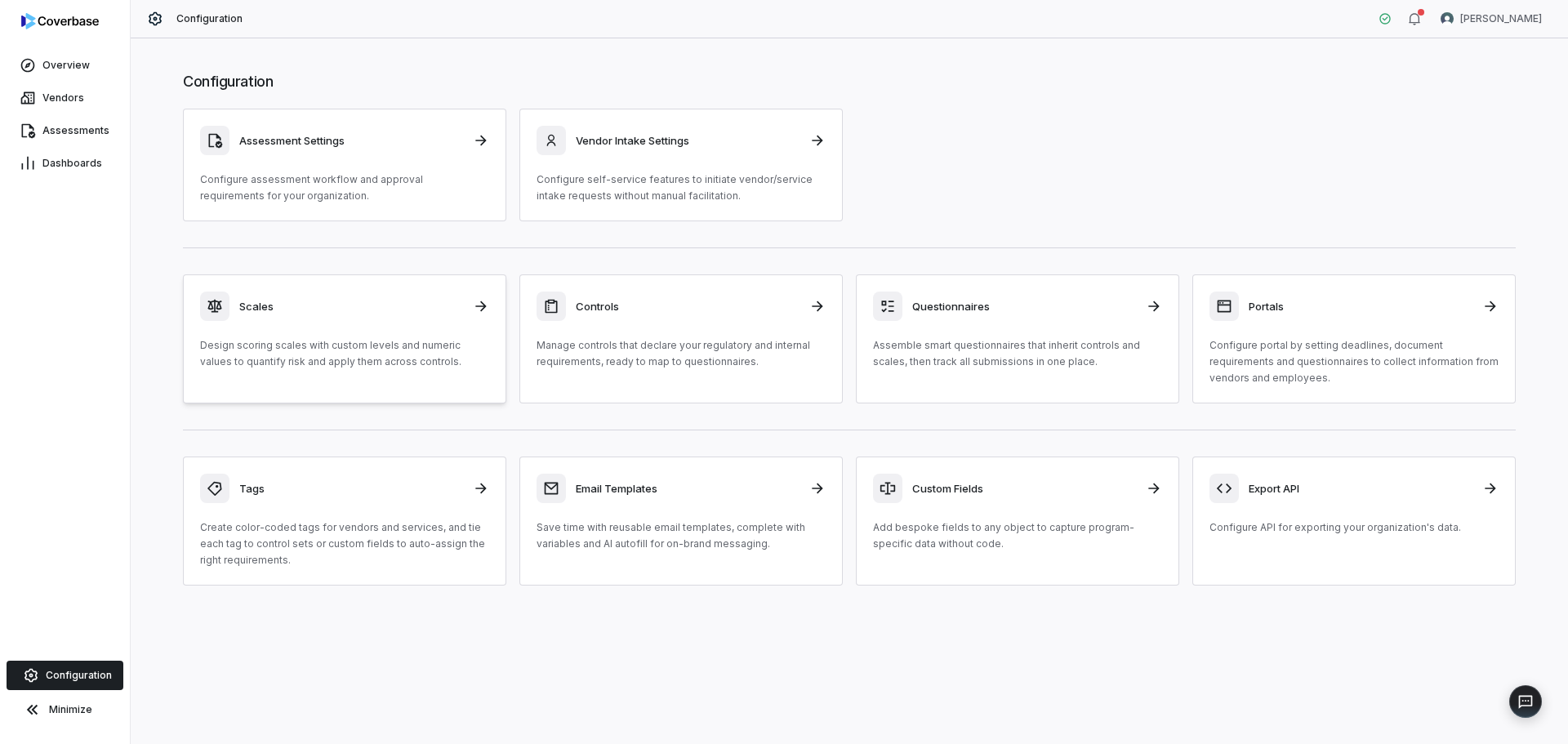
click at [396, 365] on p "Design scoring scales with custom levels and numeric values to quantify risk an…" at bounding box center [344, 354] width 289 height 33
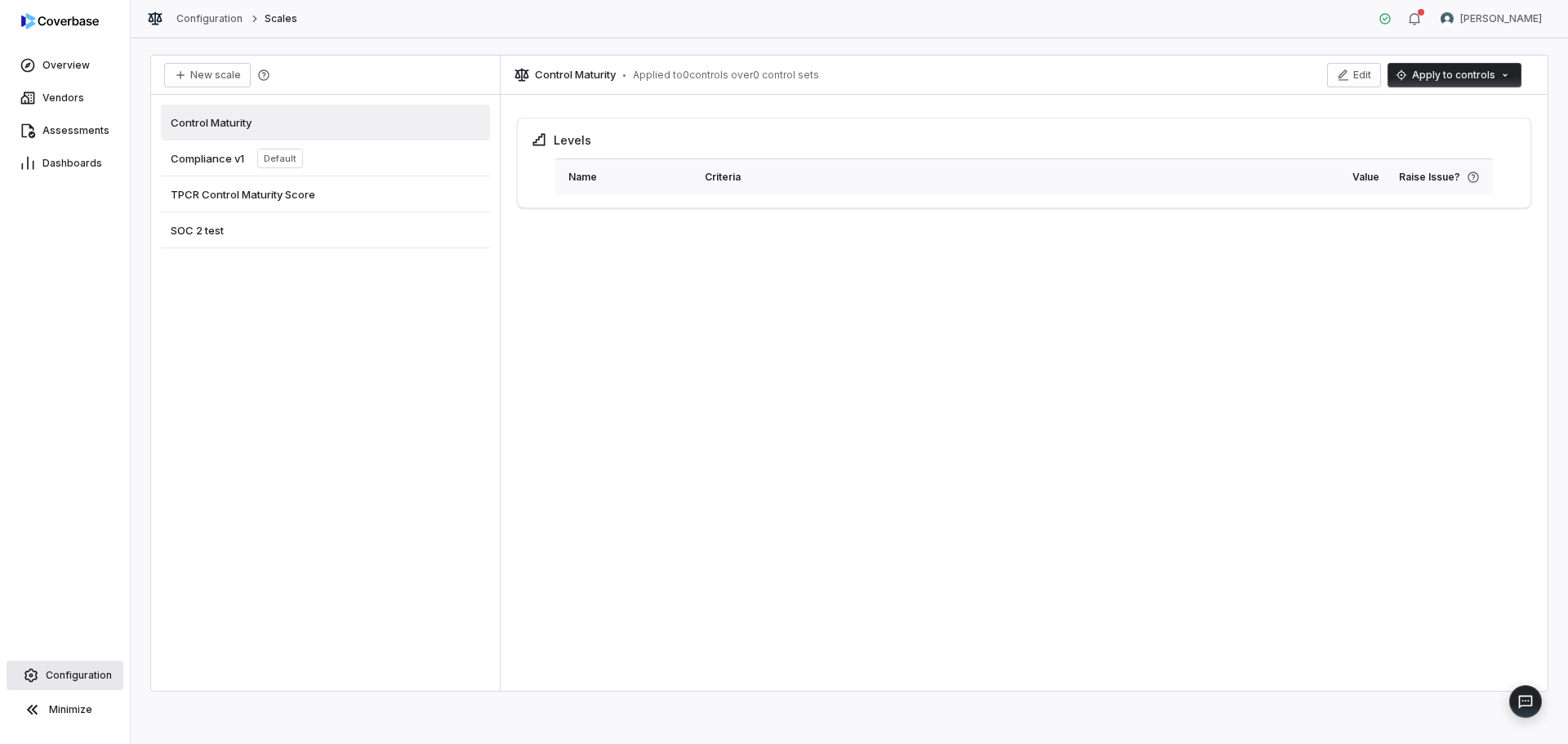
click at [74, 674] on span "Configuration" at bounding box center [79, 675] width 66 height 13
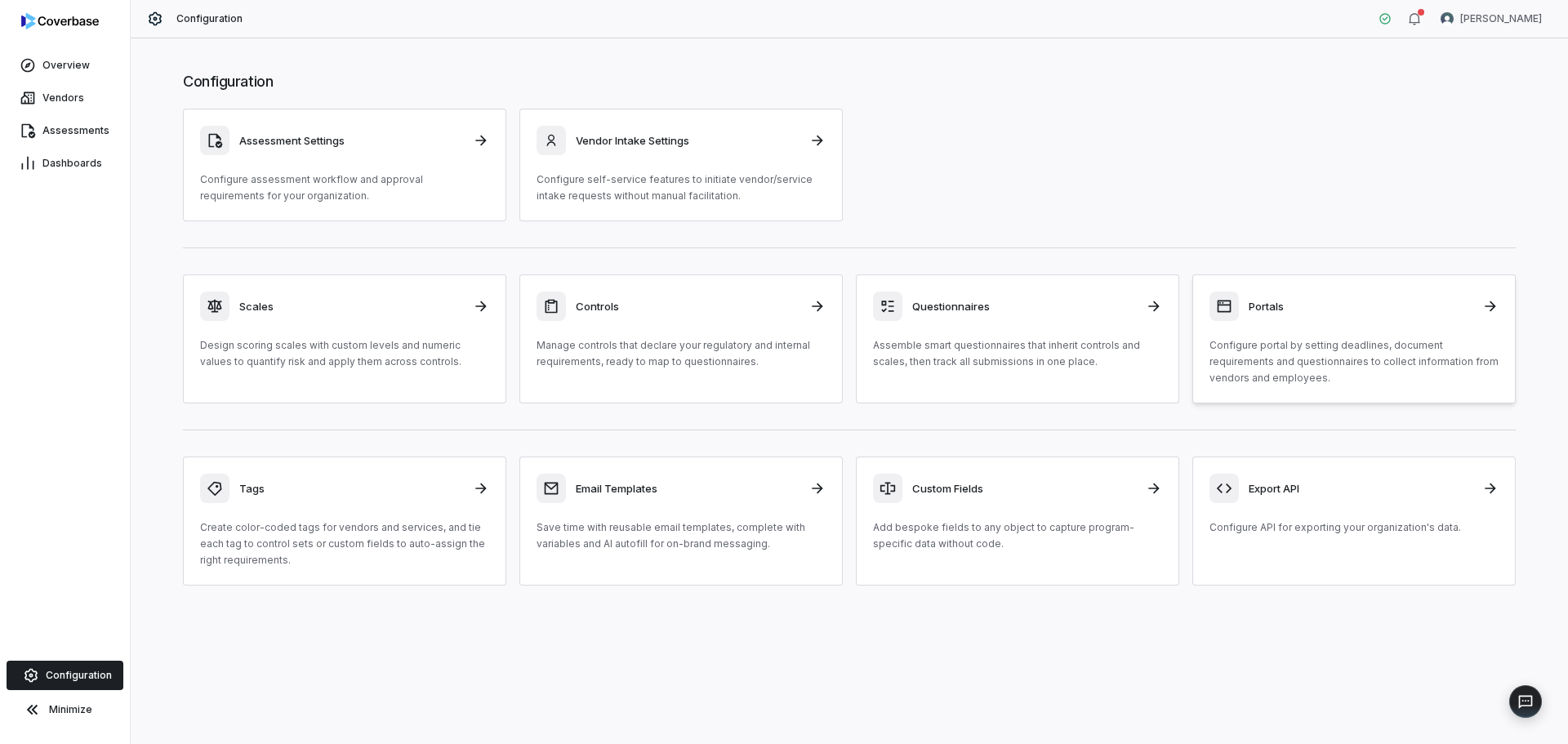
click at [1301, 339] on p "Configure portal by setting deadlines, document requirements and questionnaires…" at bounding box center [1354, 362] width 289 height 49
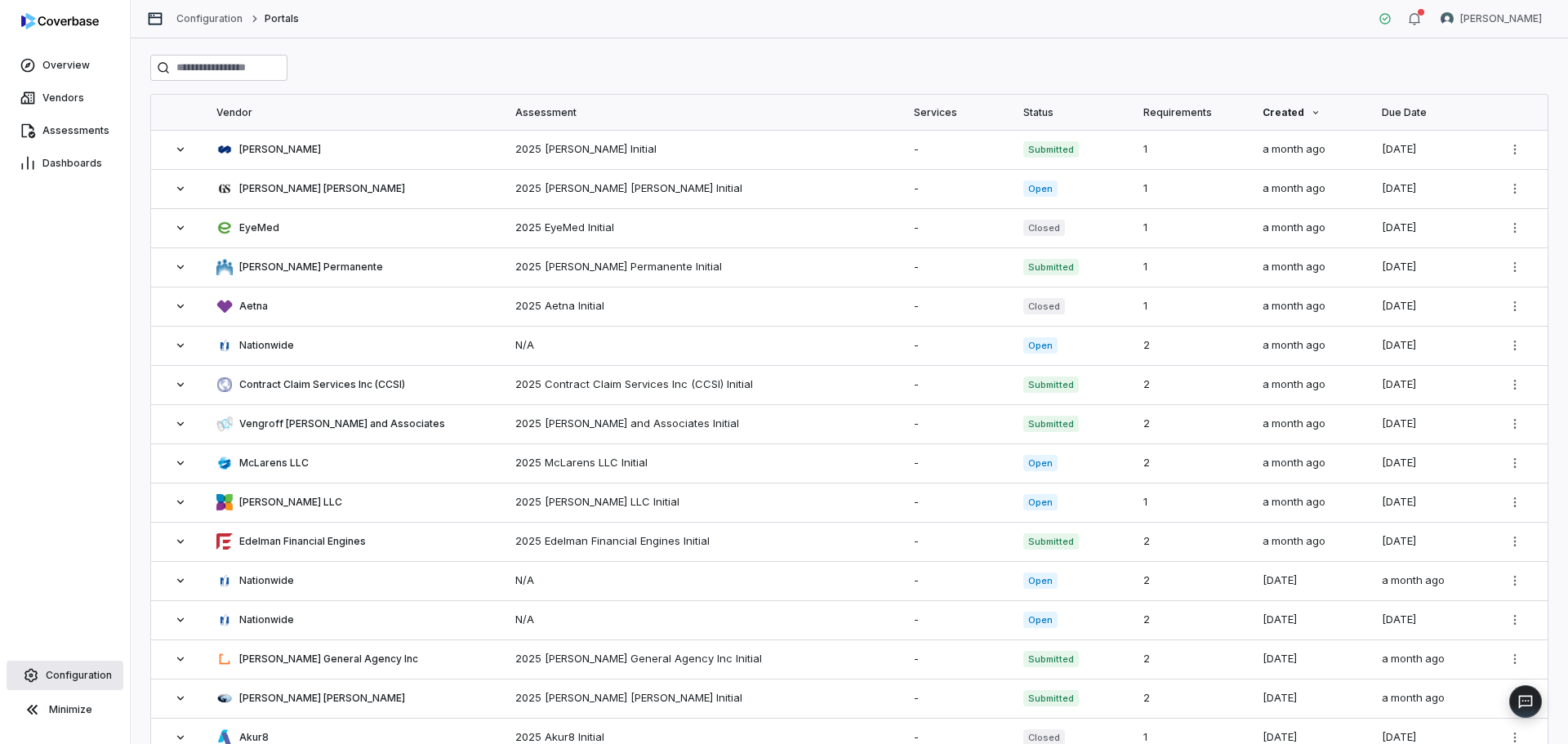
click at [84, 686] on link "Configuration" at bounding box center [65, 675] width 116 height 29
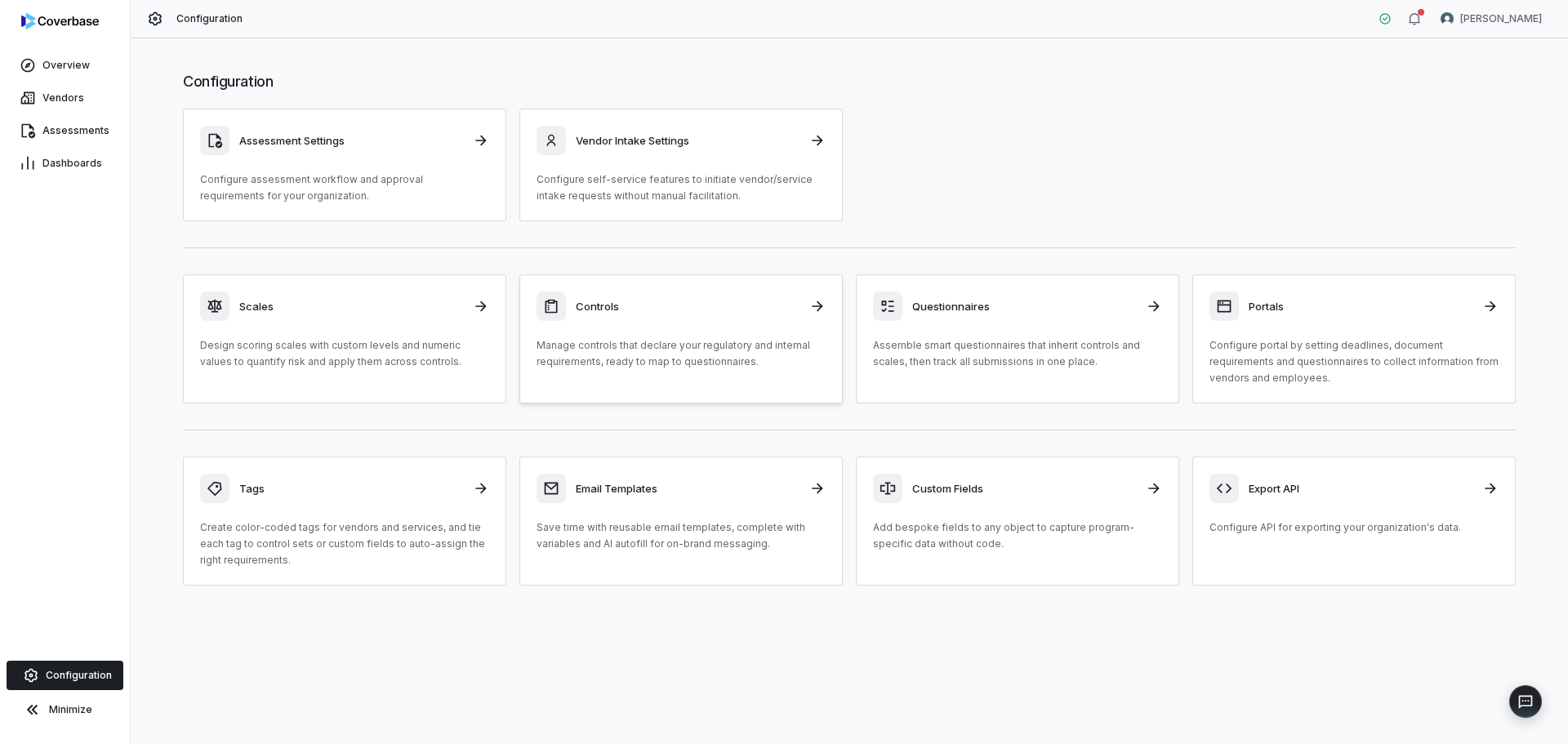
click at [706, 353] on p "Manage controls that declare your regulatory and internal requirements, ready t…" at bounding box center [681, 354] width 289 height 33
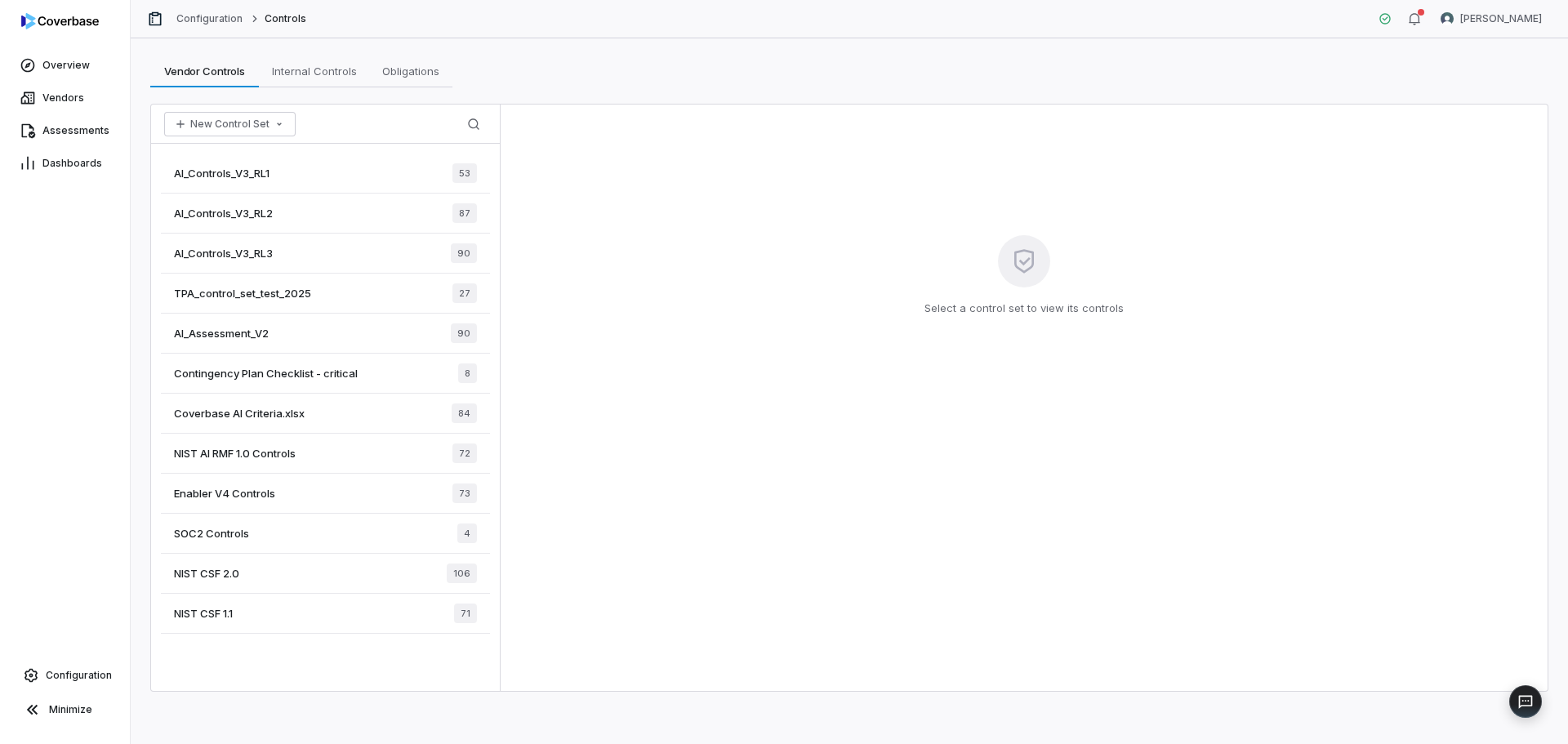
click at [253, 494] on span "Enabler V4 Controls" at bounding box center [224, 493] width 101 height 15
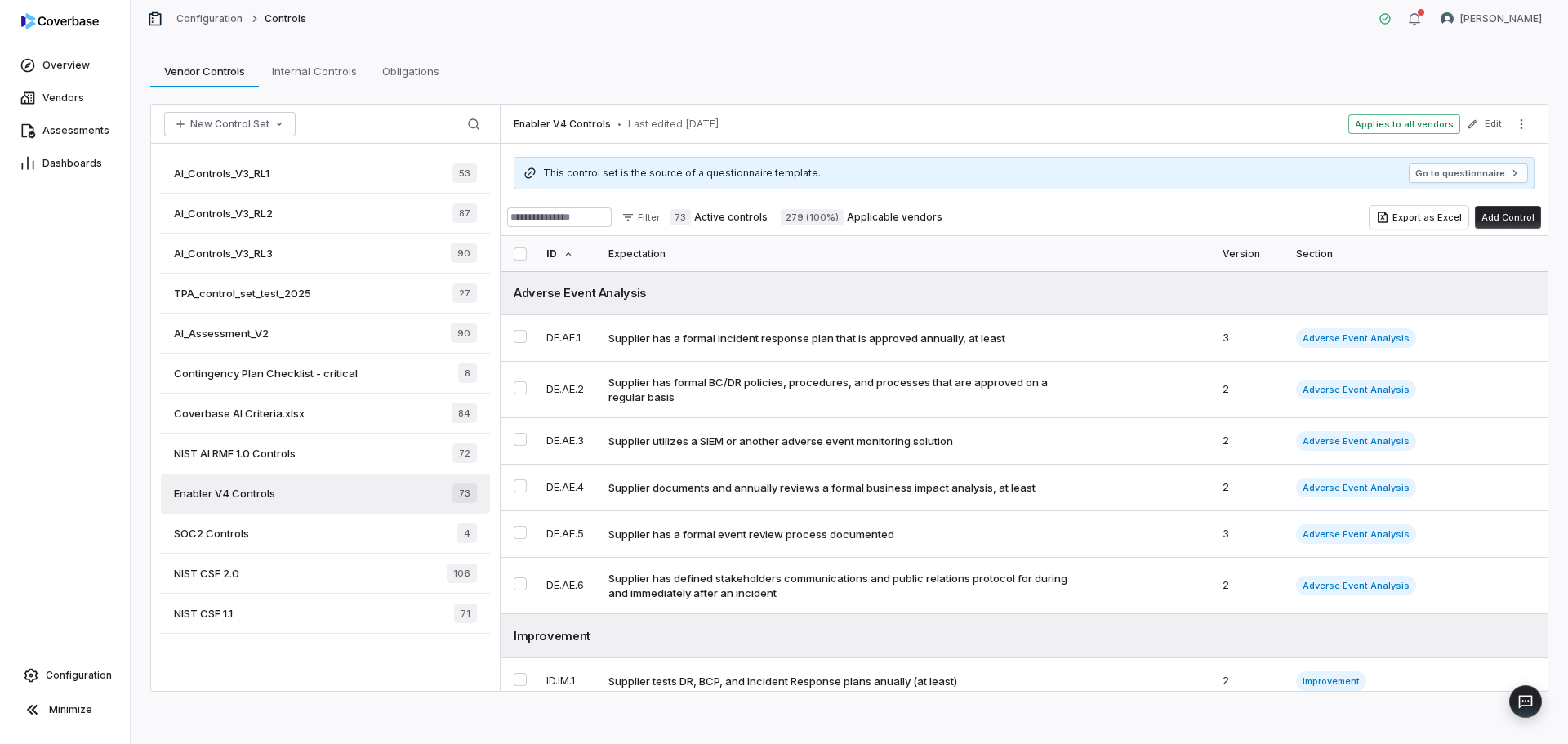
click at [1111, 113] on div "Enabler V4 Controls • Last edited: Mar 14, 2025 Applies to all vendors Edit" at bounding box center [1024, 124] width 1047 height 39
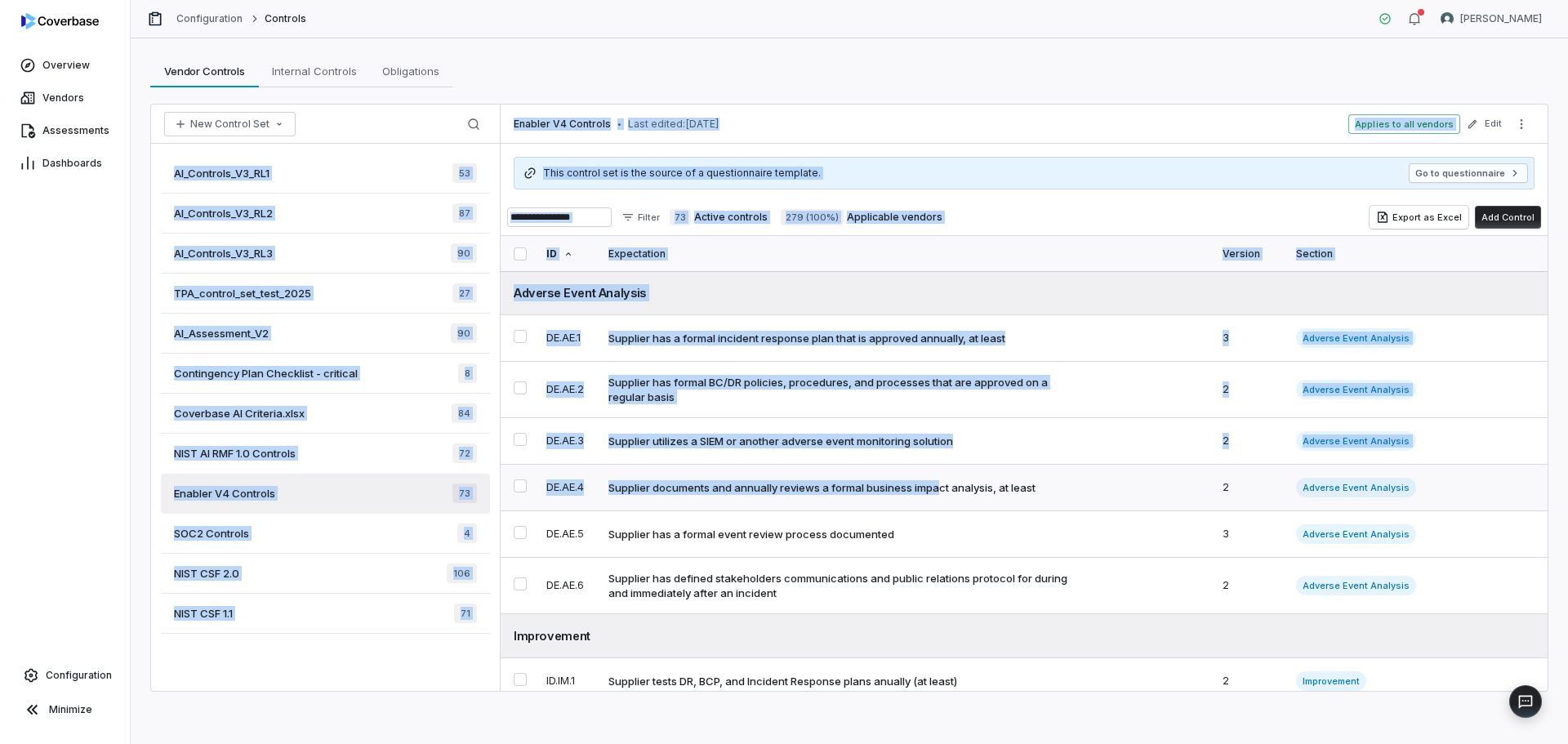
drag, startPoint x: 832, startPoint y: 53, endPoint x: 942, endPoint y: 484, distance: 444.8
click at [942, 494] on div "Vendor Controls Vendor Controls Internal Controls Internal Controls Obligations…" at bounding box center [849, 392] width 1437 height 706
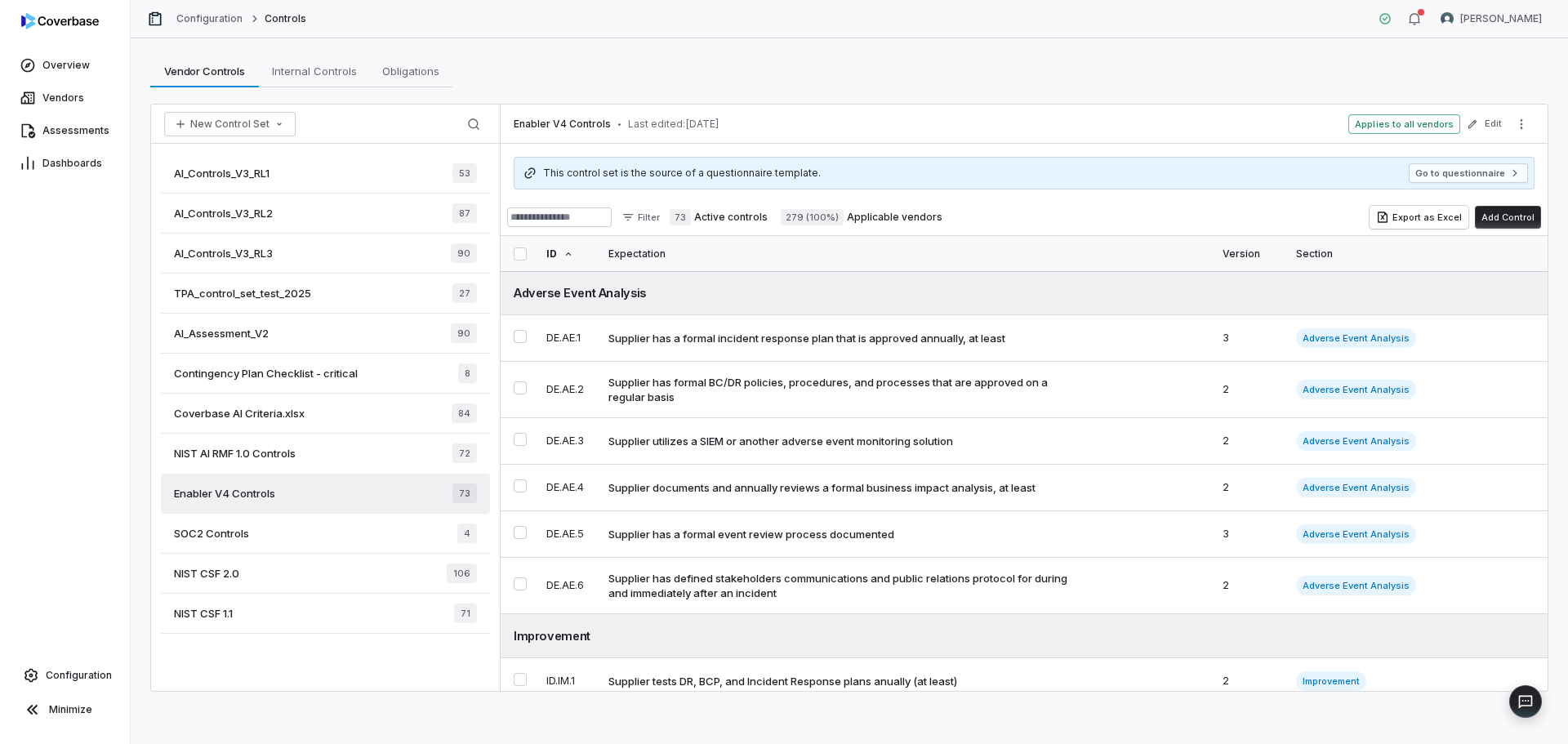
click at [936, 82] on div "Vendor Controls Vendor Controls Internal Controls Internal Controls Obligations…" at bounding box center [849, 71] width 1398 height 33
click at [81, 676] on span "Configuration" at bounding box center [79, 675] width 66 height 13
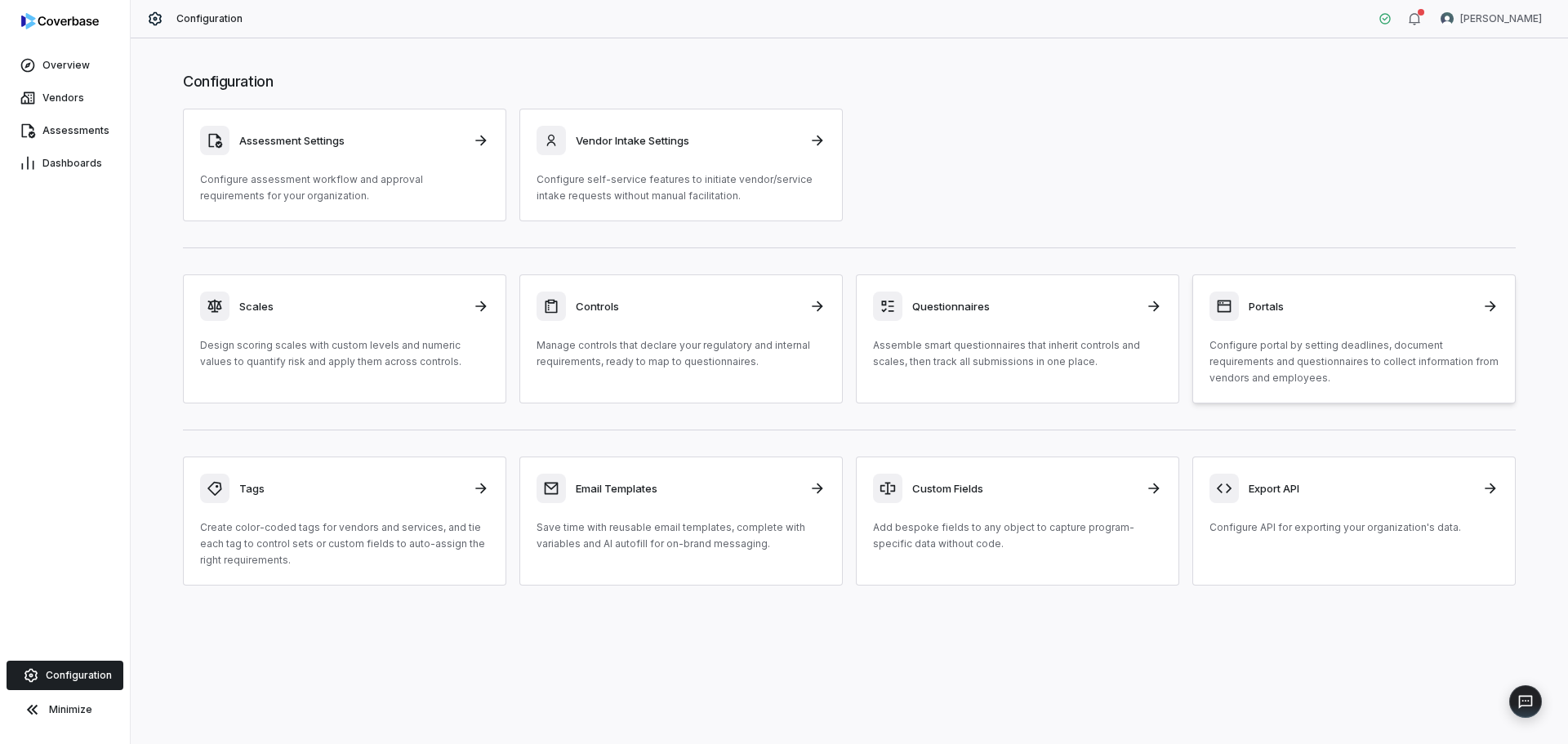
click at [1201, 343] on link "Portals Configure portal by setting deadlines, document requirements and questi…" at bounding box center [1353, 339] width 323 height 129
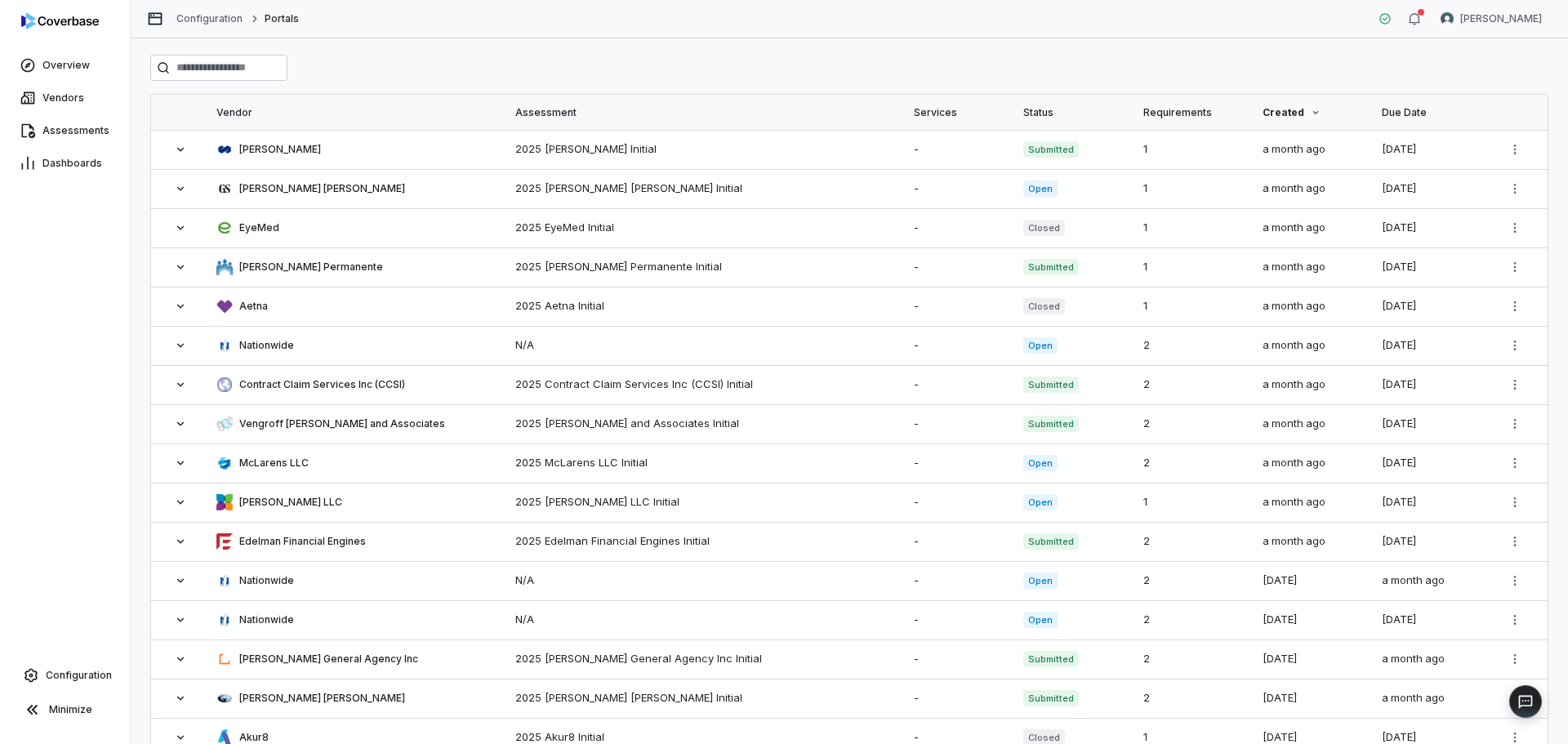
click at [1055, 49] on div "Vendor Assessment Services Status Requirements Created Due Date Mercer 2025 Mer…" at bounding box center [849, 392] width 1437 height 706
click at [766, 67] on div at bounding box center [849, 67] width 1398 height 26
click at [110, 102] on link "Vendors" at bounding box center [64, 98] width 123 height 29
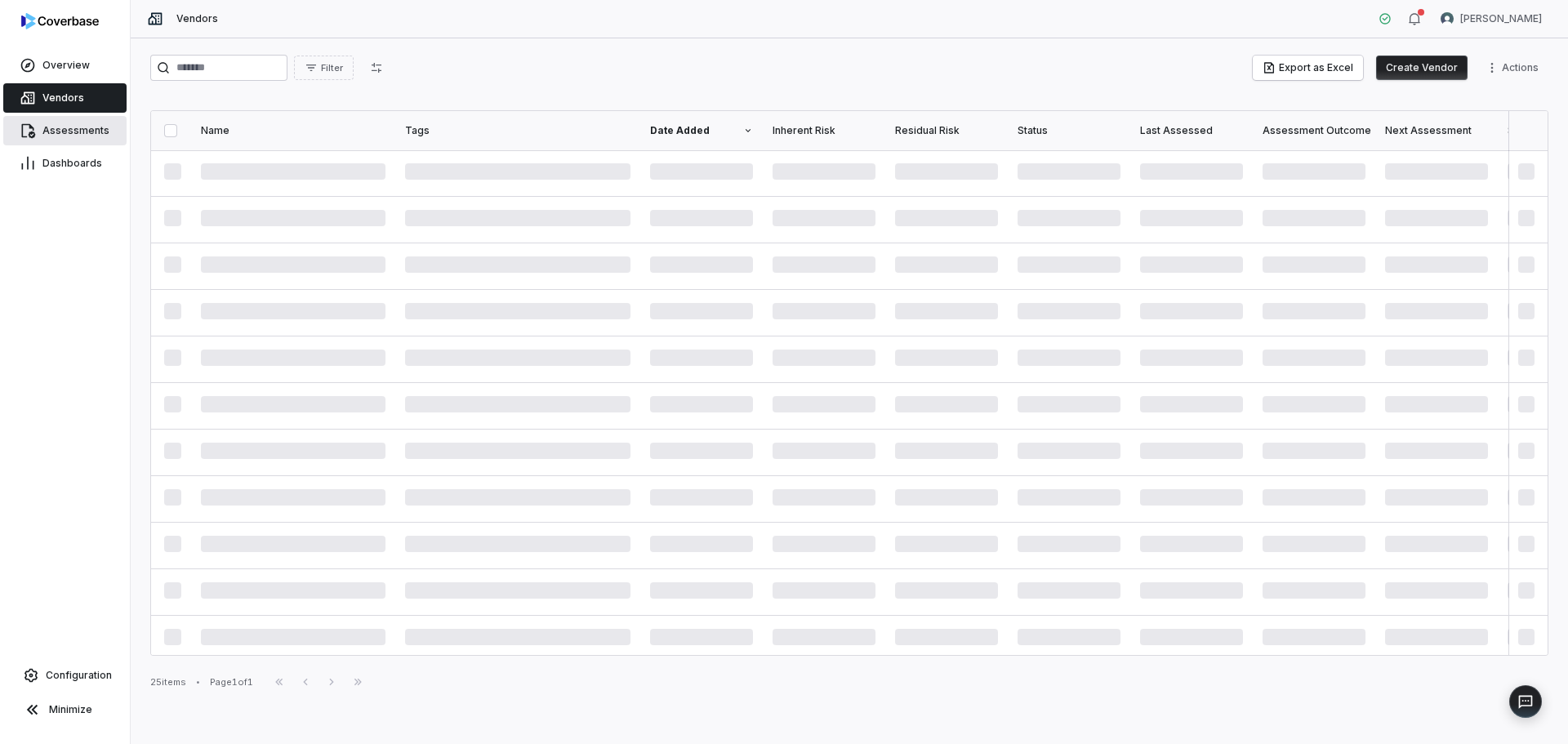
click at [93, 122] on link "Assessments" at bounding box center [64, 131] width 123 height 29
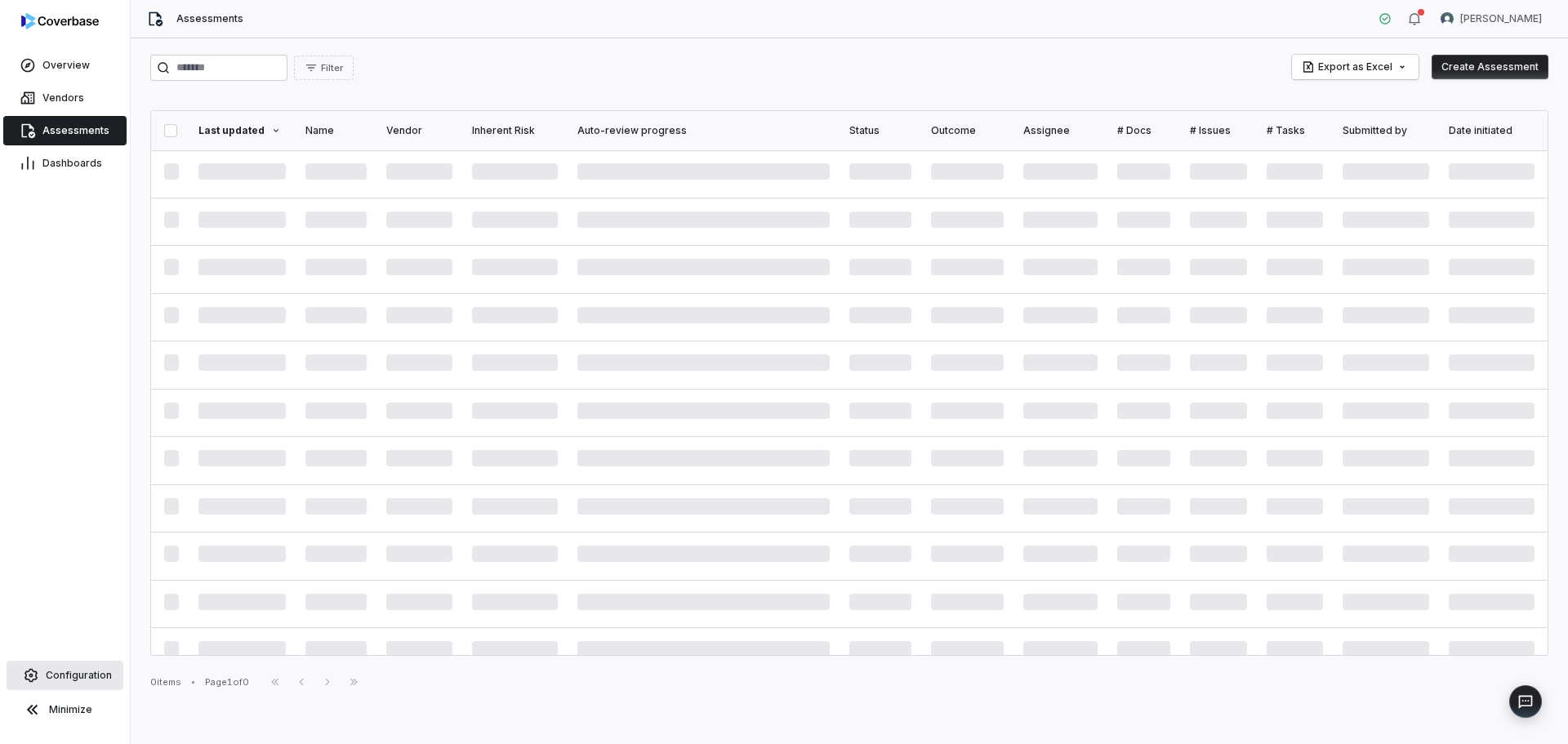
click at [74, 668] on link "Configuration" at bounding box center [65, 675] width 116 height 29
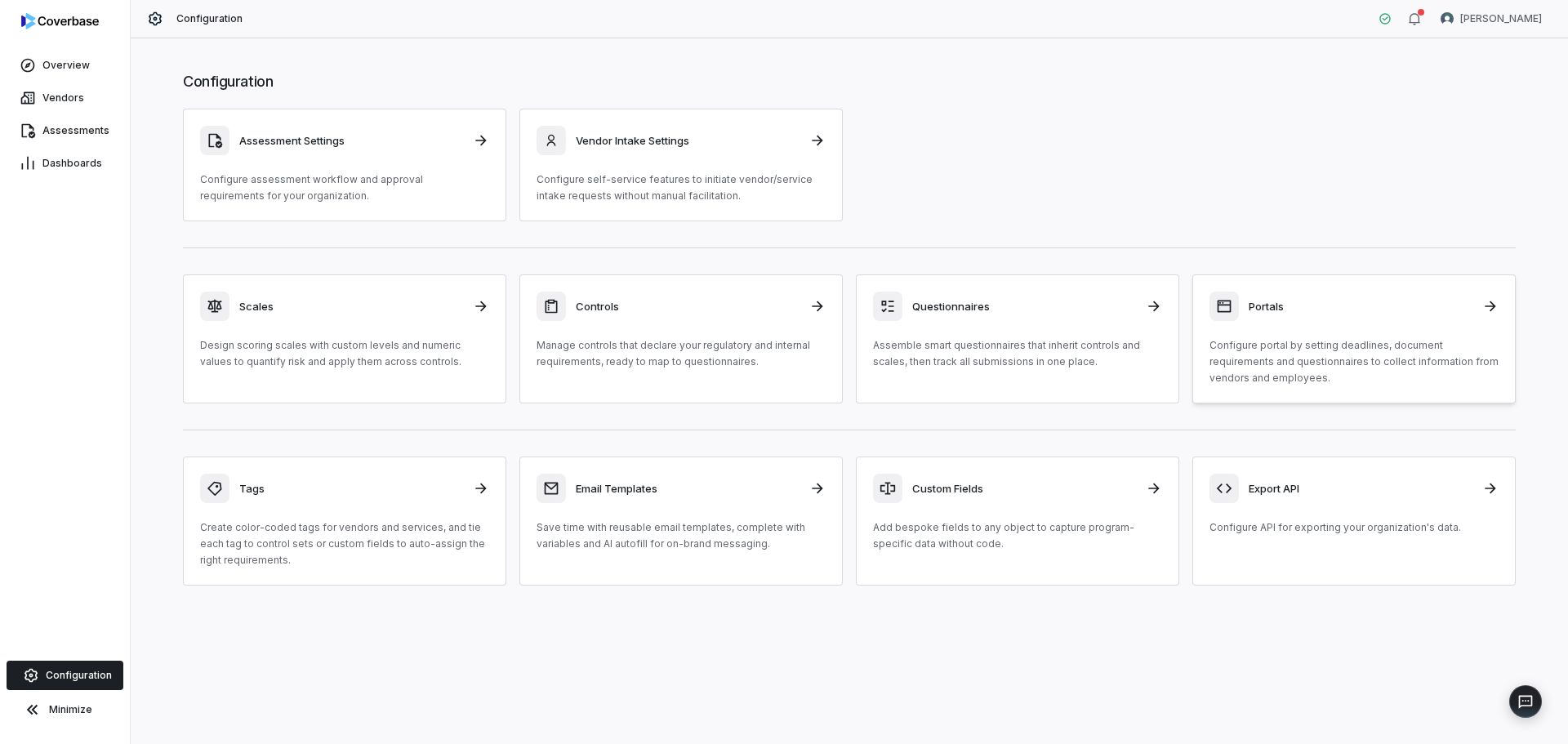
click at [1315, 318] on div "Portals" at bounding box center [1354, 307] width 289 height 29
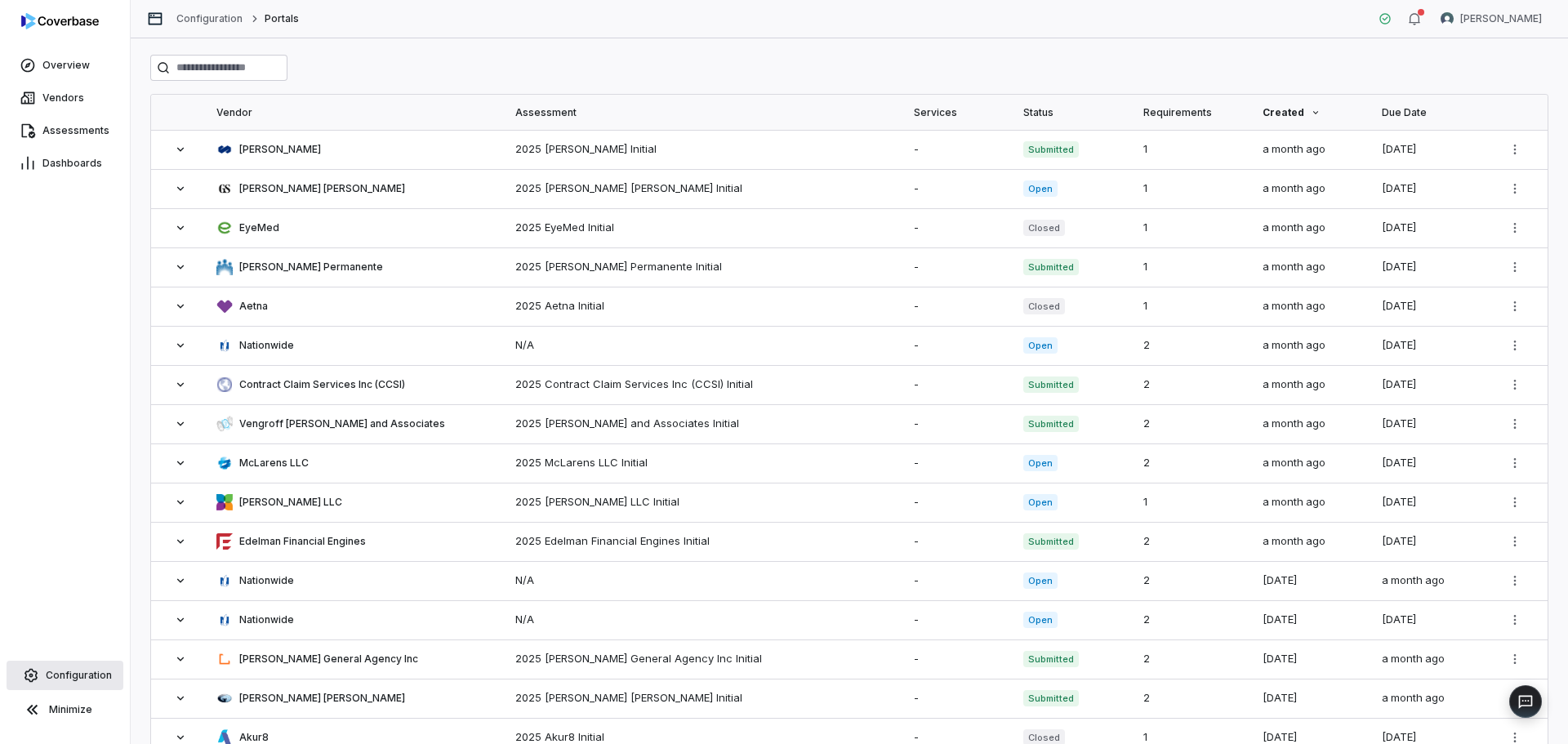
click at [65, 675] on span "Configuration" at bounding box center [79, 675] width 66 height 13
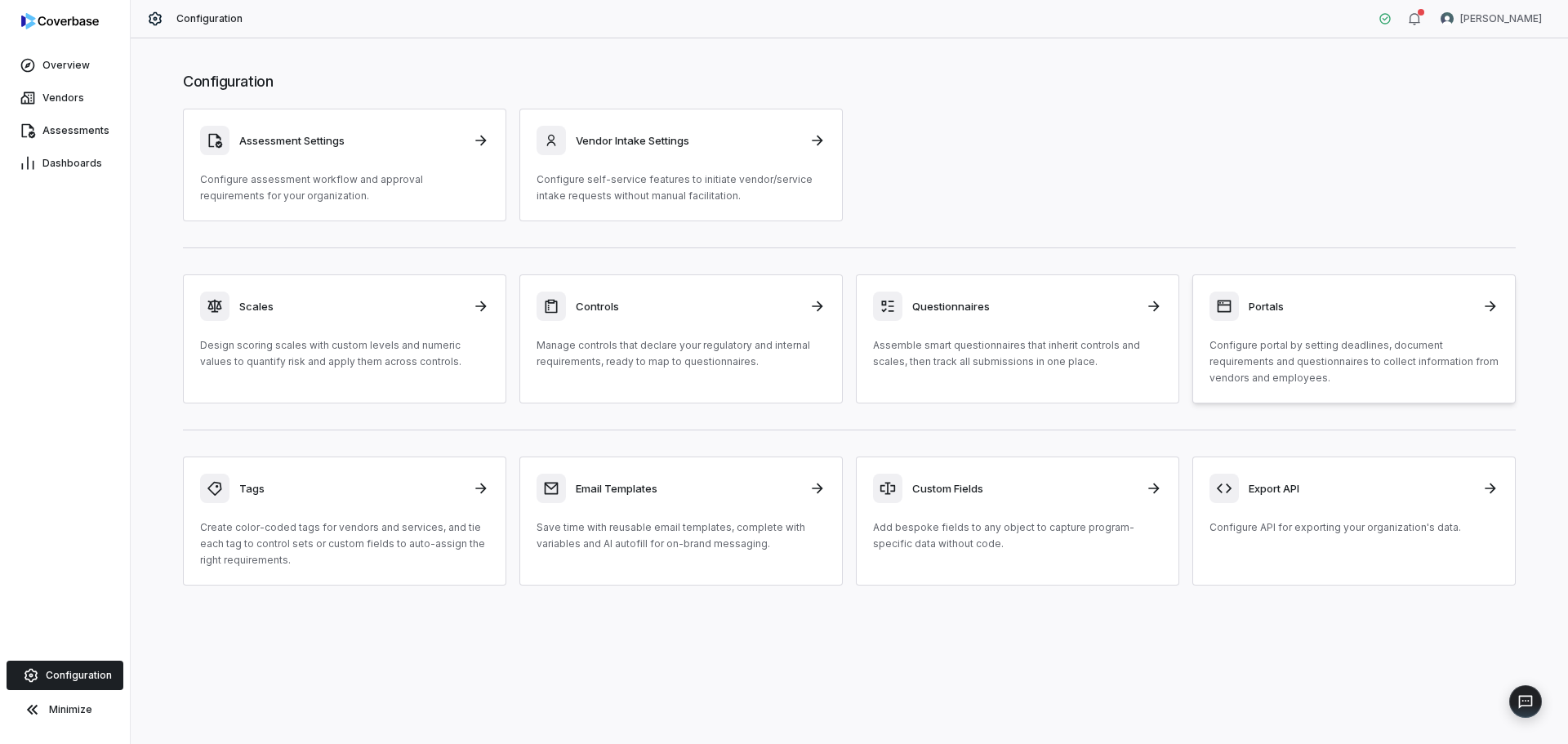
click at [1264, 351] on p "Configure portal by setting deadlines, document requirements and questionnaires…" at bounding box center [1354, 362] width 289 height 49
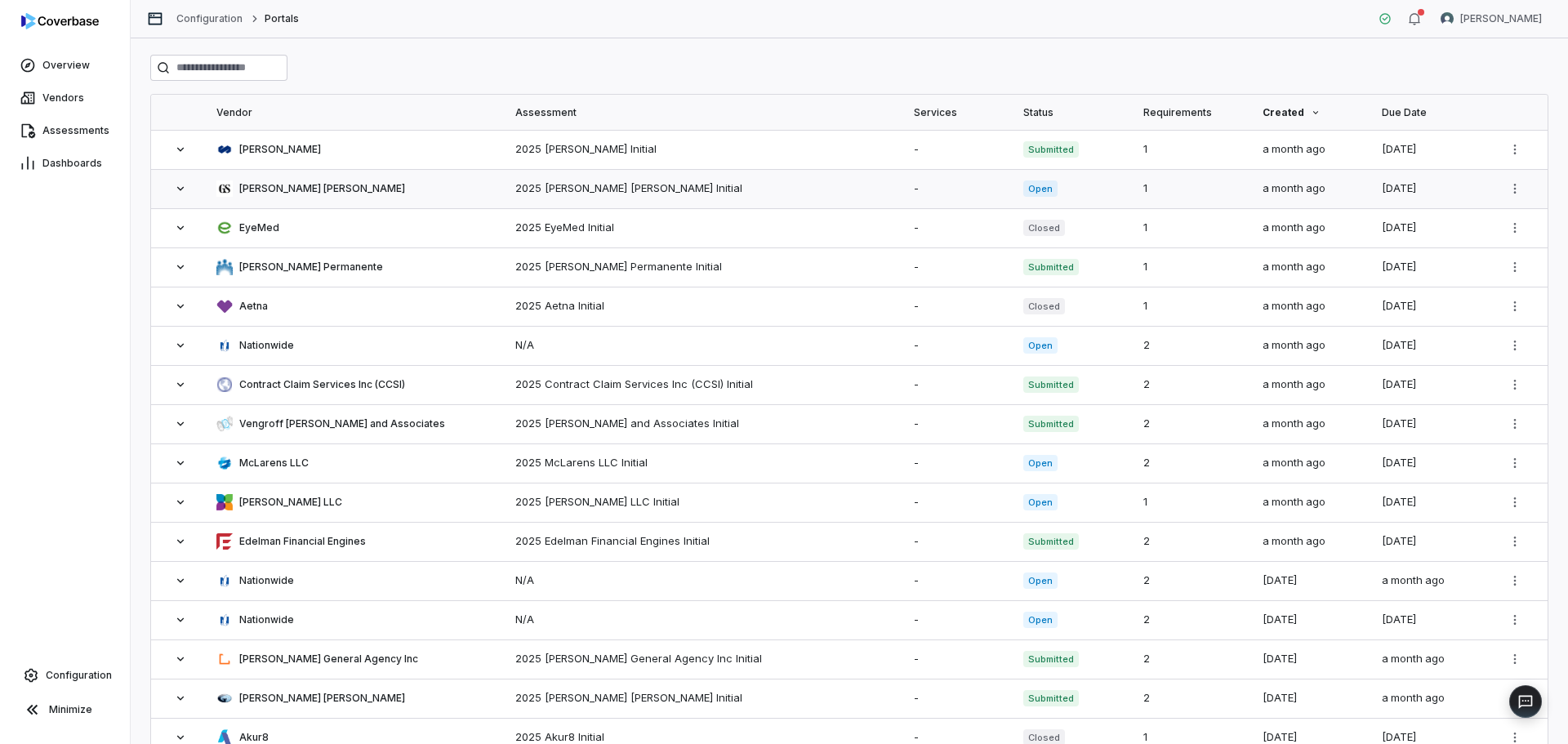
click at [179, 194] on icon at bounding box center [179, 188] width 13 height 13
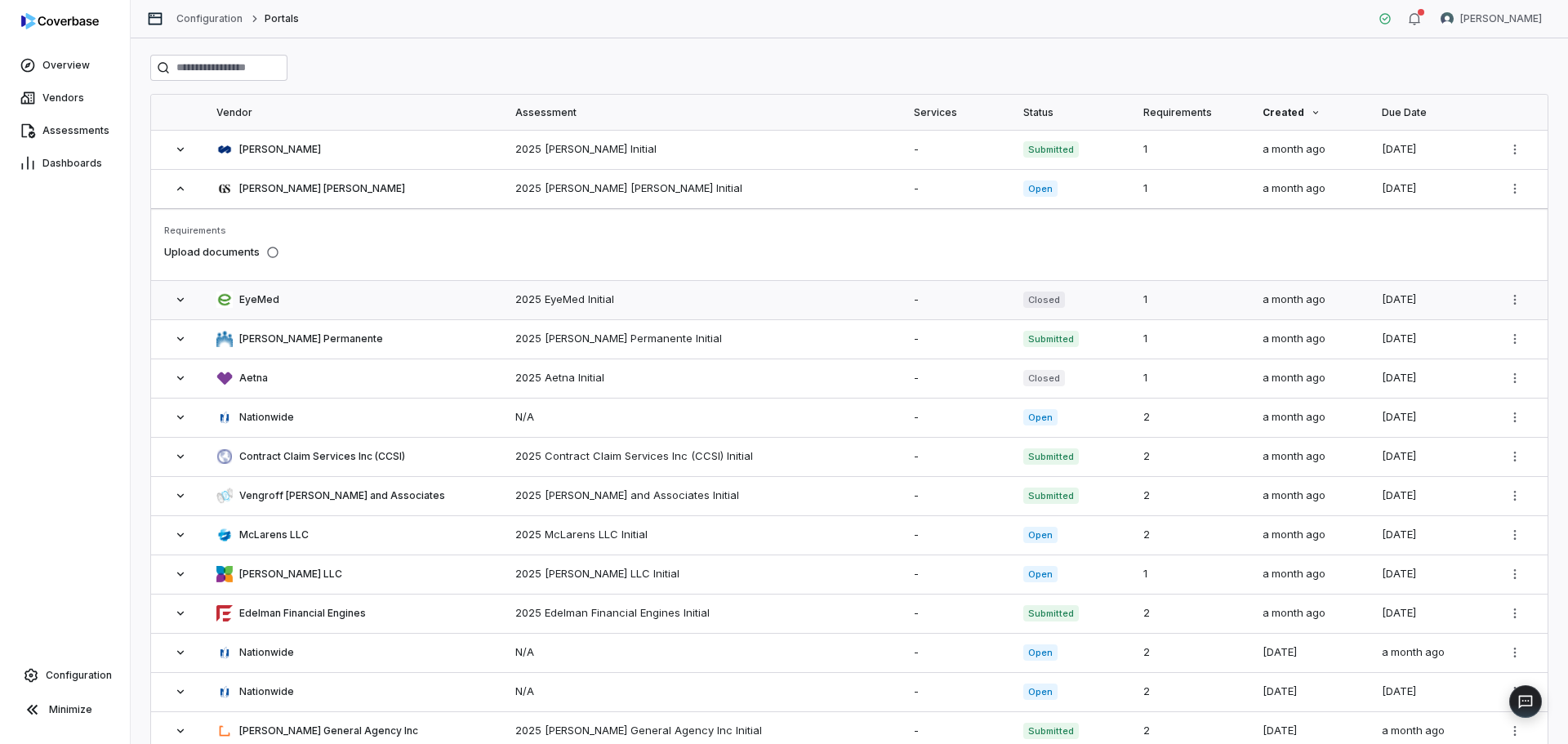
click at [178, 298] on icon at bounding box center [180, 300] width 7 height 4
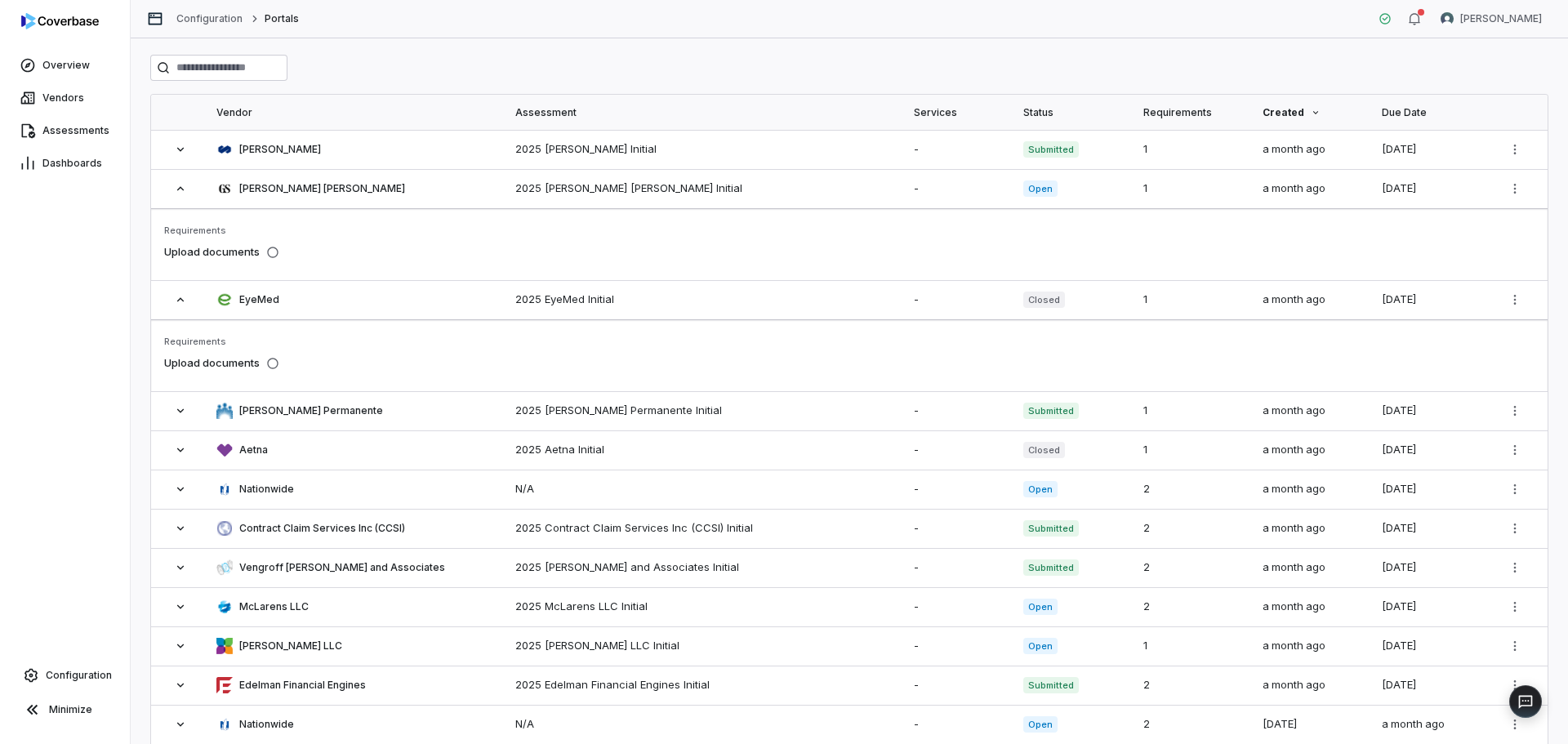
click at [763, 47] on div "Vendor Assessment Services Status Requirements Created Due Date Mercer 2025 Mer…" at bounding box center [849, 392] width 1437 height 706
click at [96, 678] on span "Configuration" at bounding box center [79, 675] width 66 height 13
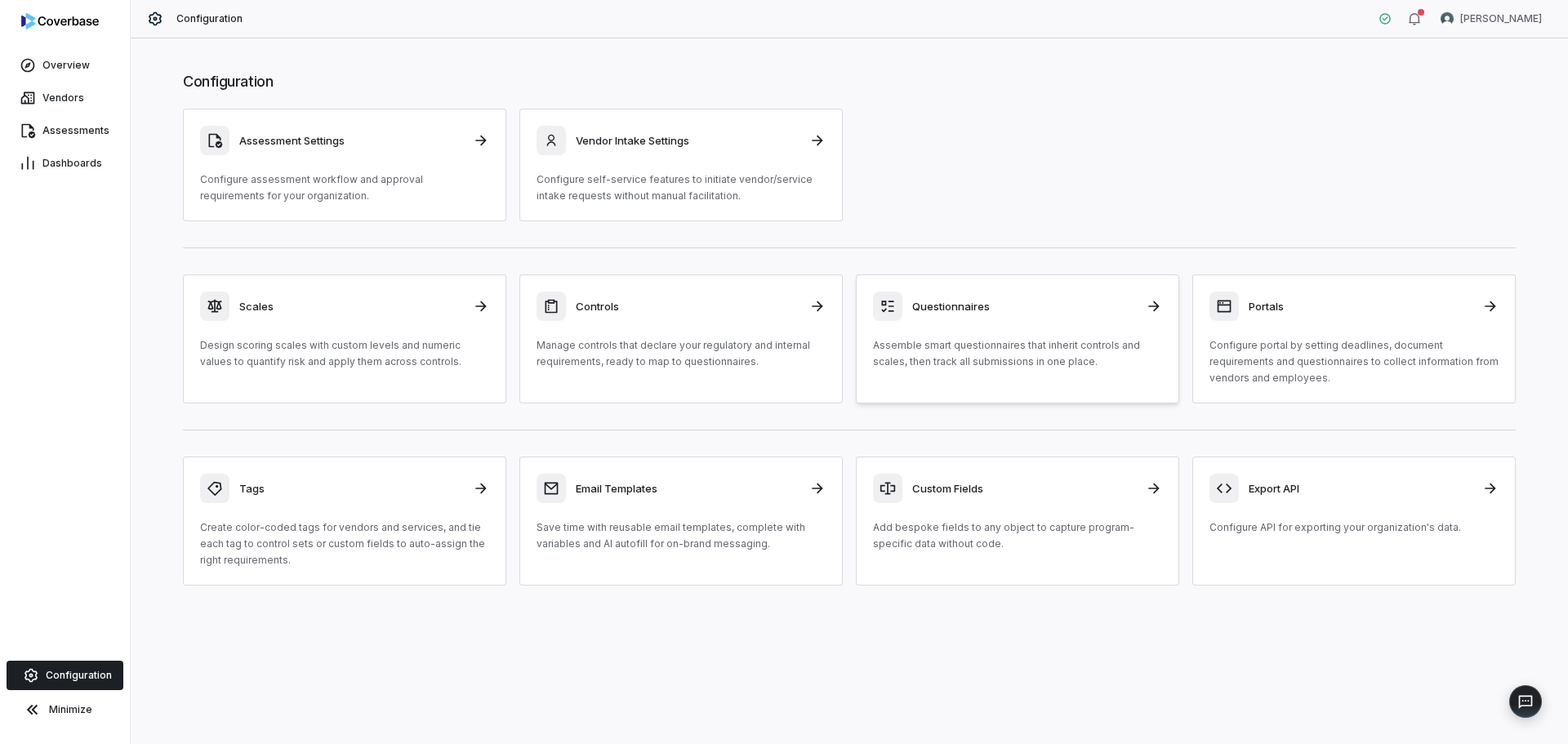
click at [957, 363] on p "Assemble smart questionnaires that inherit controls and scales, then track all …" at bounding box center [1017, 354] width 289 height 33
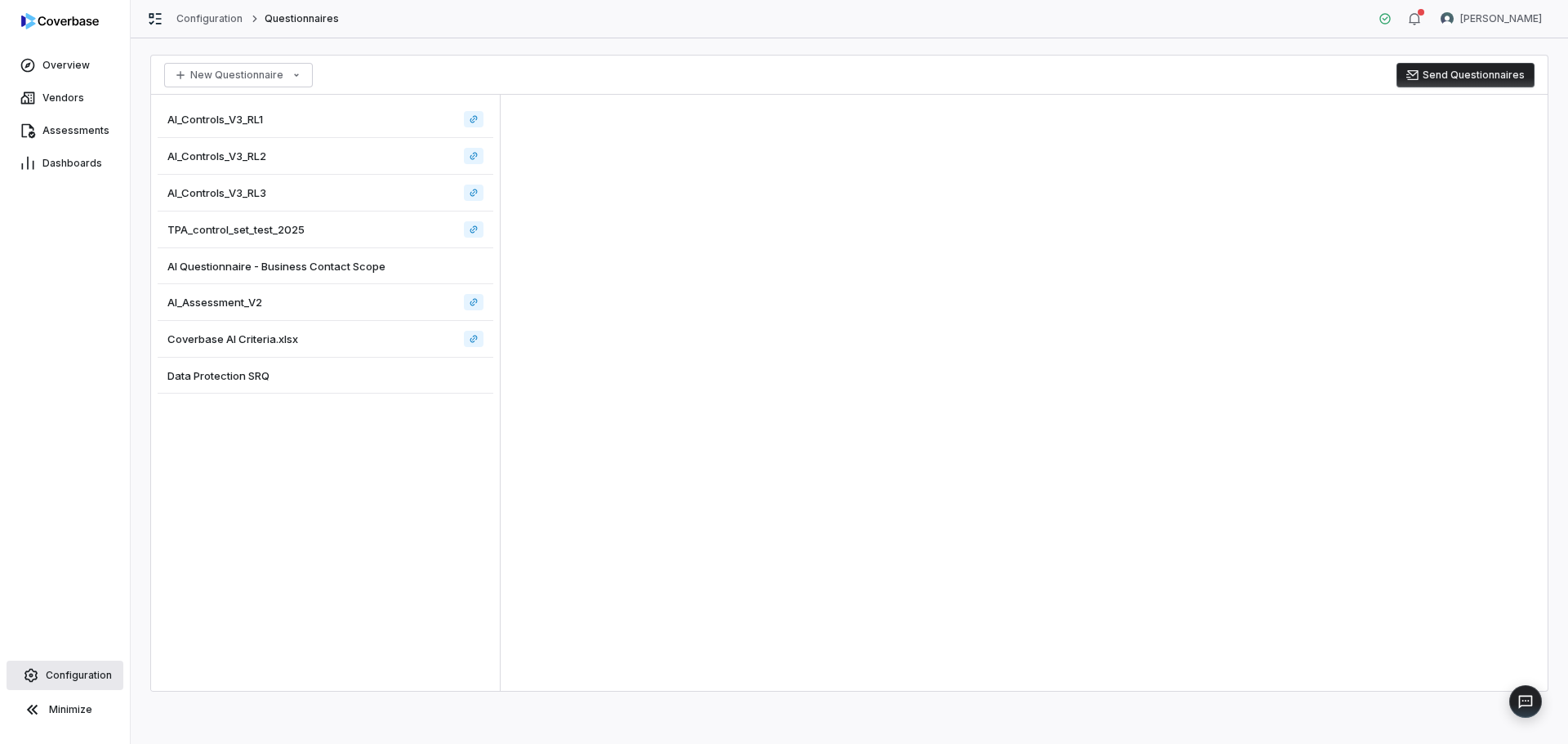
click at [85, 681] on span "Configuration" at bounding box center [79, 675] width 66 height 13
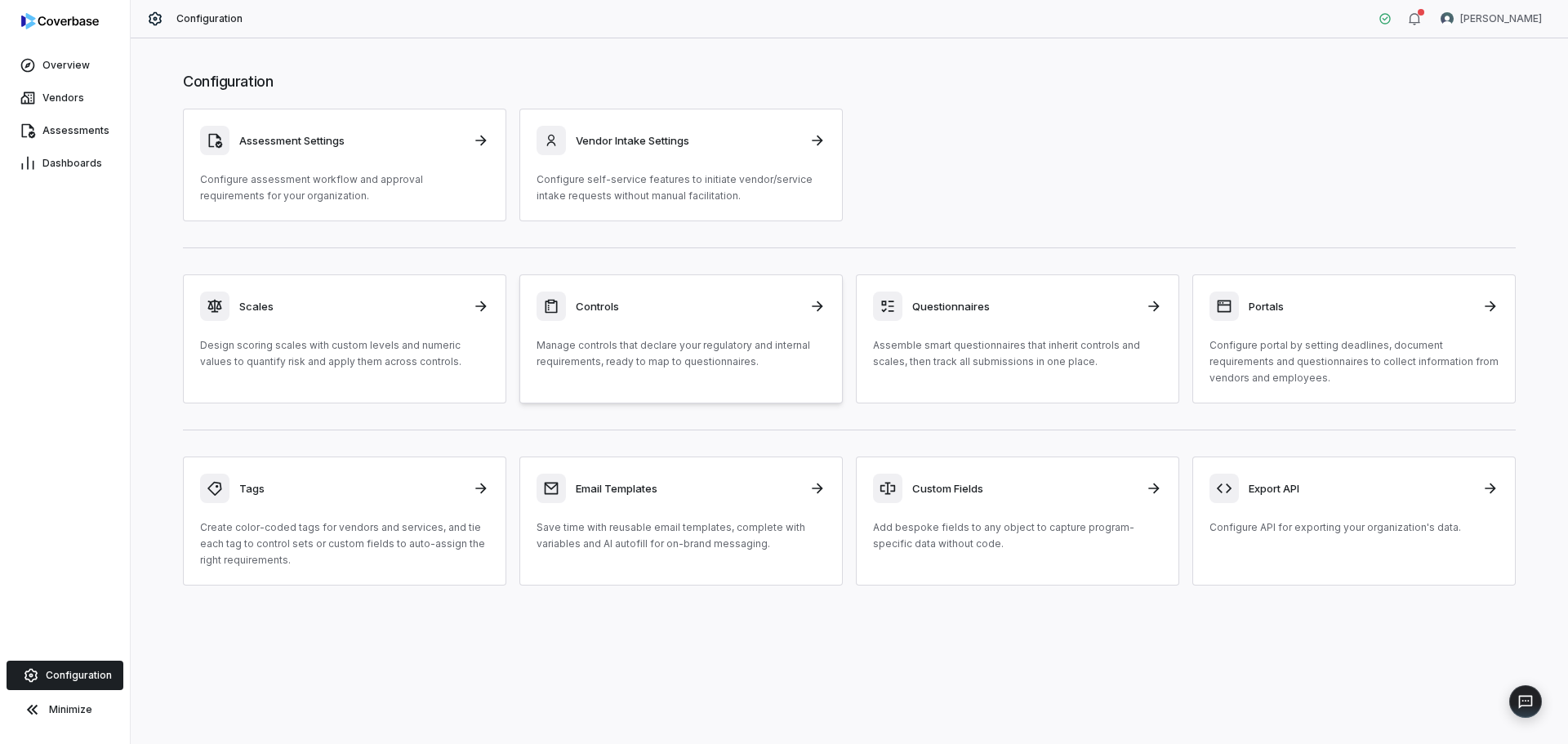
click at [726, 350] on p "Manage controls that declare your regulatory and internal requirements, ready t…" at bounding box center [681, 354] width 289 height 33
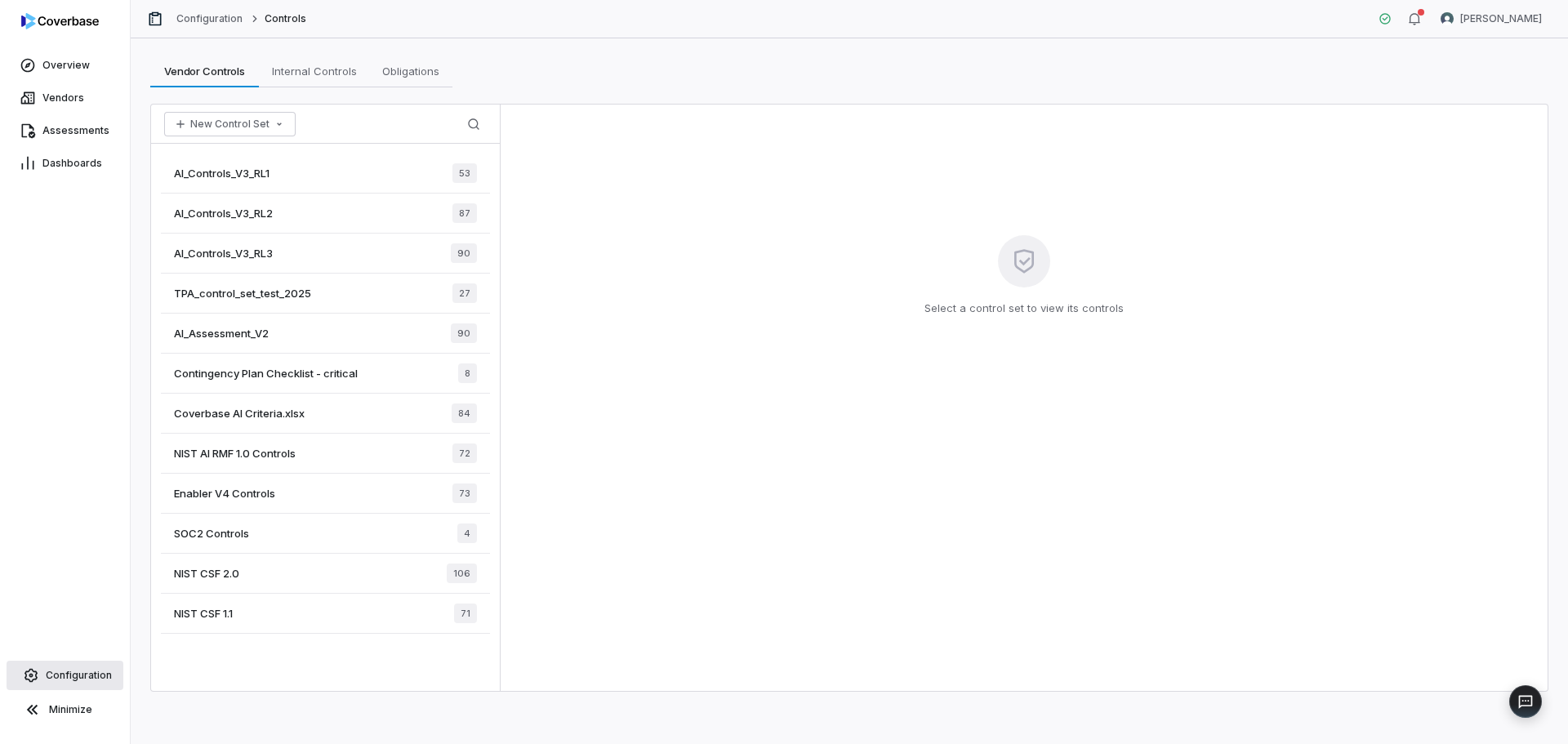
click at [80, 674] on span "Configuration" at bounding box center [79, 675] width 66 height 13
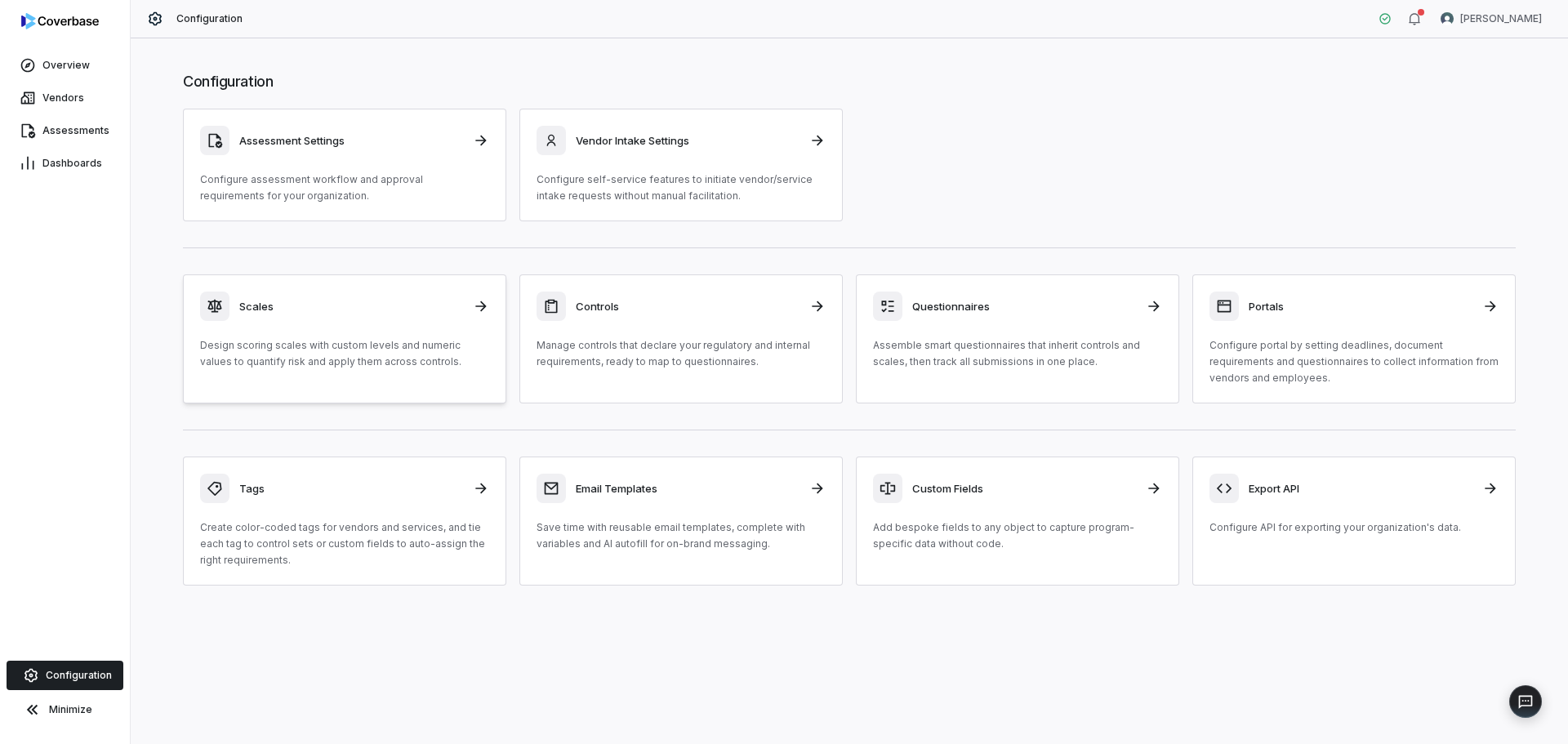
click at [280, 355] on p "Design scoring scales with custom levels and numeric values to quantify risk an…" at bounding box center [344, 354] width 289 height 33
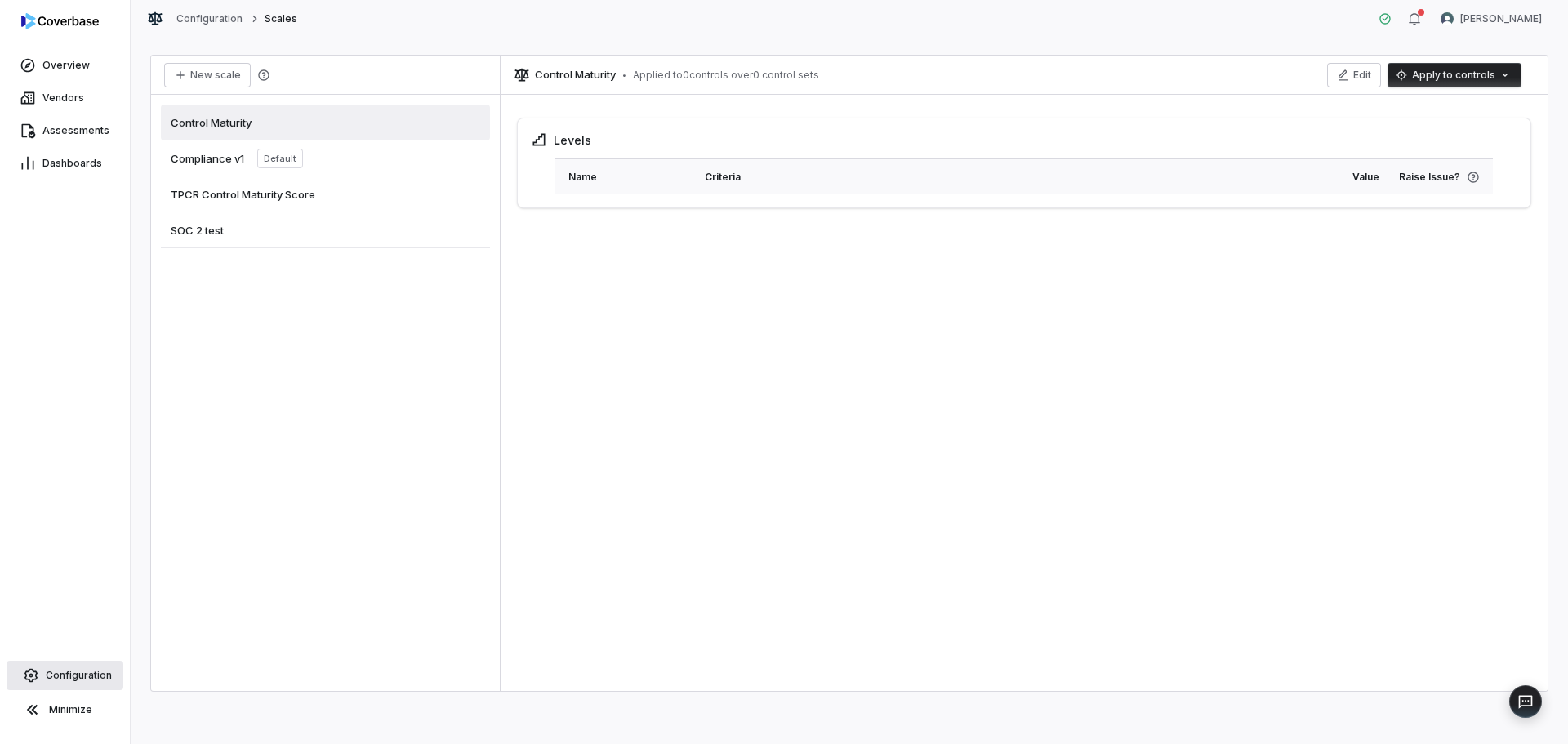
click at [70, 666] on link "Configuration" at bounding box center [65, 675] width 116 height 29
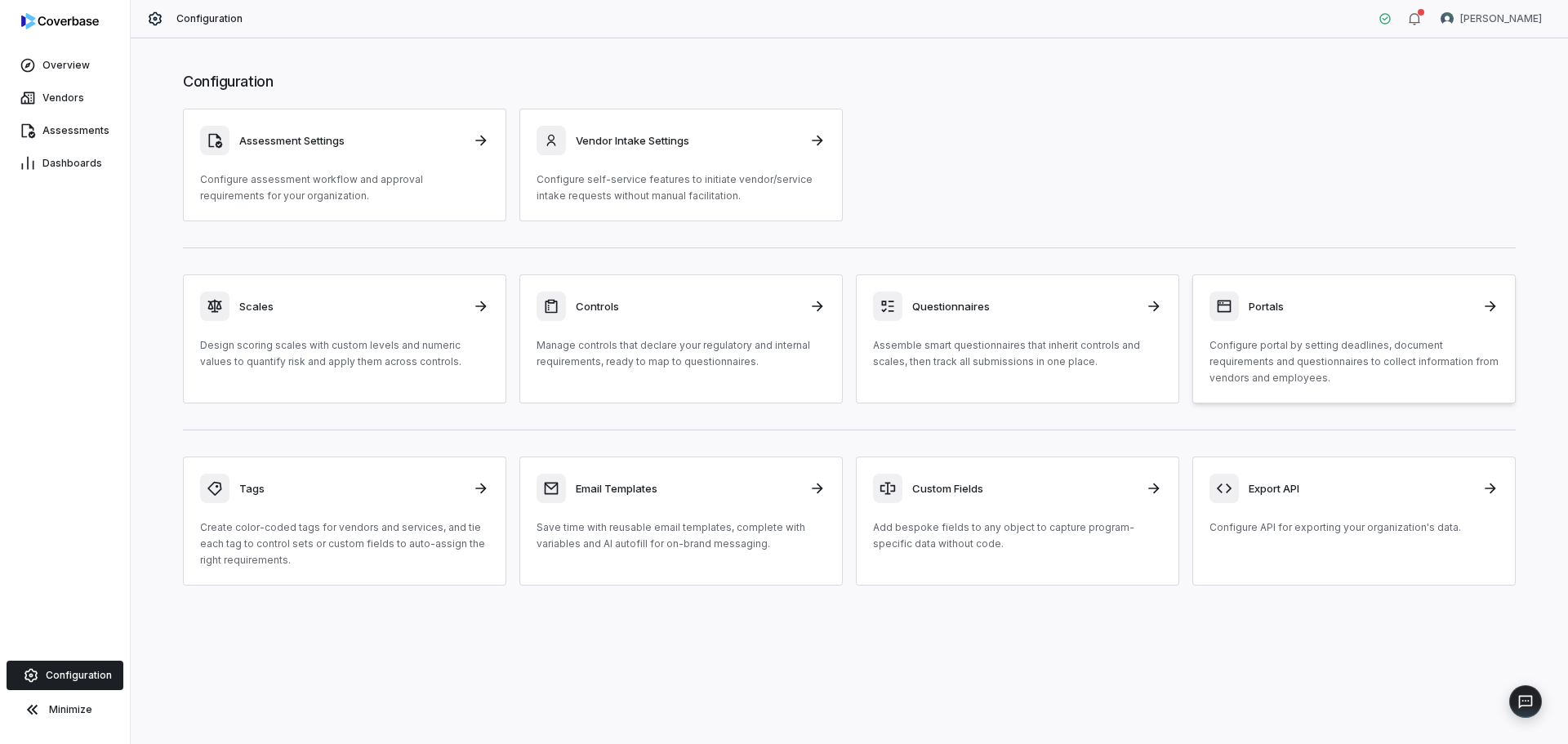
click at [1248, 342] on p "Configure portal by setting deadlines, document requirements and questionnaires…" at bounding box center [1354, 362] width 289 height 49
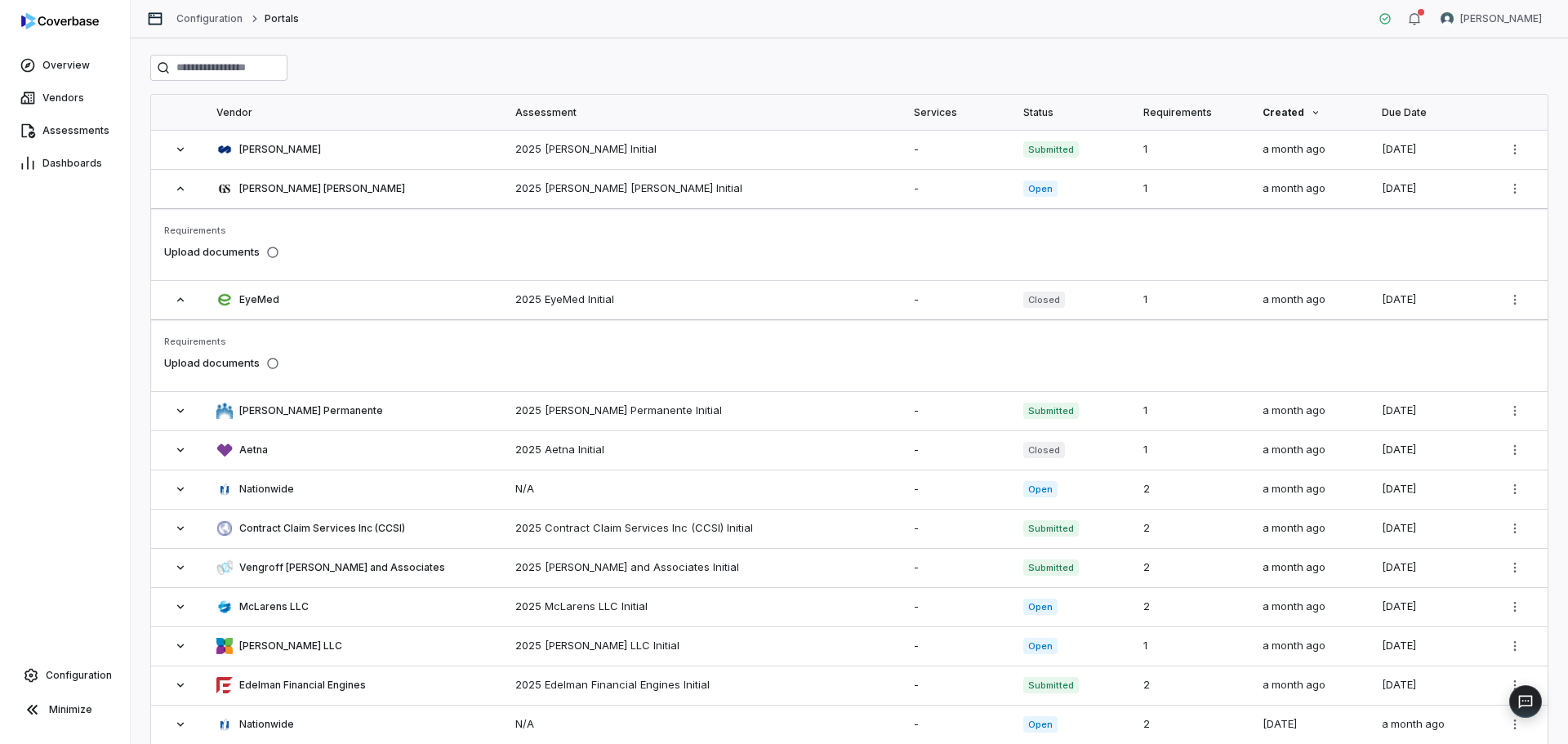
click at [472, 59] on div at bounding box center [849, 67] width 1398 height 26
click at [179, 452] on icon at bounding box center [179, 449] width 13 height 13
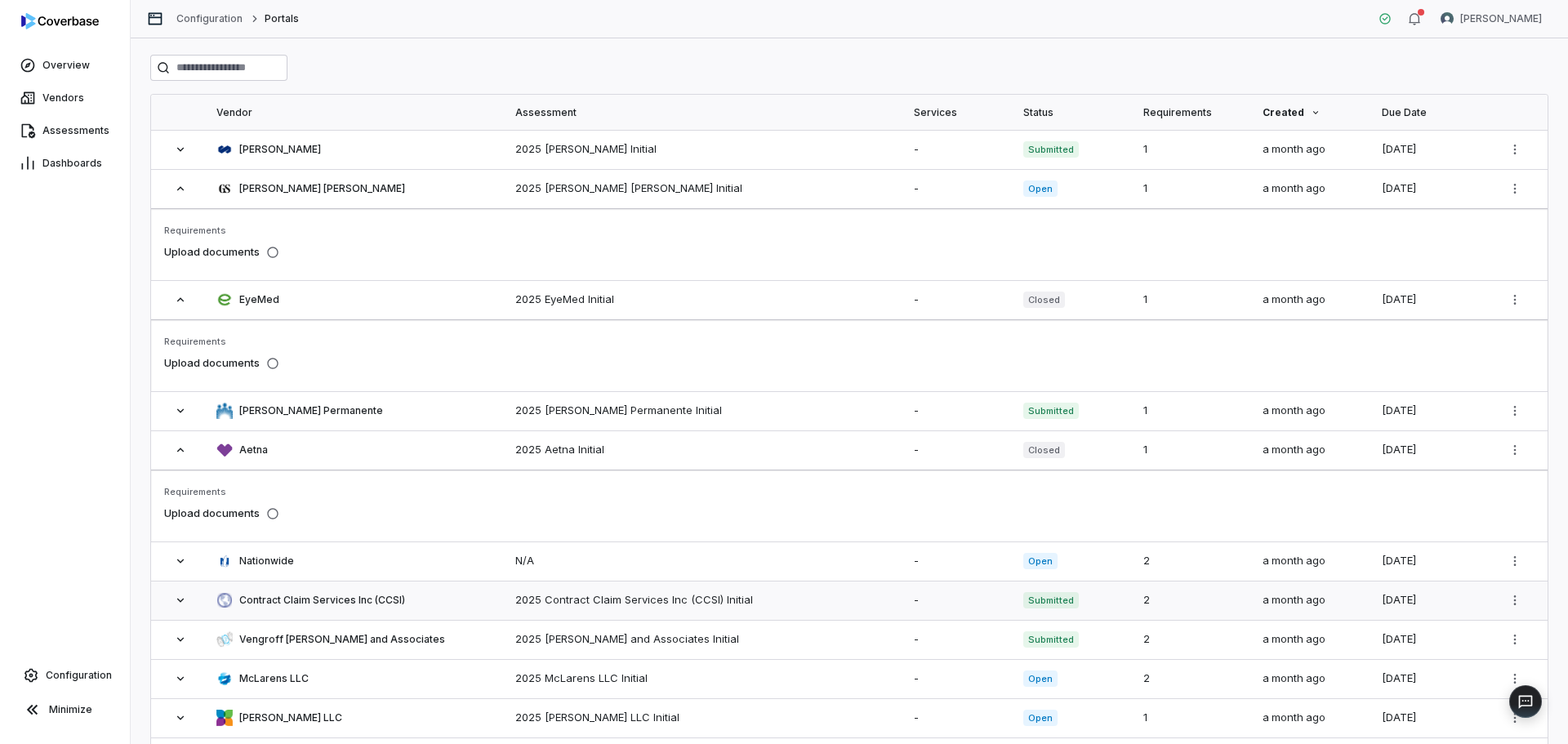
click at [182, 605] on icon at bounding box center [179, 599] width 13 height 13
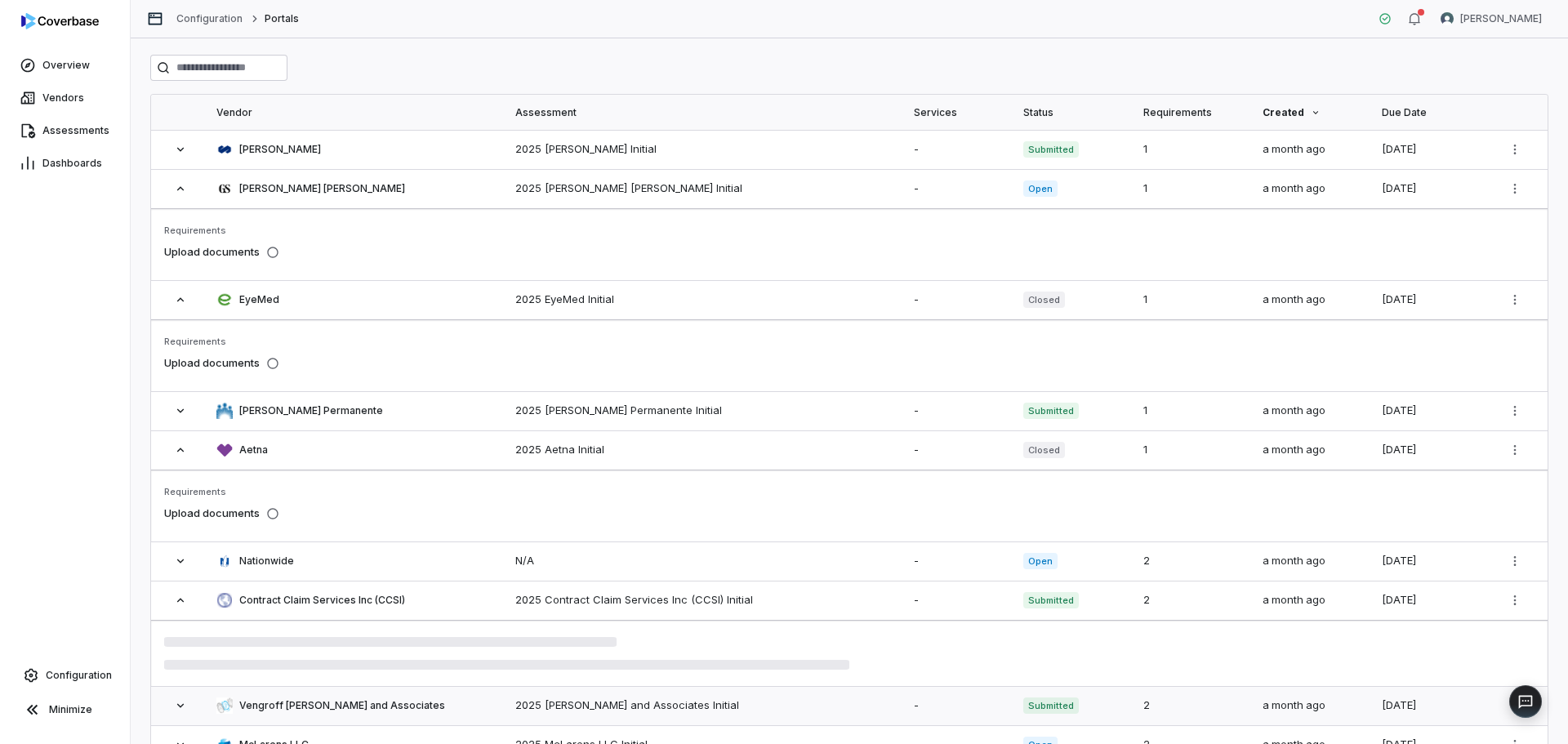
scroll to position [163, 0]
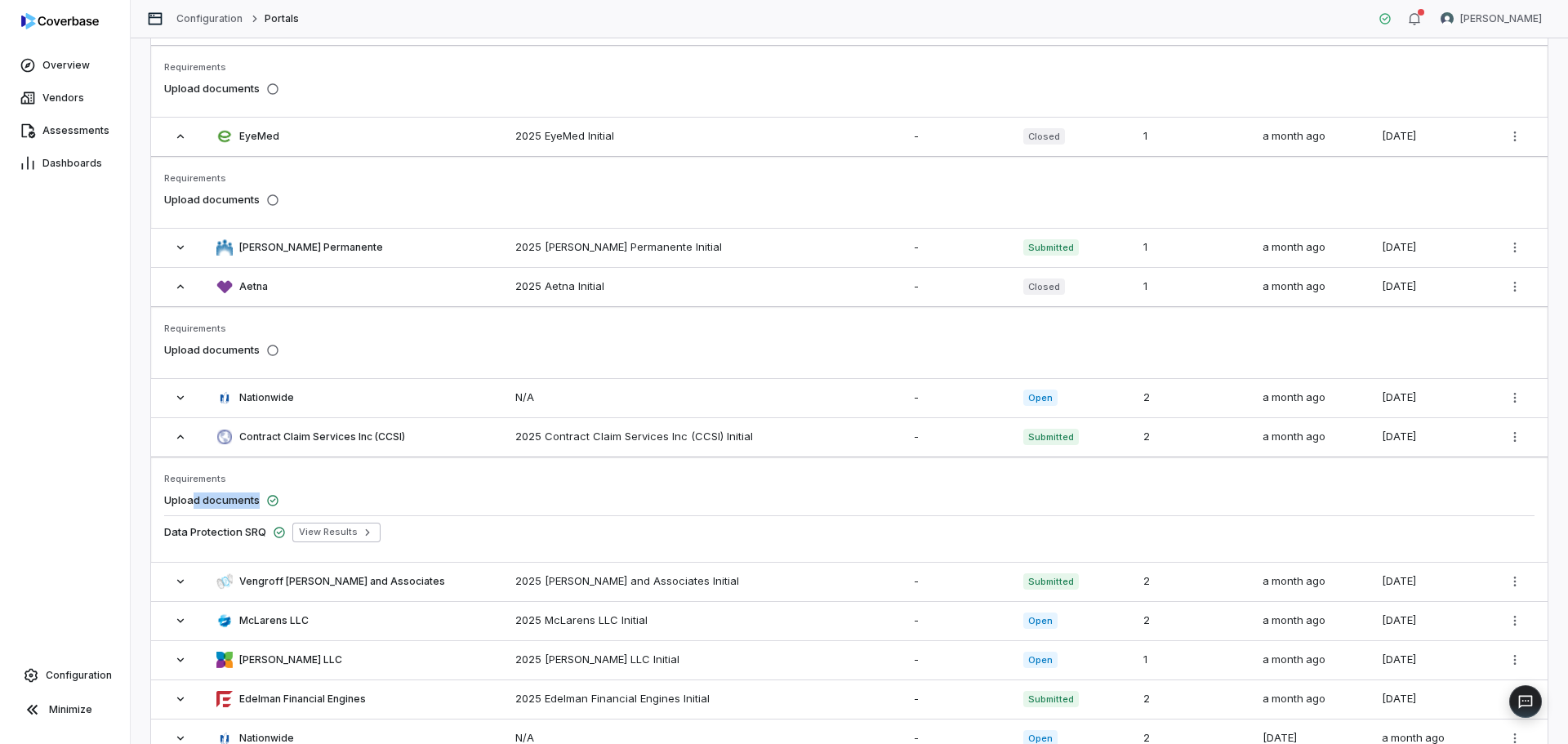
drag, startPoint x: 197, startPoint y: 500, endPoint x: 296, endPoint y: 496, distance: 99.1
click at [296, 496] on div "Upload documents" at bounding box center [848, 501] width 1370 height 29
drag, startPoint x: 229, startPoint y: 349, endPoint x: 275, endPoint y: 346, distance: 46.1
click at [275, 346] on div "Upload documents" at bounding box center [848, 350] width 1370 height 29
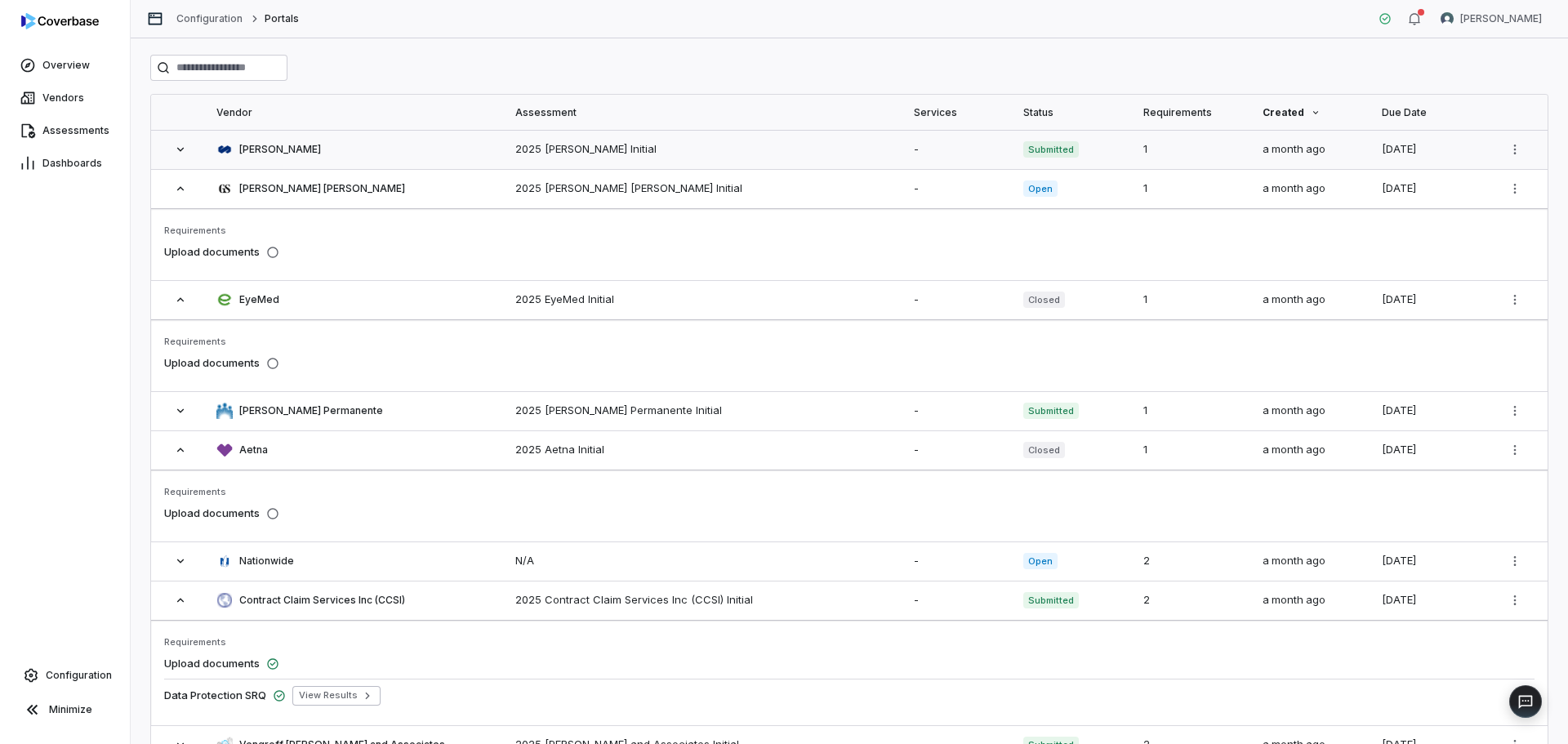
click at [181, 148] on icon at bounding box center [179, 148] width 13 height 13
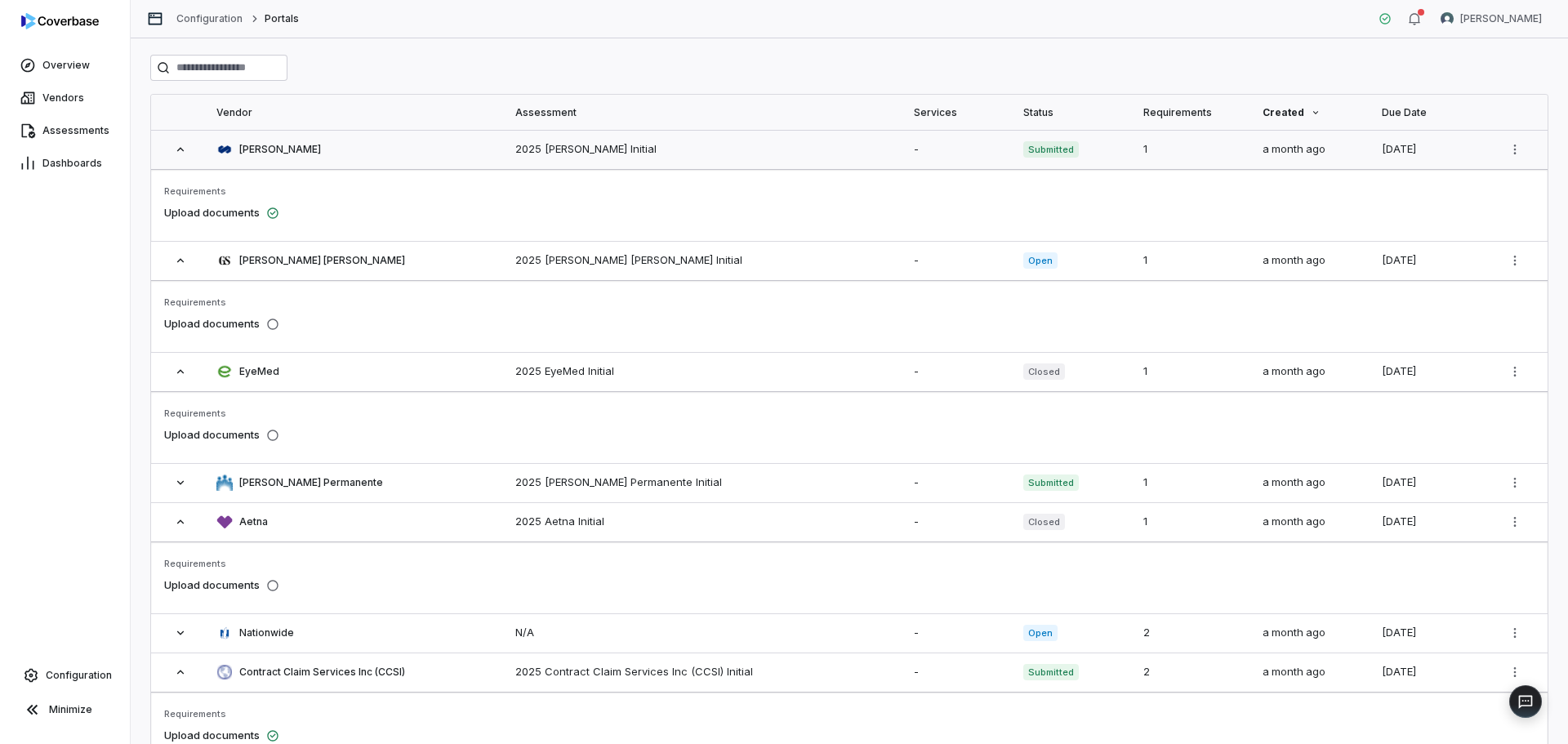
click at [181, 148] on icon at bounding box center [180, 149] width 7 height 4
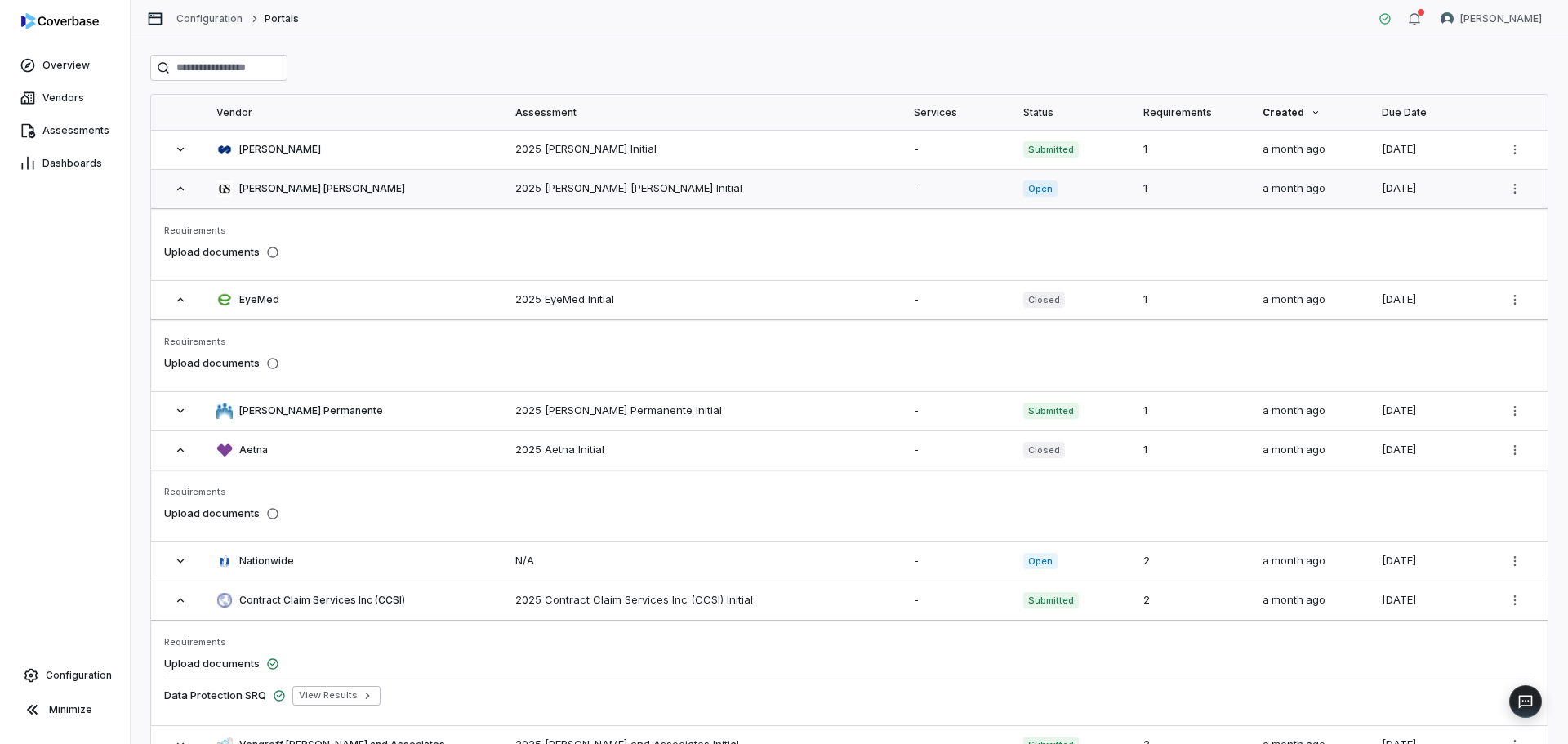
click at [176, 189] on icon at bounding box center [179, 188] width 13 height 13
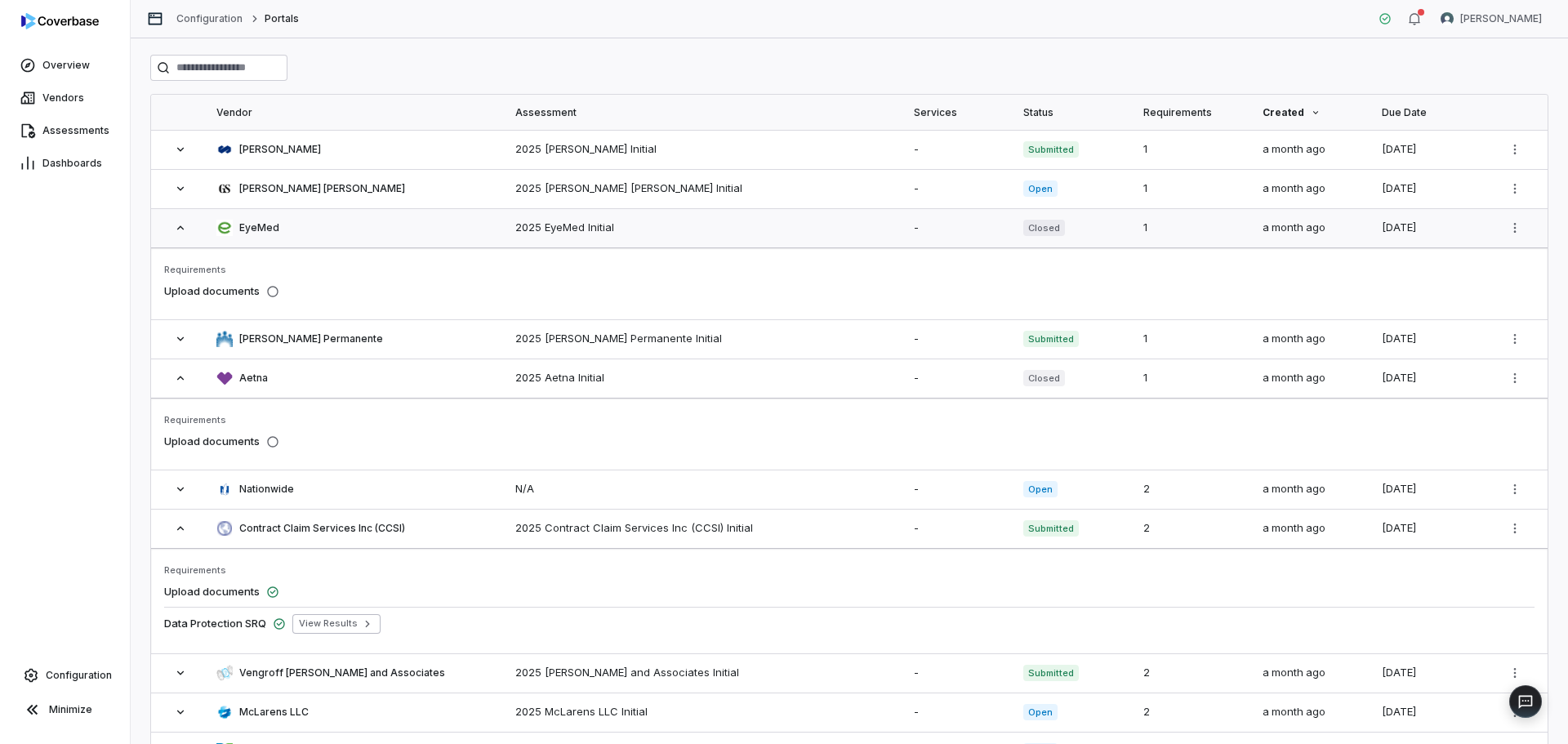
click at [179, 224] on icon at bounding box center [179, 227] width 13 height 13
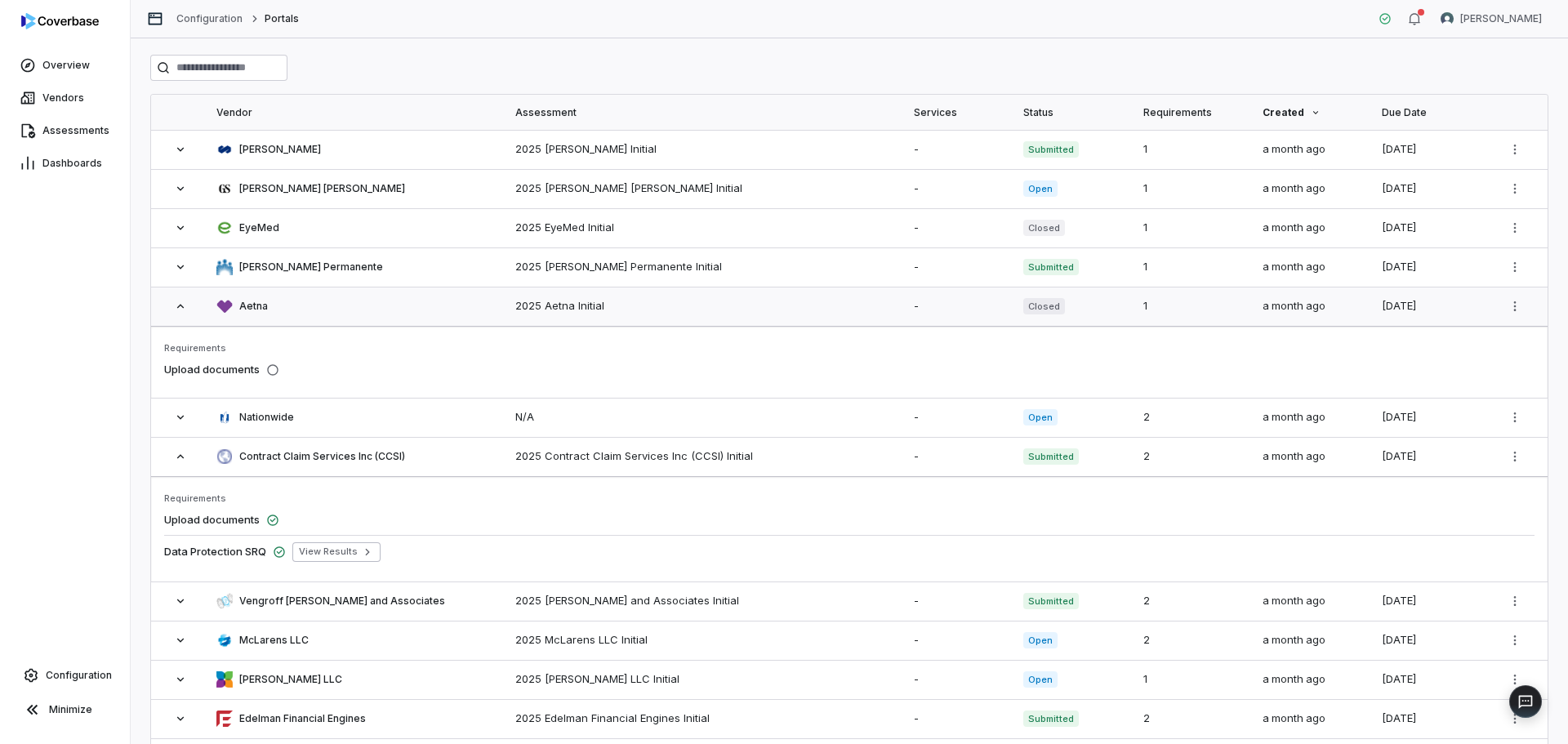
click at [182, 307] on icon at bounding box center [180, 306] width 7 height 4
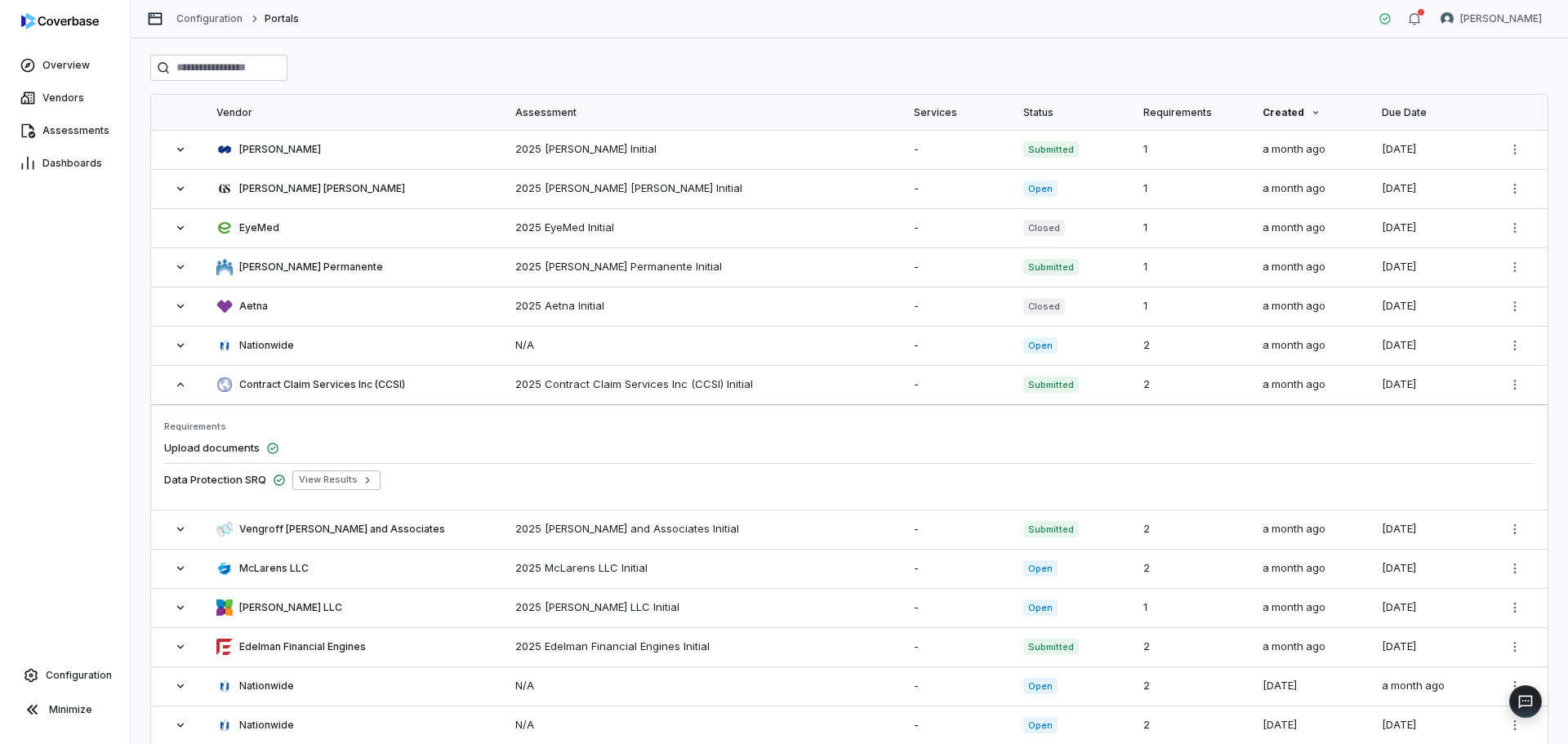
click at [925, 109] on div "Services" at bounding box center [958, 113] width 90 height 35
click at [1059, 109] on div "Status" at bounding box center [1072, 113] width 100 height 35
click at [1159, 108] on div "Requirements" at bounding box center [1193, 113] width 100 height 35
click at [1382, 109] on div "Due Date" at bounding box center [1431, 113] width 100 height 35
click at [1309, 113] on div at bounding box center [1314, 113] width 10 height 10
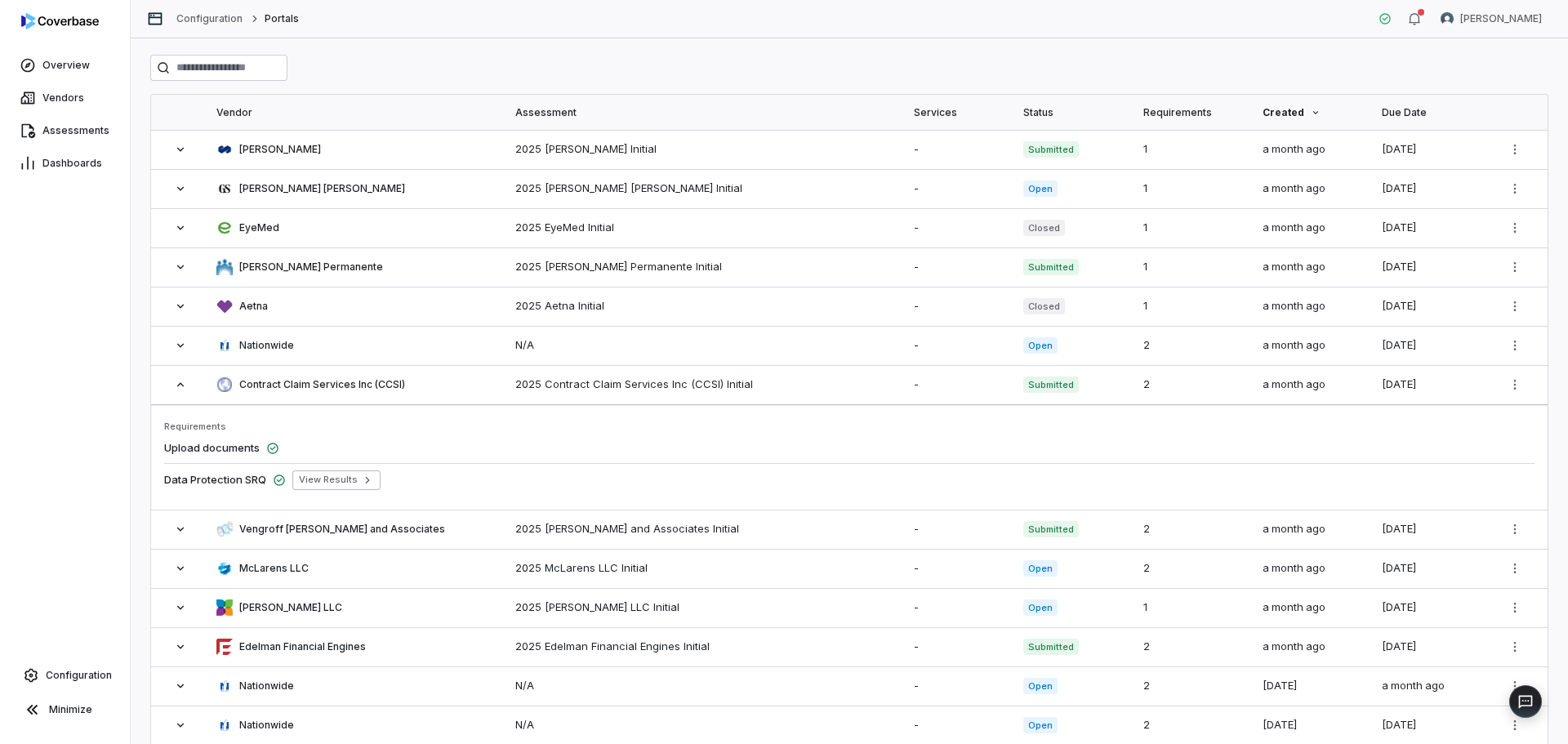
click at [1402, 107] on div "Due Date" at bounding box center [1431, 113] width 100 height 35
click at [1253, 111] on th "Created" at bounding box center [1312, 113] width 119 height 35
drag, startPoint x: 1186, startPoint y: 112, endPoint x: 1166, endPoint y: 113, distance: 20.0
click at [1185, 112] on div "Requirements" at bounding box center [1193, 113] width 100 height 35
drag, startPoint x: 996, startPoint y: 104, endPoint x: 946, endPoint y: 107, distance: 50.1
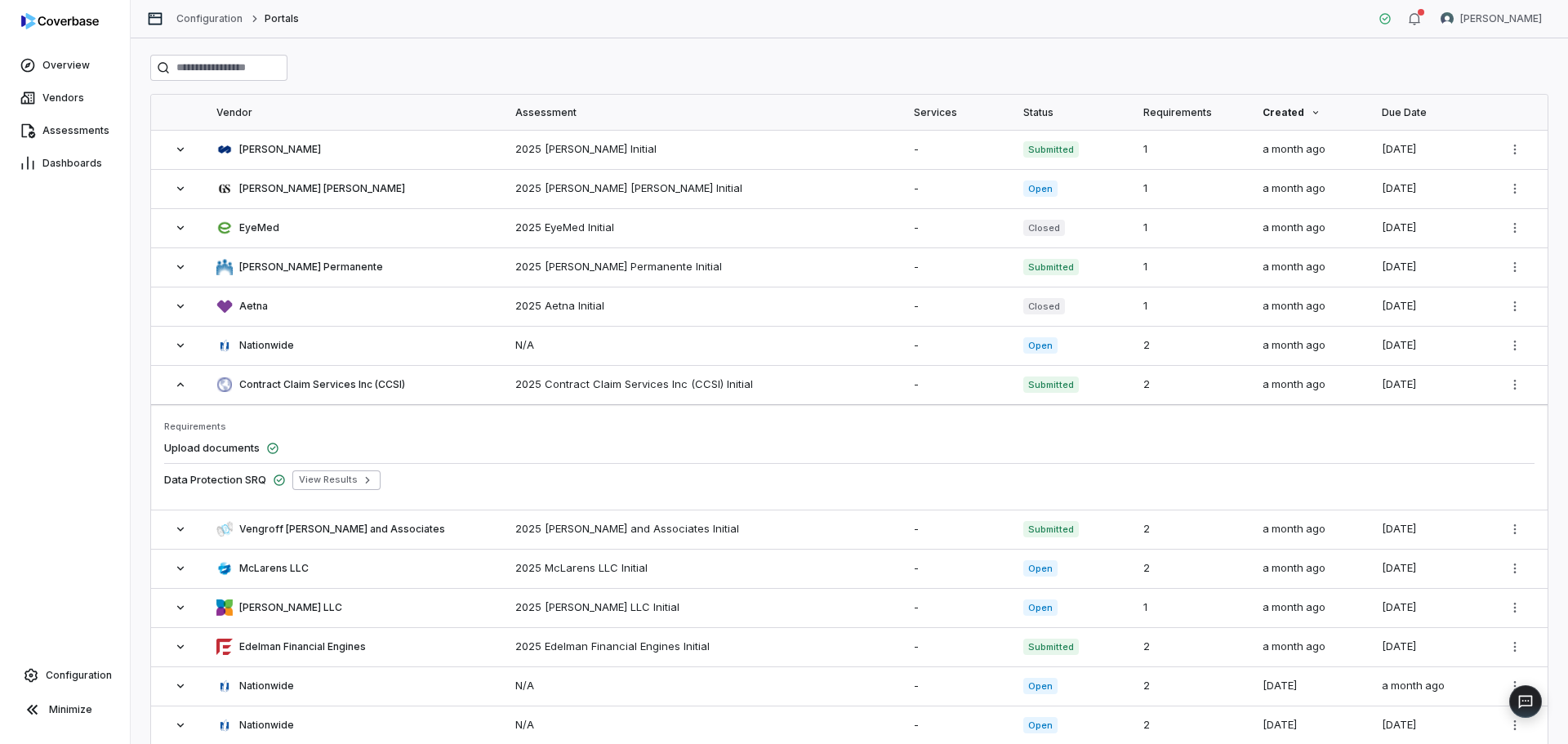
click at [995, 104] on div "Services" at bounding box center [958, 113] width 90 height 35
click at [946, 107] on div "Services" at bounding box center [958, 113] width 90 height 35
click at [568, 106] on div "Assessment" at bounding box center [704, 113] width 379 height 35
drag, startPoint x: 229, startPoint y: 109, endPoint x: 670, endPoint y: 97, distance: 441.2
click at [232, 109] on div "Vendor" at bounding box center [356, 113] width 279 height 35
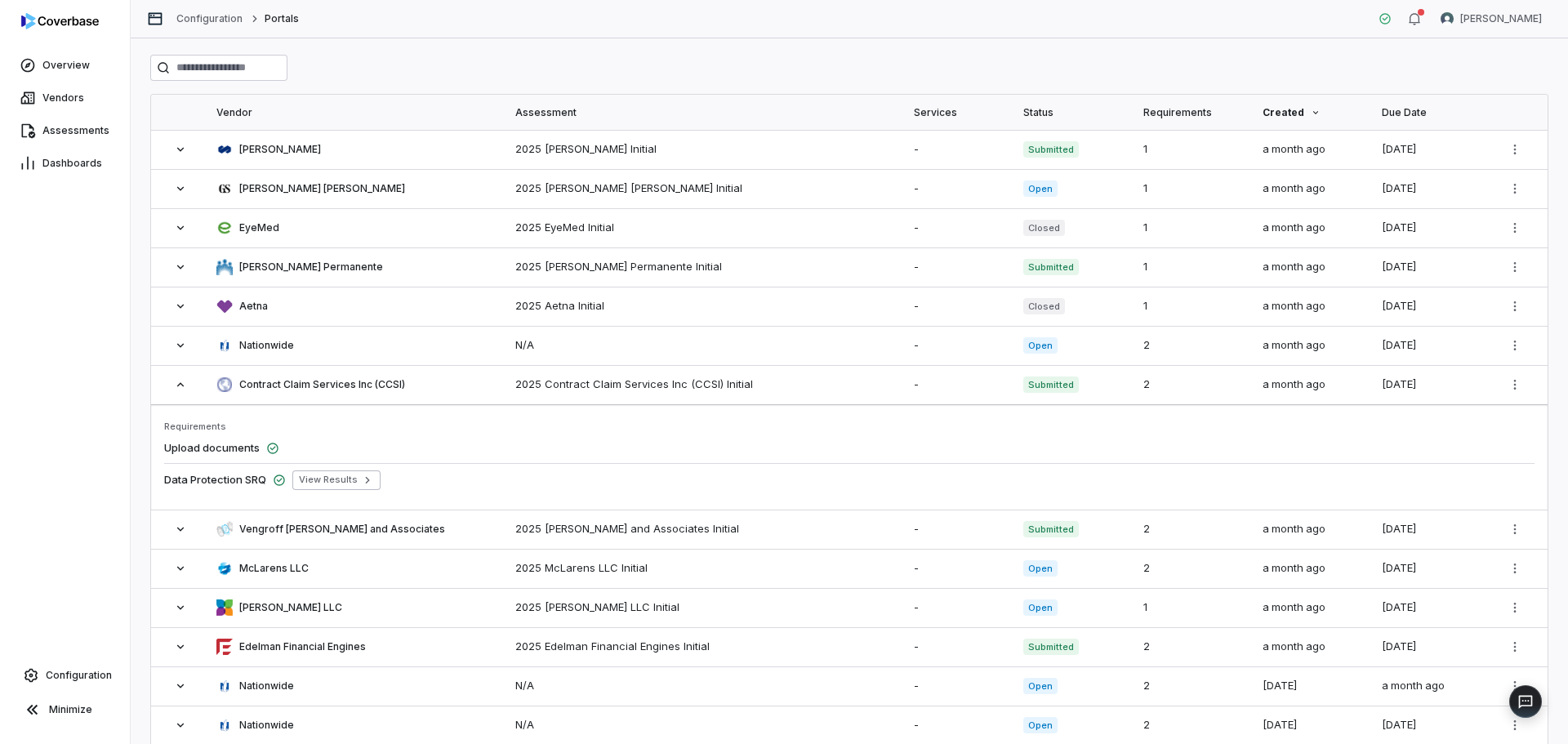
click at [1312, 115] on div "Created" at bounding box center [1312, 113] width 100 height 35
click at [1310, 114] on icon at bounding box center [1315, 113] width 10 height 10
click at [1433, 114] on div at bounding box center [1438, 113] width 10 height 10
click at [1434, 114] on icon at bounding box center [1439, 113] width 10 height 10
click at [1437, 112] on icon at bounding box center [1439, 113] width 5 height 3
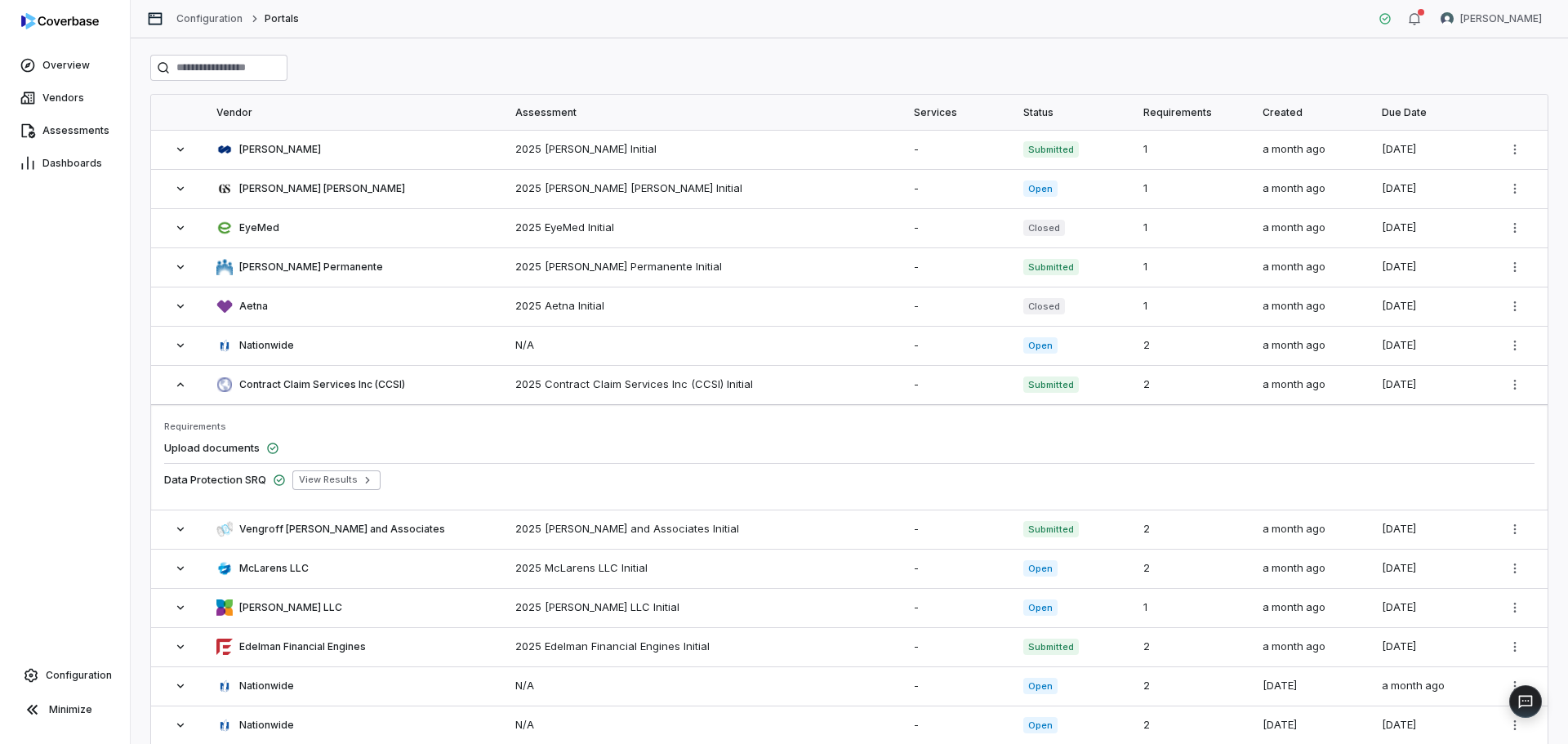
click at [1290, 113] on div "Created" at bounding box center [1312, 113] width 100 height 35
click at [1296, 113] on div "Created" at bounding box center [1312, 113] width 100 height 35
click at [1310, 113] on icon at bounding box center [1315, 113] width 10 height 10
click at [1309, 113] on div at bounding box center [1314, 113] width 10 height 10
click at [1310, 113] on icon at bounding box center [1315, 113] width 10 height 10
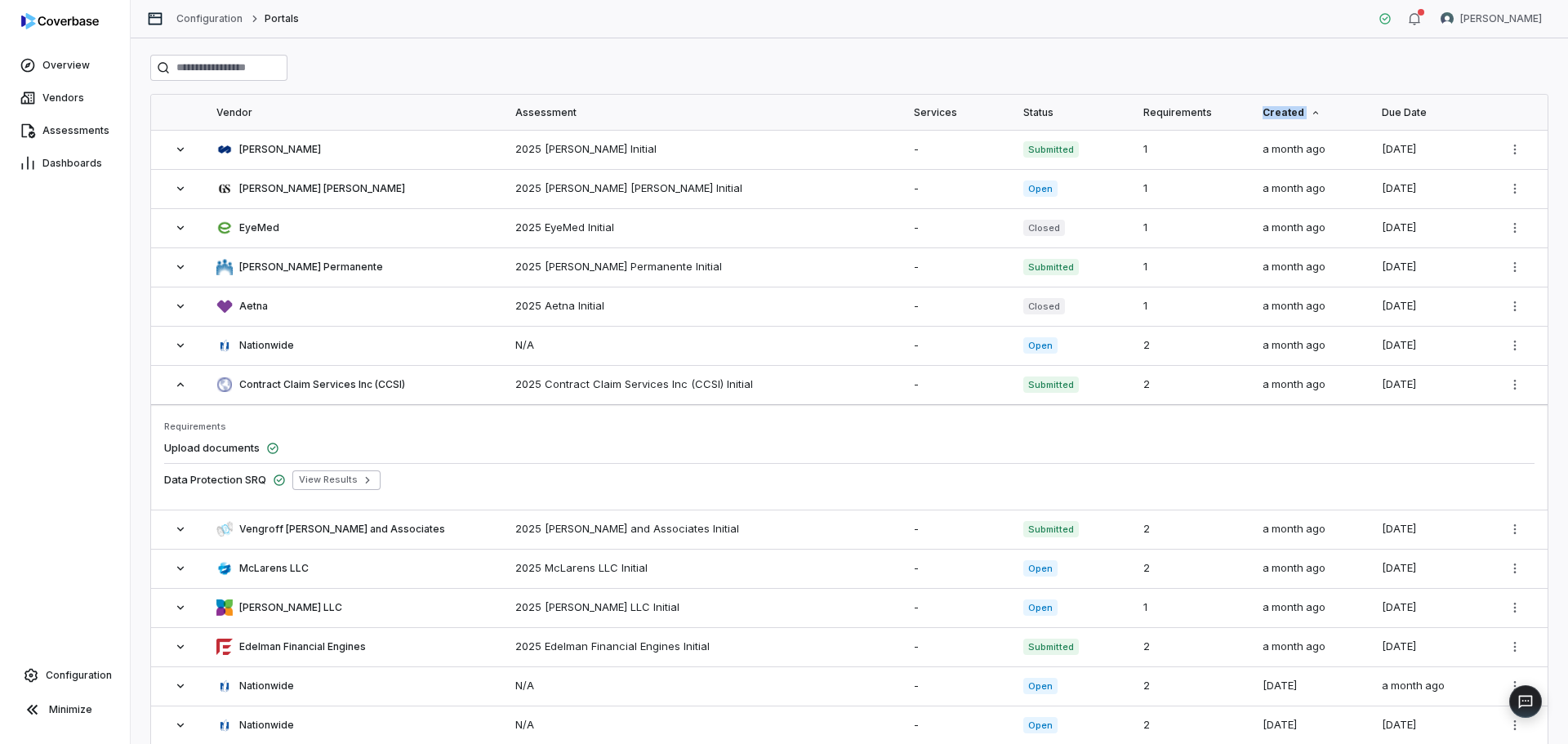
click at [1310, 113] on icon at bounding box center [1315, 113] width 10 height 10
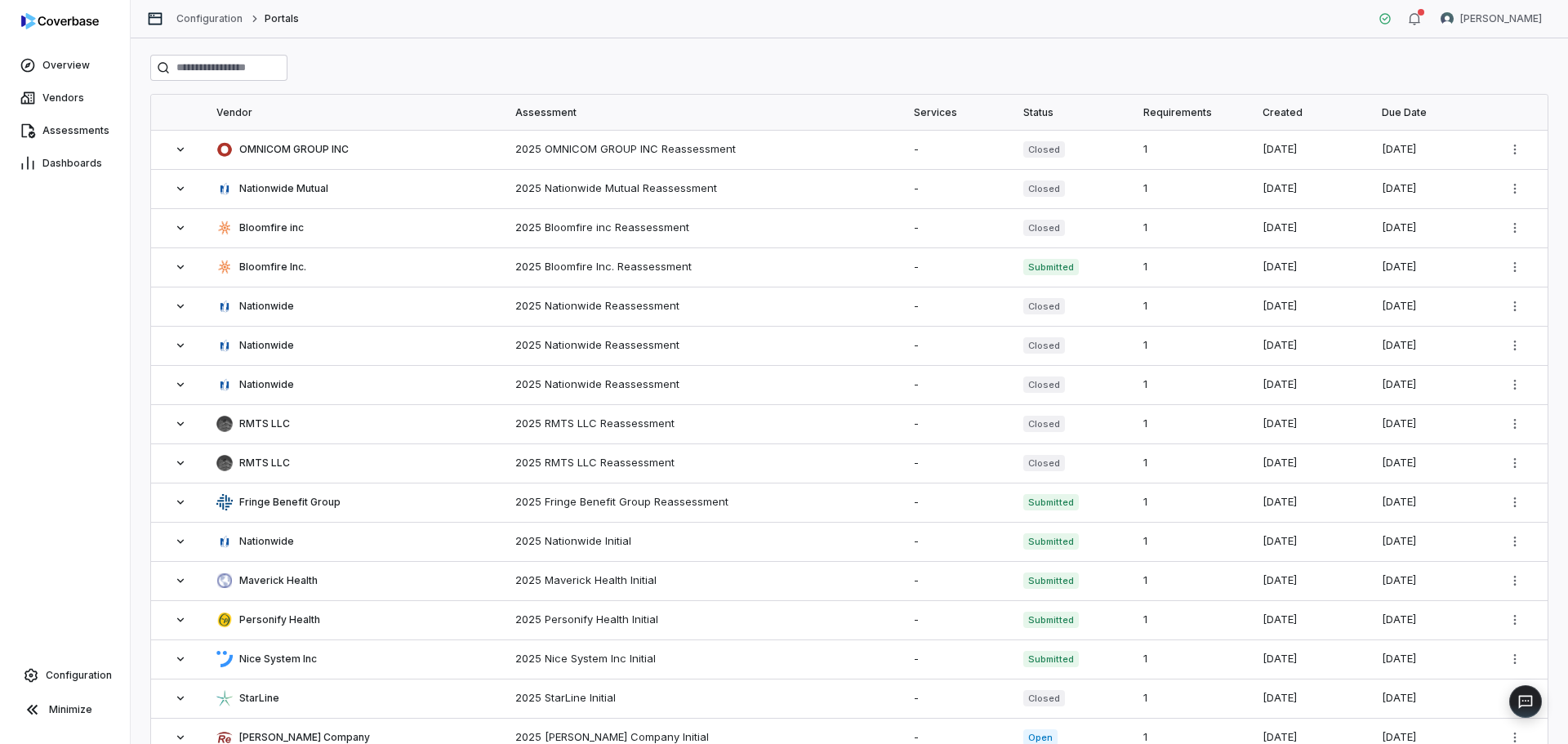
click at [179, 388] on icon at bounding box center [179, 384] width 13 height 13
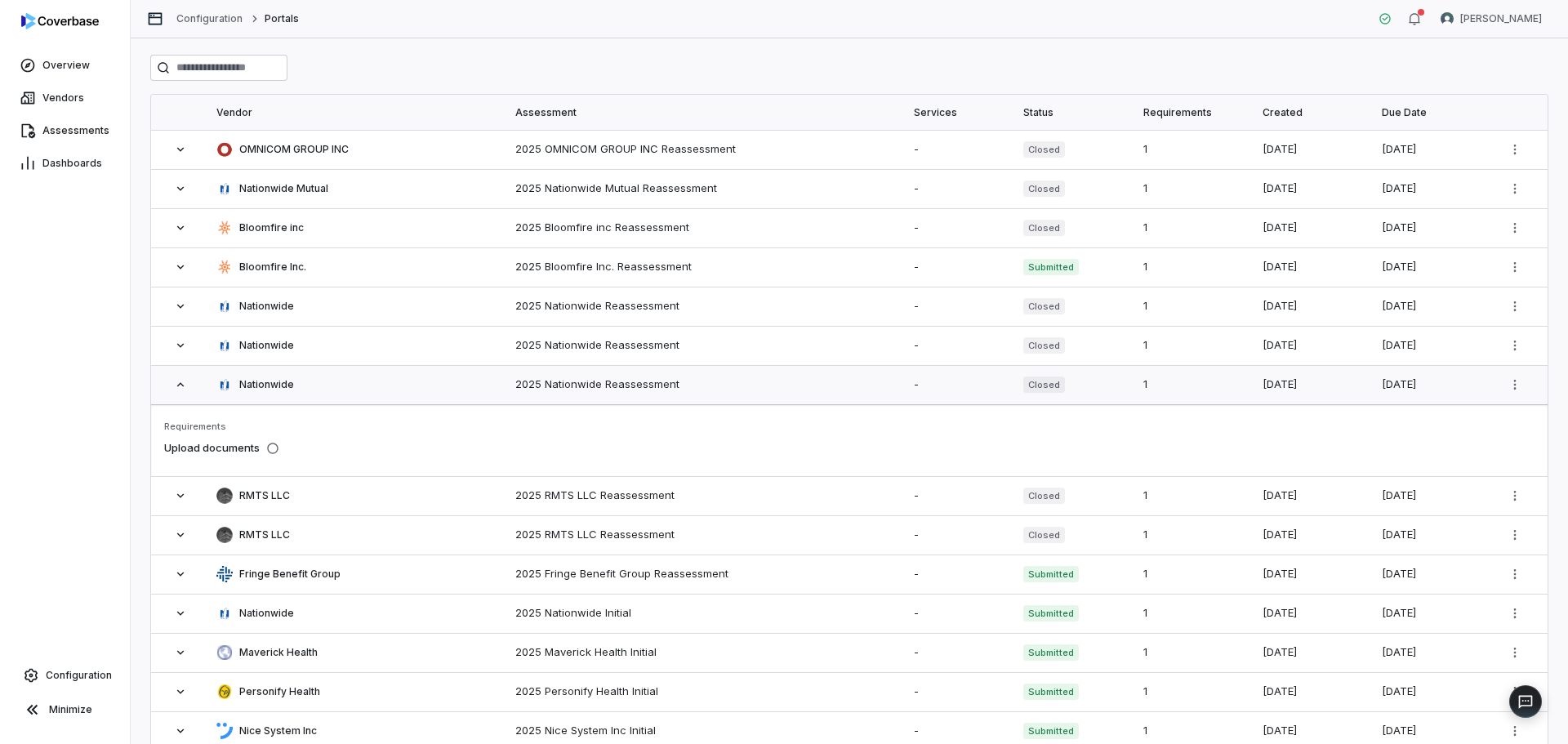
click at [174, 388] on icon at bounding box center [179, 384] width 13 height 13
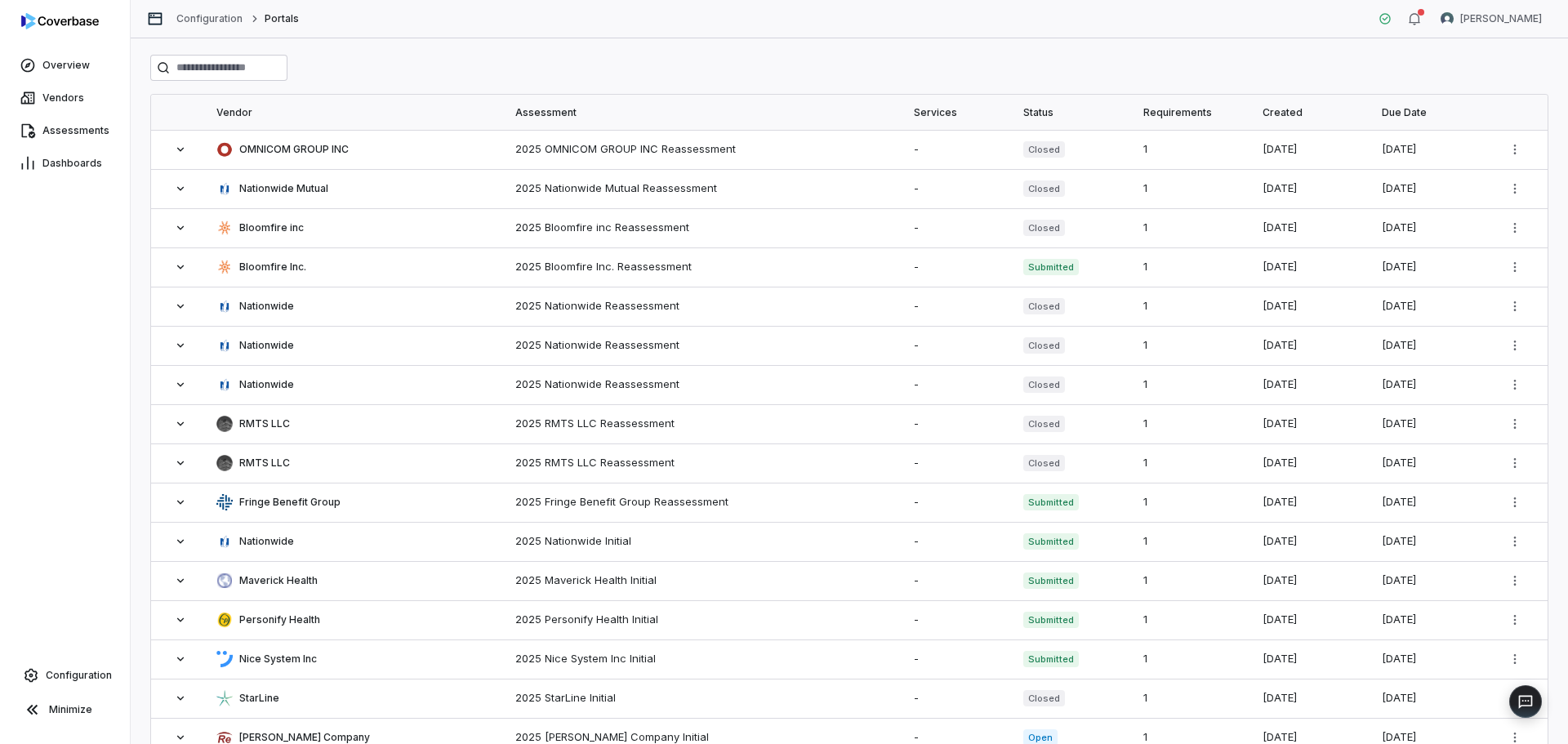
click at [1296, 105] on div "Created" at bounding box center [1312, 113] width 100 height 35
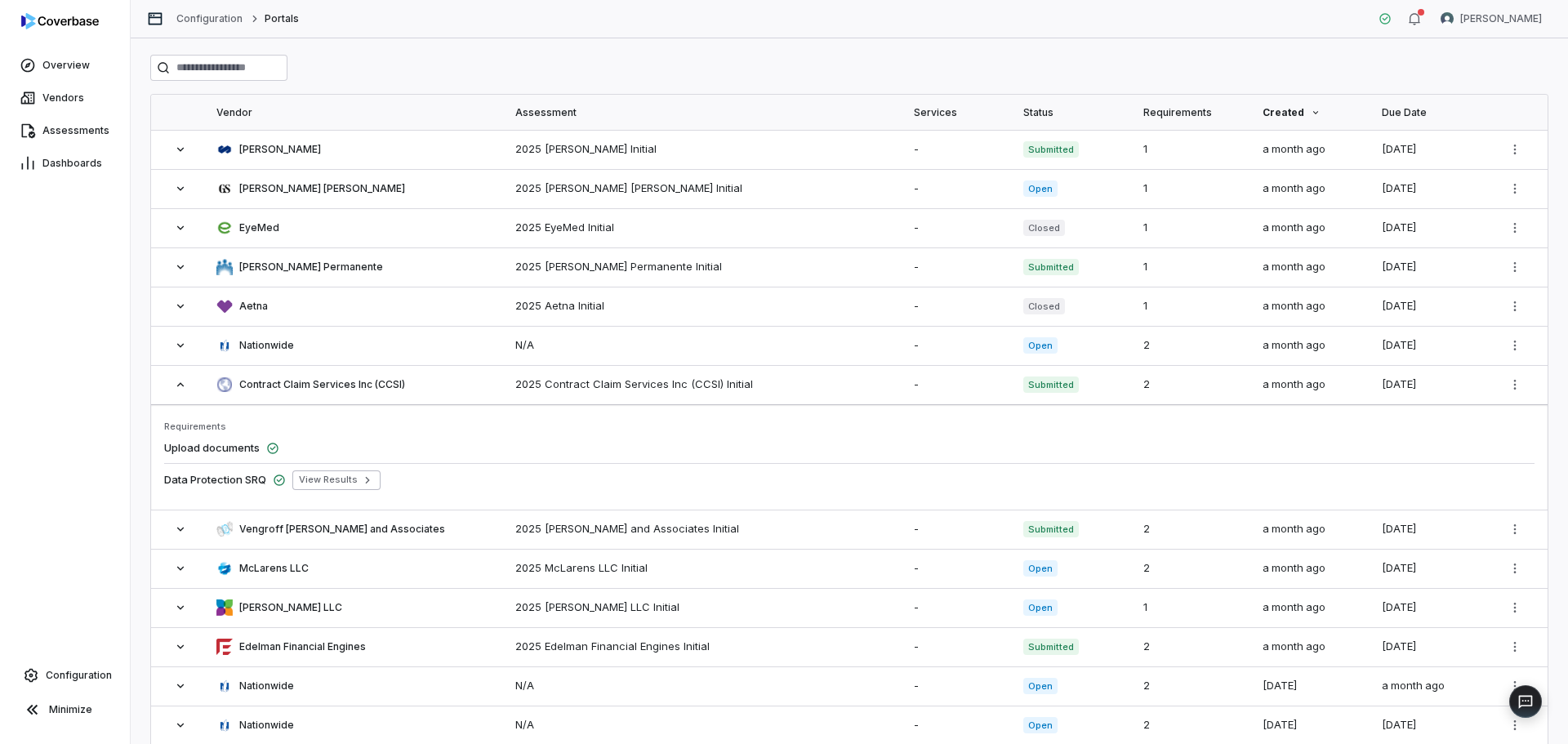
click at [1118, 56] on div at bounding box center [849, 67] width 1398 height 26
click at [186, 385] on icon at bounding box center [179, 384] width 13 height 13
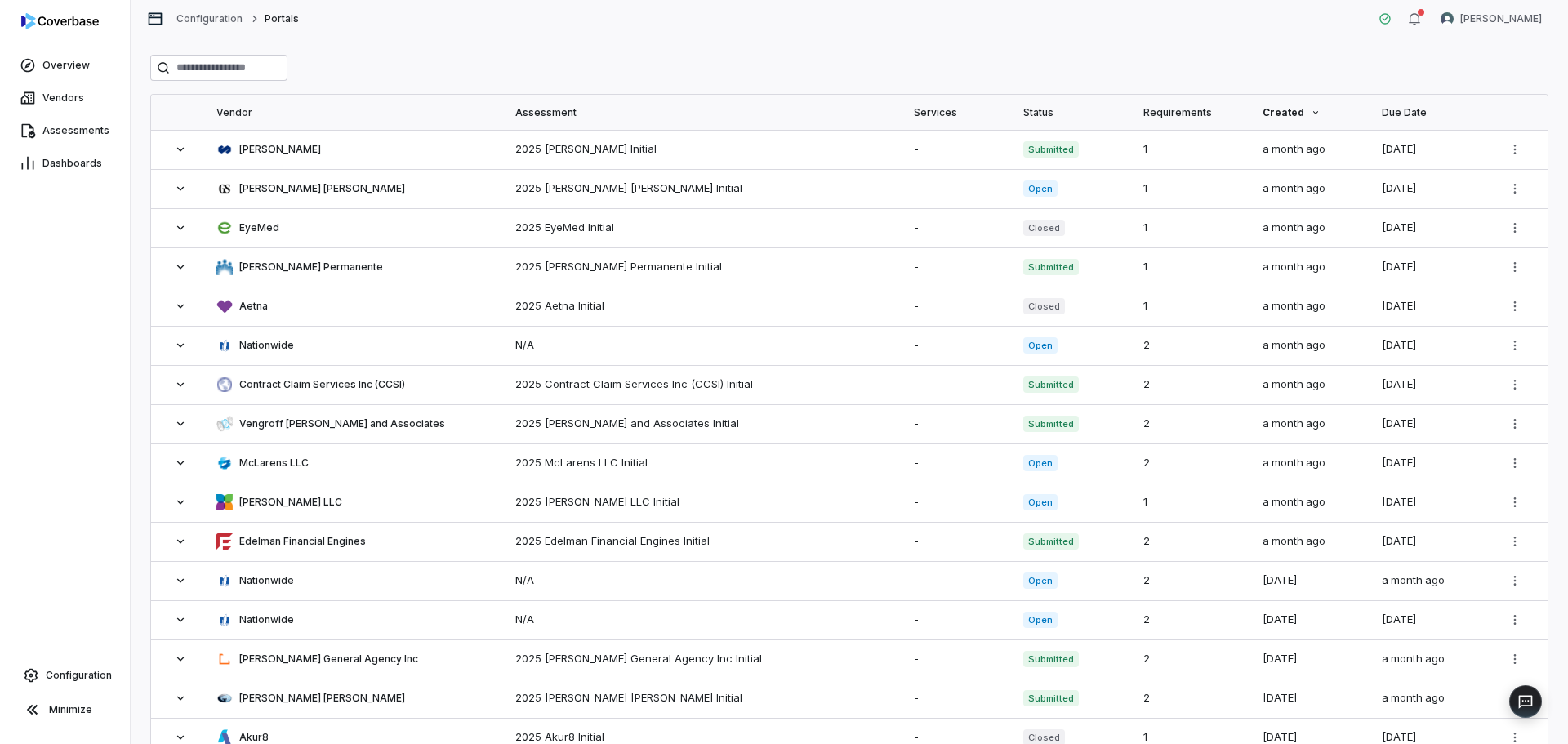
click at [517, 52] on div "Vendor Assessment Services Status Requirements Created Due Date Mercer 2025 Mer…" at bounding box center [849, 392] width 1437 height 706
click at [64, 668] on link "Configuration" at bounding box center [65, 675] width 116 height 29
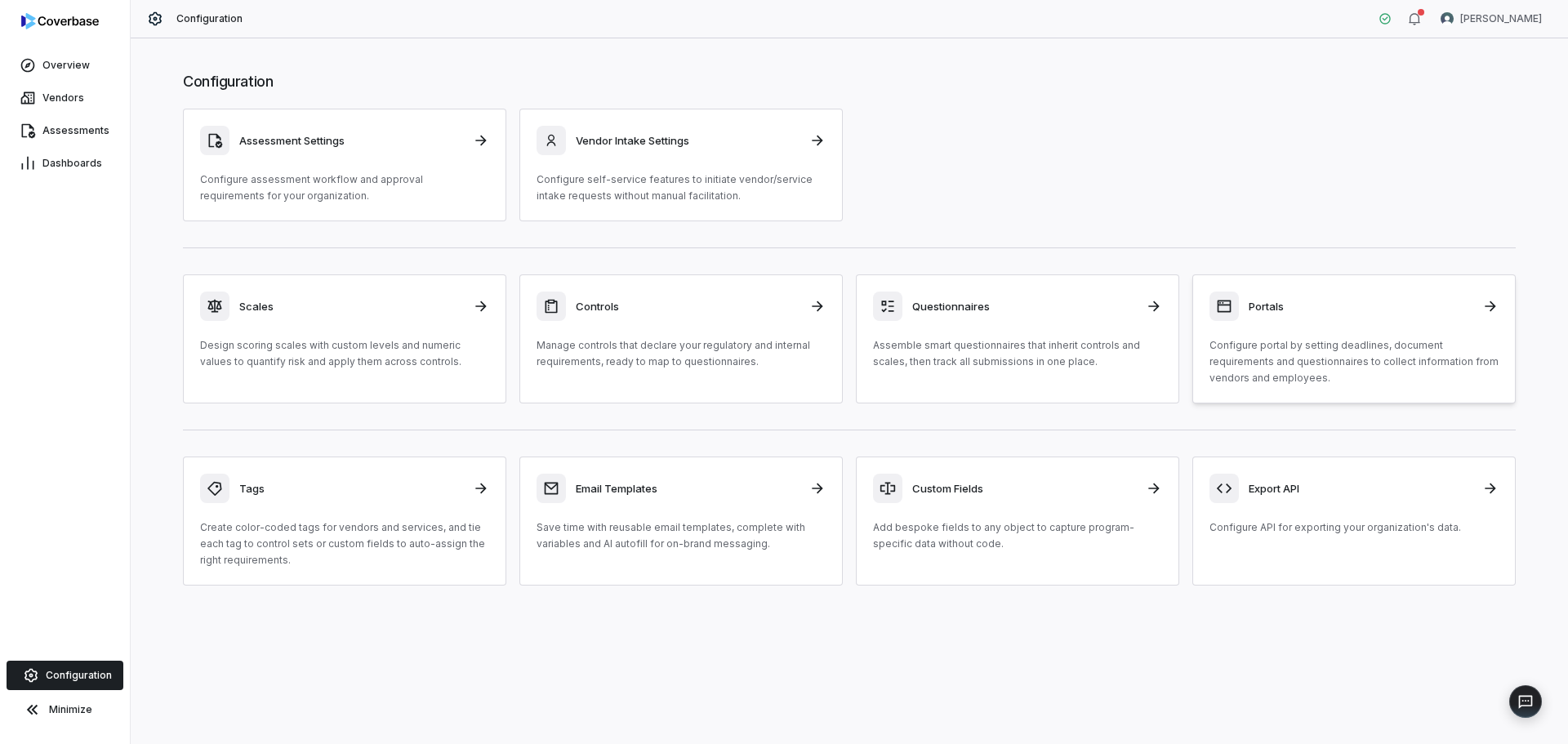
click at [1290, 333] on div "Portals Configure portal by setting deadlines, document requirements and questi…" at bounding box center [1354, 340] width 289 height 95
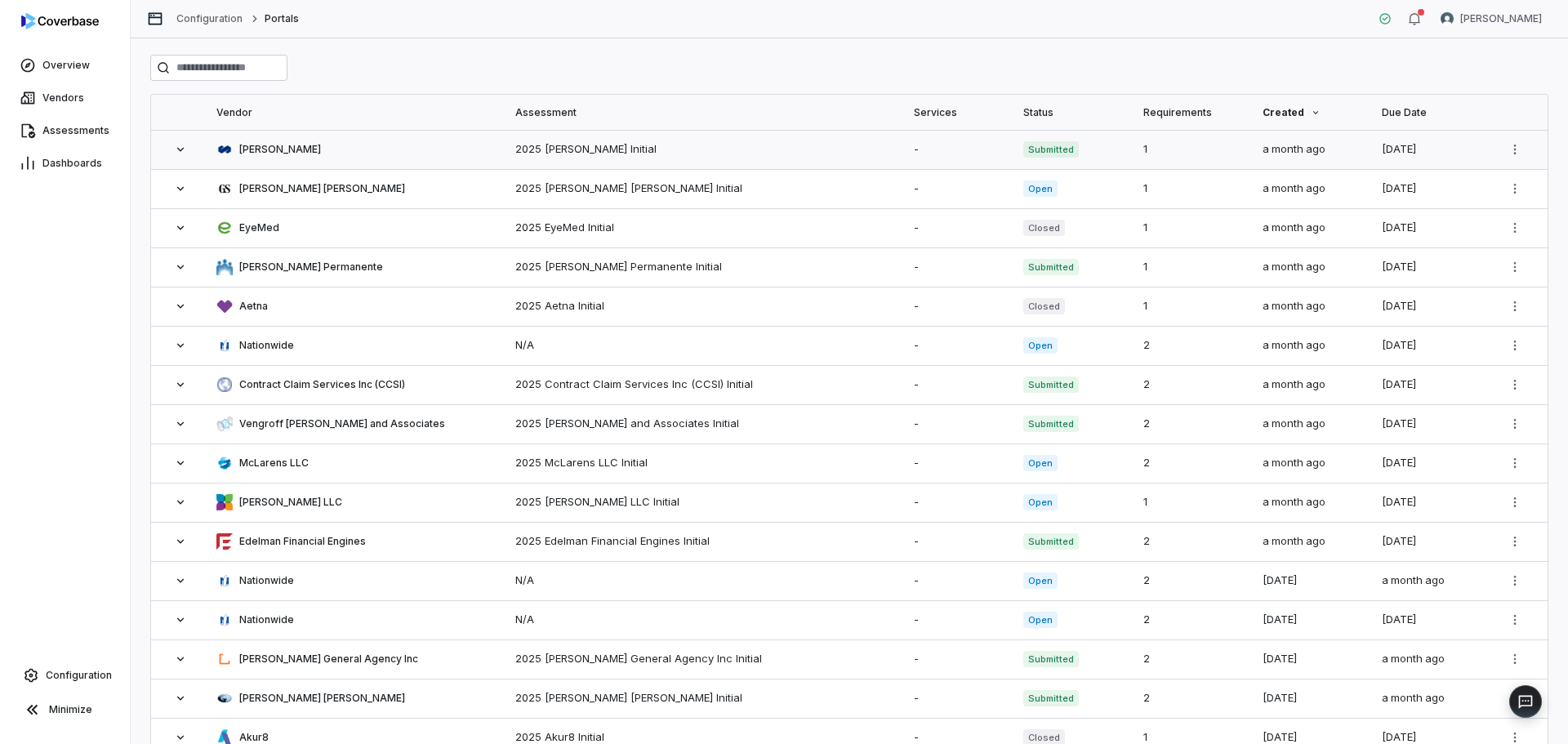
click at [265, 152] on span "[PERSON_NAME]" at bounding box center [280, 148] width 81 height 13
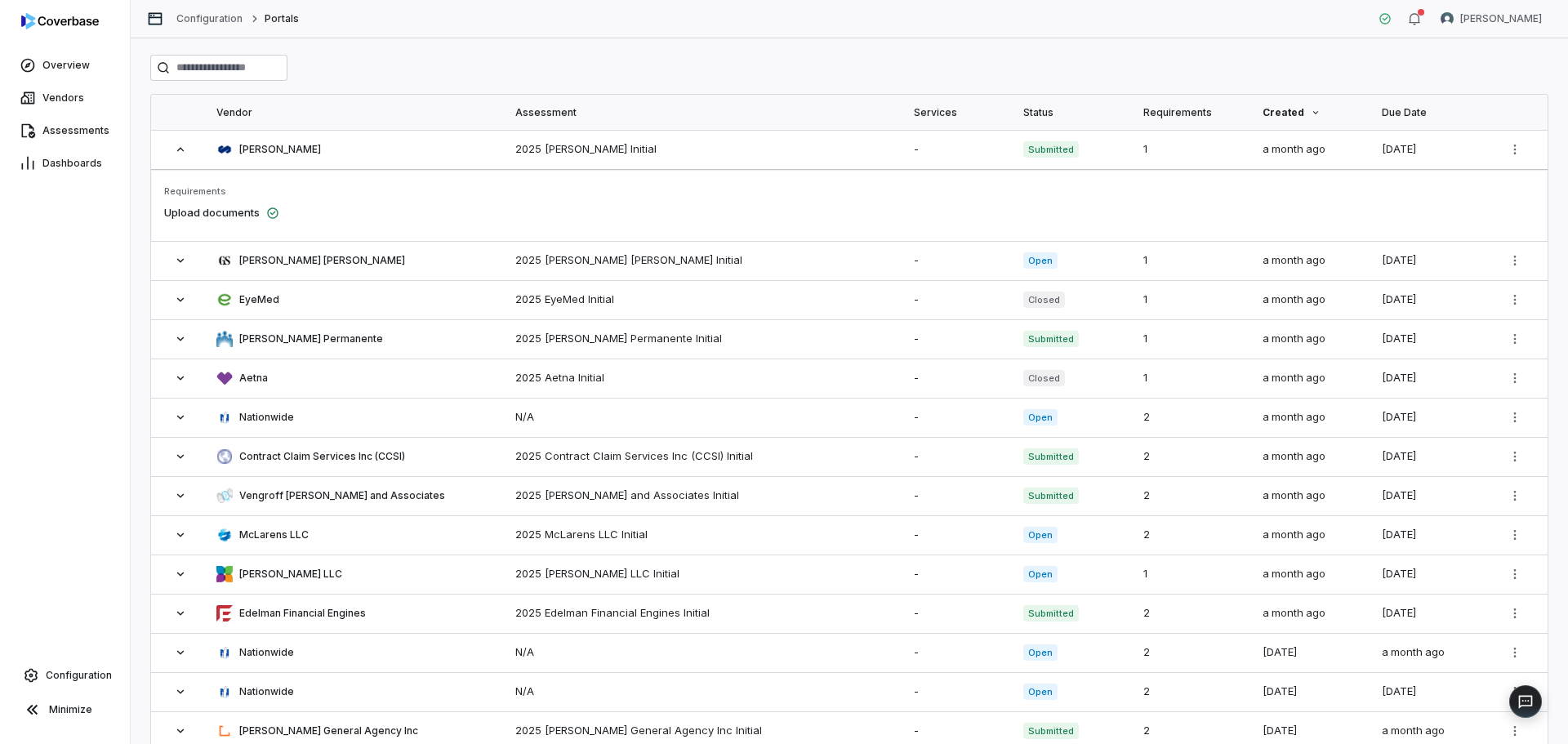
click at [229, 214] on span "Upload documents" at bounding box center [211, 212] width 96 height 16
click at [267, 142] on div "[PERSON_NAME]" at bounding box center [269, 149] width 105 height 16
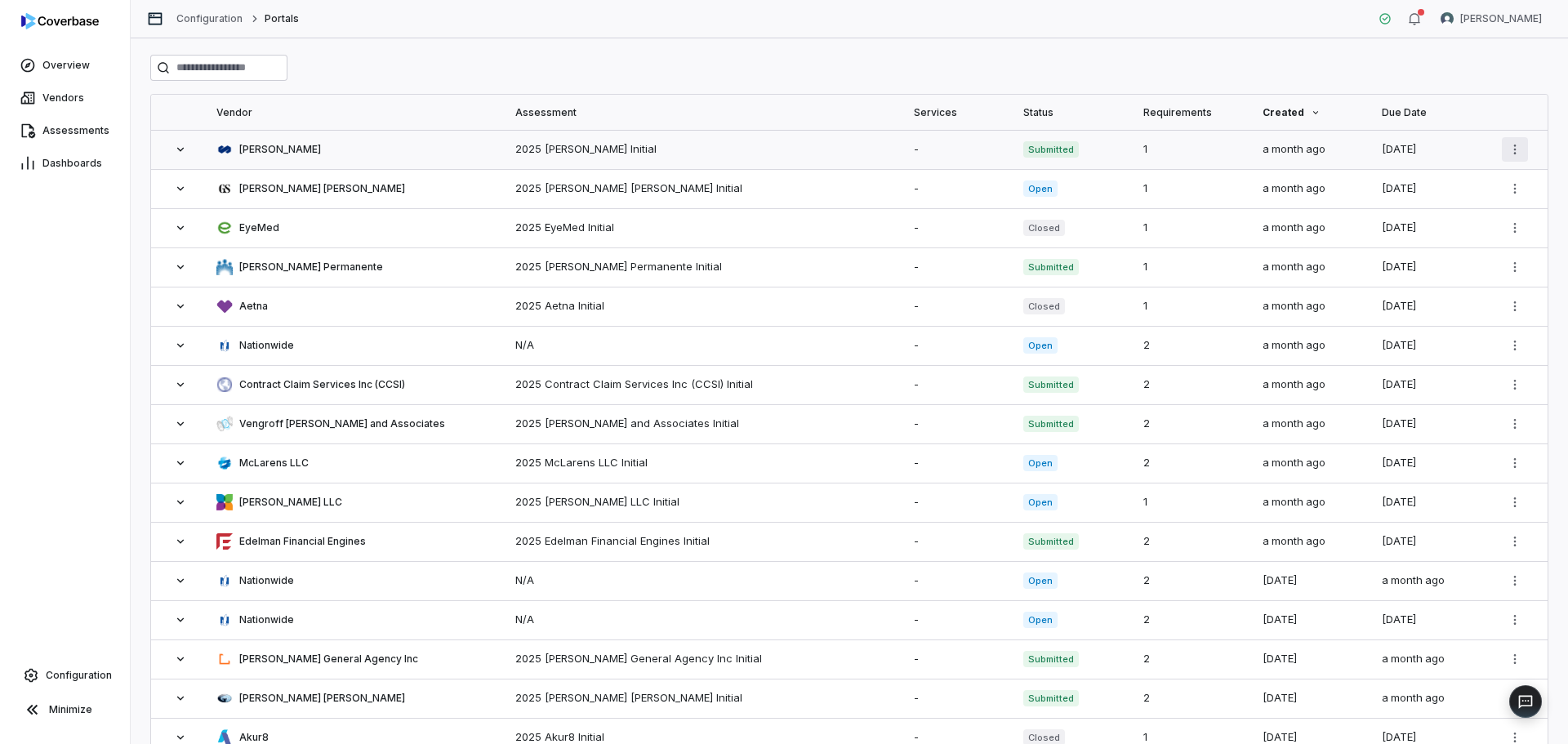
click at [1510, 148] on html "Overview Vendors Assessments Dashboards Configuration Minimize Configuration Po…" at bounding box center [784, 372] width 1568 height 744
click at [1455, 223] on link "Go to Portal" at bounding box center [1448, 224] width 110 height 16
click at [801, 428] on div "2025 Vengroff Williams and Associates Initial" at bounding box center [704, 424] width 379 height 16
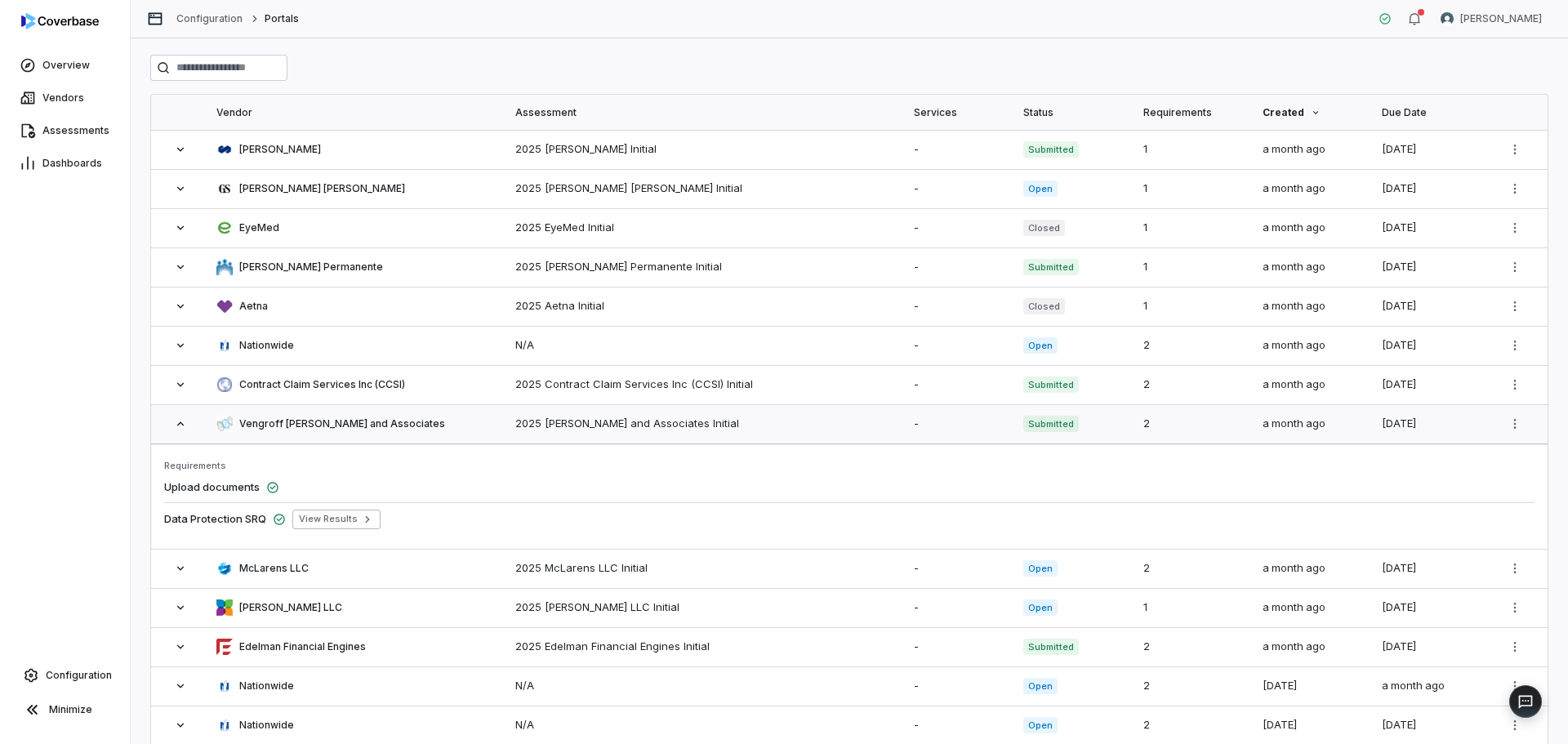
click at [183, 423] on icon at bounding box center [179, 423] width 13 height 13
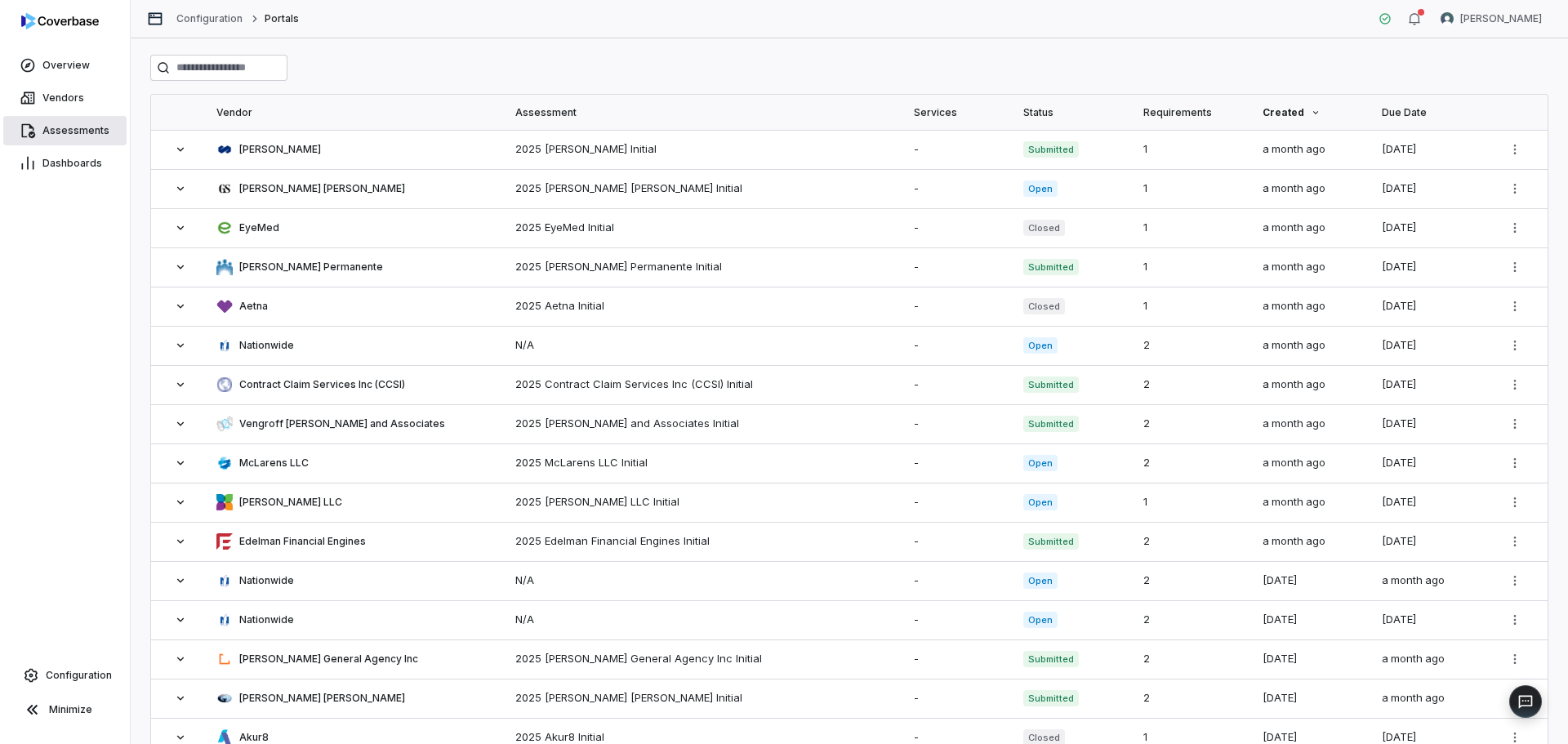
click at [90, 128] on span "Assessments" at bounding box center [76, 130] width 67 height 13
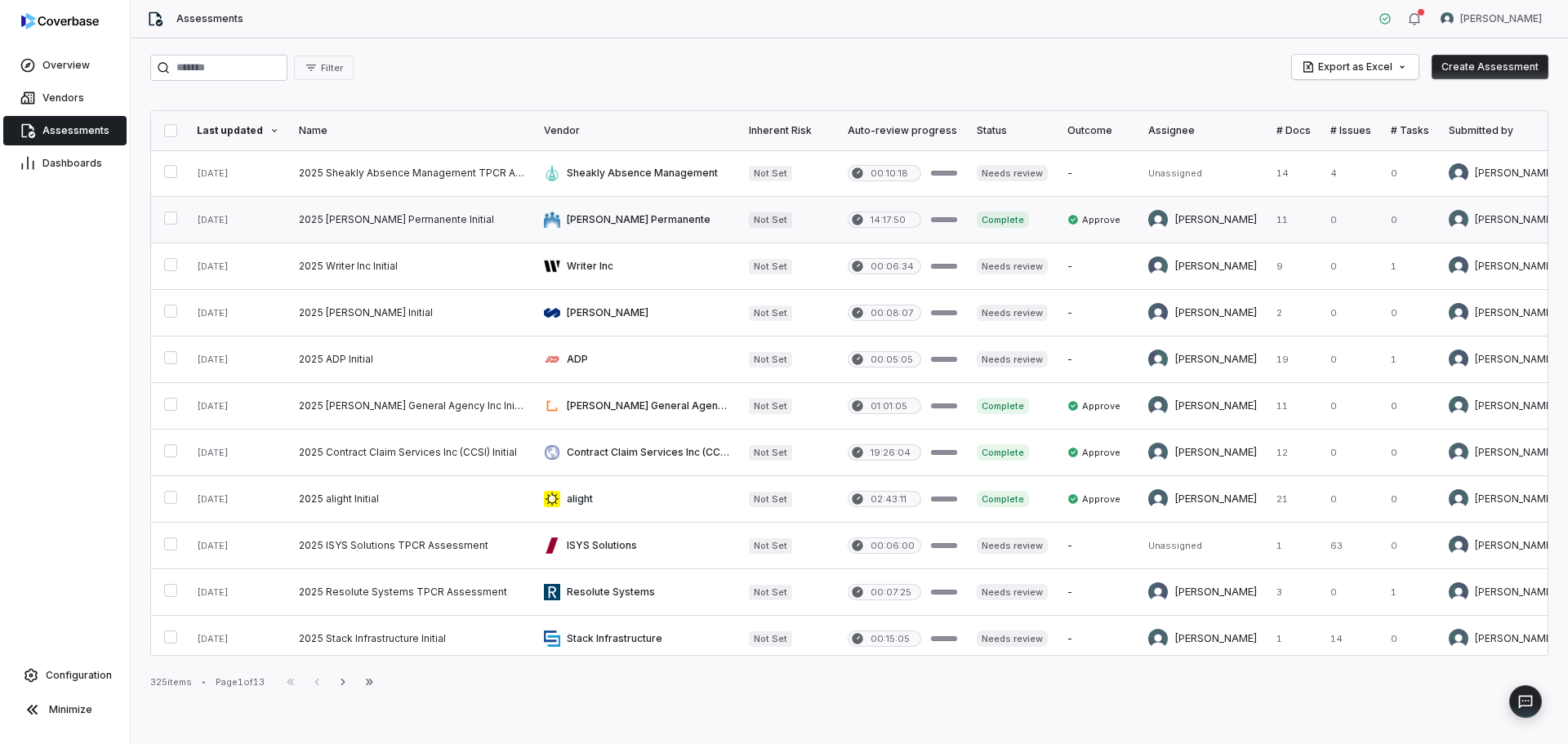
click at [421, 221] on link at bounding box center [411, 219] width 245 height 46
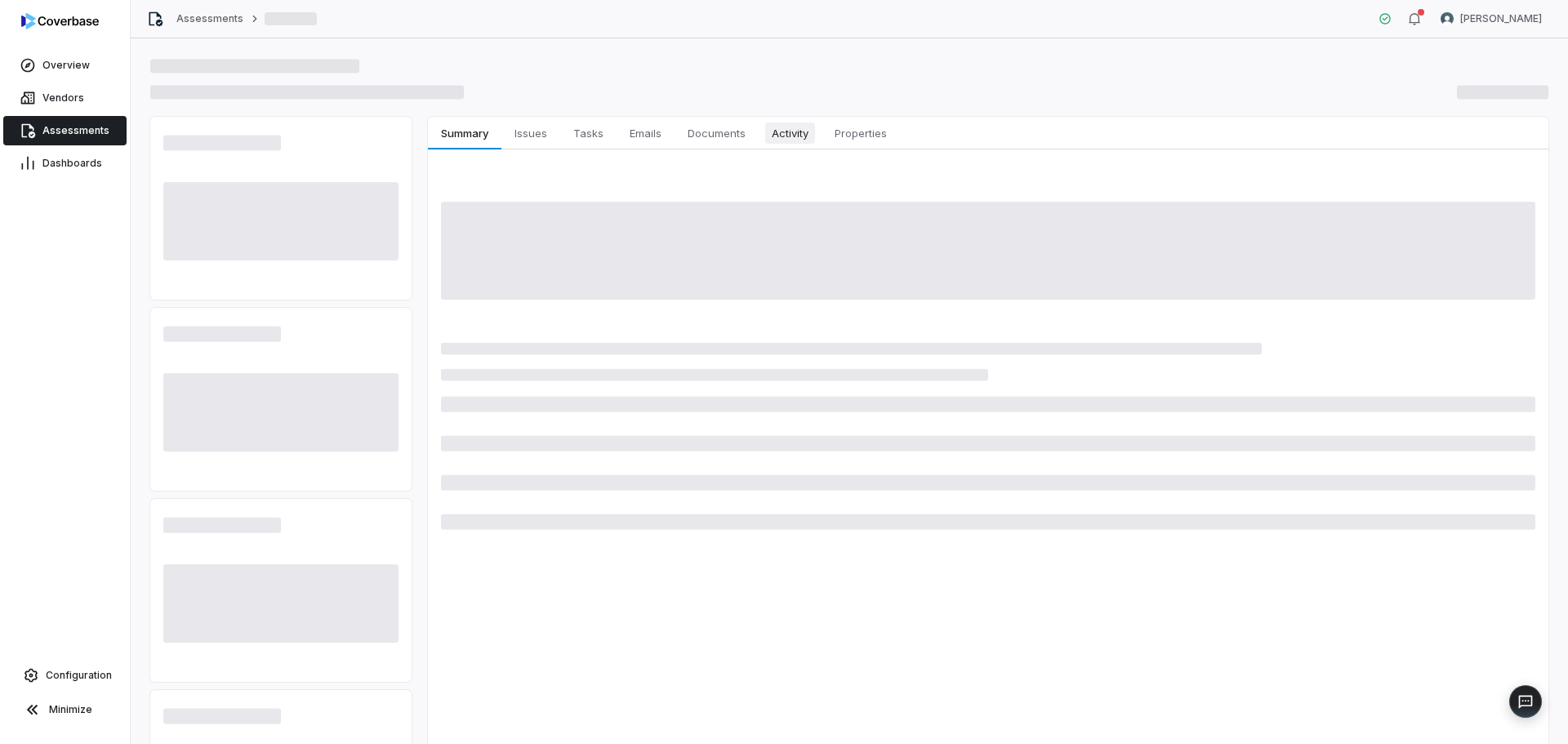
click at [793, 139] on span "Activity" at bounding box center [789, 133] width 49 height 21
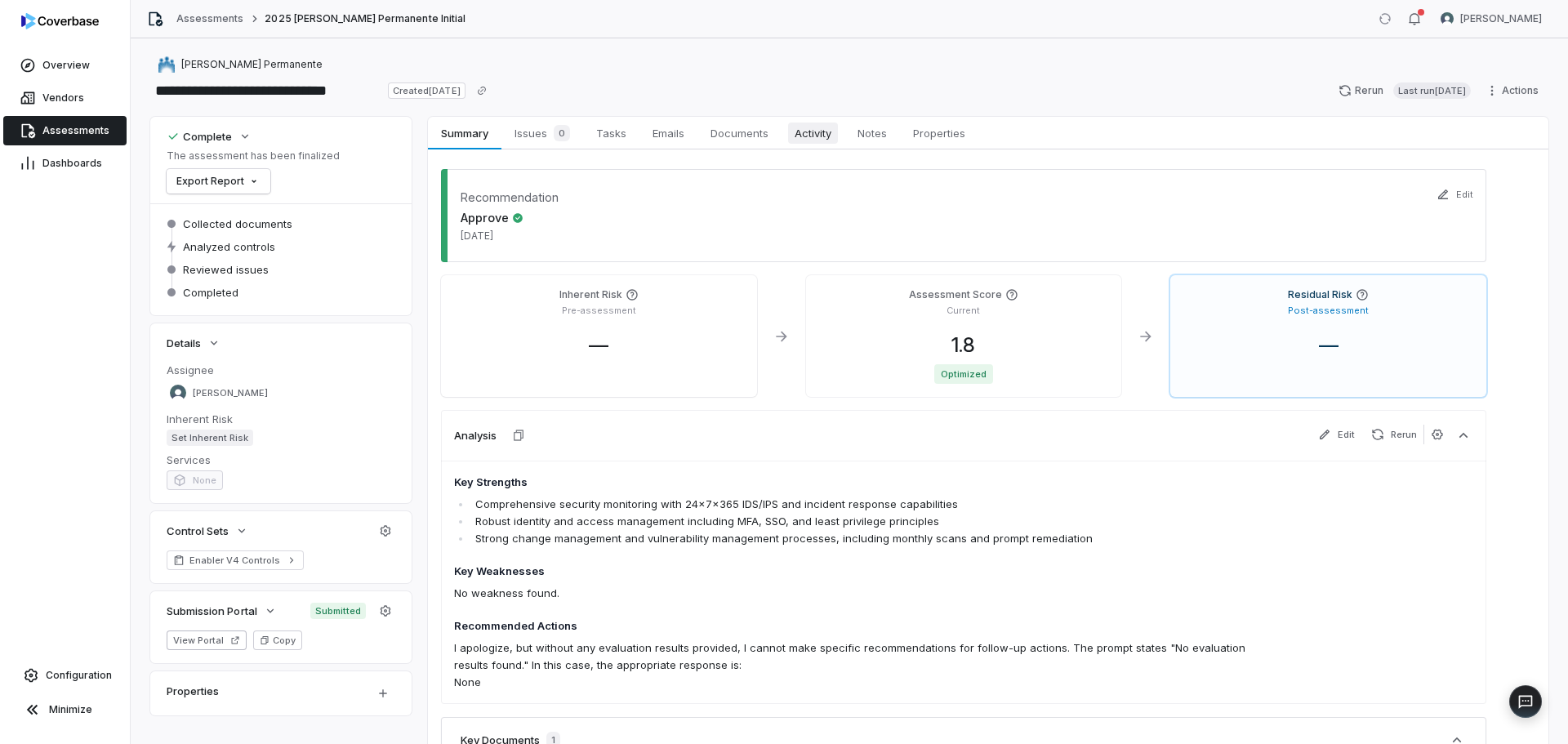
click at [834, 128] on span "Activity" at bounding box center [813, 133] width 49 height 21
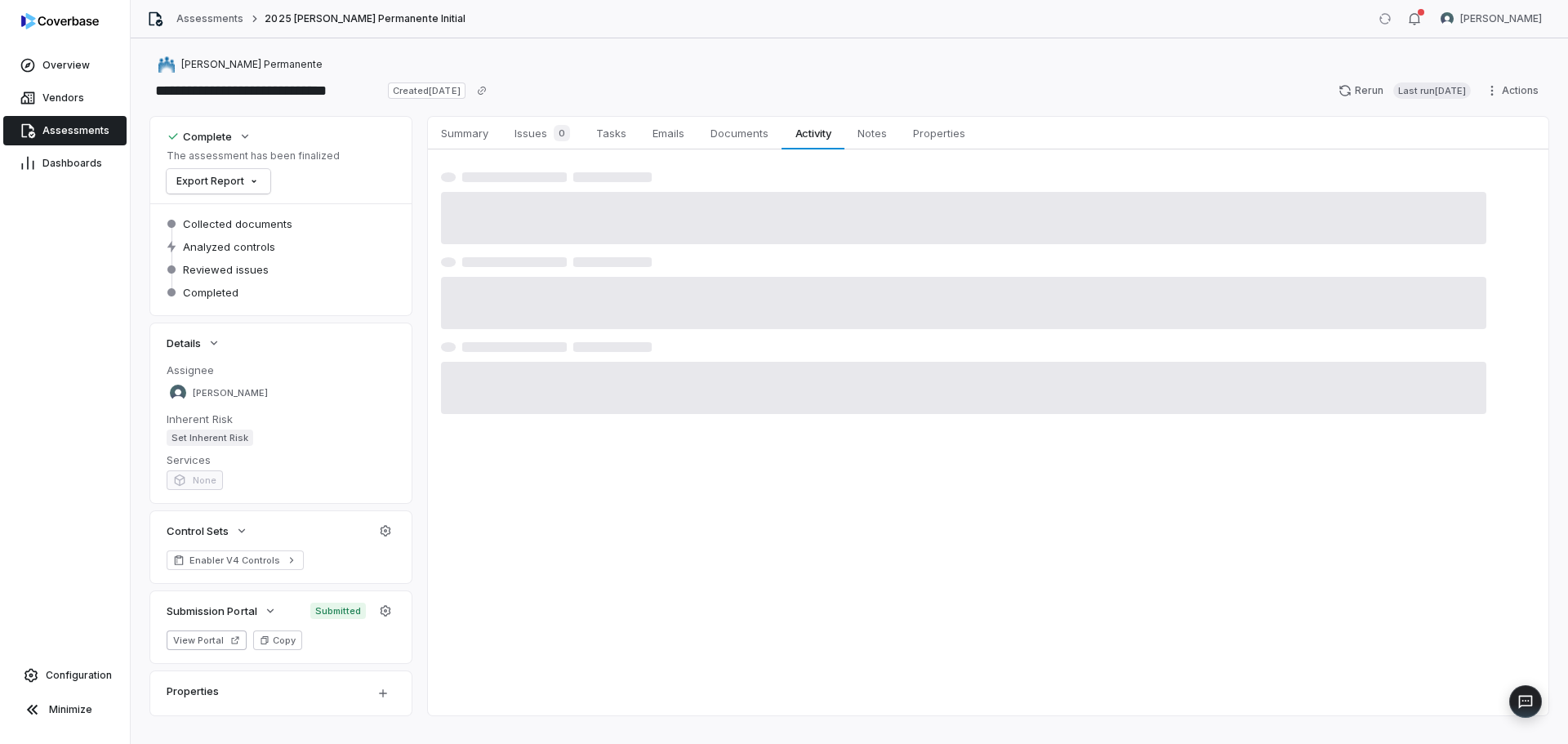
click at [75, 127] on span "Assessments" at bounding box center [76, 130] width 67 height 13
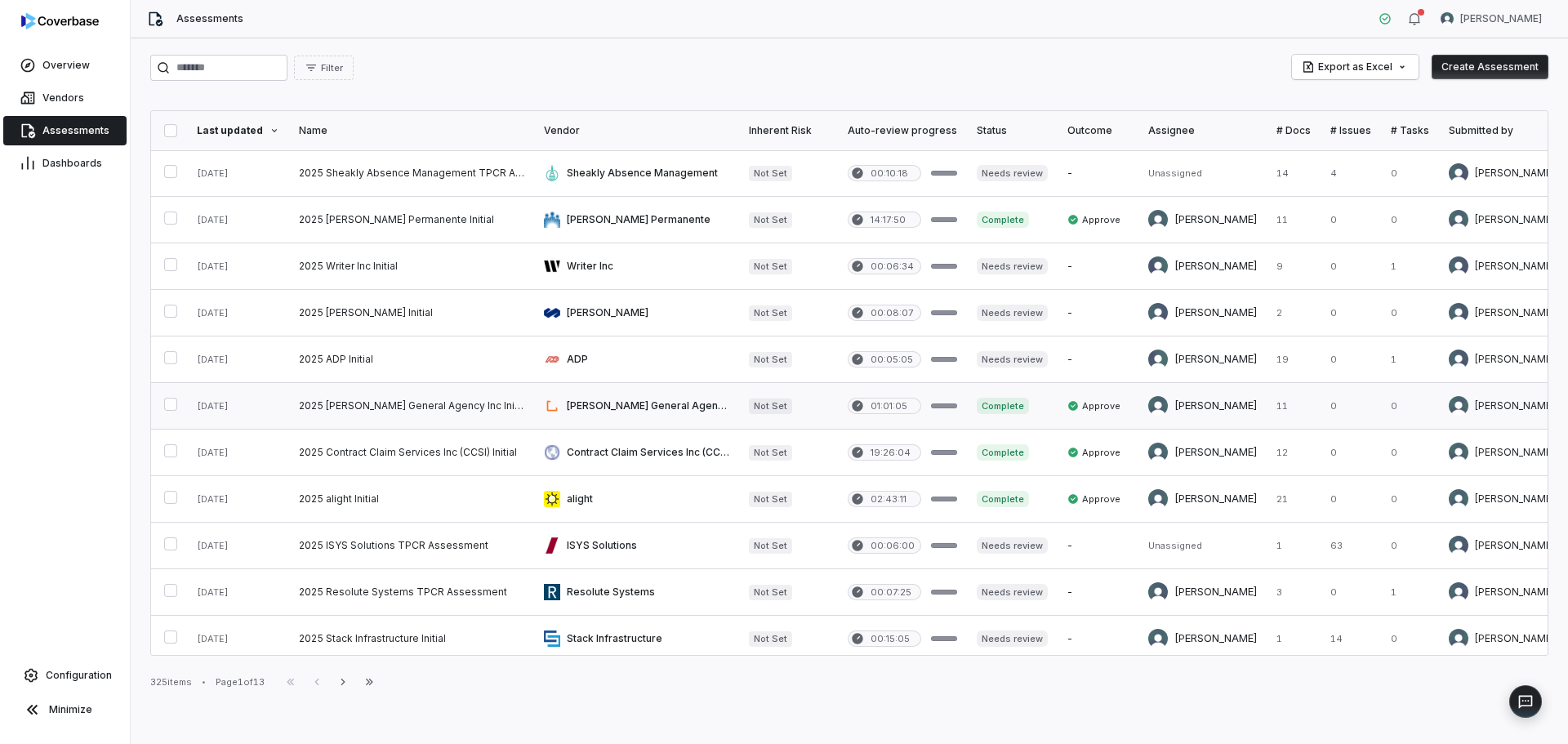
click at [442, 410] on link at bounding box center [411, 405] width 245 height 46
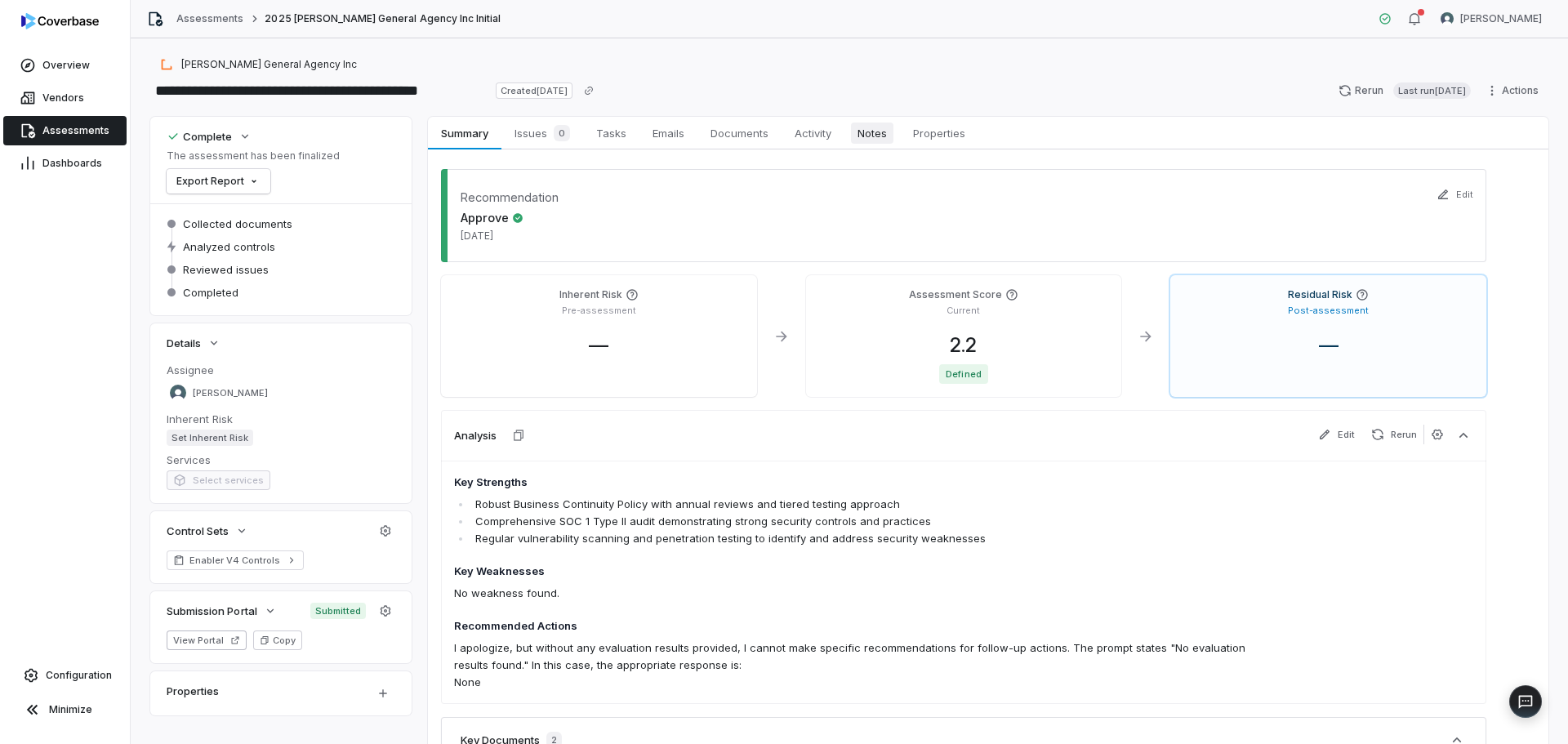
click at [879, 137] on span "Notes" at bounding box center [872, 133] width 43 height 21
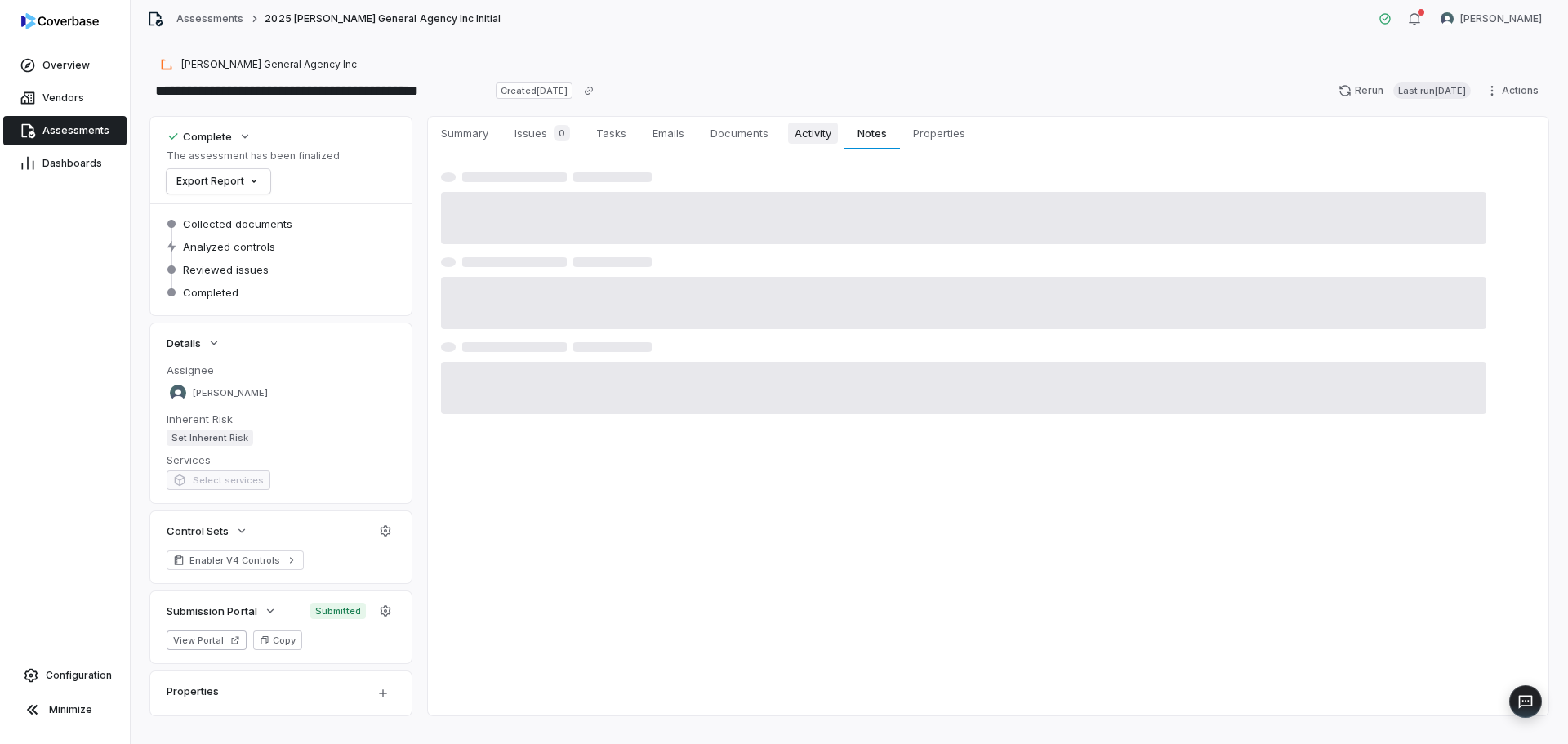
click at [790, 128] on span "Activity" at bounding box center [813, 133] width 49 height 21
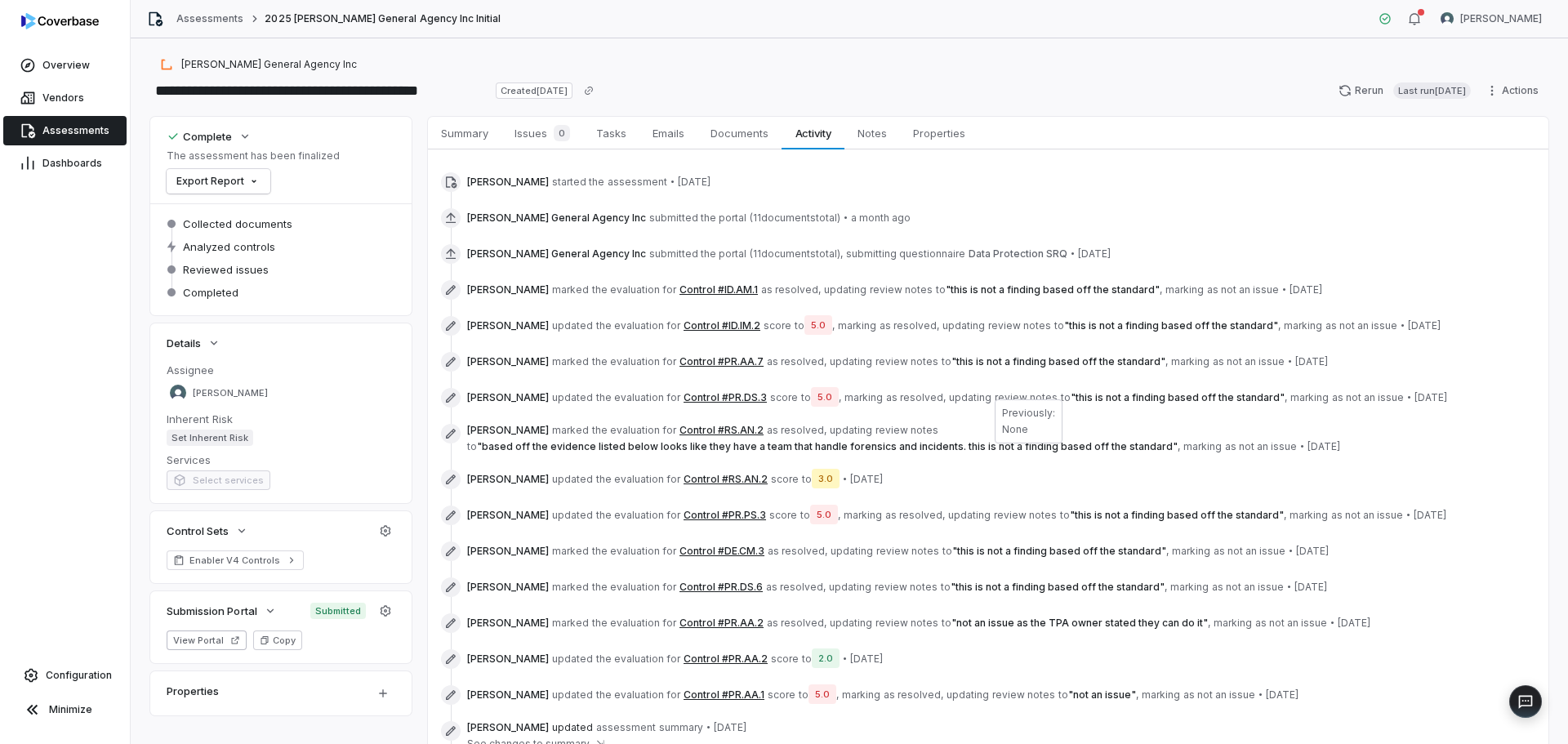
scroll to position [137, 0]
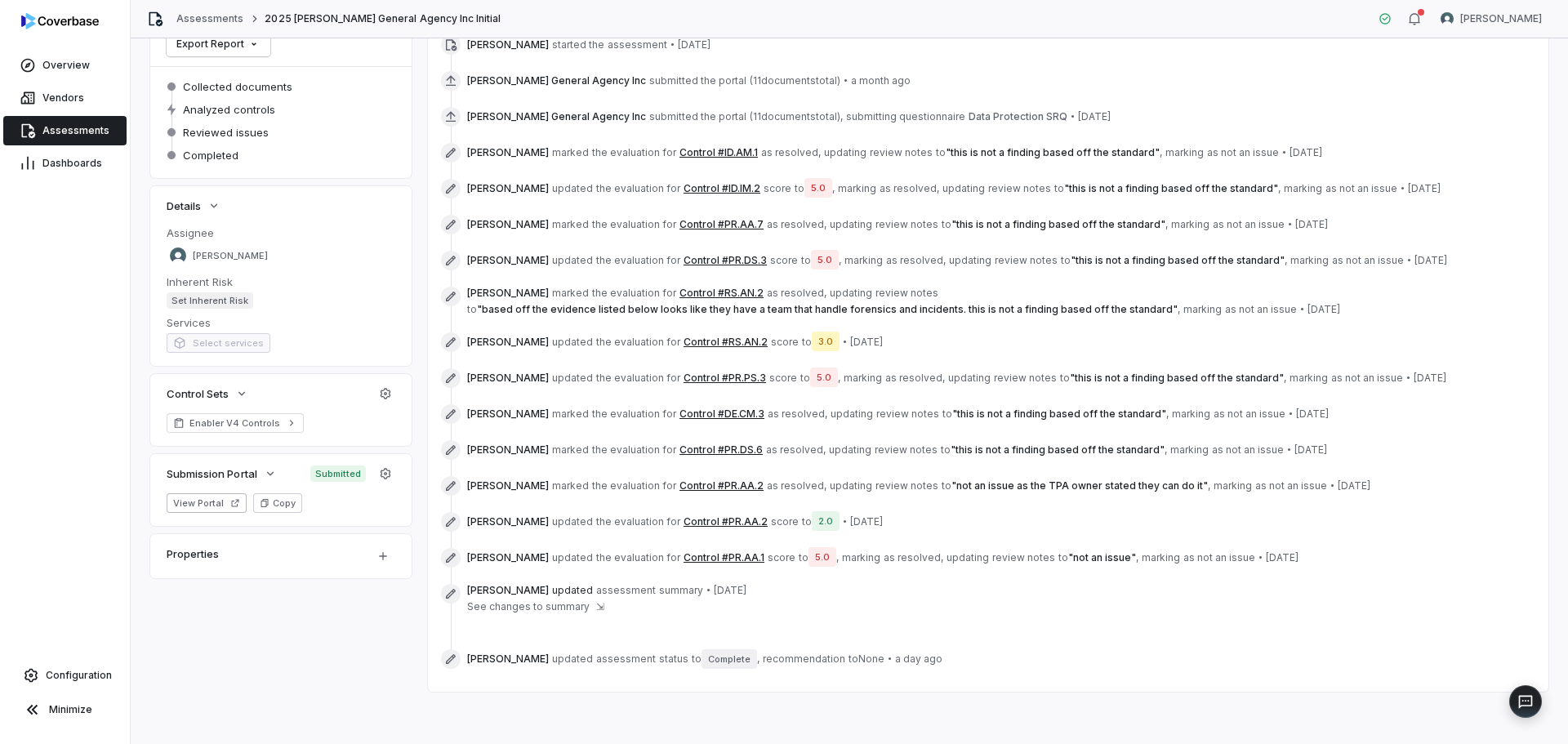
click at [730, 344] on button "Control #RS.AN.2" at bounding box center [725, 341] width 84 height 13
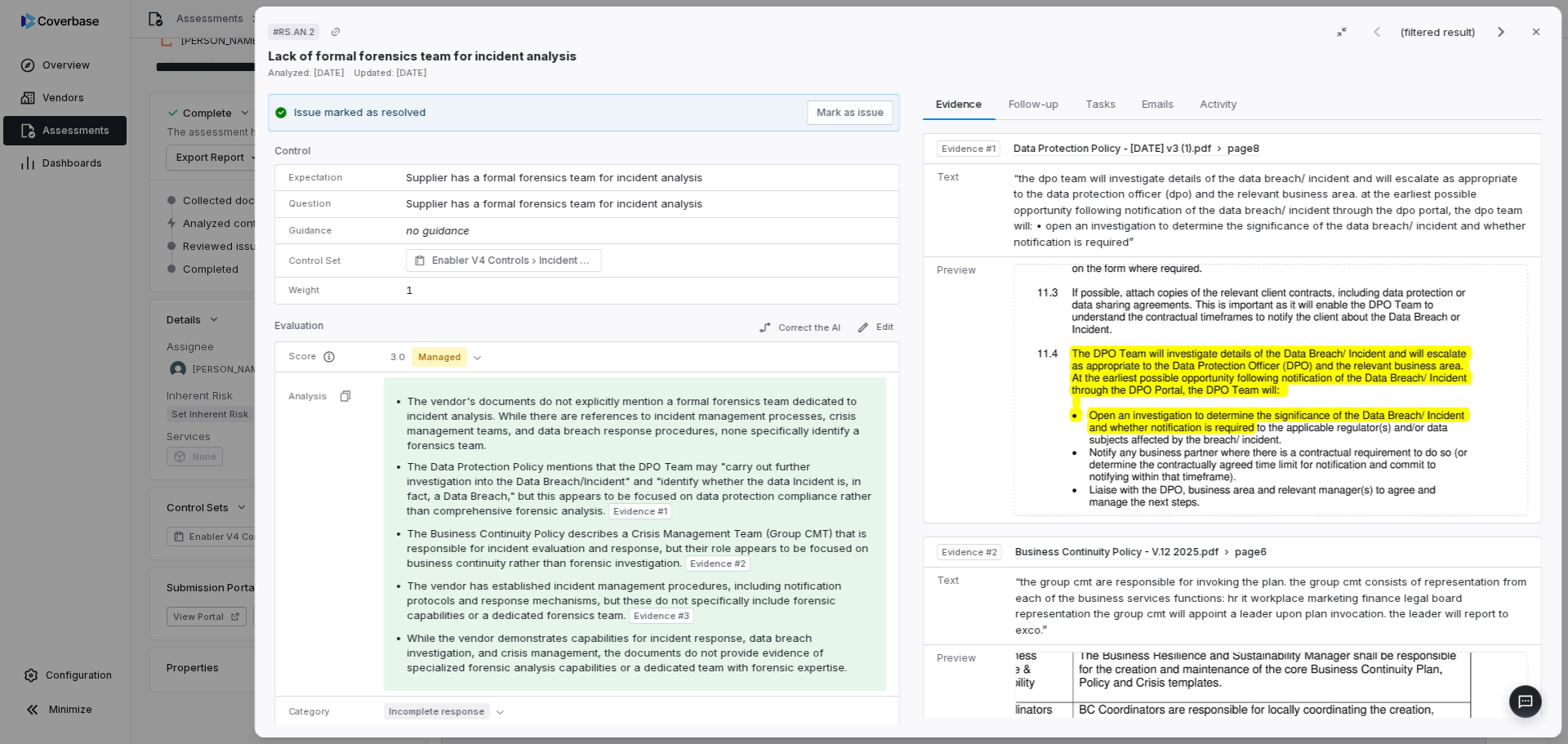
scroll to position [137, 0]
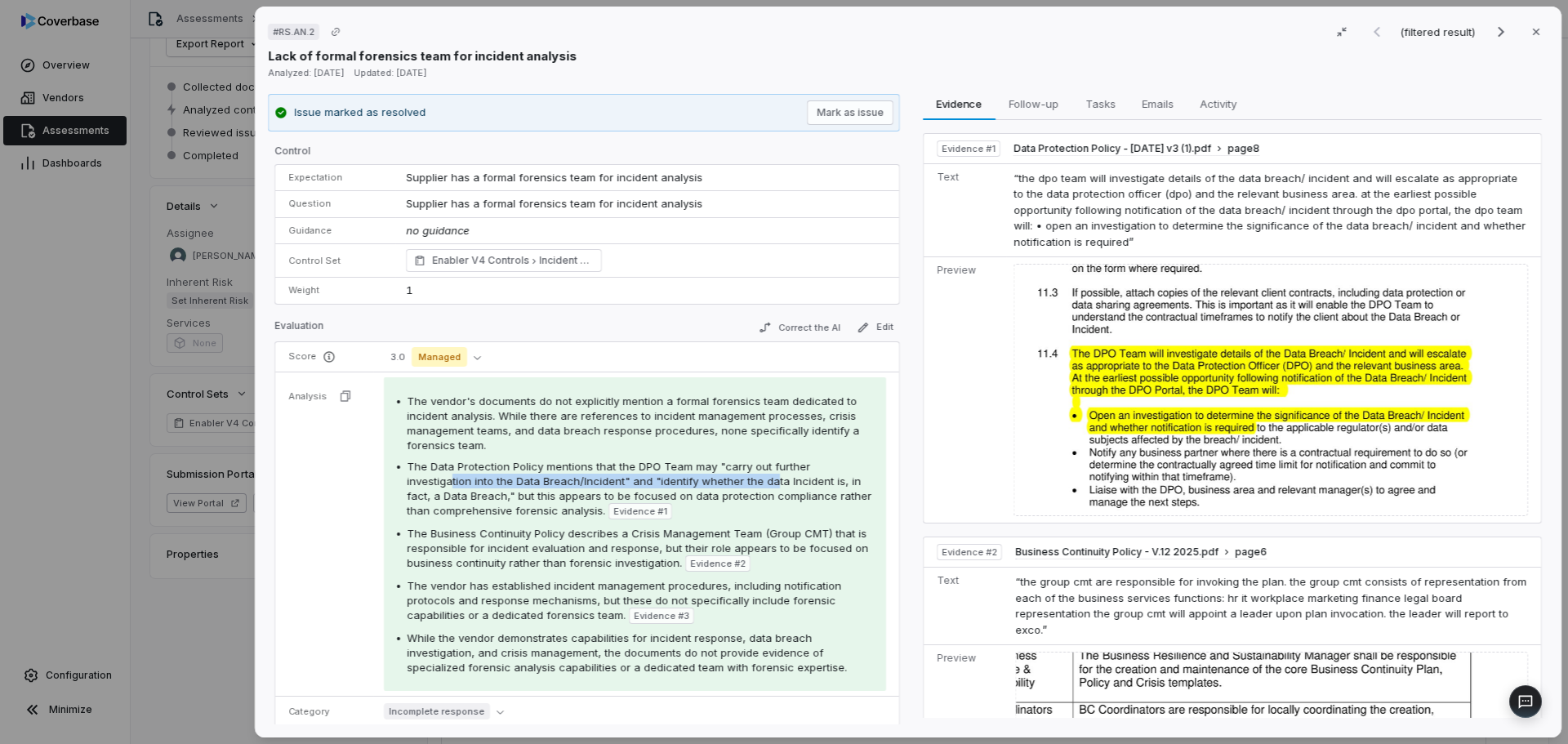
drag, startPoint x: 543, startPoint y: 476, endPoint x: 768, endPoint y: 480, distance: 225.0
click at [768, 480] on span "The Data Protection Policy mentions that the DPO Team may "carry out further in…" at bounding box center [638, 488] width 464 height 57
drag, startPoint x: 563, startPoint y: 480, endPoint x: 551, endPoint y: 482, distance: 12.2
click at [564, 480] on span "The Data Protection Policy mentions that the DPO Team may "carry out further in…" at bounding box center [638, 488] width 464 height 57
click at [479, 483] on span "The Data Protection Policy mentions that the DPO Team may "carry out further in…" at bounding box center [638, 488] width 464 height 57
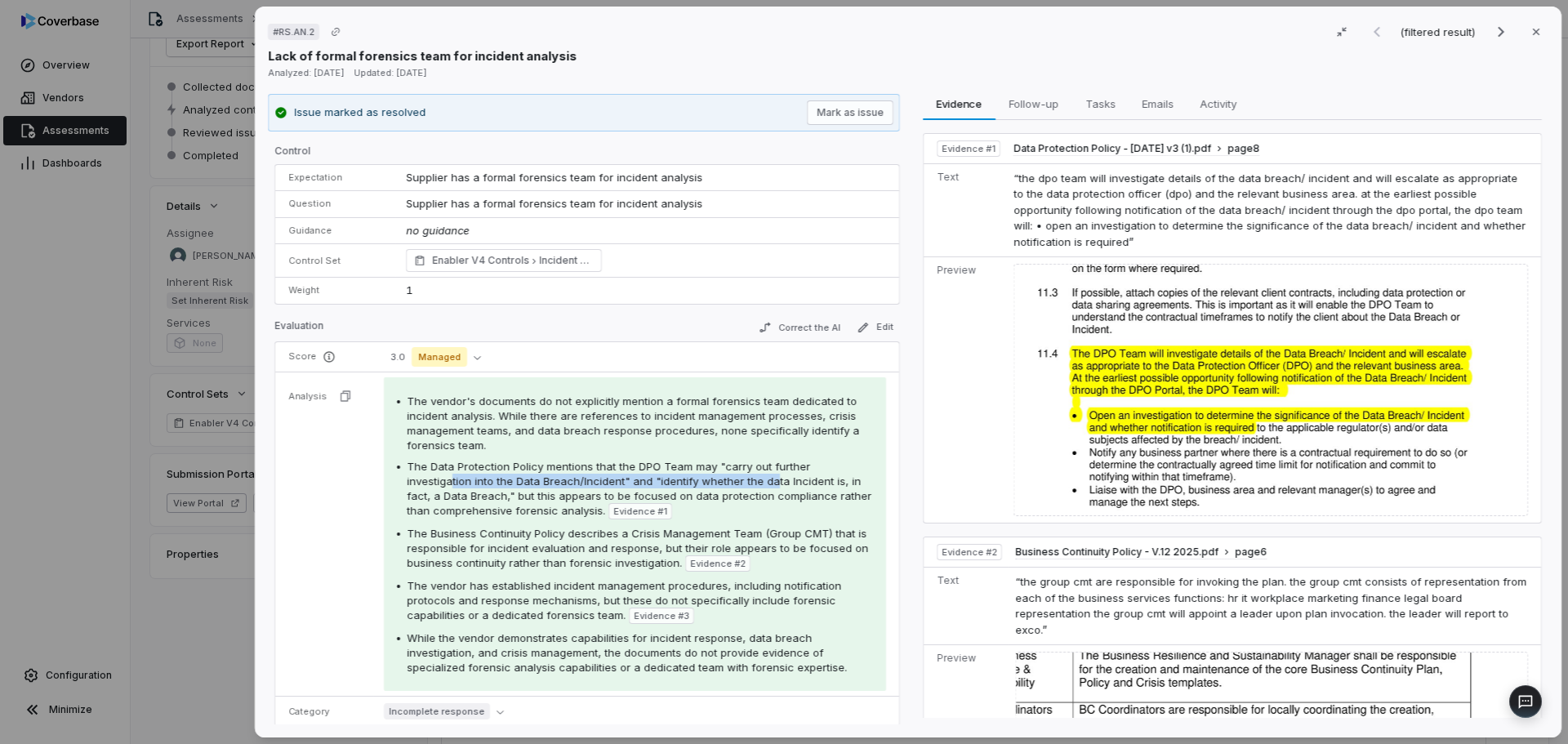
click at [468, 482] on span "The Data Protection Policy mentions that the DPO Team may "carry out further in…" at bounding box center [638, 488] width 464 height 57
drag, startPoint x: 467, startPoint y: 482, endPoint x: 753, endPoint y: 487, distance: 286.0
click at [753, 487] on span "The Data Protection Policy mentions that the DPO Team may "carry out further in…" at bounding box center [638, 488] width 464 height 57
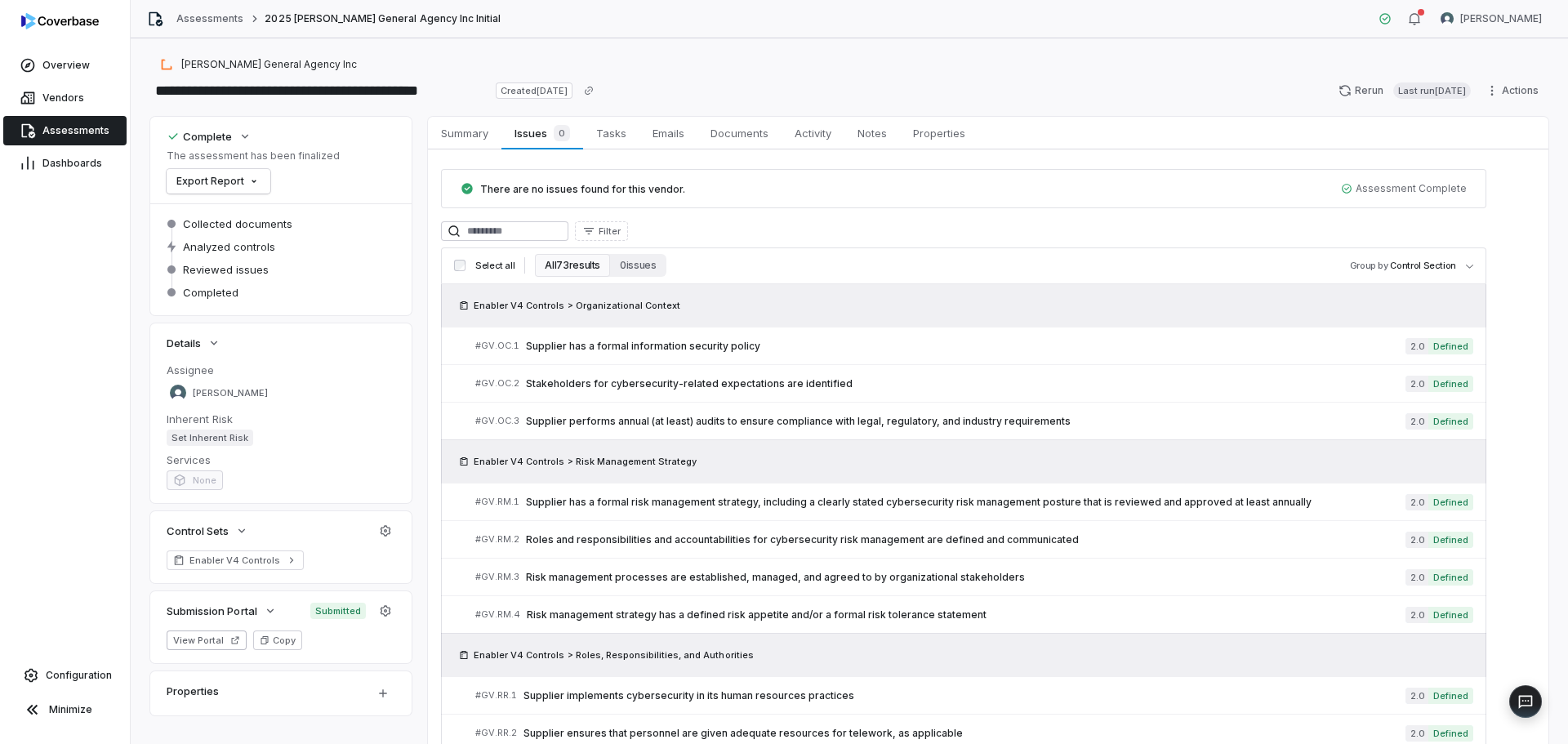
drag, startPoint x: 71, startPoint y: 124, endPoint x: 83, endPoint y: 127, distance: 12.4
click at [72, 124] on span "Assessments" at bounding box center [76, 130] width 67 height 13
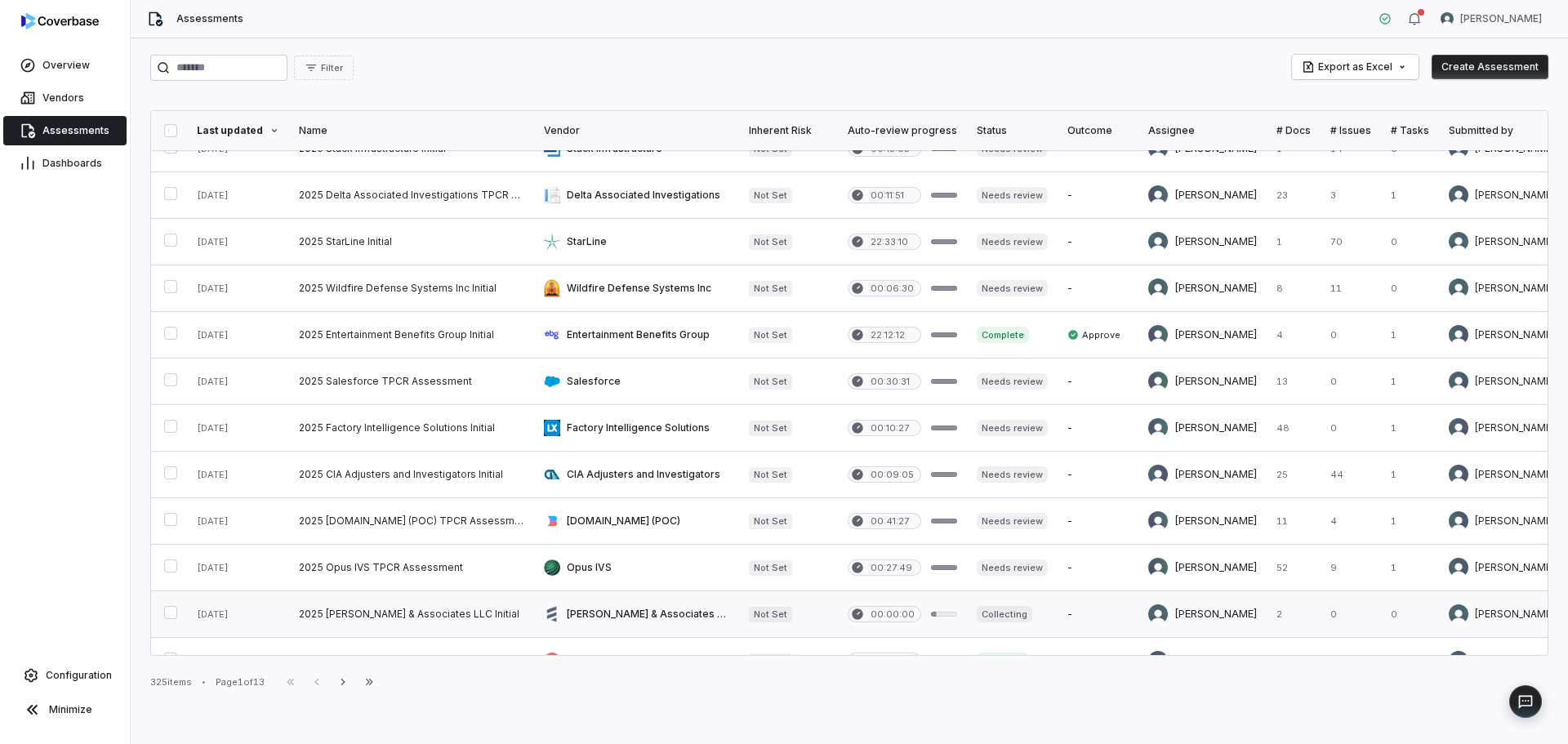
scroll to position [666, 0]
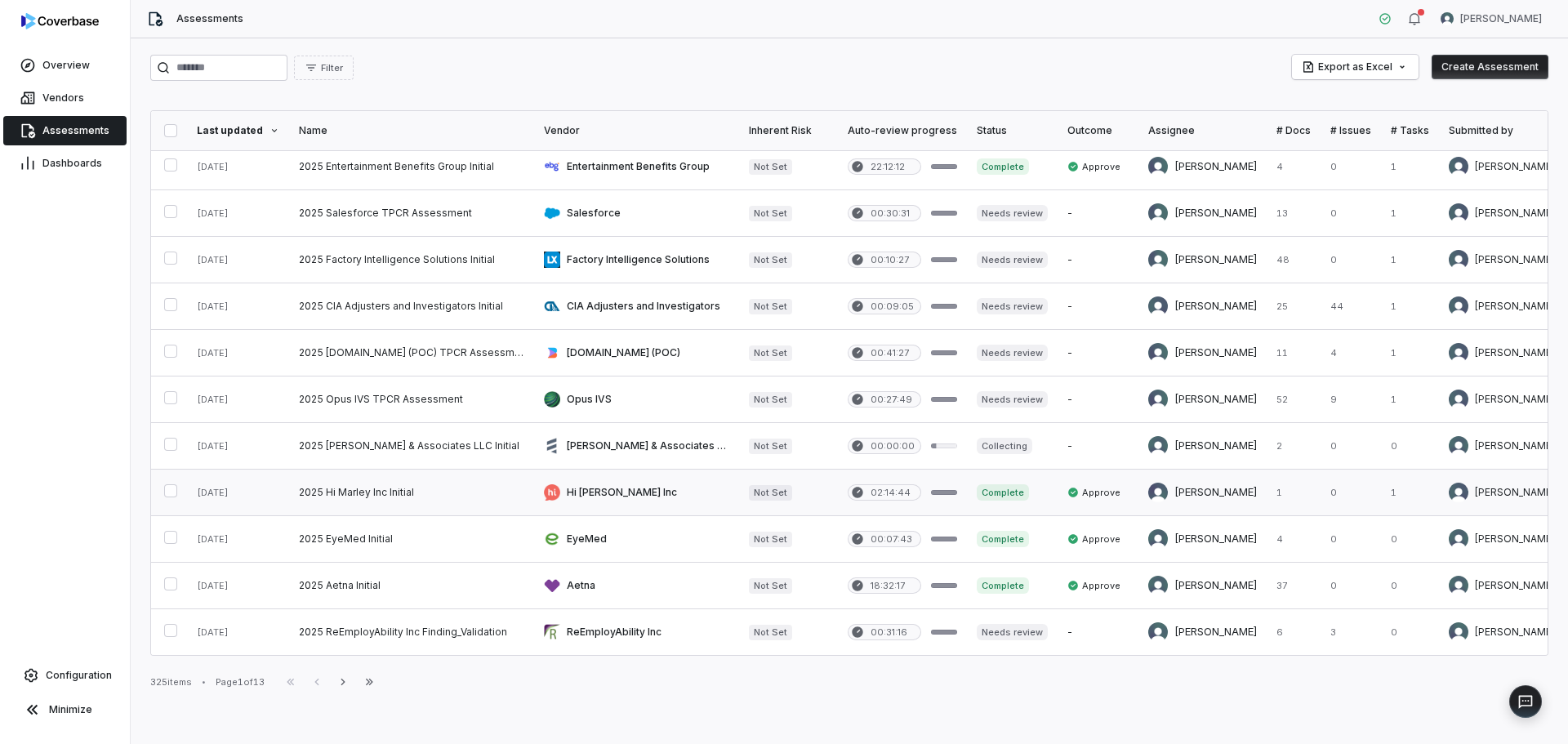
click at [606, 483] on link at bounding box center [636, 492] width 205 height 46
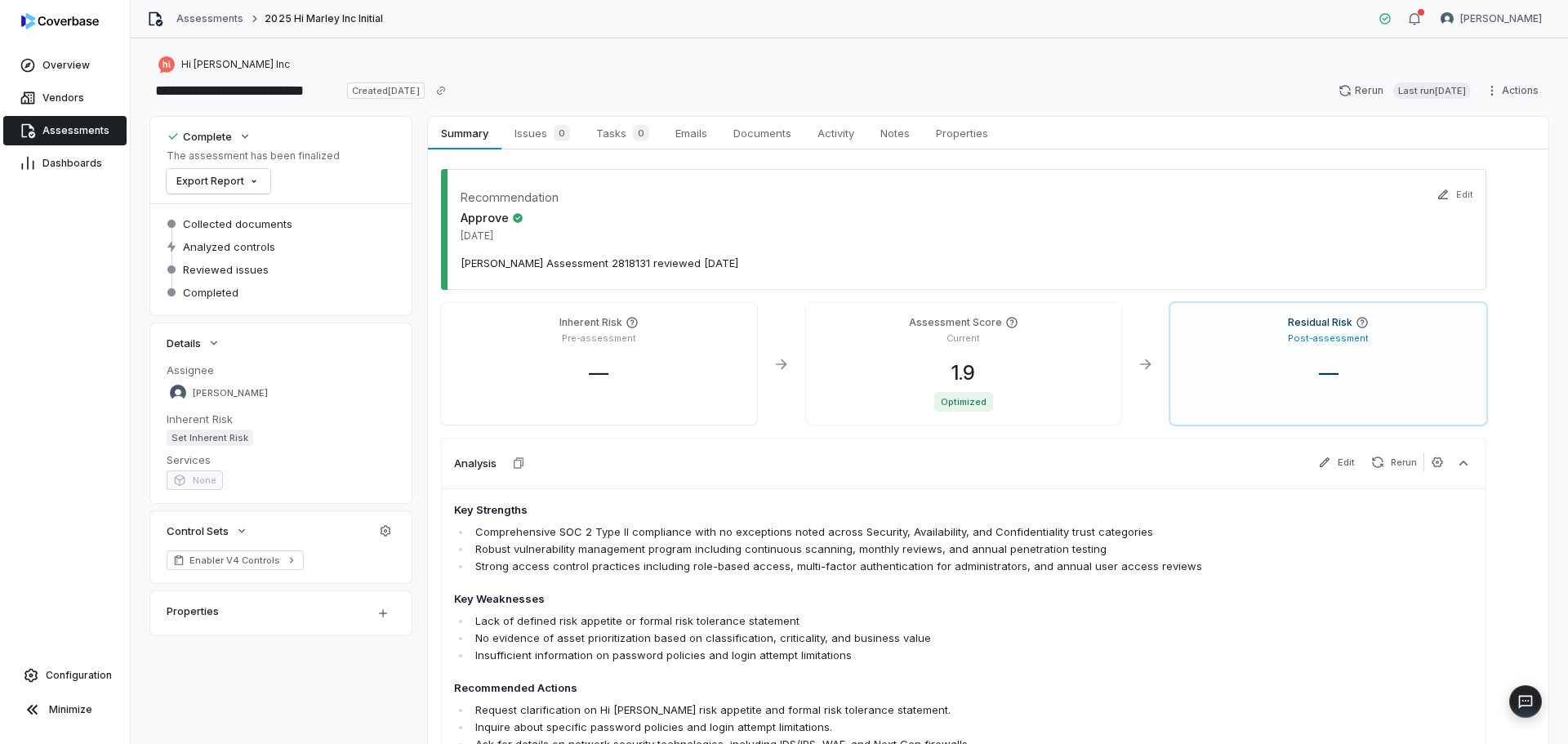
click at [551, 150] on div "Recommendation Approve Oct 2, 2025 Archer Assessment 2818131 reviewed 10/2/2025…" at bounding box center [987, 547] width 1120 height 795
click at [550, 135] on div "0" at bounding box center [559, 133] width 23 height 16
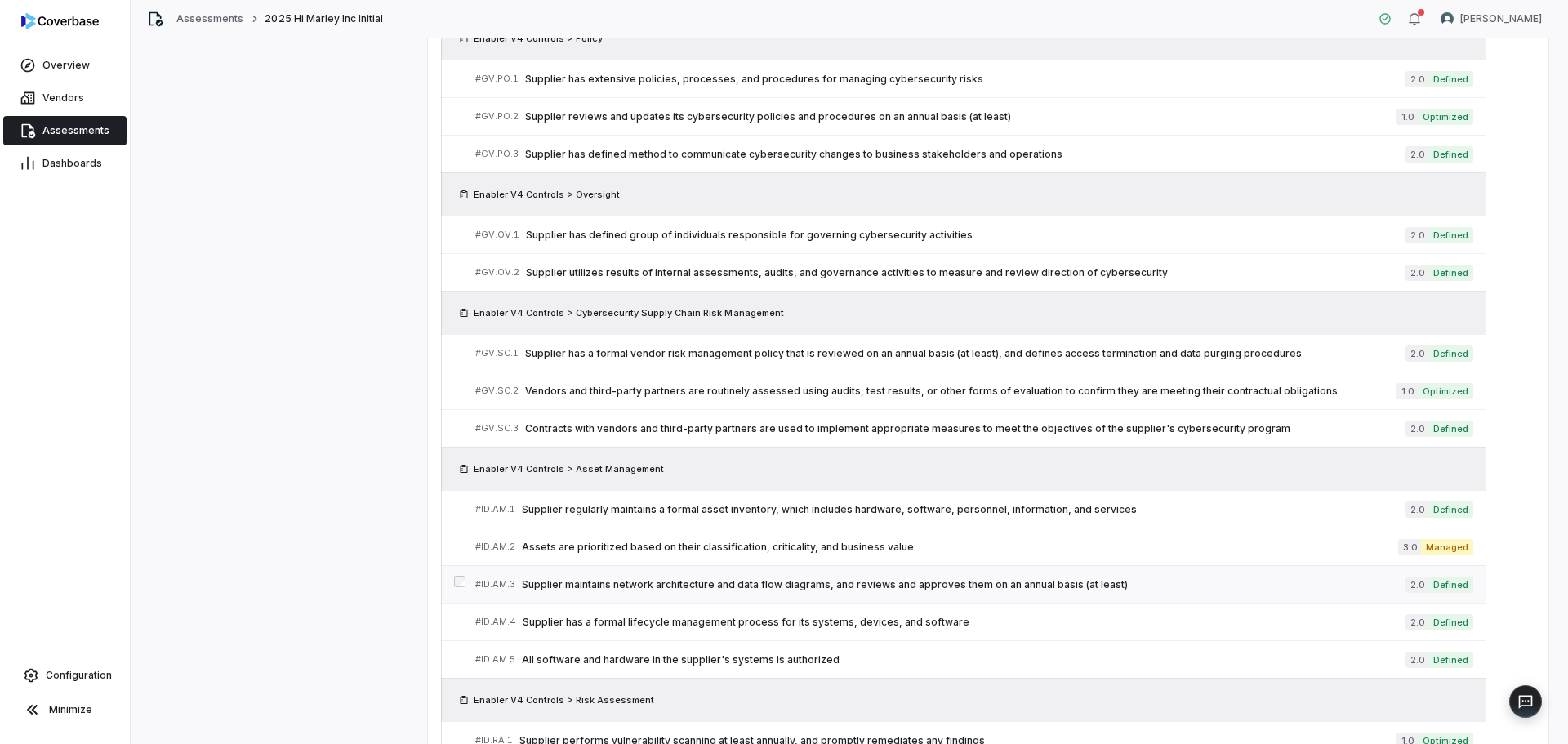
scroll to position [943, 0]
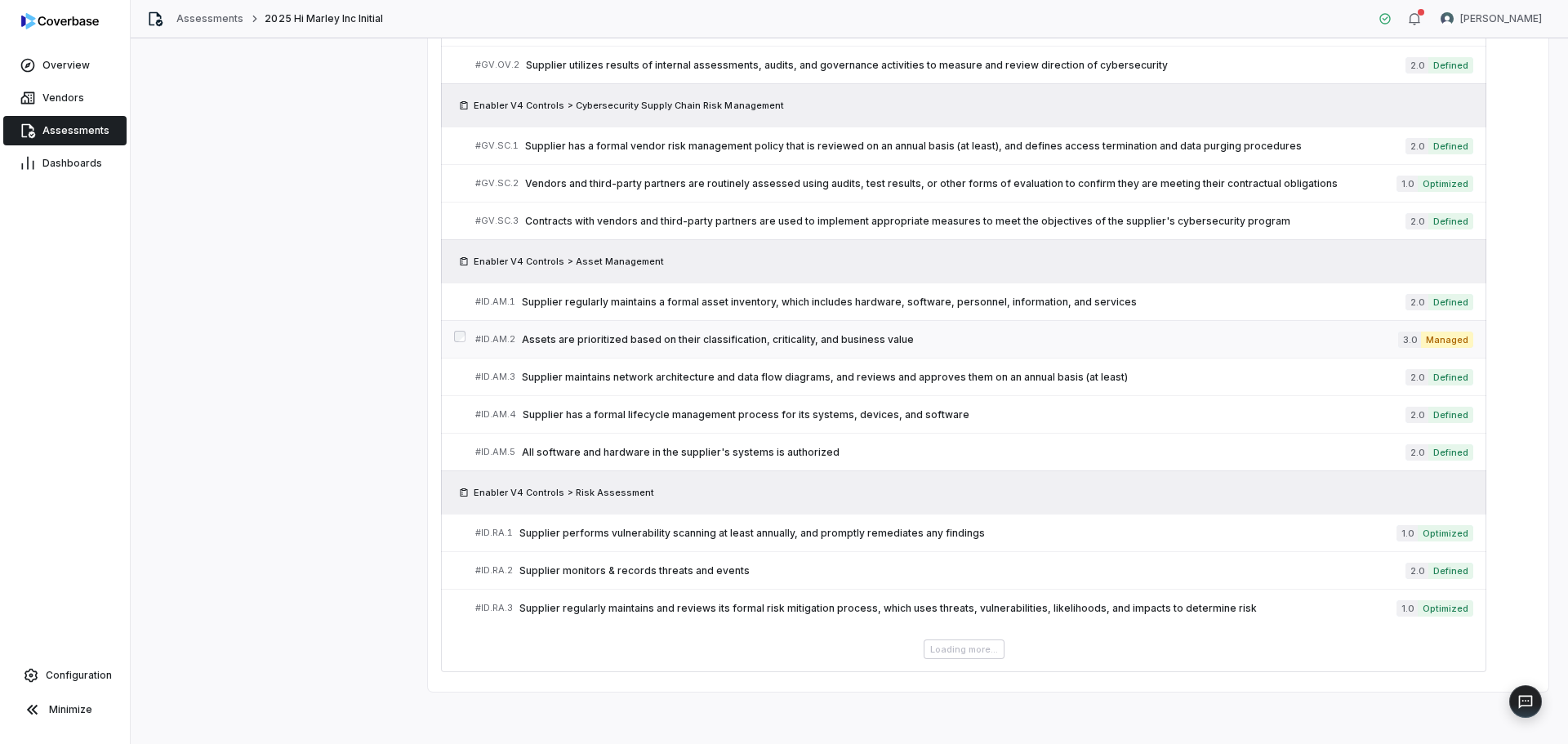
click at [761, 348] on link "# ID.AM.2 Assets are prioritized based on their classification, criticality, an…" at bounding box center [974, 340] width 998 height 37
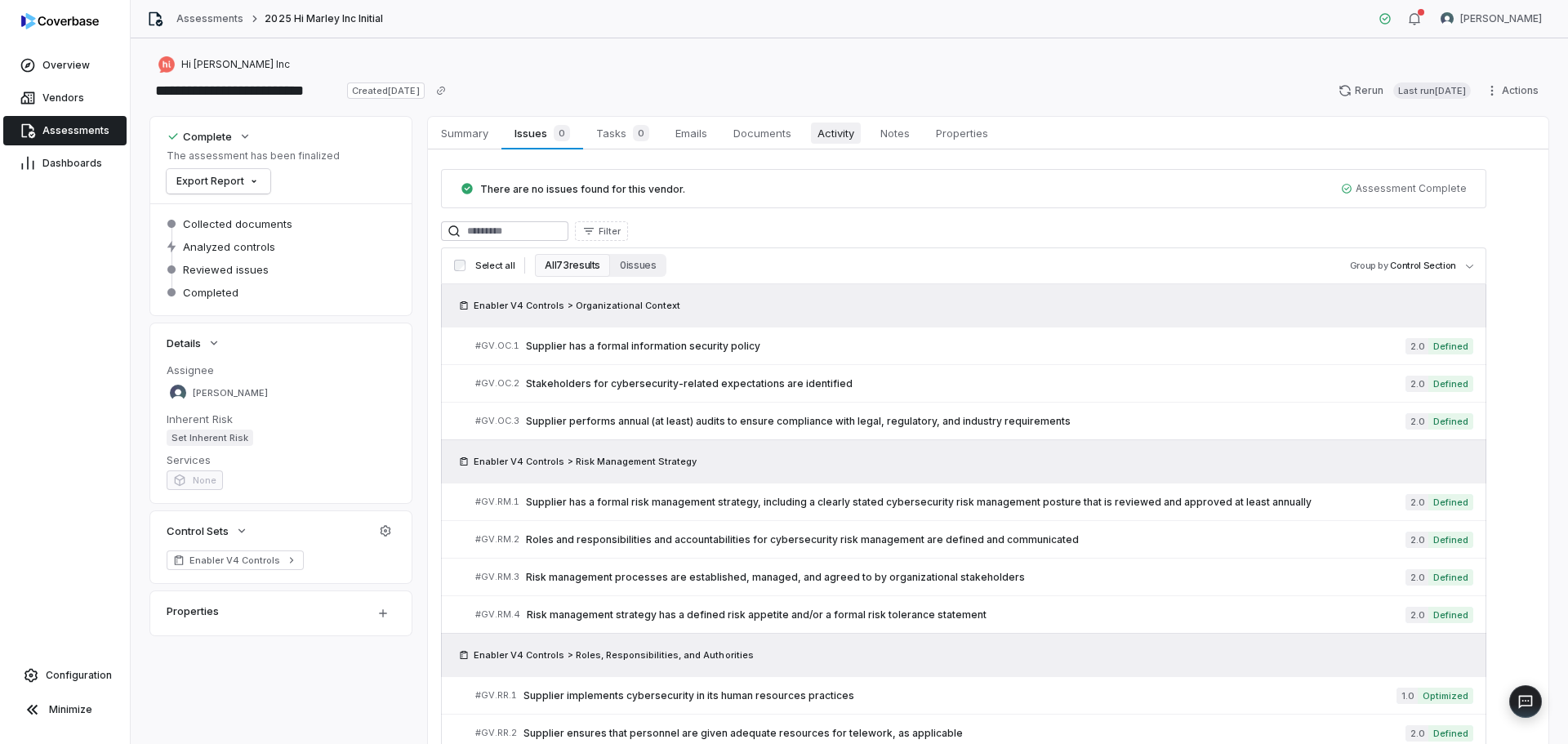
click at [838, 138] on span "Activity" at bounding box center [835, 133] width 49 height 21
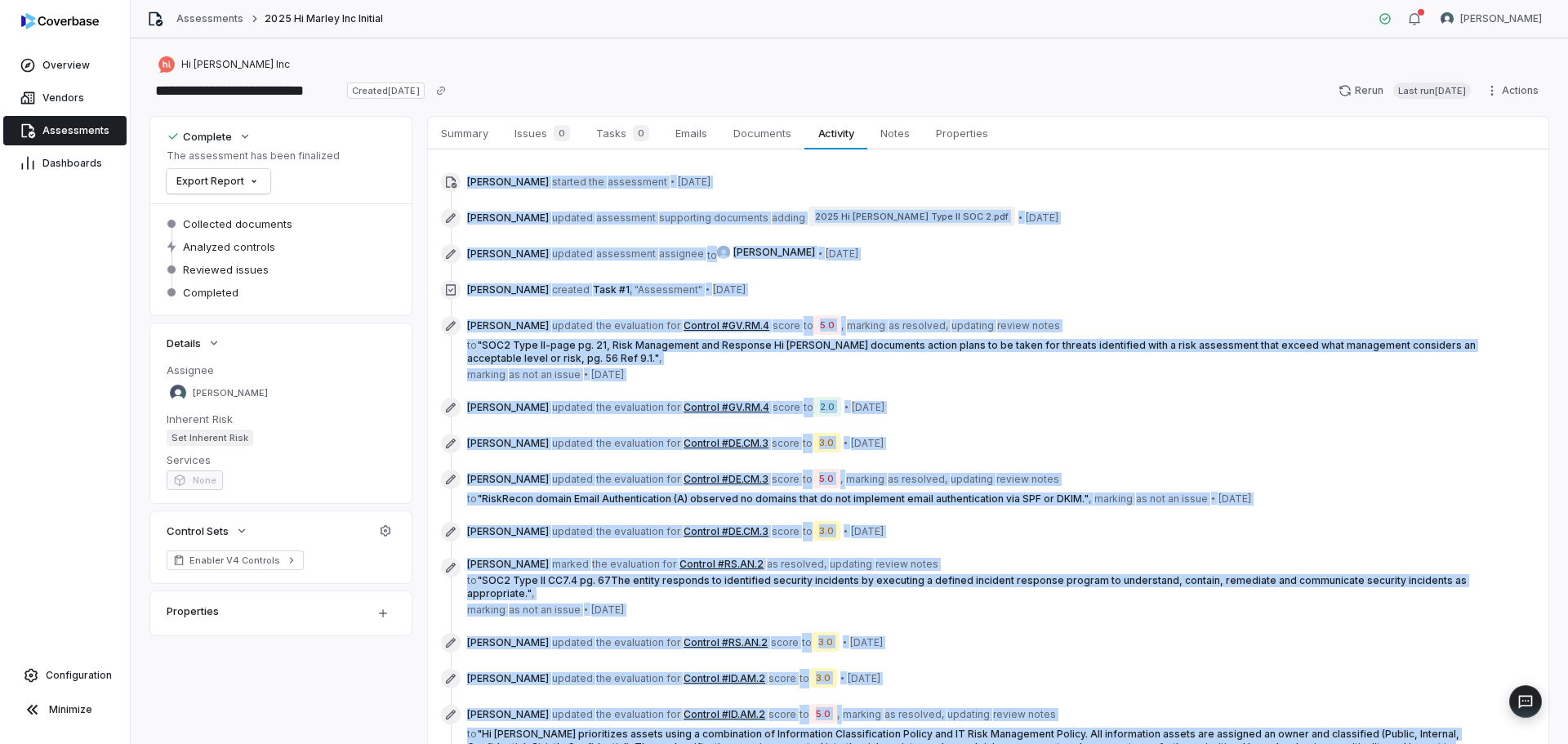
click at [1072, 256] on div "Kourtney Shields updated assessment assignee to Anita Ritter • 19 days ago" at bounding box center [976, 253] width 1019 height 16
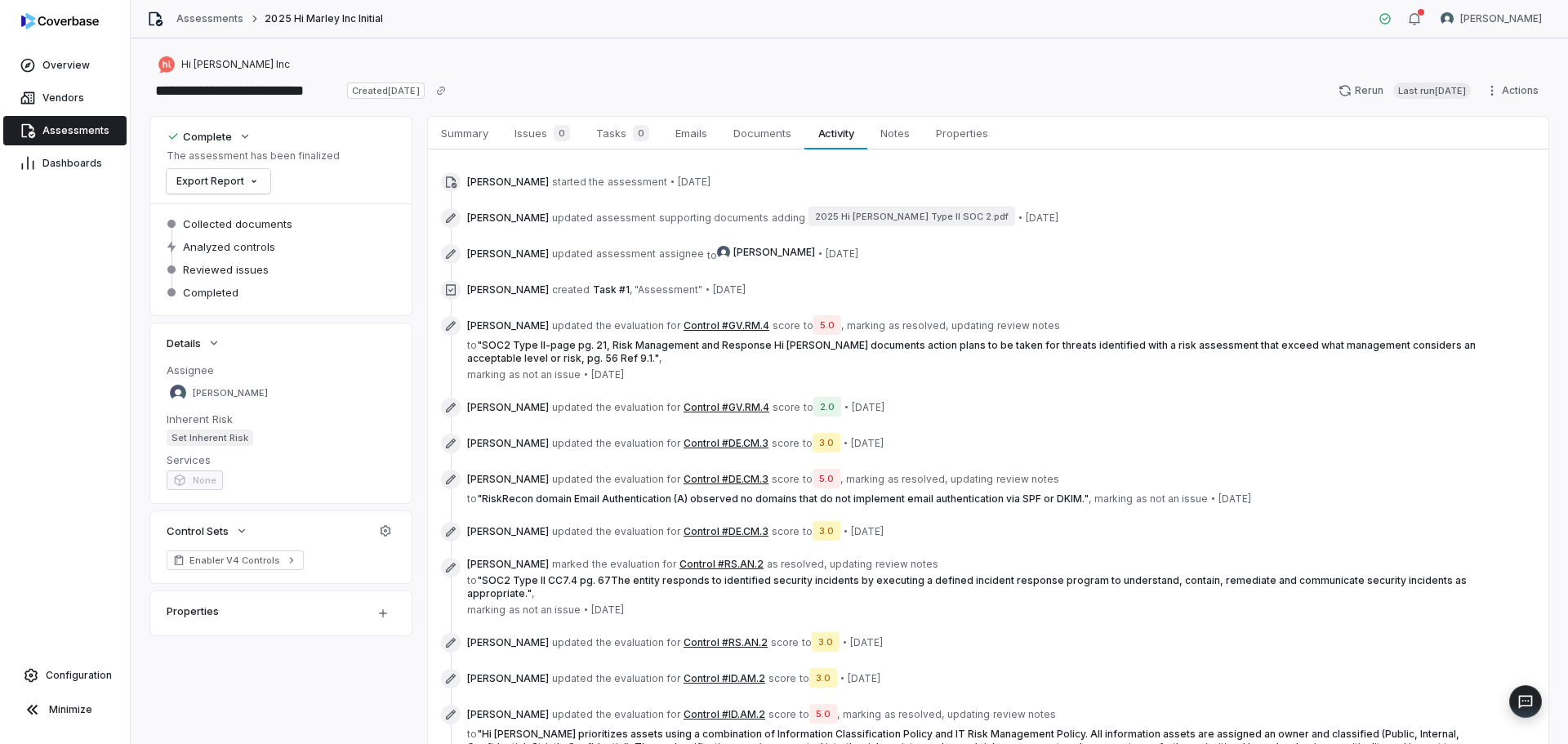
click at [709, 322] on button "Control #GV.RM.4" at bounding box center [726, 325] width 85 height 13
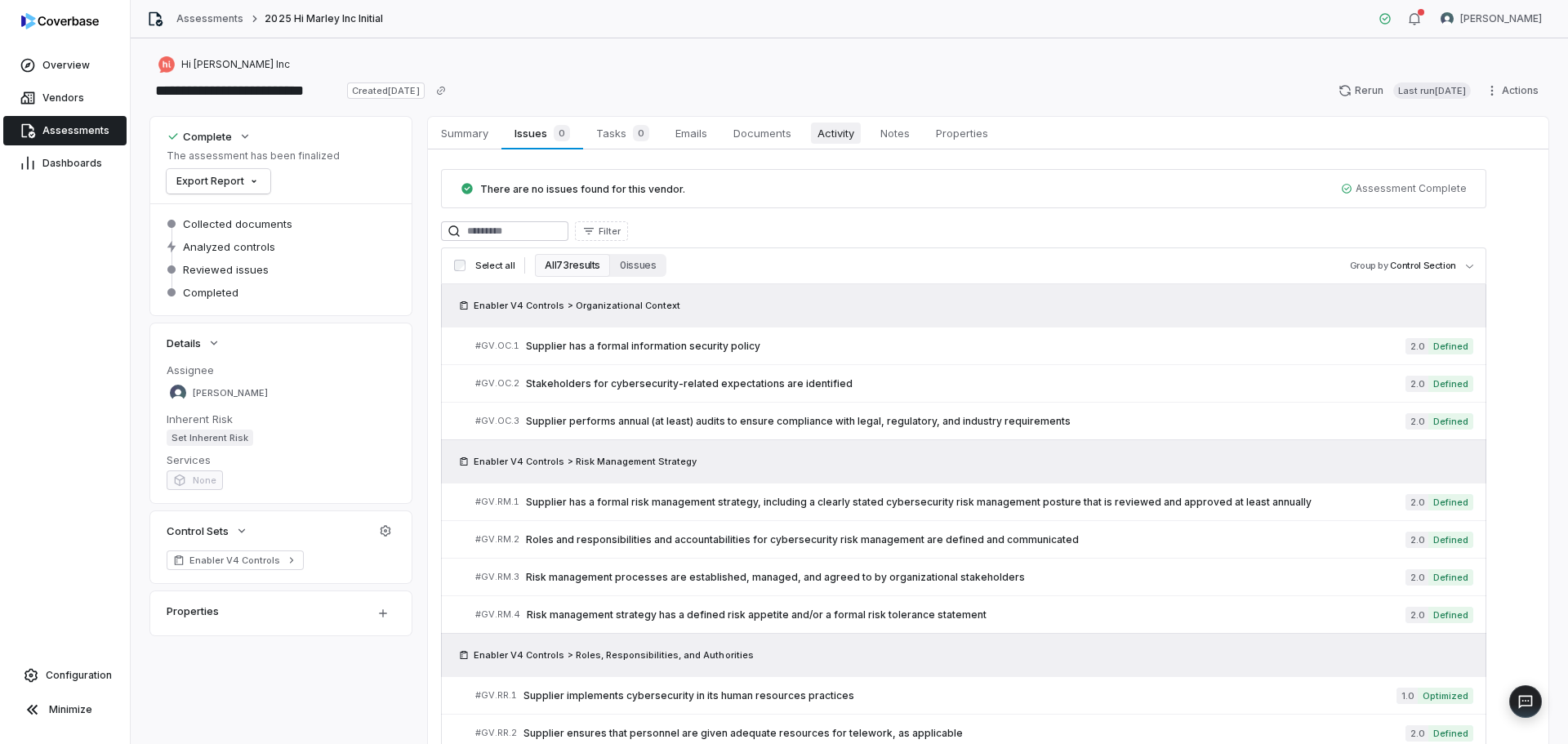
click at [826, 143] on span "Activity" at bounding box center [835, 133] width 49 height 21
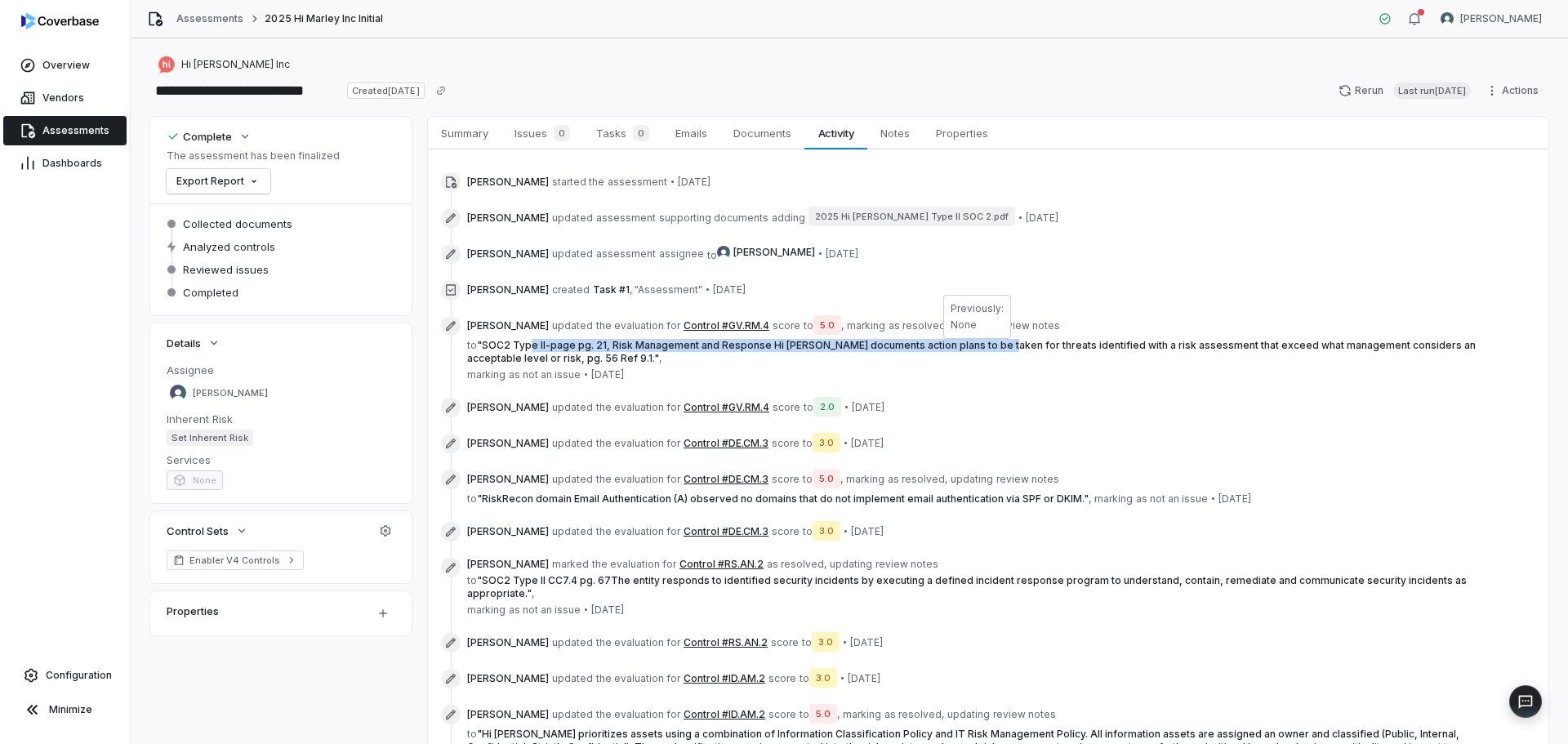
drag, startPoint x: 533, startPoint y: 348, endPoint x: 990, endPoint y: 344, distance: 457.0
click at [990, 344] on span "" SOC2 Type II-page pg. 21, Risk Management and Response Hi Marley documents ac…" at bounding box center [972, 351] width 1008 height 25
click at [793, 498] on span "" RiskRecon domain Email Authentication (A) observed no domains that do not imp…" at bounding box center [783, 499] width 612 height 13
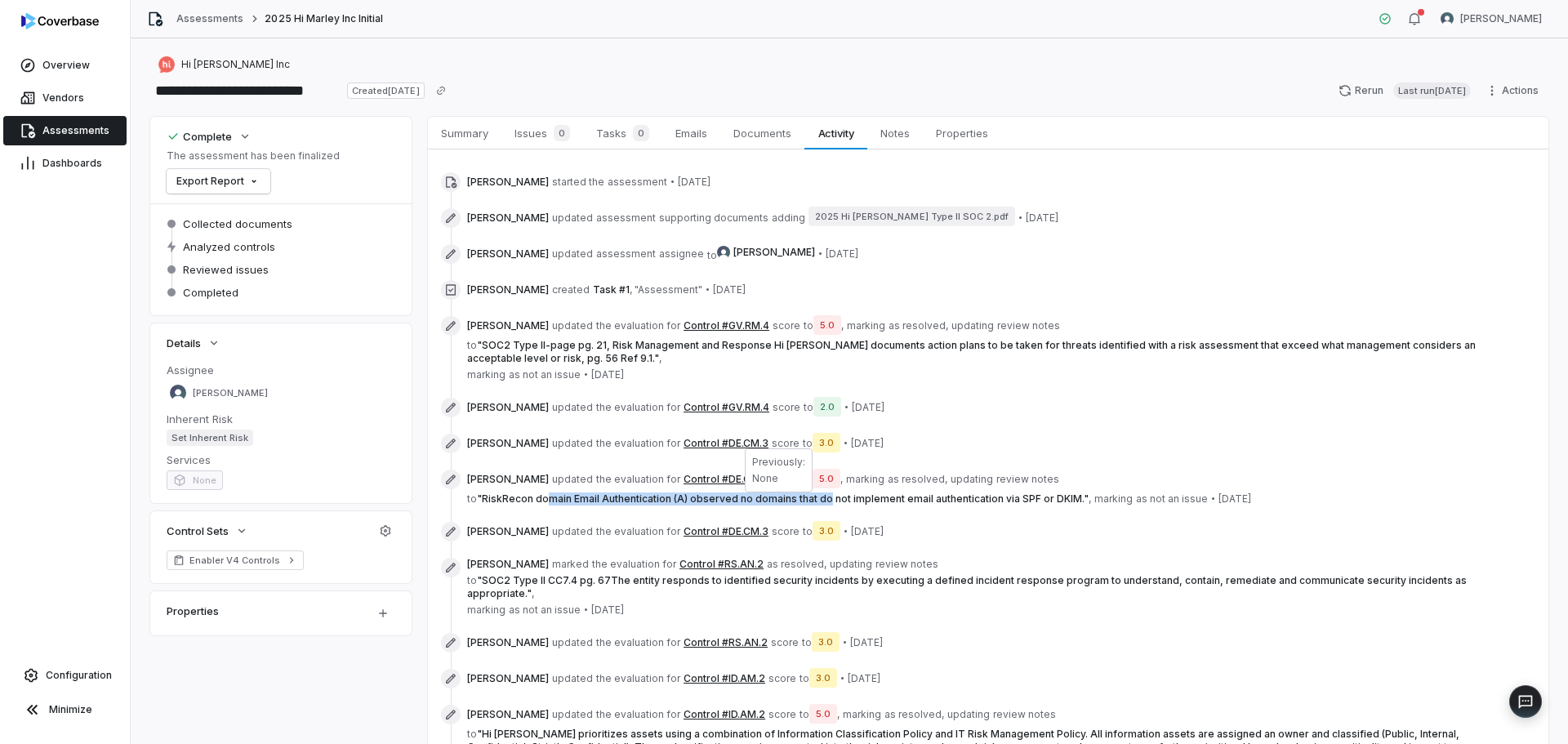
drag, startPoint x: 548, startPoint y: 499, endPoint x: 825, endPoint y: 501, distance: 277.0
click at [825, 501] on span "" RiskRecon domain Email Authentication (A) observed no domains that do not imp…" at bounding box center [783, 499] width 612 height 13
click at [867, 502] on span "" RiskRecon domain Email Authentication (A) observed no domains that do not imp…" at bounding box center [783, 499] width 612 height 13
click at [608, 500] on span "" RiskRecon domain Email Authentication (A) observed no domains that do not imp…" at bounding box center [783, 499] width 612 height 13
drag, startPoint x: 524, startPoint y: 442, endPoint x: 861, endPoint y: 438, distance: 337.0
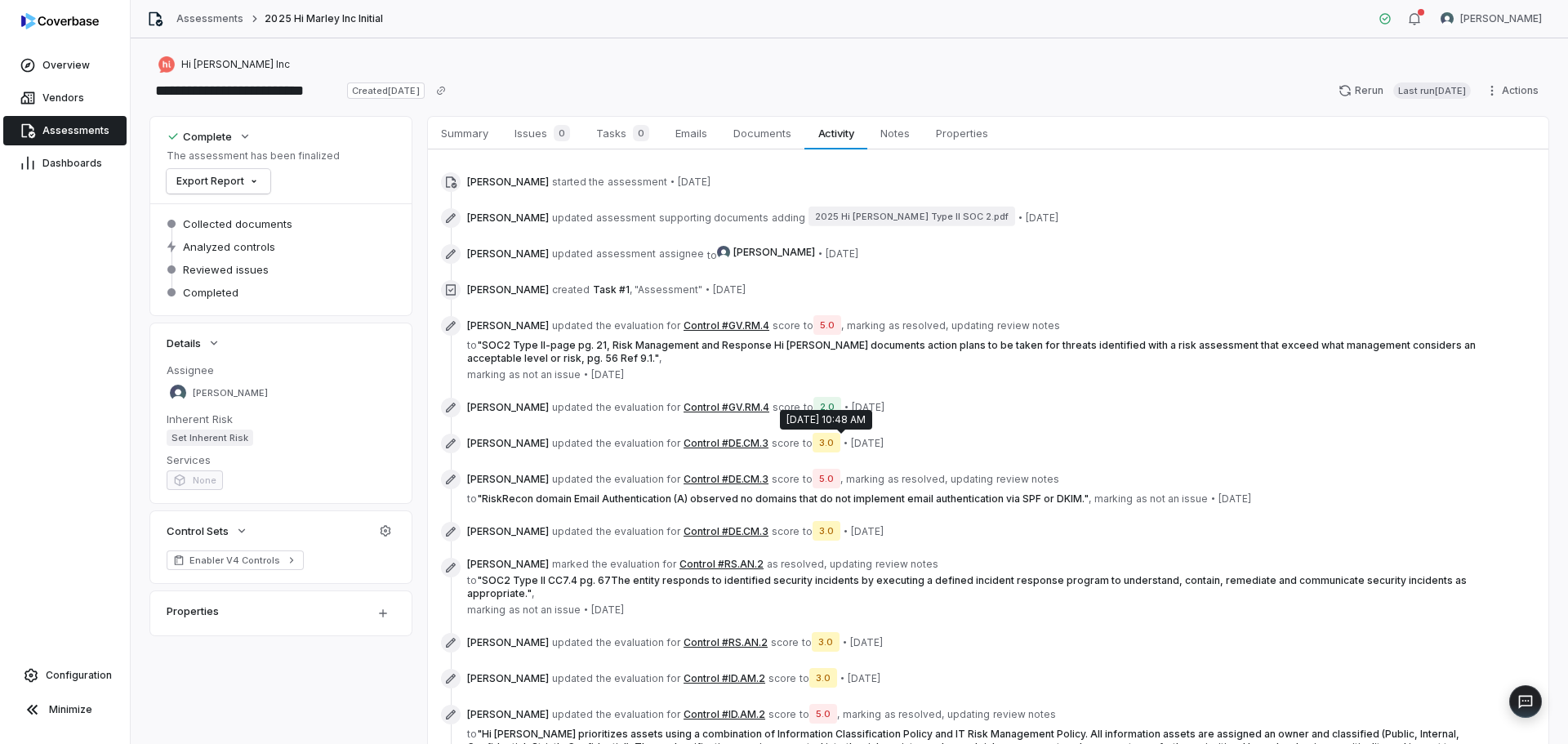
click at [861, 438] on span "Anita Ritter updated the evaluation for Control #DE.CM.3 score to 3.0 • 15 days…" at bounding box center [675, 443] width 416 height 19
drag, startPoint x: 543, startPoint y: 481, endPoint x: 962, endPoint y: 477, distance: 419.0
click at [962, 477] on span "Anita Ritter updated the evaluation for Control #DE.CM.3 score to 5.0 , marking…" at bounding box center [976, 487] width 1019 height 36
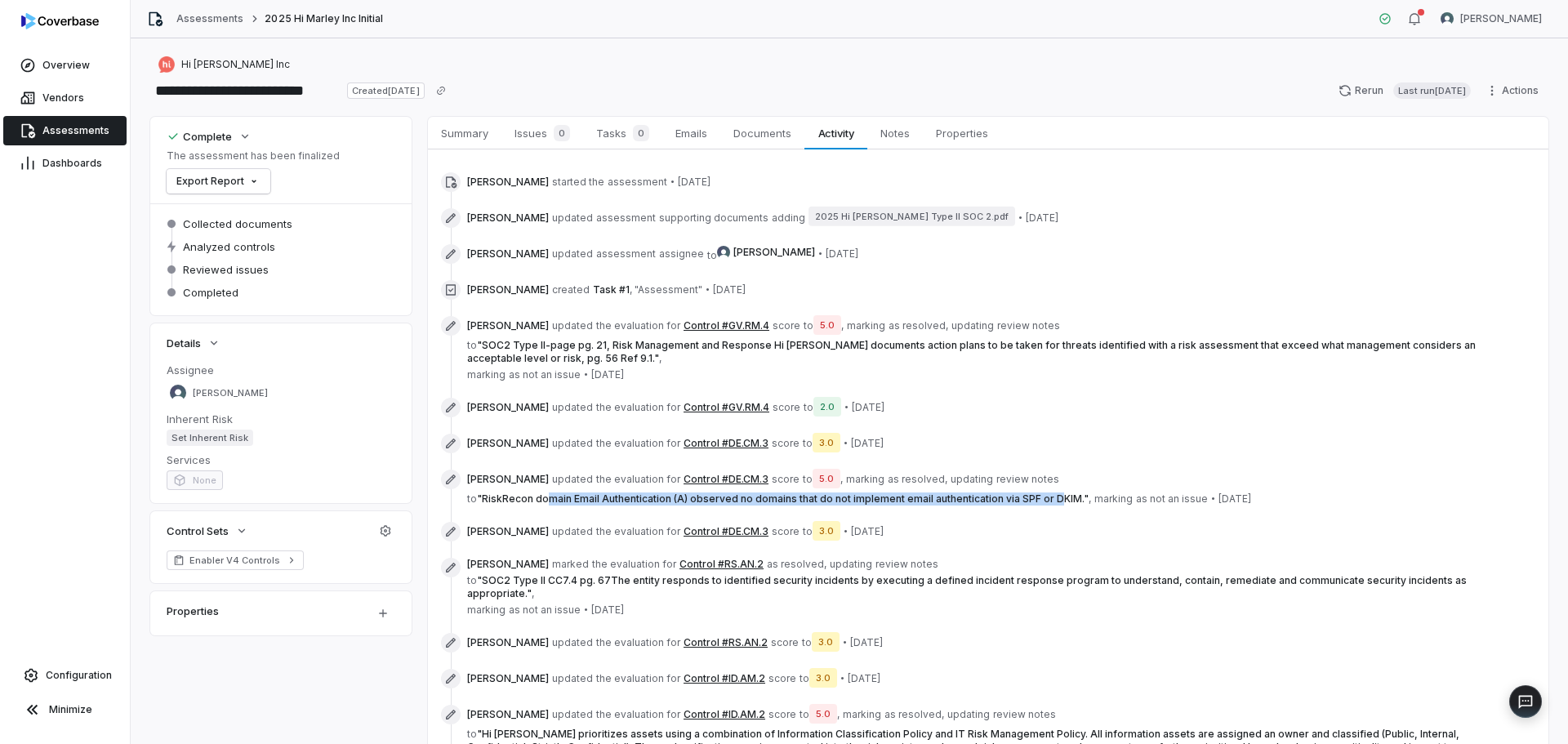
drag, startPoint x: 560, startPoint y: 499, endPoint x: 1048, endPoint y: 496, distance: 488.0
click at [1048, 496] on span "" RiskRecon domain Email Authentication (A) observed no domains that do not imp…" at bounding box center [783, 499] width 612 height 13
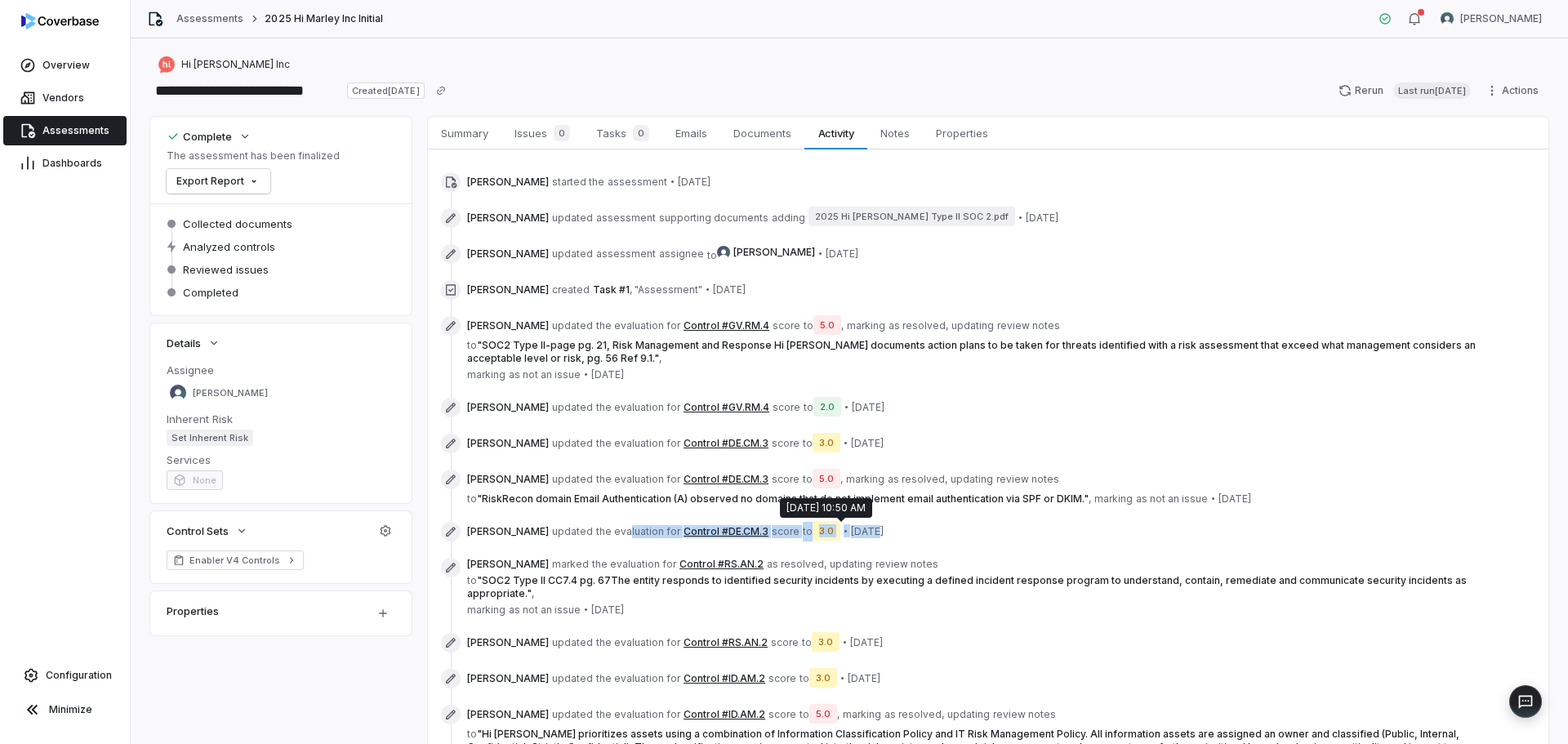
drag, startPoint x: 599, startPoint y: 527, endPoint x: 840, endPoint y: 530, distance: 241.0
click at [840, 530] on span "Anita Ritter updated the evaluation for Control #DE.CM.3 score to 3.0 • 15 days…" at bounding box center [675, 532] width 416 height 19
click at [855, 530] on span "15 days ago" at bounding box center [867, 531] width 33 height 13
drag, startPoint x: 577, startPoint y: 452, endPoint x: 857, endPoint y: 545, distance: 295.0
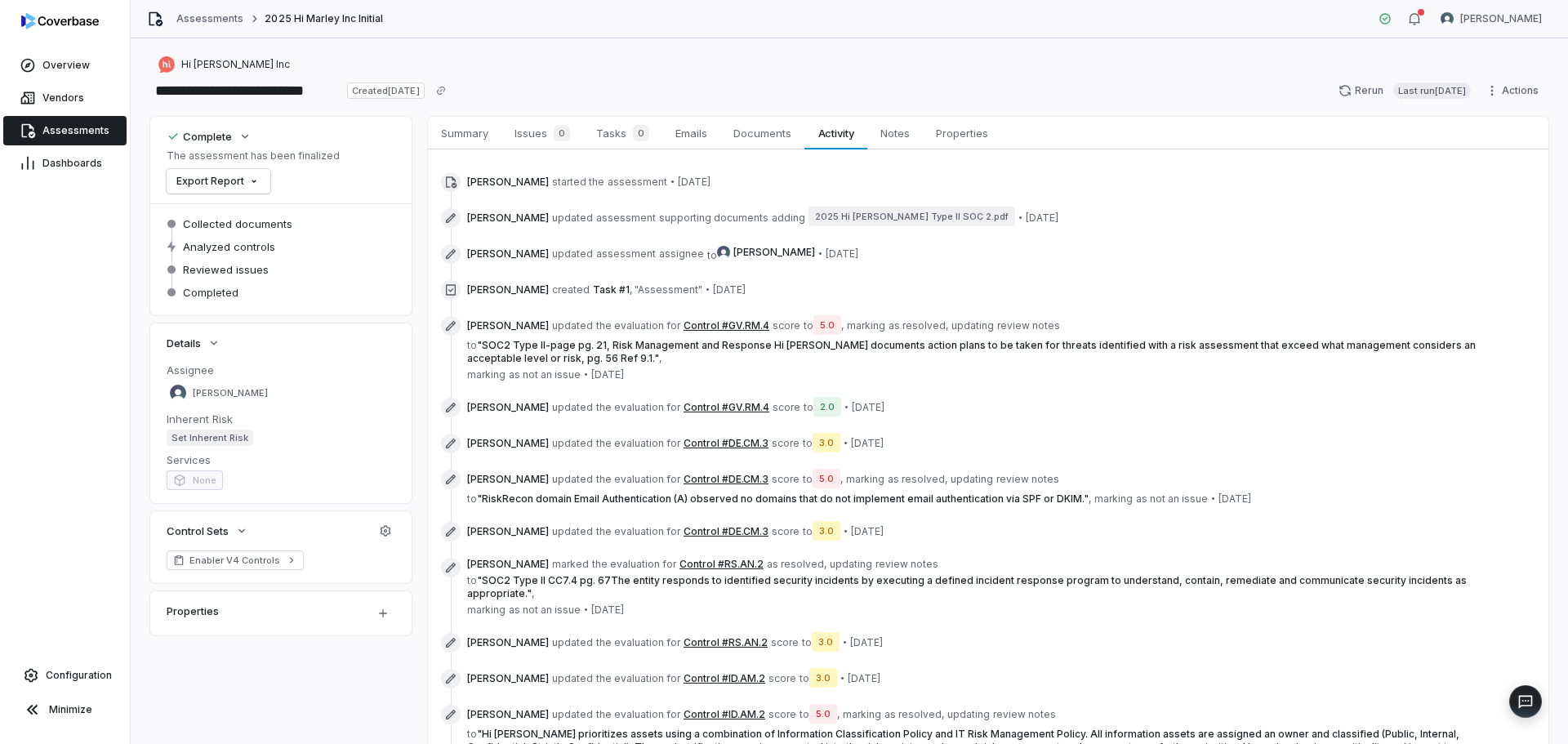
click at [875, 531] on div "Anita Ritter updated the evaluation for Control #DE.CM.3 score to 3.0 • 15 days…" at bounding box center [976, 532] width 1019 height 19
drag, startPoint x: 302, startPoint y: 95, endPoint x: 137, endPoint y: 99, distance: 165.0
click at [143, 96] on div "**********" at bounding box center [849, 392] width 1437 height 706
click at [632, 65] on div "Hi Marley Inc" at bounding box center [849, 64] width 1398 height 19
